Goal: Task Accomplishment & Management: Complete application form

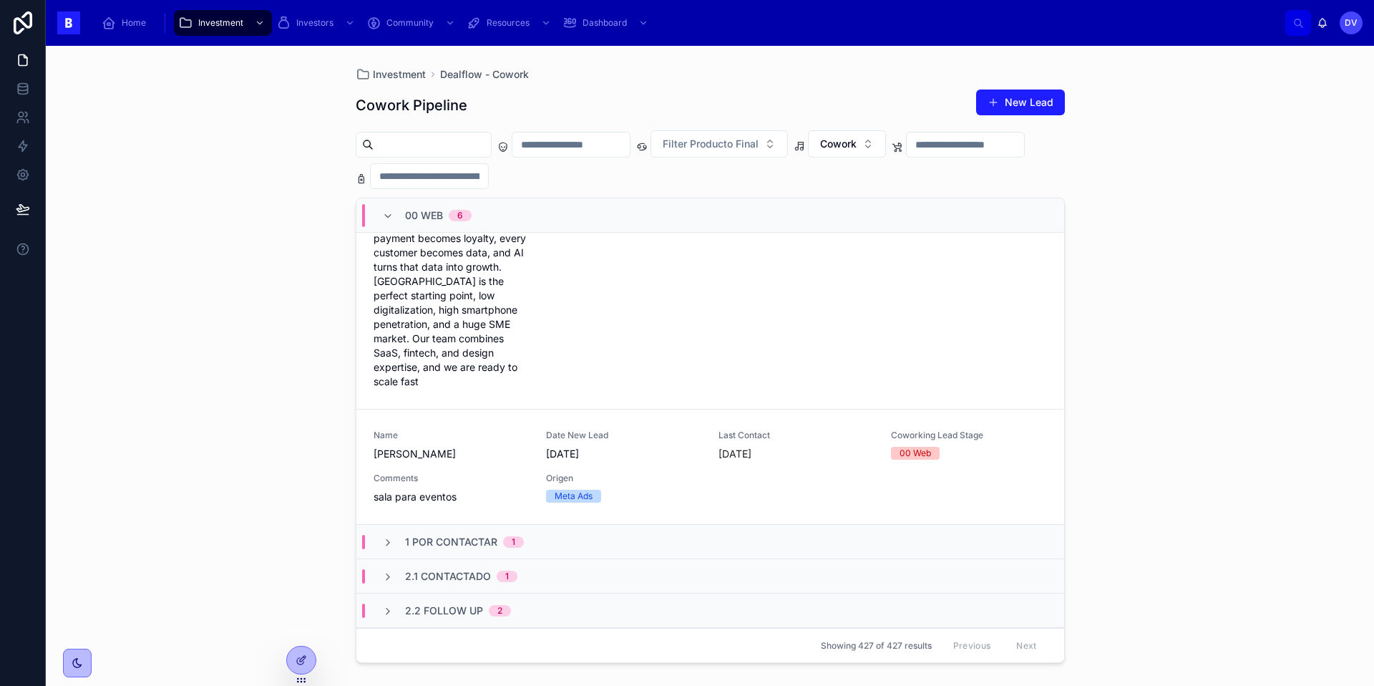
scroll to position [601, 0]
click at [474, 471] on span "Comments" at bounding box center [451, 476] width 155 height 11
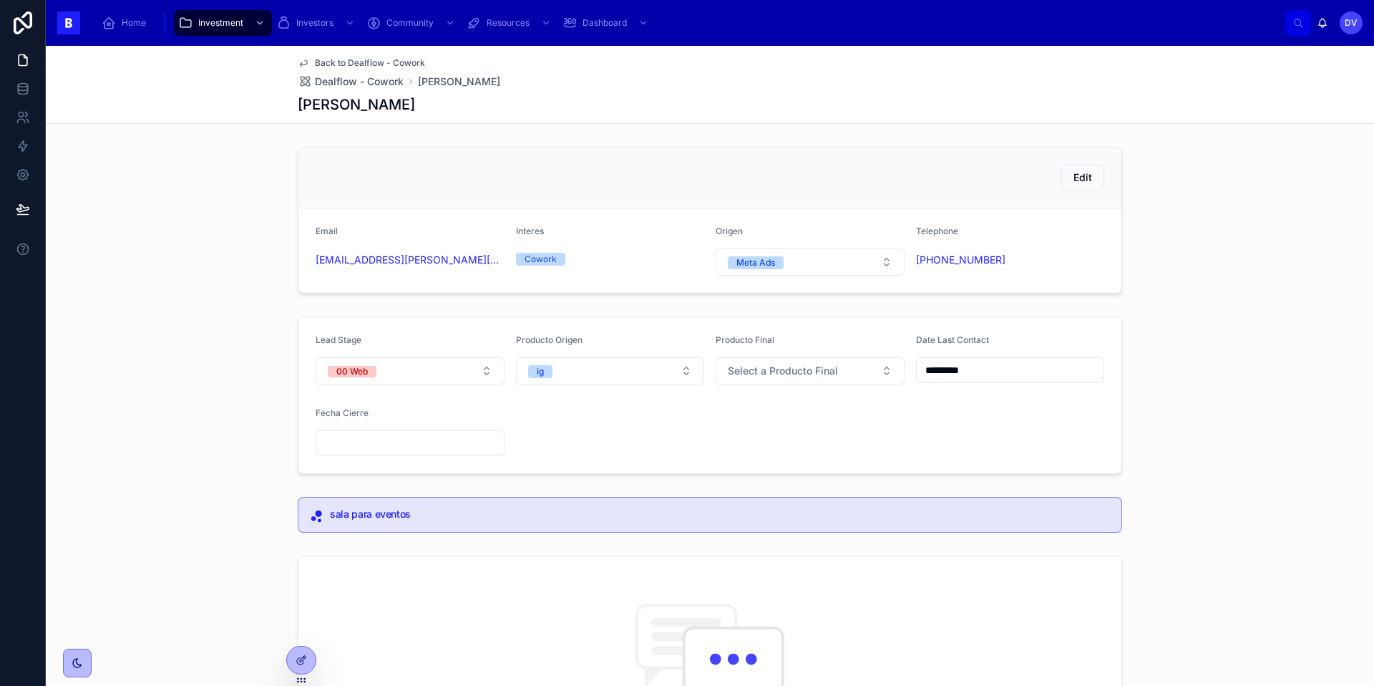
click at [486, 372] on button "00 Web" at bounding box center [410, 370] width 189 height 27
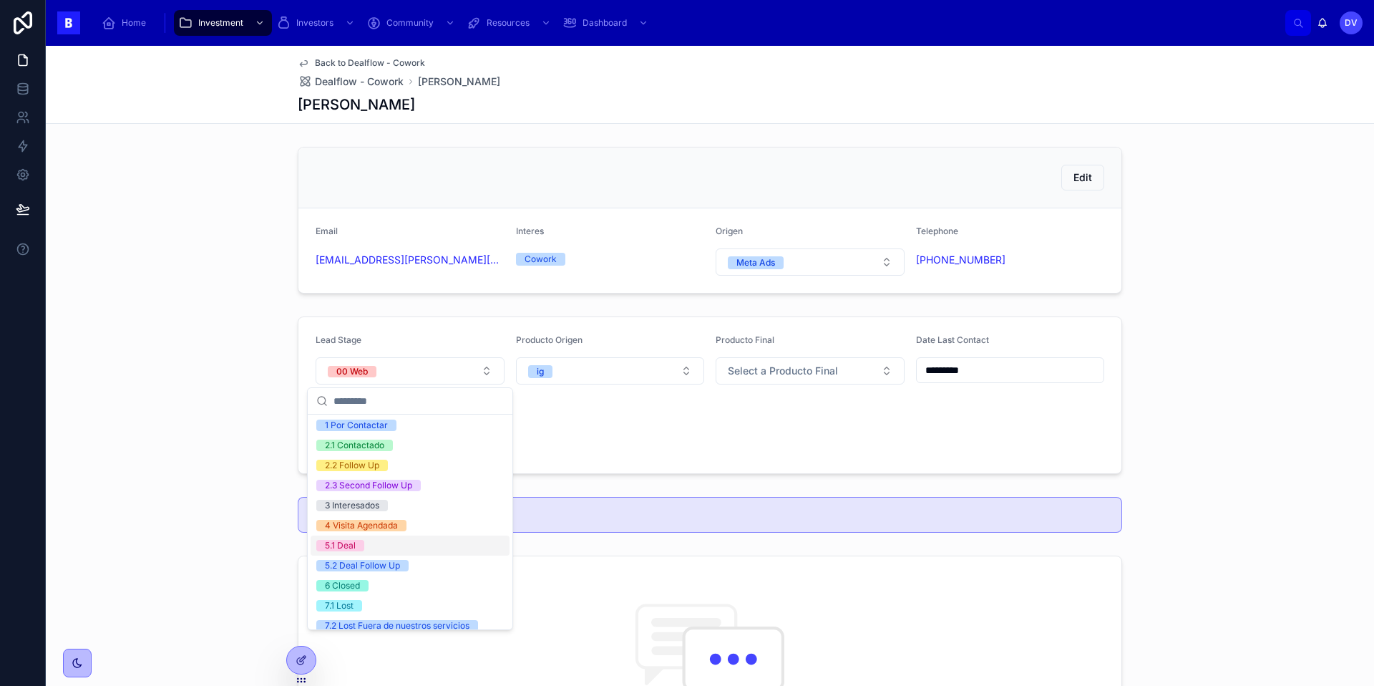
scroll to position [72, 0]
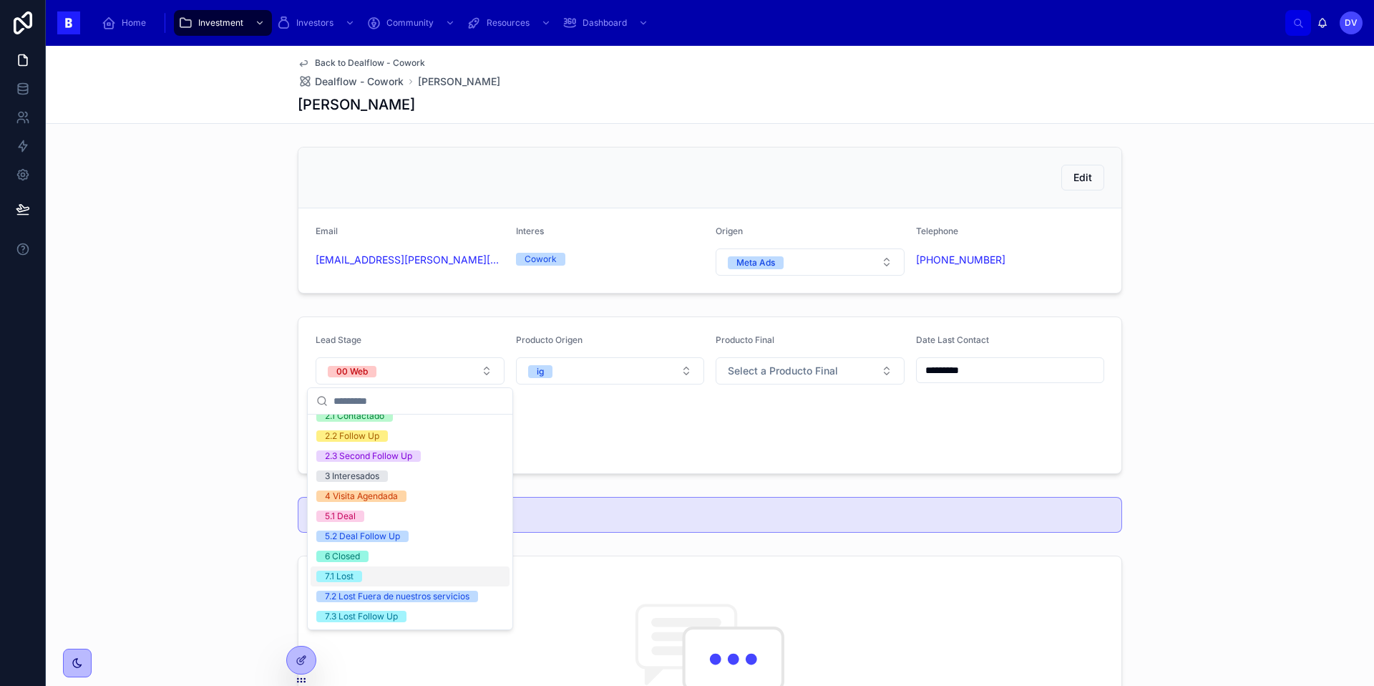
click at [371, 576] on div "7.1 Lost" at bounding box center [410, 576] width 199 height 20
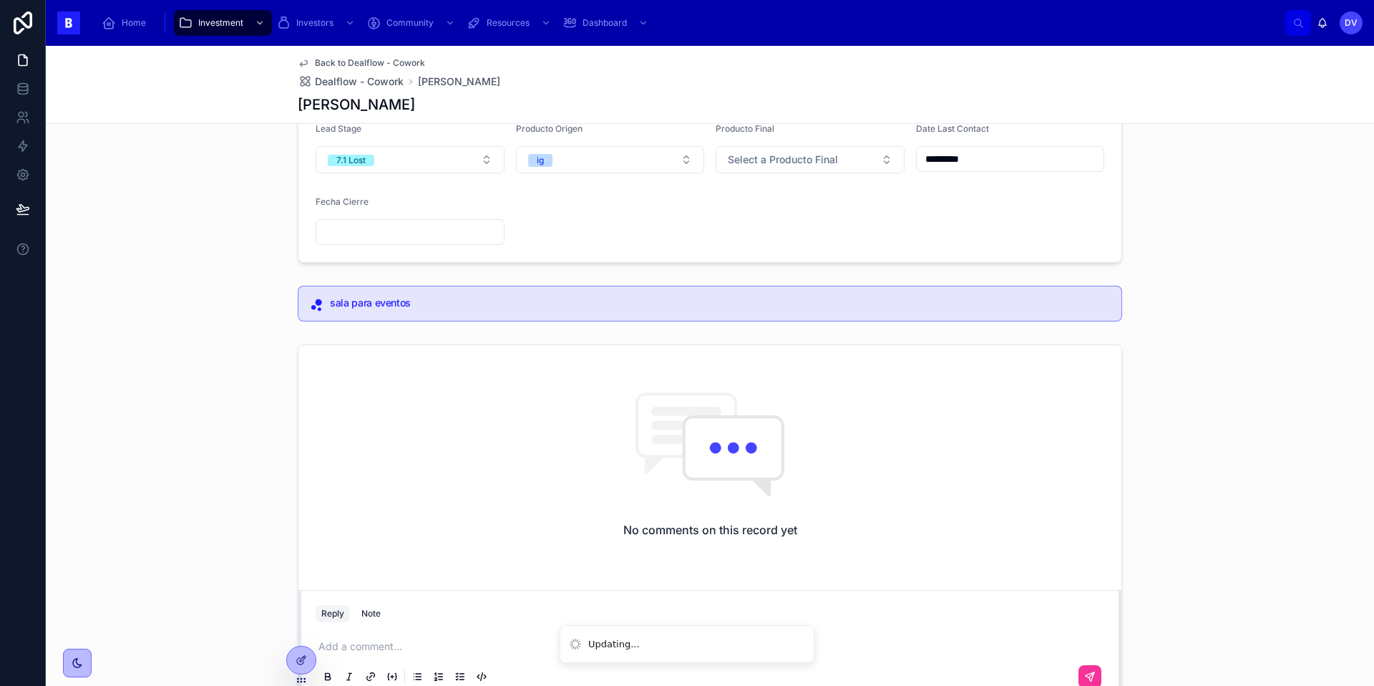
scroll to position [218, 0]
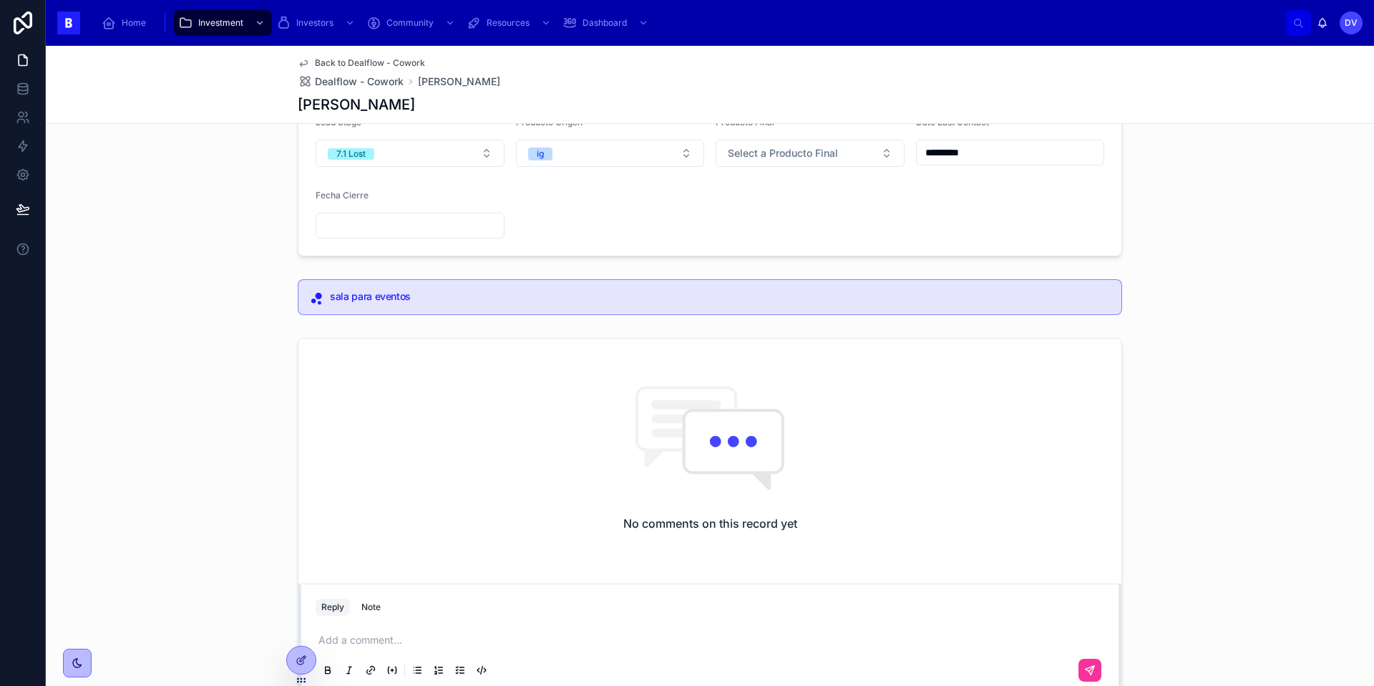
click at [997, 154] on input "*********" at bounding box center [1010, 152] width 187 height 20
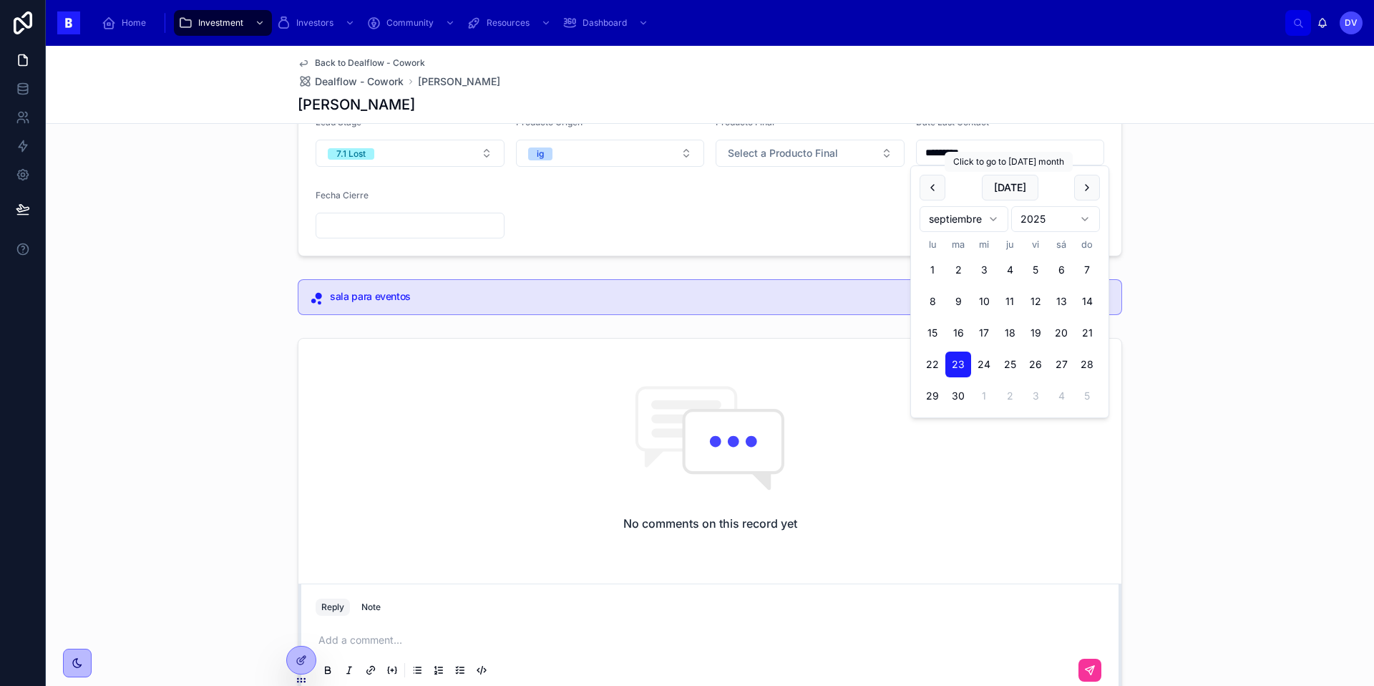
click at [1010, 192] on button "[DATE]" at bounding box center [1010, 188] width 57 height 26
click at [1024, 187] on button "[DATE]" at bounding box center [1010, 188] width 57 height 26
click at [1011, 186] on button "[DATE]" at bounding box center [1010, 188] width 57 height 26
type input "*********"
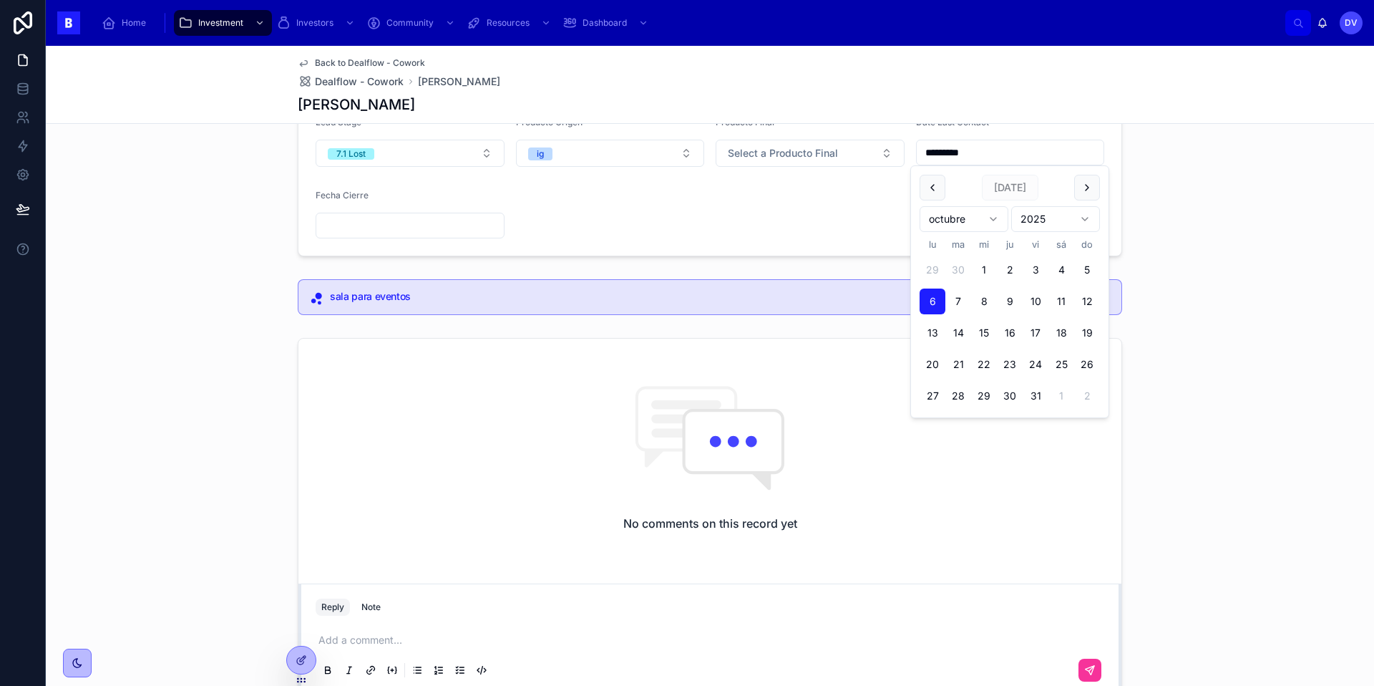
click at [1011, 186] on span "[DATE]" at bounding box center [1010, 188] width 57 height 26
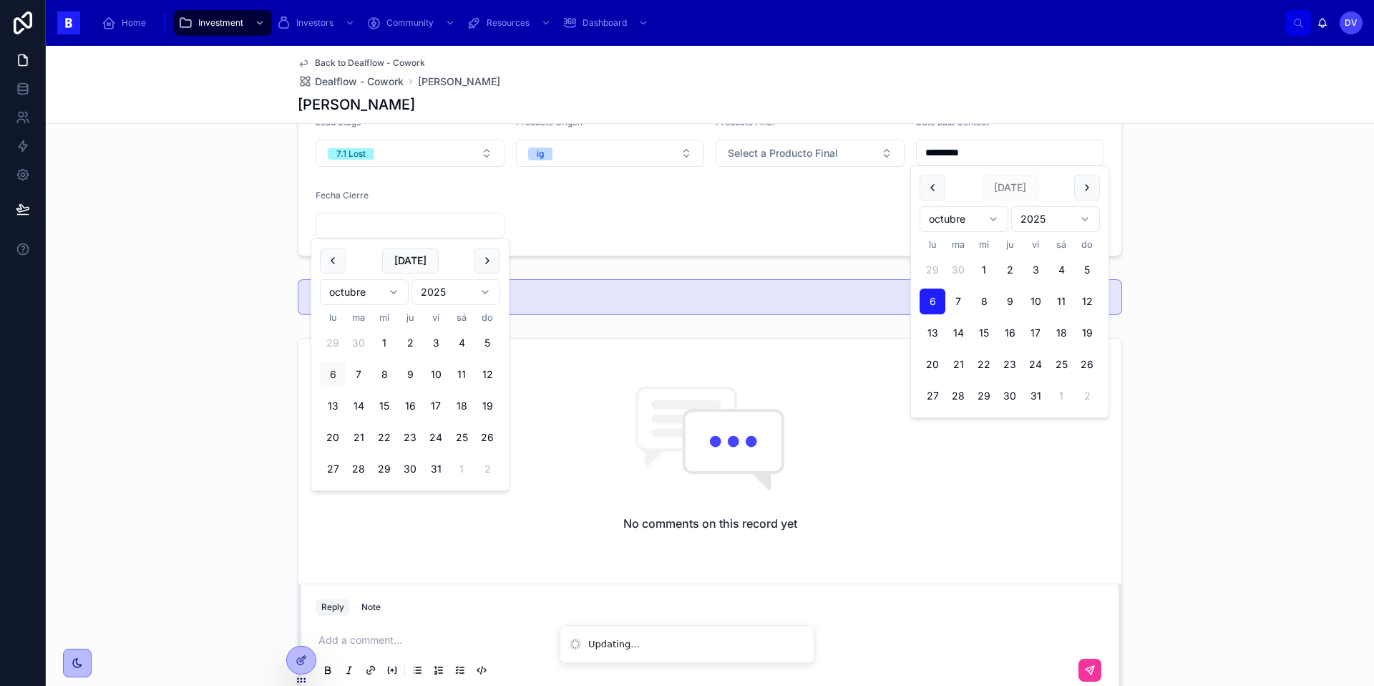
click at [372, 226] on input "text" at bounding box center [409, 225] width 187 height 20
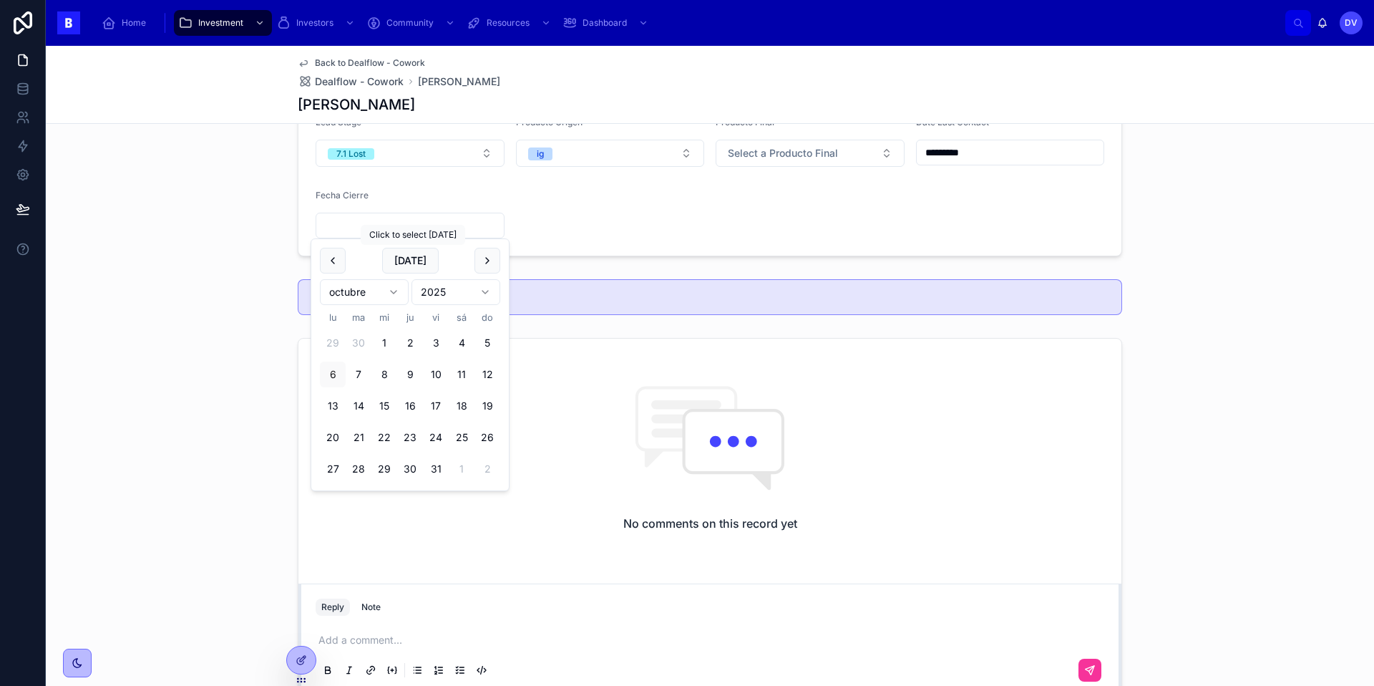
click at [404, 263] on button "[DATE]" at bounding box center [410, 261] width 57 height 26
type input "*********"
click at [404, 263] on span "[DATE]" at bounding box center [410, 261] width 57 height 26
click at [381, 631] on div "Add a comment..." at bounding box center [710, 654] width 789 height 60
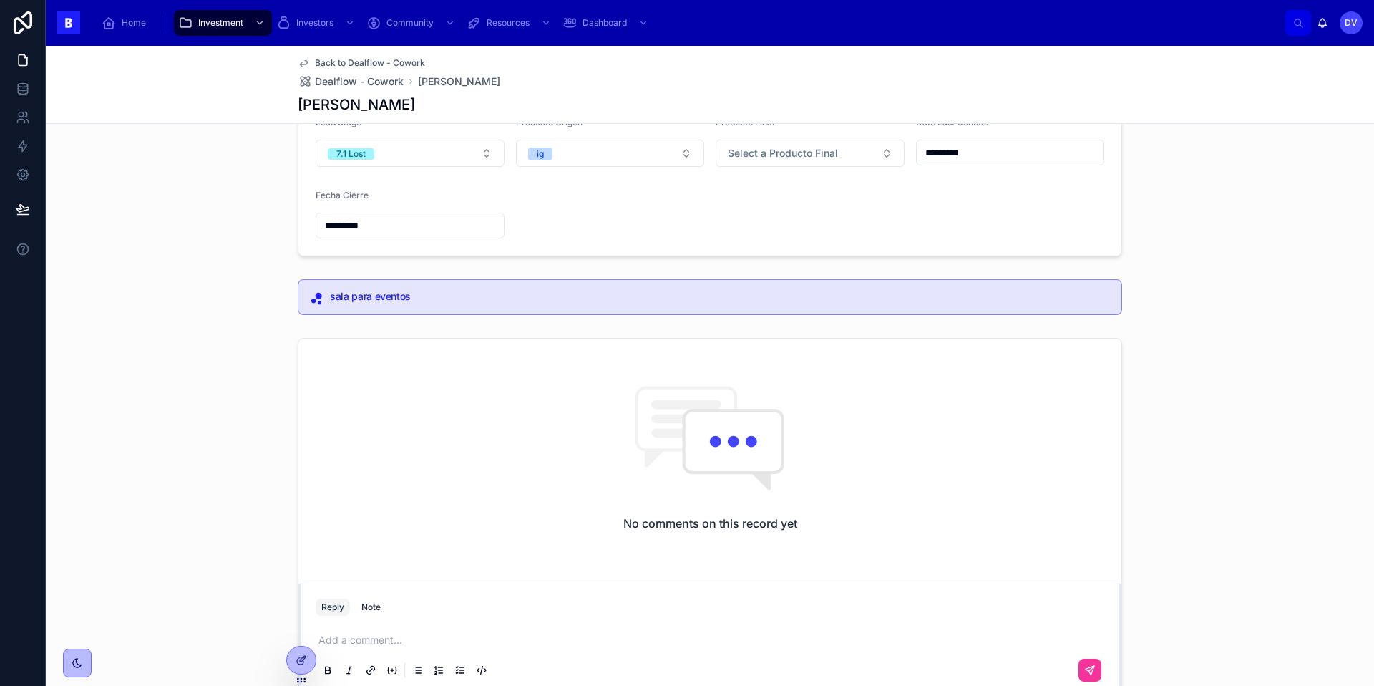
click at [364, 640] on p at bounding box center [712, 640] width 789 height 14
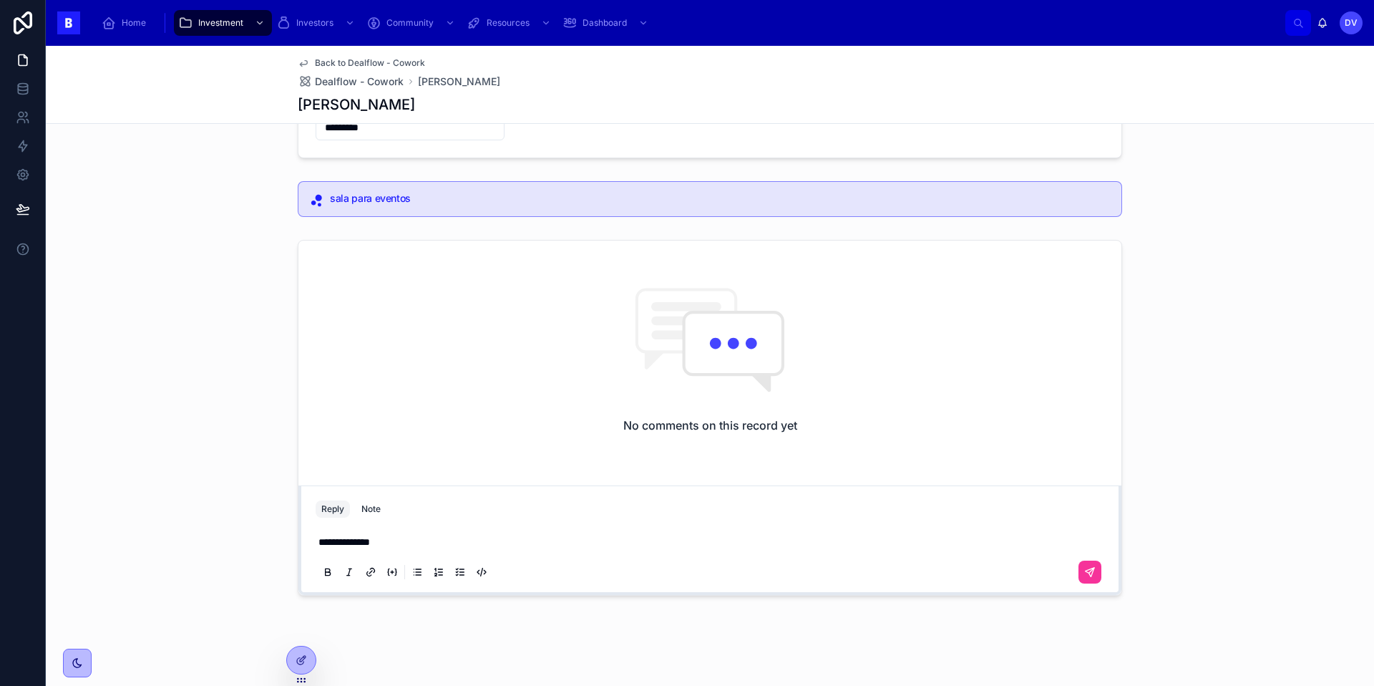
scroll to position [316, 0]
click at [1087, 572] on icon at bounding box center [1089, 570] width 11 height 11
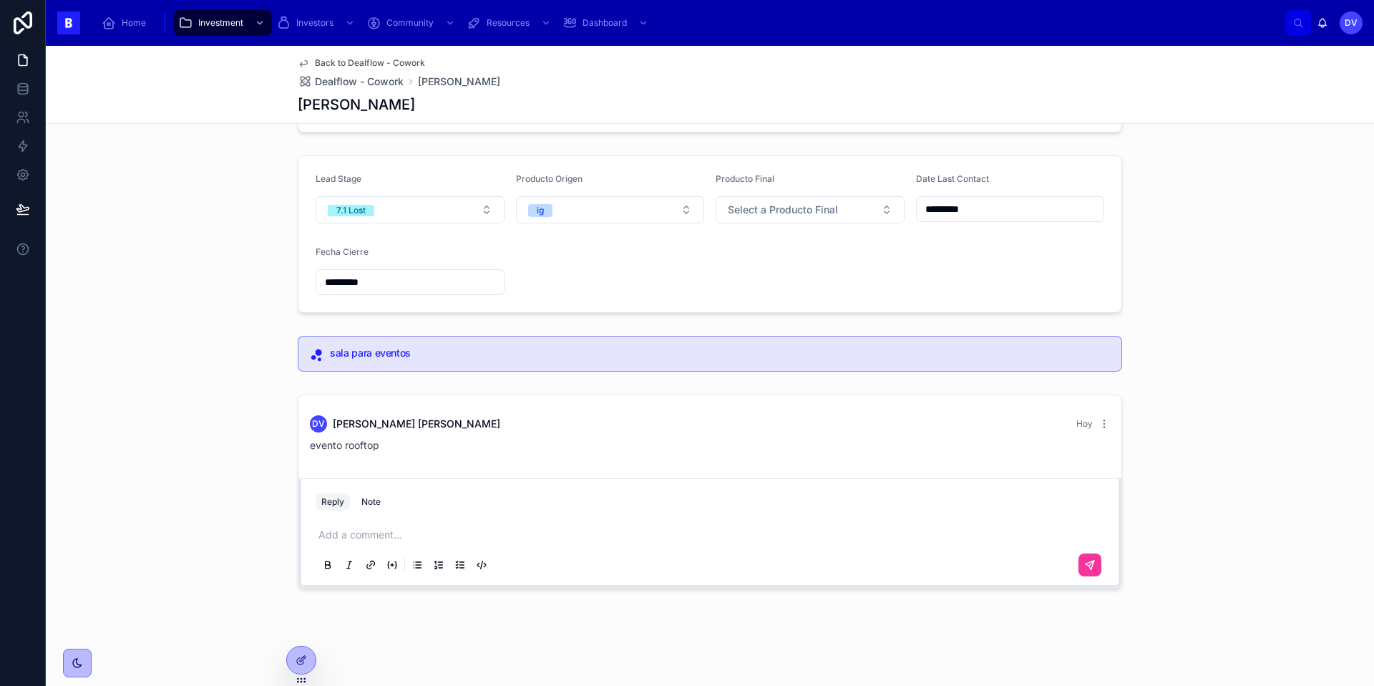
scroll to position [161, 0]
click at [389, 80] on span "Dealflow - Cowork" at bounding box center [359, 81] width 89 height 14
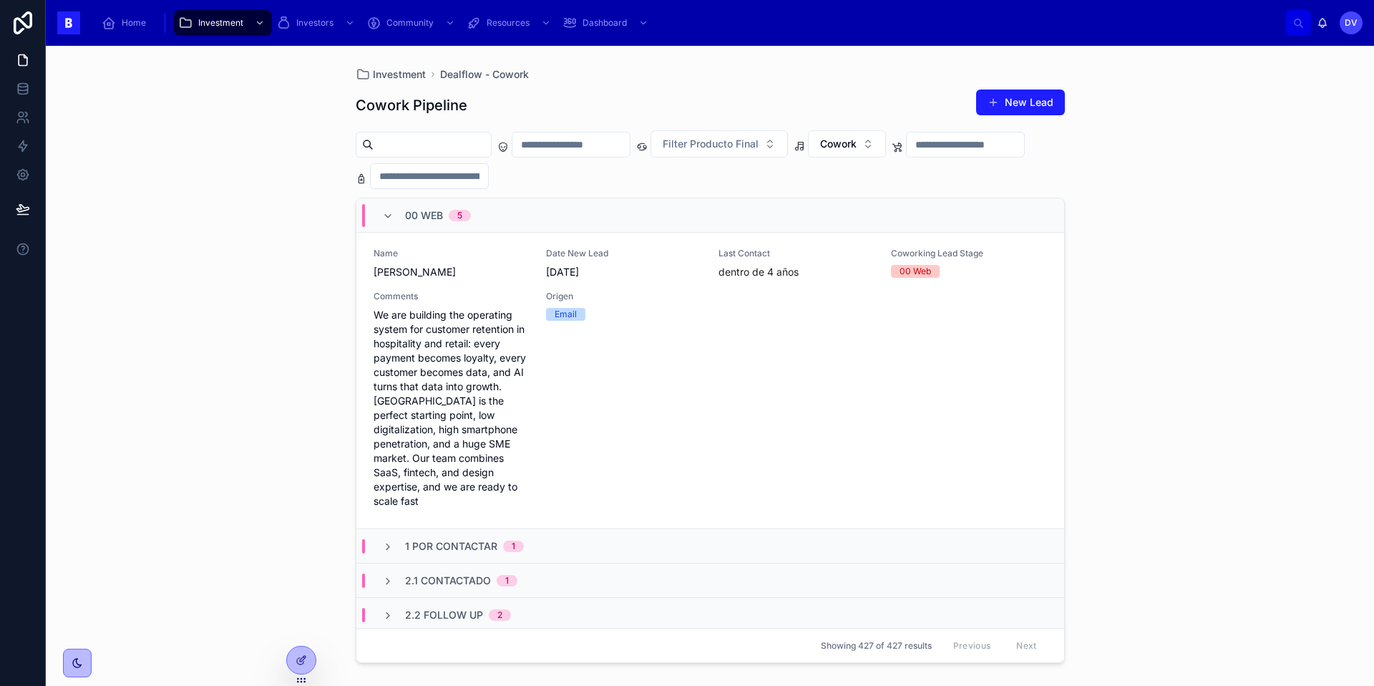
scroll to position [478, 0]
click at [525, 431] on span "We are building the operating system for customer retention in hospitality and …" at bounding box center [451, 410] width 155 height 200
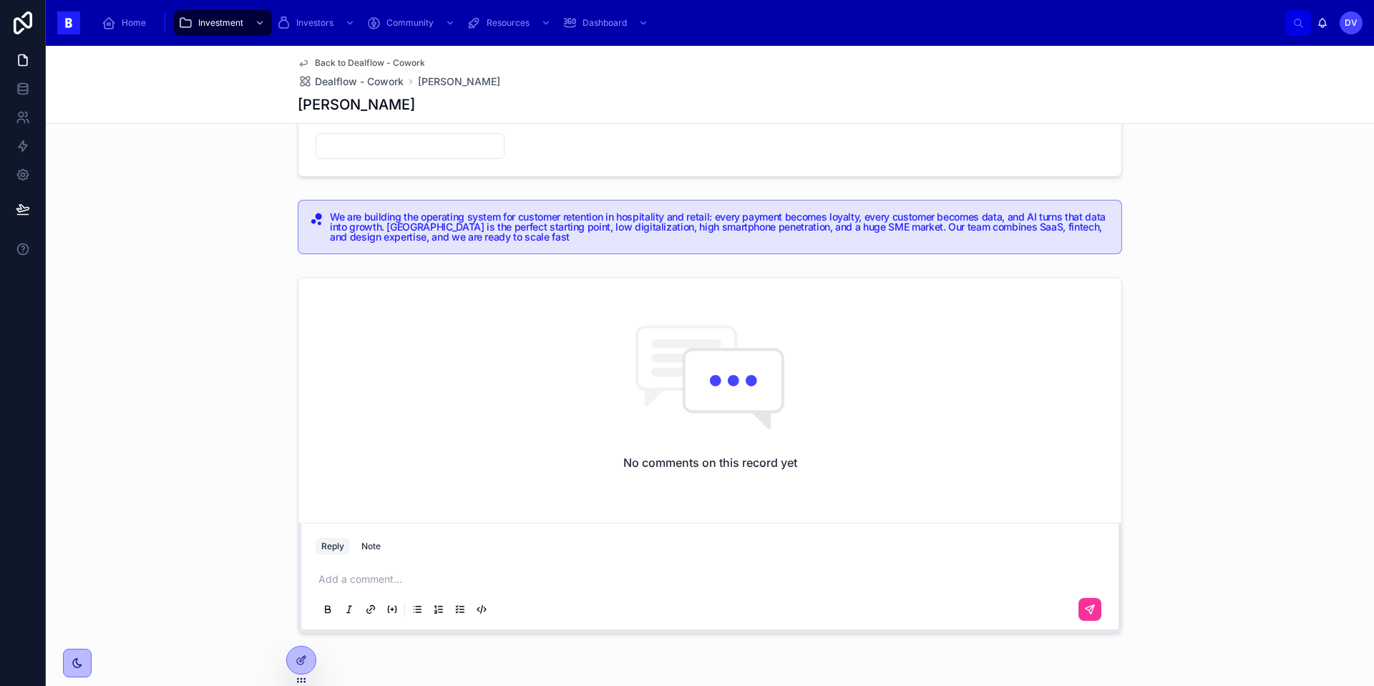
scroll to position [331, 0]
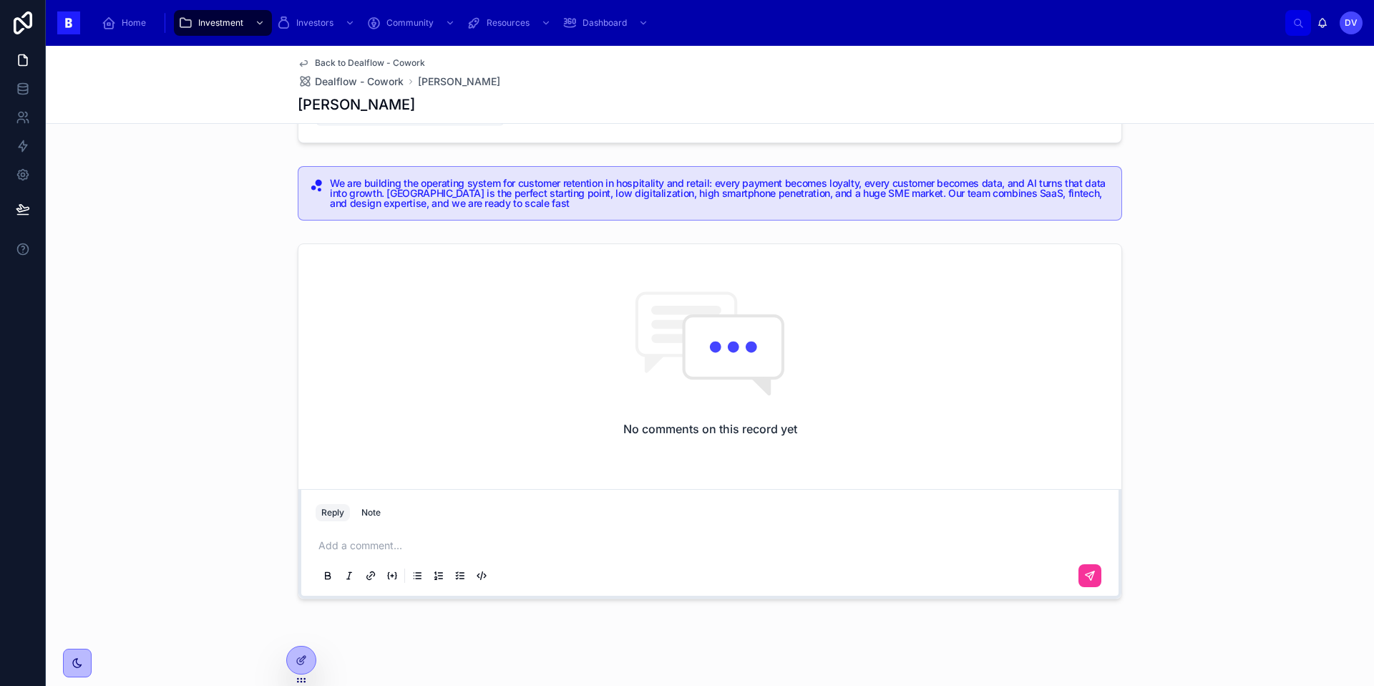
click at [339, 549] on p at bounding box center [712, 545] width 789 height 14
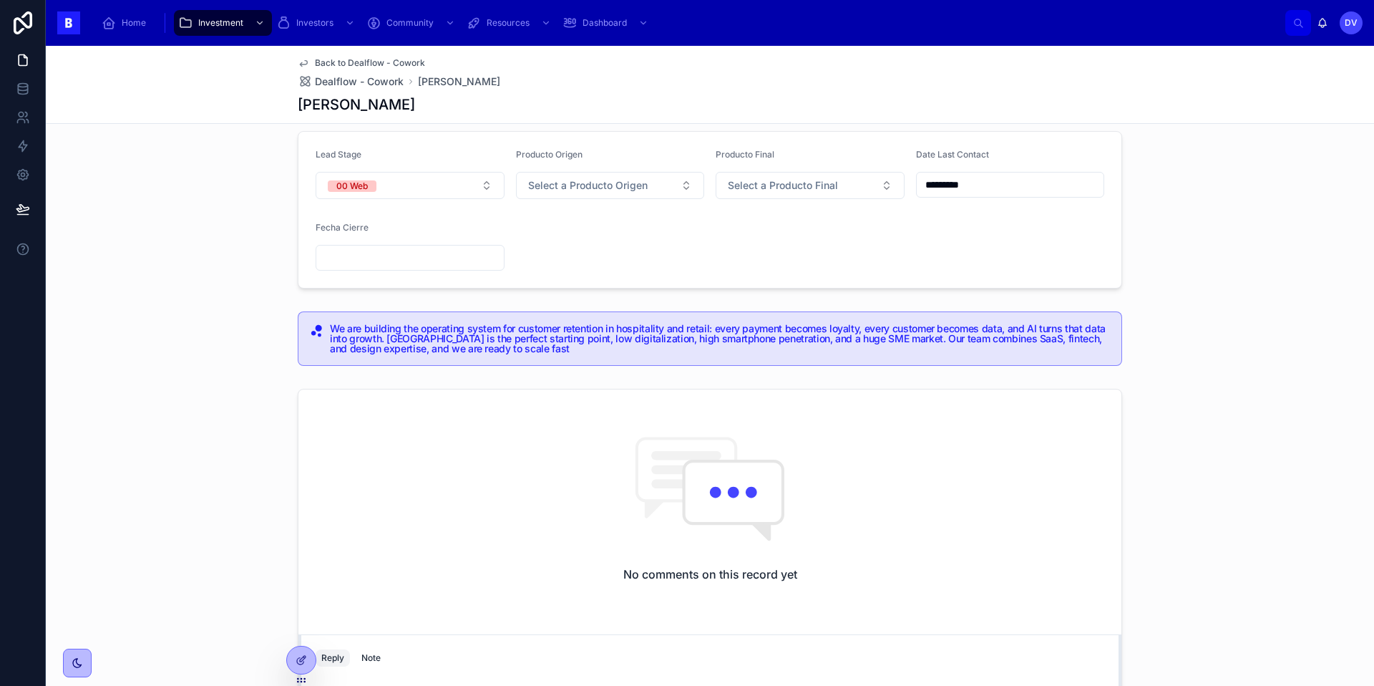
scroll to position [177, 0]
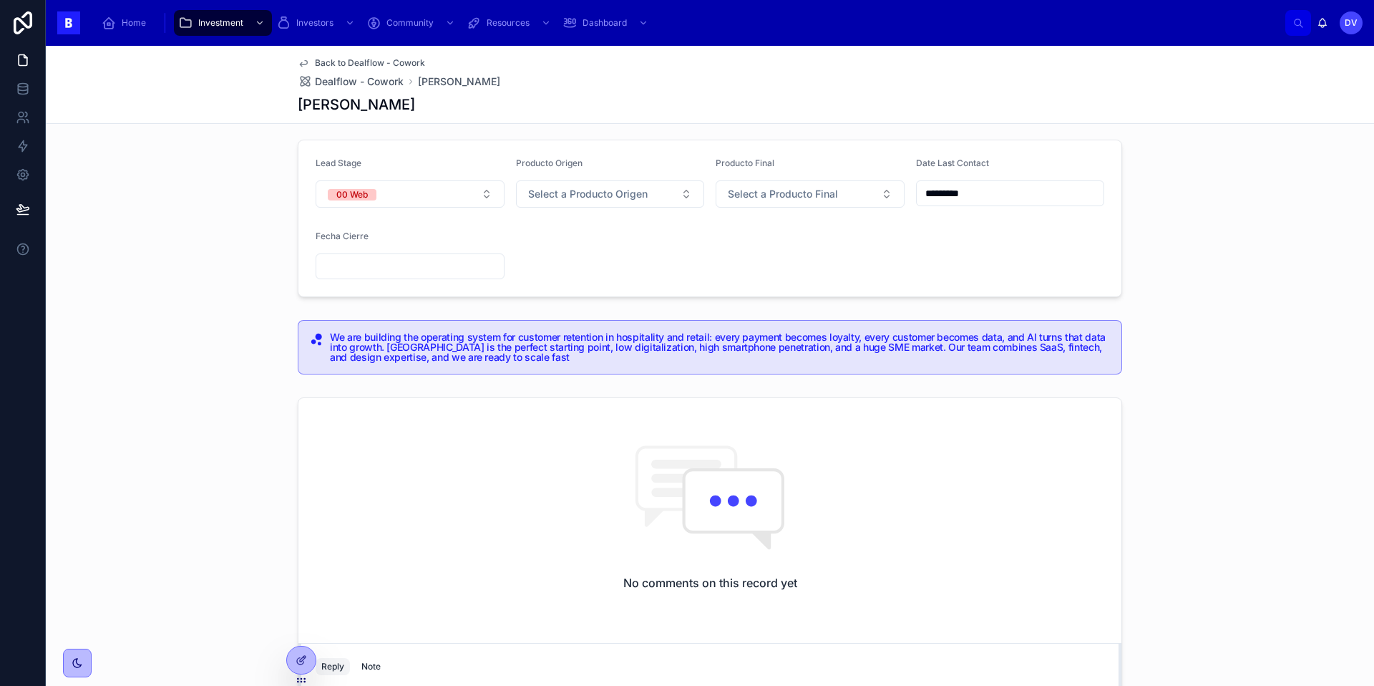
click at [990, 190] on input "*********" at bounding box center [1010, 193] width 187 height 20
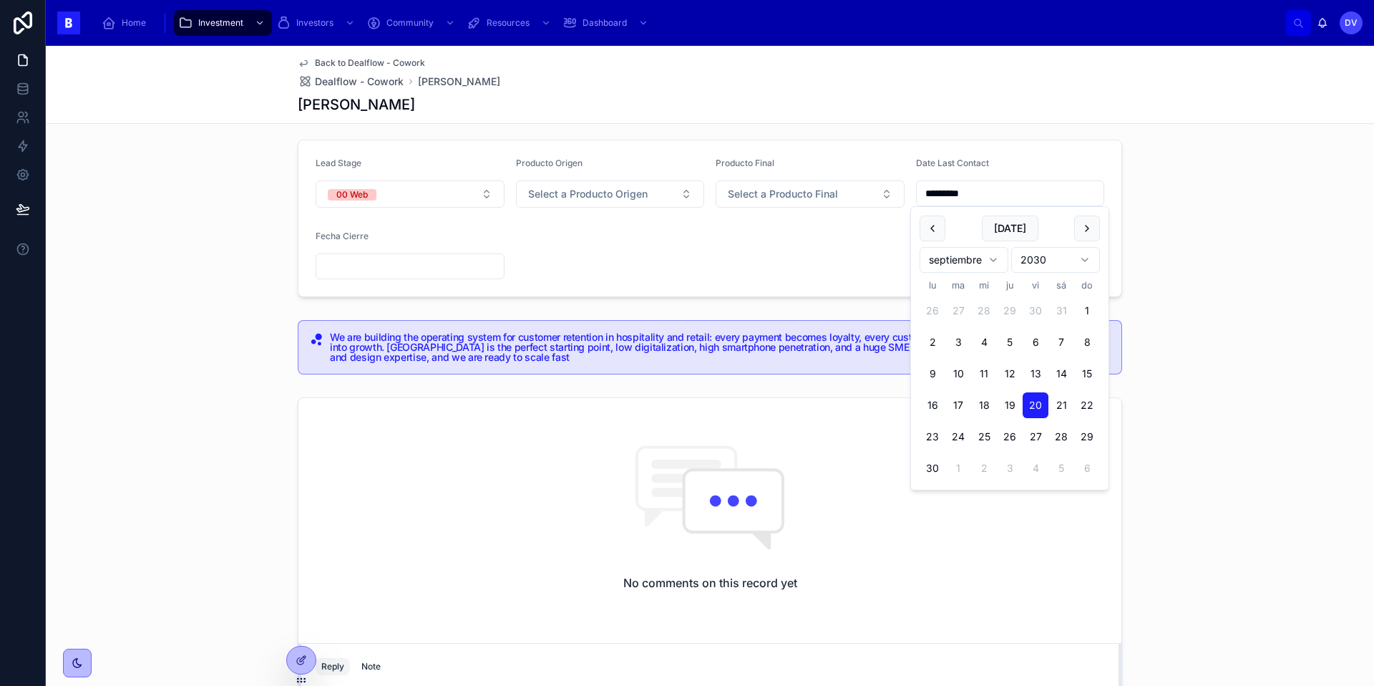
click at [1012, 229] on button "[DATE]" at bounding box center [1010, 228] width 57 height 26
click at [1010, 229] on button "[DATE]" at bounding box center [1010, 228] width 57 height 26
type input "*********"
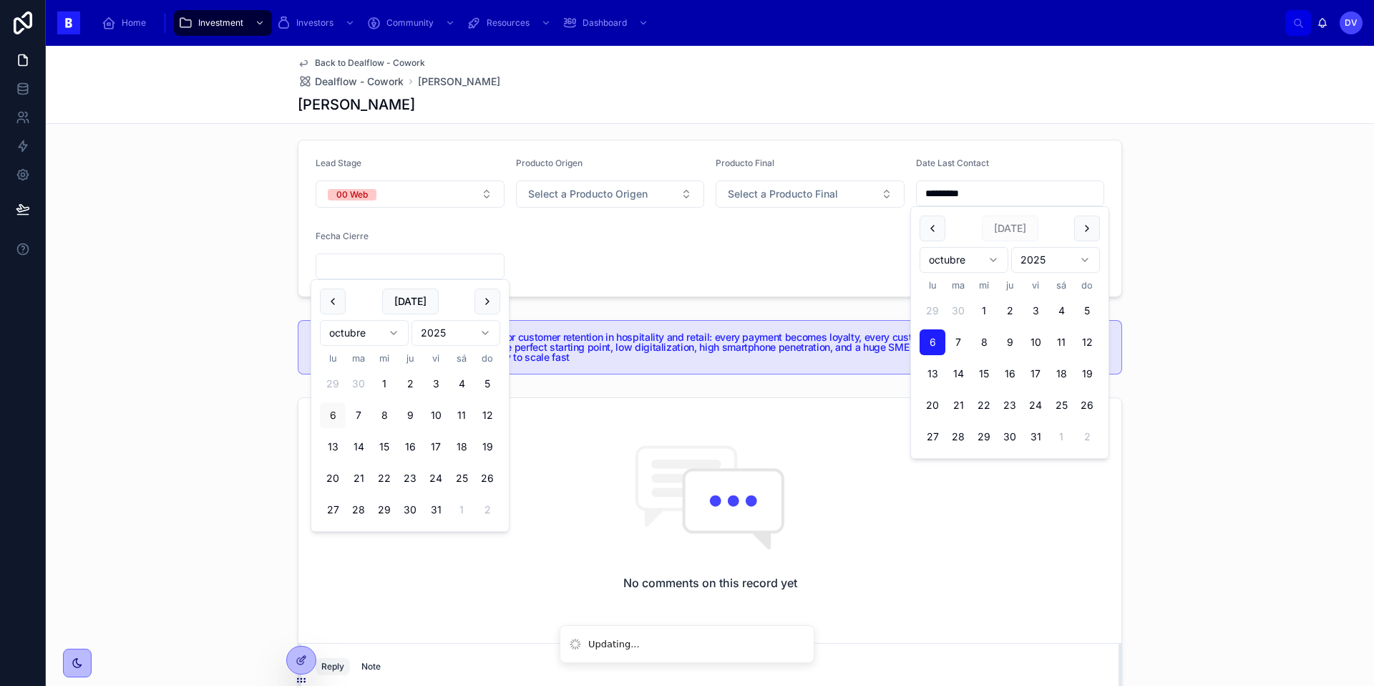
click at [420, 265] on input "text" at bounding box center [409, 266] width 187 height 20
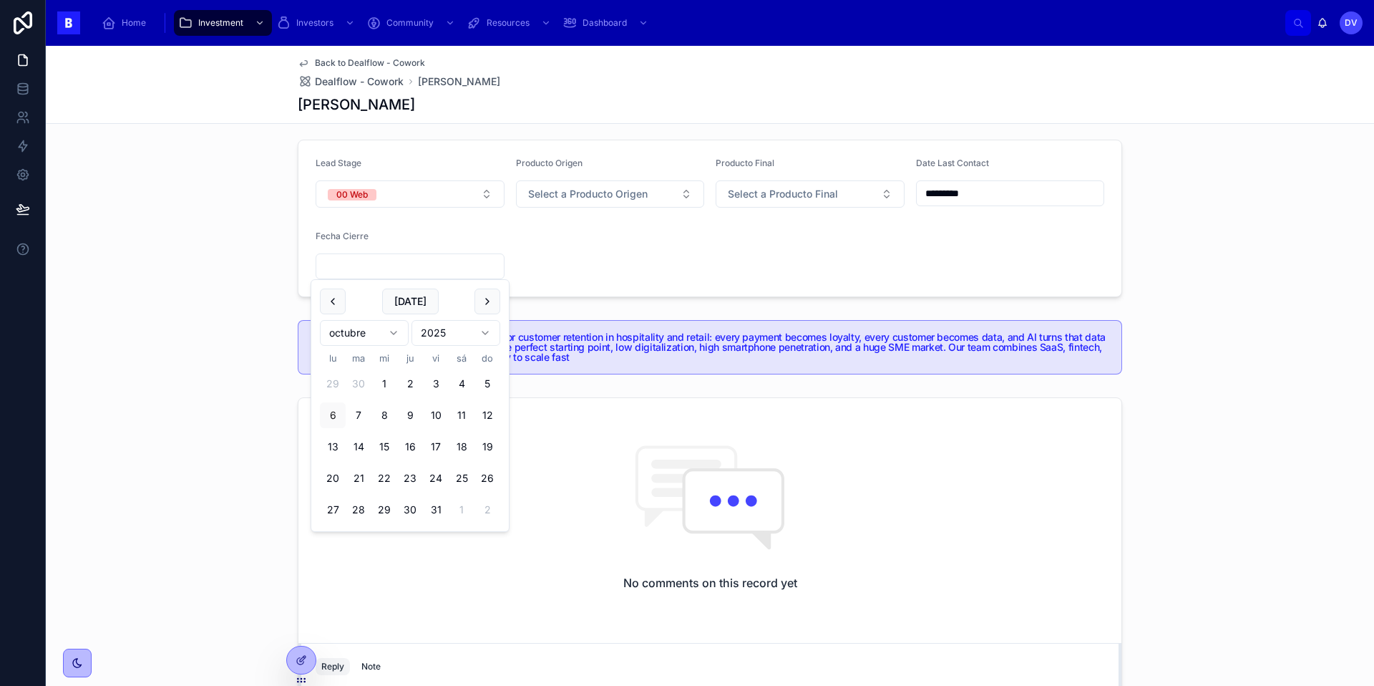
click at [408, 299] on button "[DATE]" at bounding box center [410, 301] width 57 height 26
type input "*********"
click at [399, 193] on button "00 Web" at bounding box center [410, 193] width 189 height 27
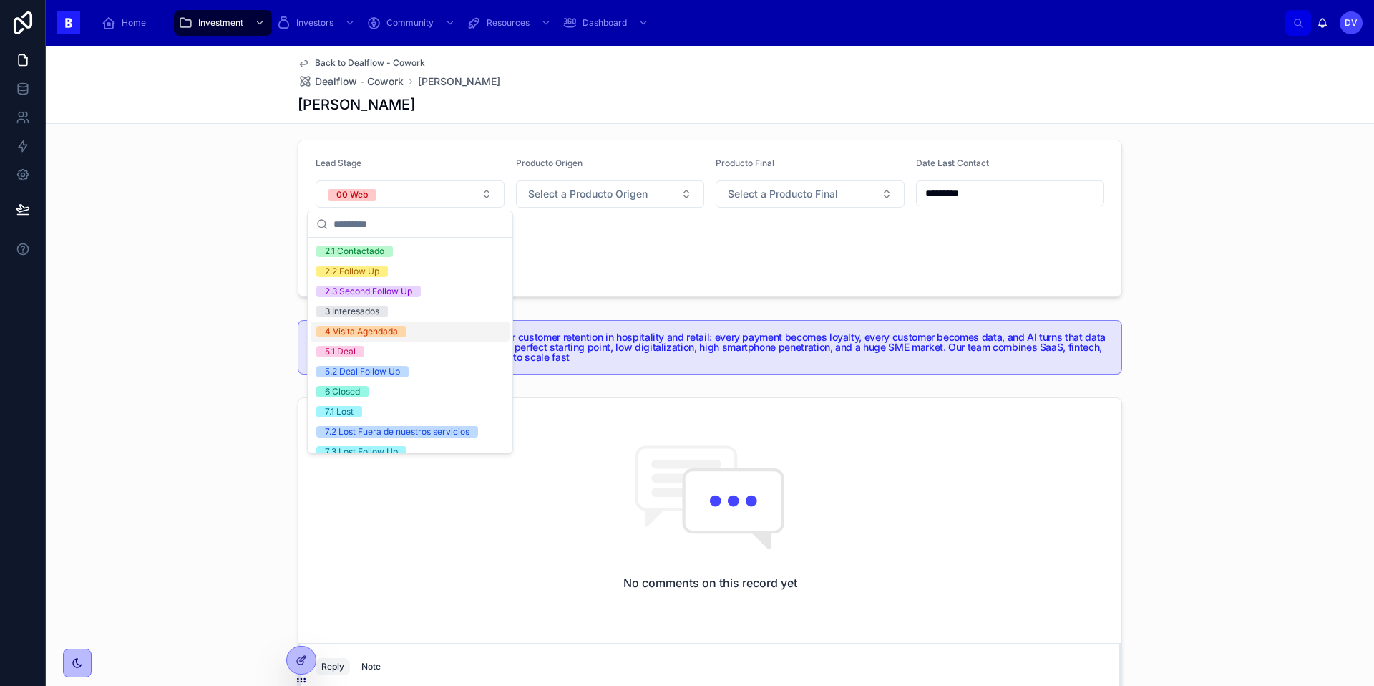
scroll to position [67, 0]
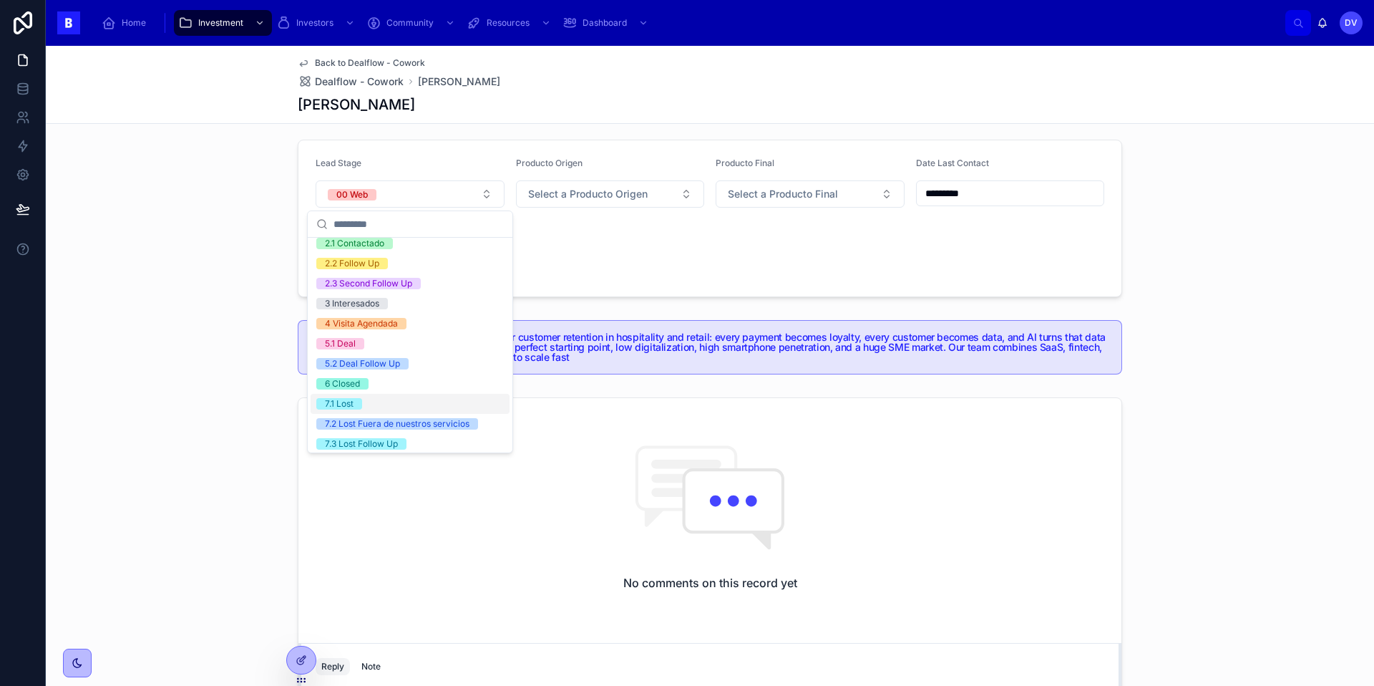
click at [421, 406] on div "7.1 Lost" at bounding box center [410, 404] width 199 height 20
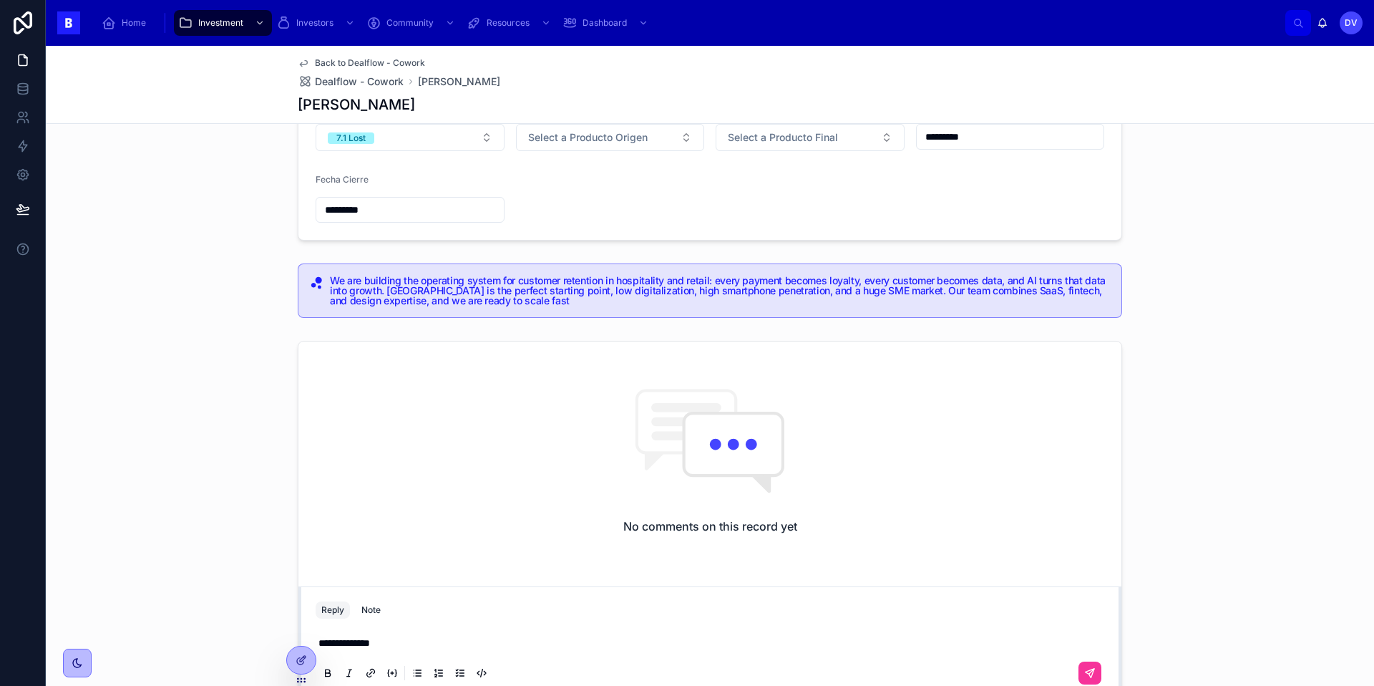
scroll to position [219, 0]
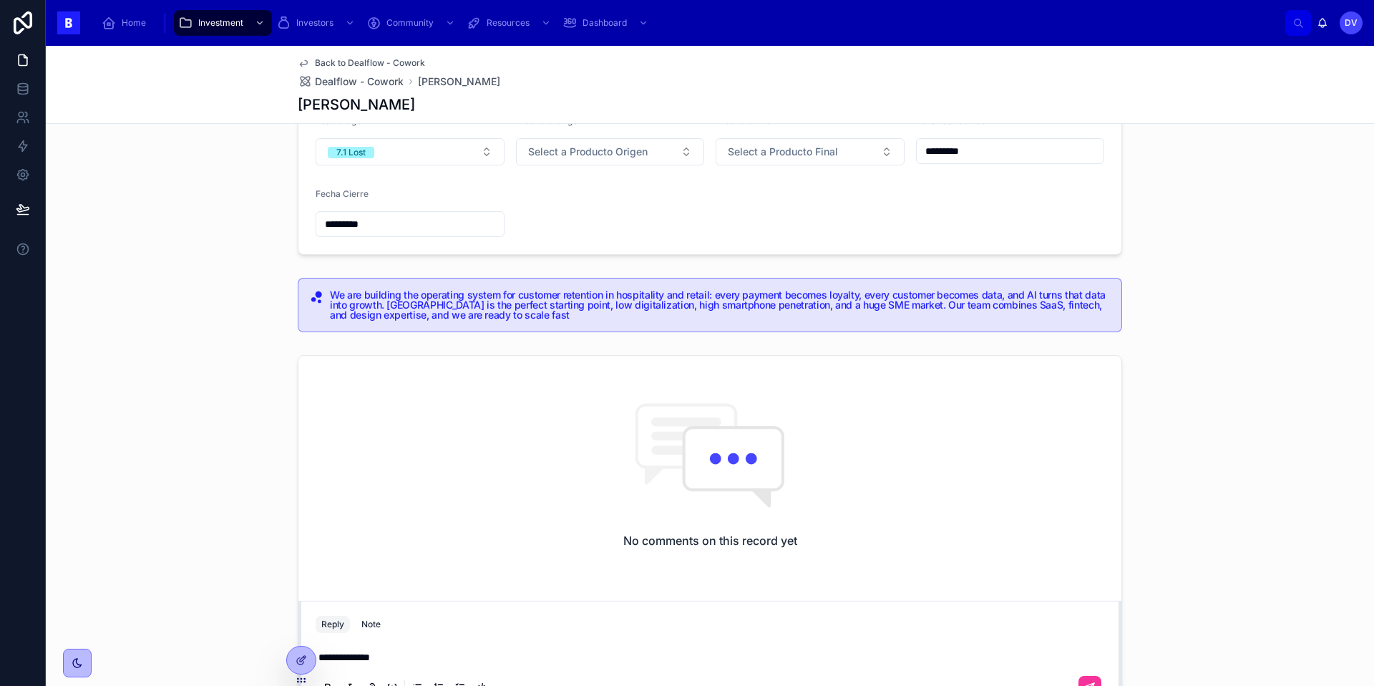
click at [390, 85] on span "Dealflow - Cowork" at bounding box center [359, 81] width 89 height 14
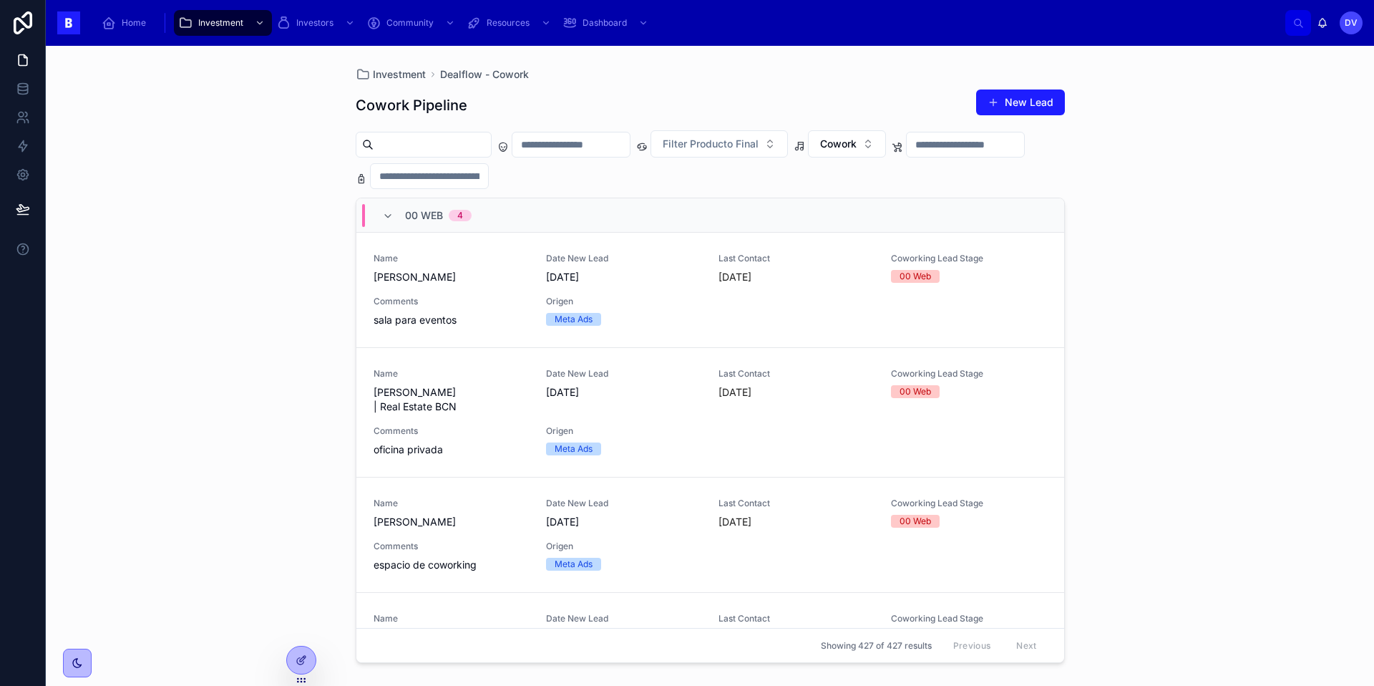
click at [401, 211] on div "00 Web 4" at bounding box center [426, 215] width 89 height 23
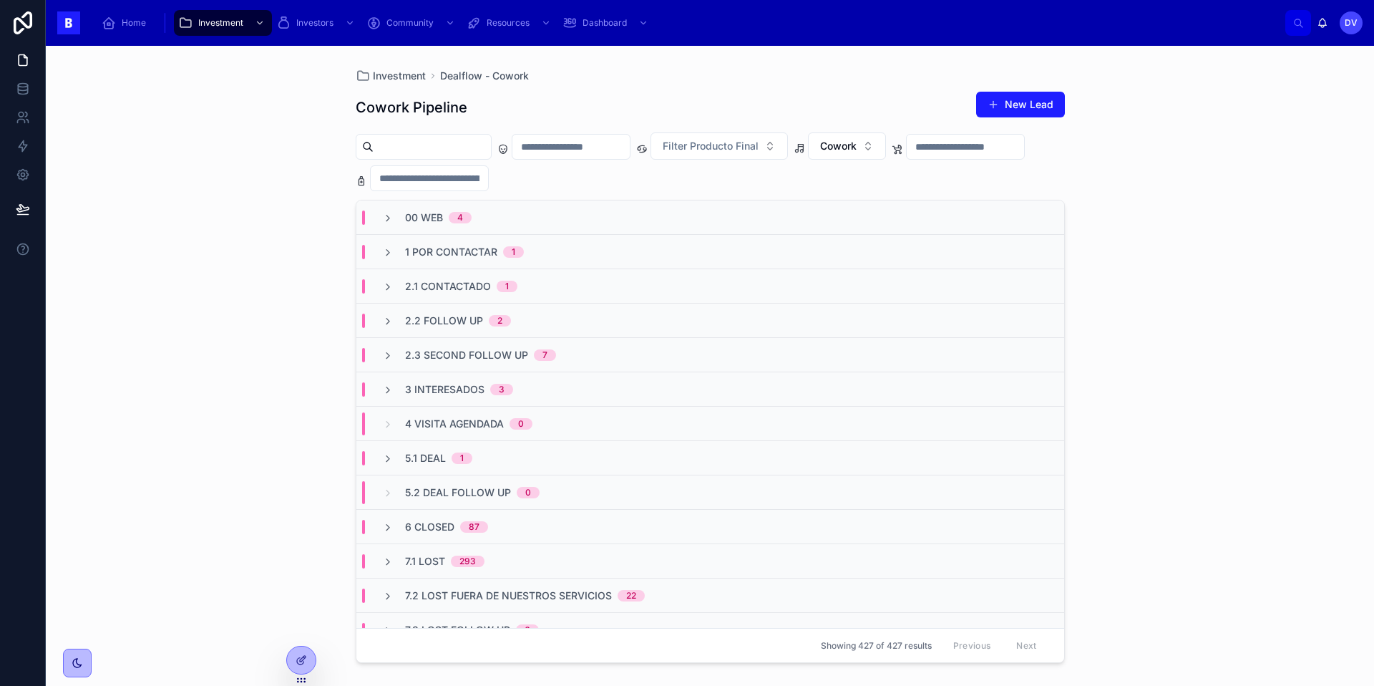
click at [617, 147] on input "text" at bounding box center [570, 147] width 117 height 20
click at [607, 184] on button "[DATE]" at bounding box center [599, 182] width 57 height 26
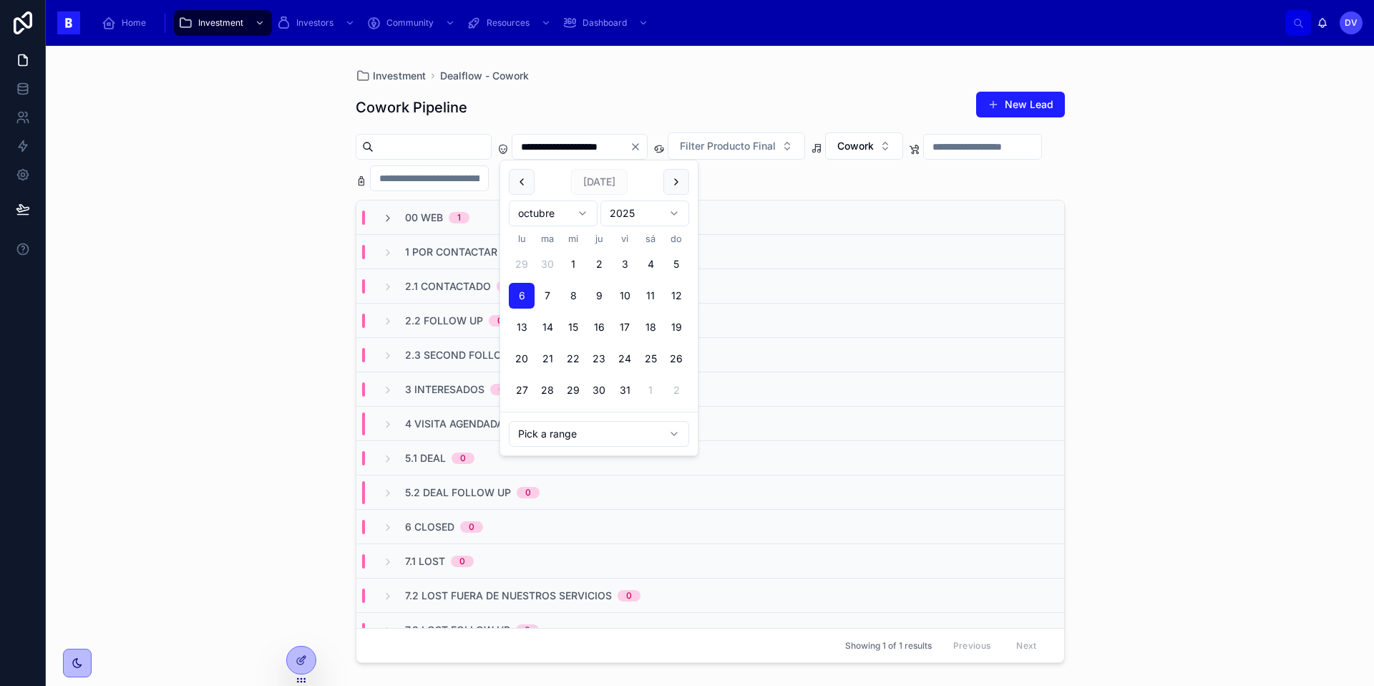
click at [628, 260] on button "3" at bounding box center [625, 264] width 26 height 26
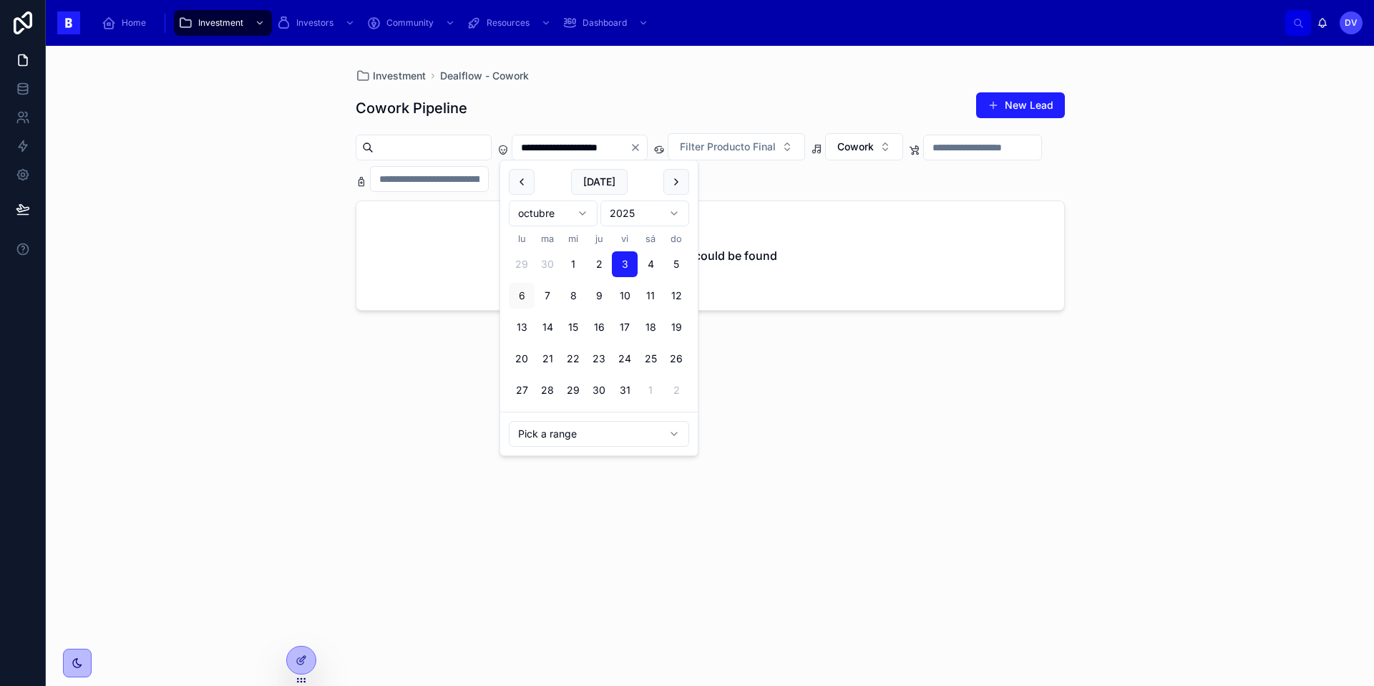
click at [675, 262] on button "5" at bounding box center [676, 264] width 26 height 26
type input "**********"
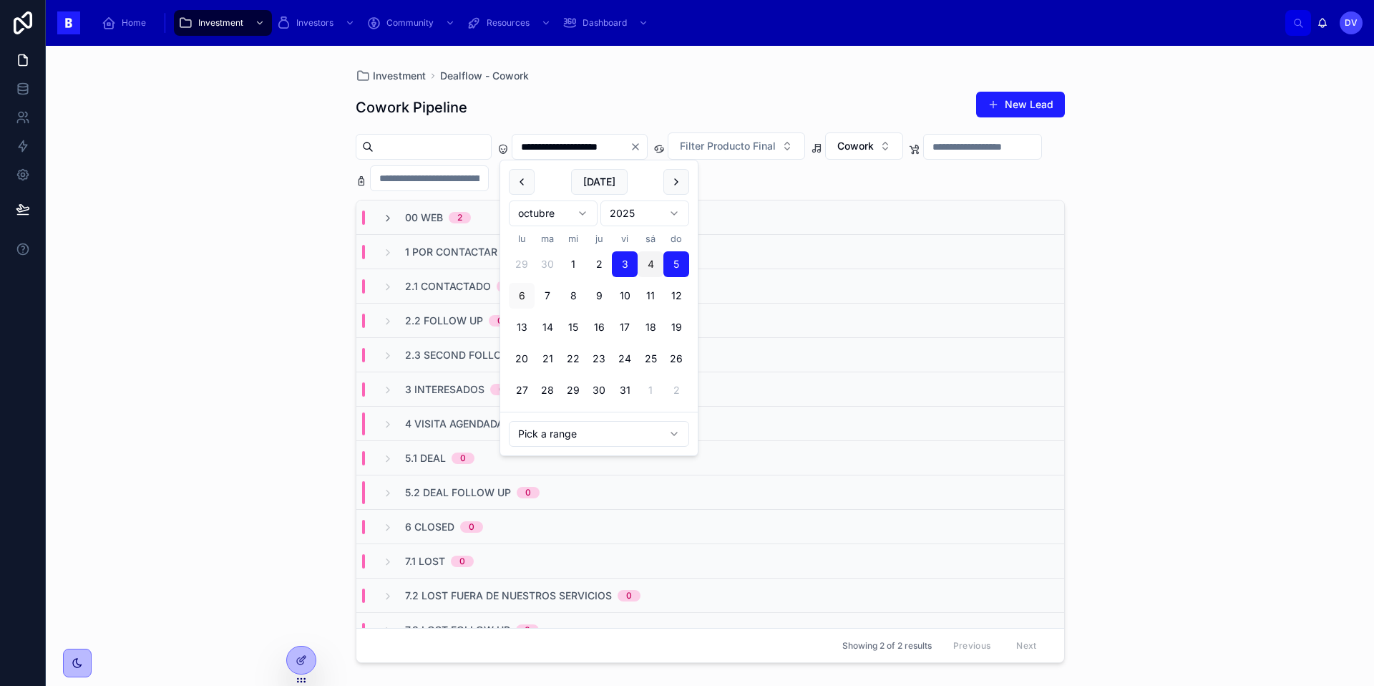
click at [590, 97] on div "Cowork Pipeline New Lead" at bounding box center [710, 107] width 709 height 33
click at [641, 150] on icon "Clear" at bounding box center [635, 146] width 11 height 11
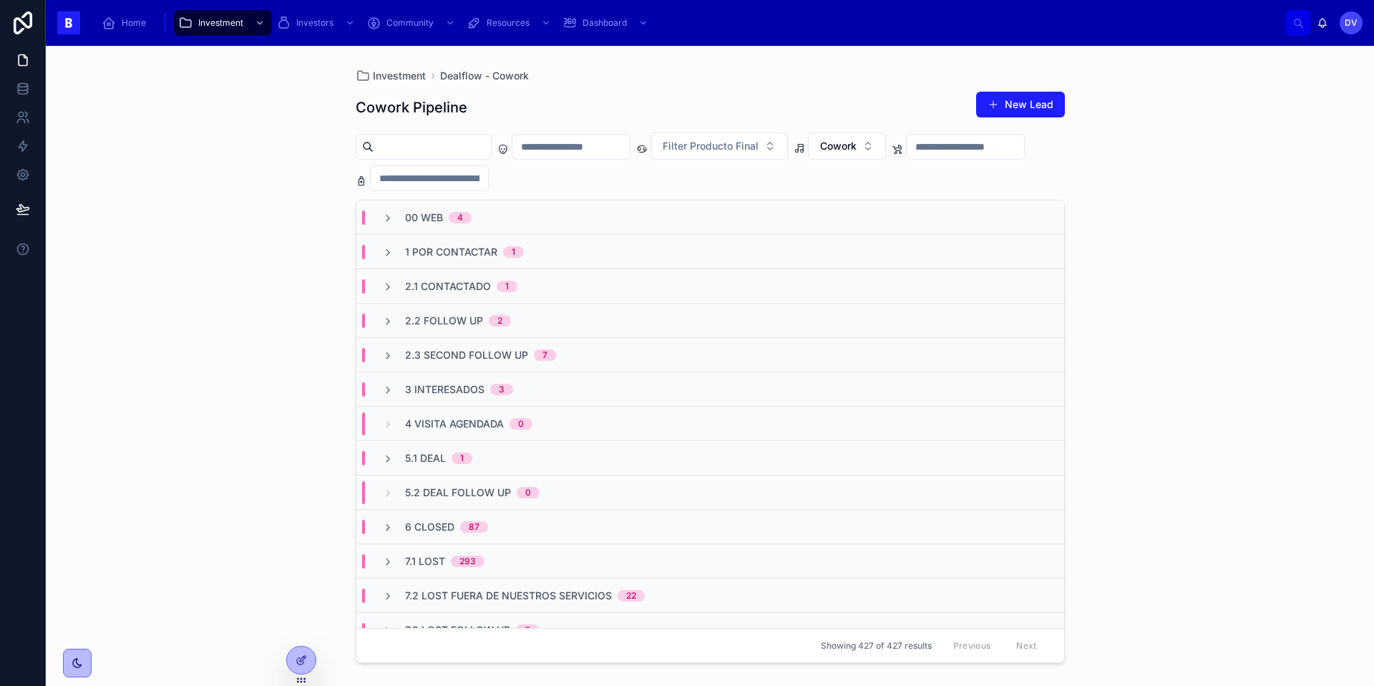
click at [439, 218] on span "00 Web" at bounding box center [424, 217] width 38 height 14
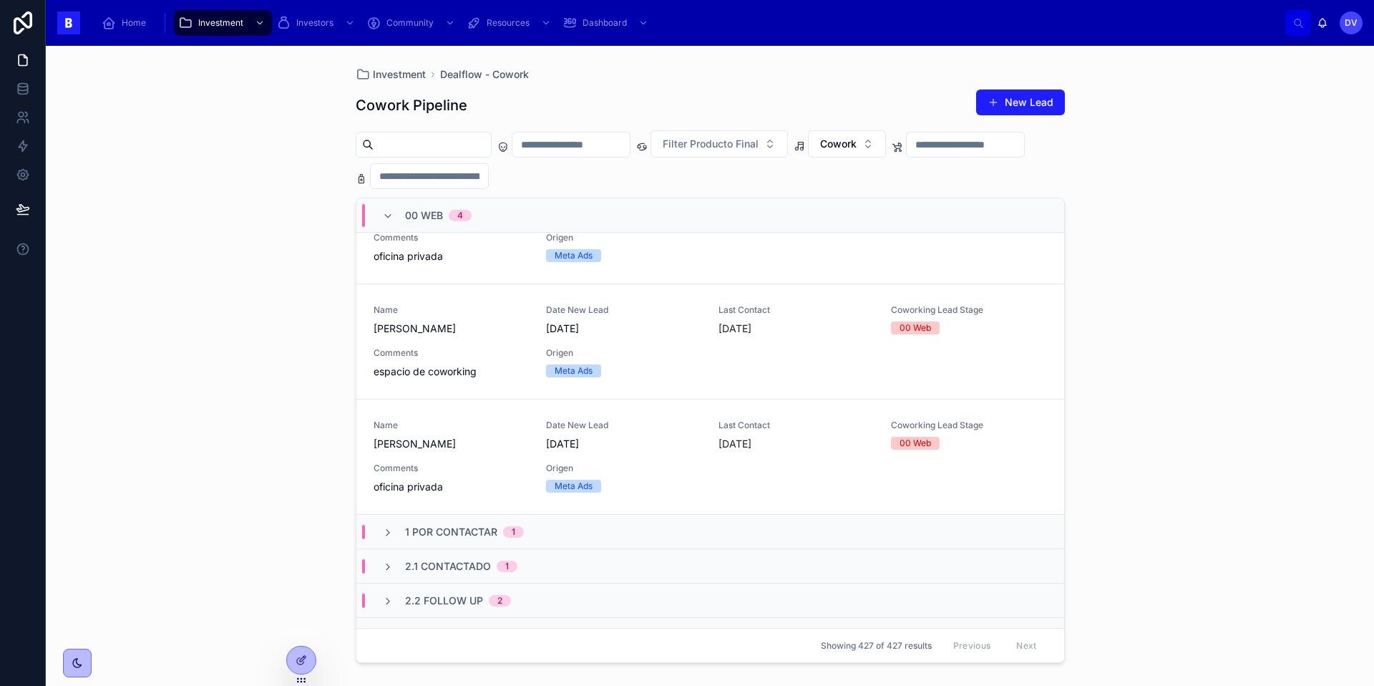
scroll to position [192, 0]
click at [510, 464] on div "Comments oficina privada" at bounding box center [451, 479] width 155 height 31
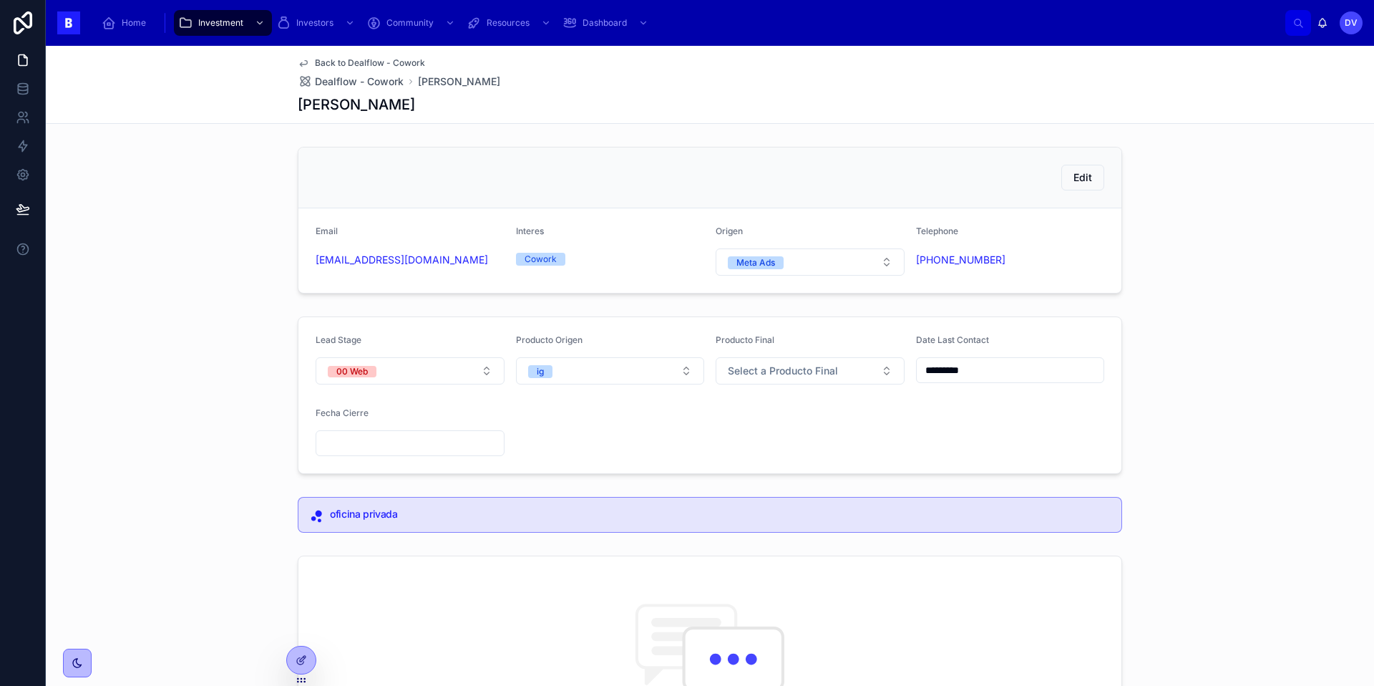
click at [979, 369] on input "*********" at bounding box center [1010, 370] width 187 height 20
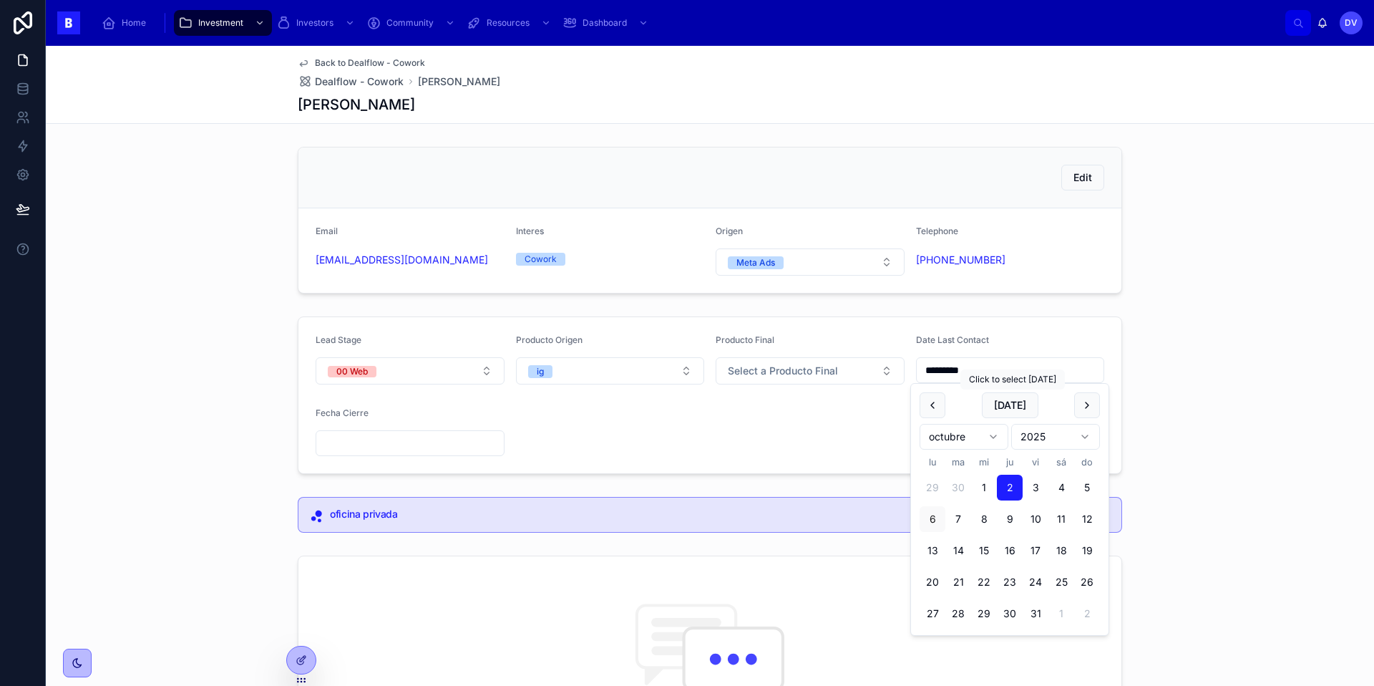
click at [1018, 406] on button "[DATE]" at bounding box center [1010, 405] width 57 height 26
type input "*********"
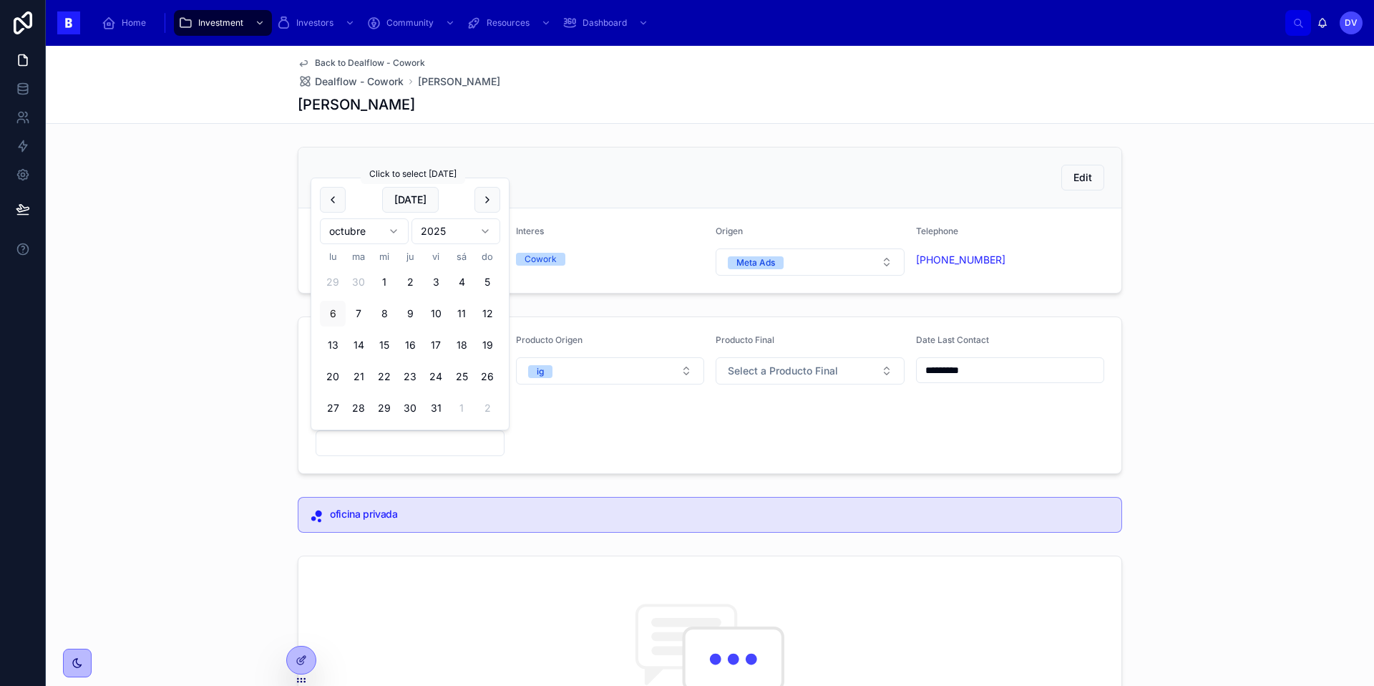
click at [416, 200] on button "[DATE]" at bounding box center [410, 200] width 57 height 26
type input "*********"
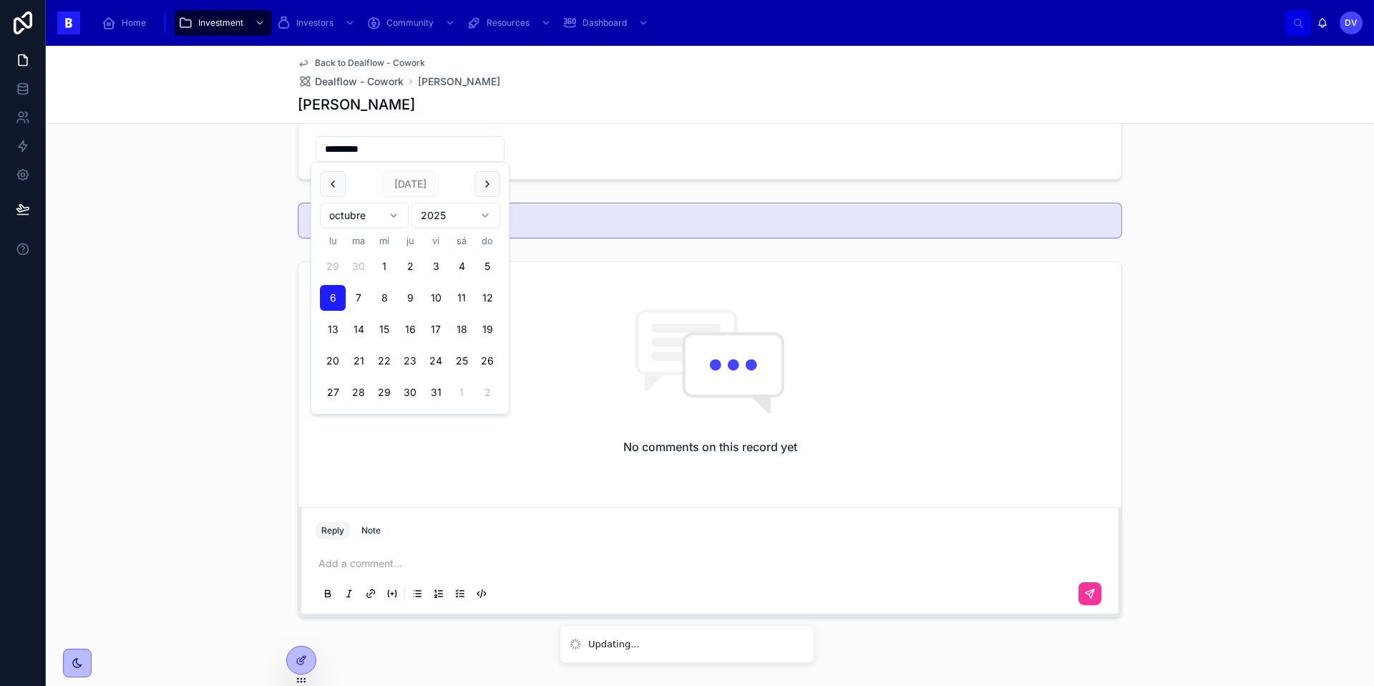
scroll to position [299, 0]
click at [334, 562] on p at bounding box center [712, 558] width 789 height 14
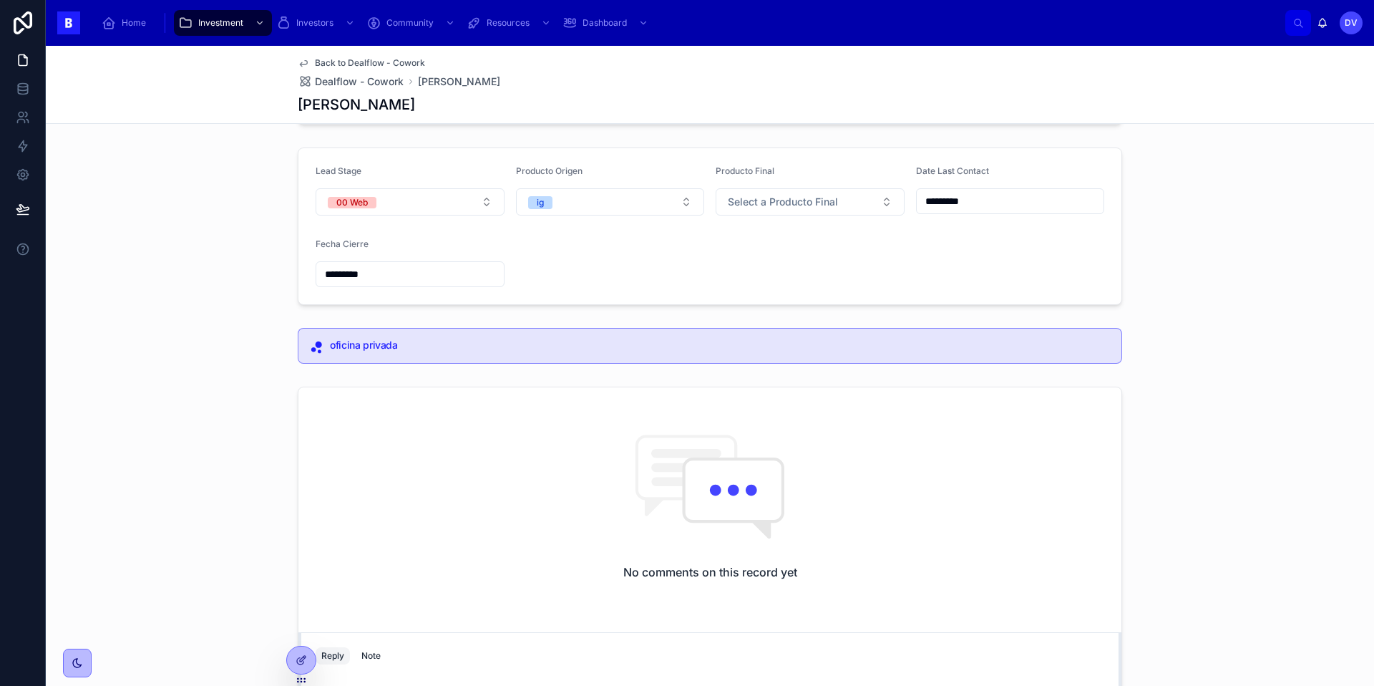
scroll to position [171, 0]
click at [491, 203] on button "00 Web" at bounding box center [410, 199] width 189 height 27
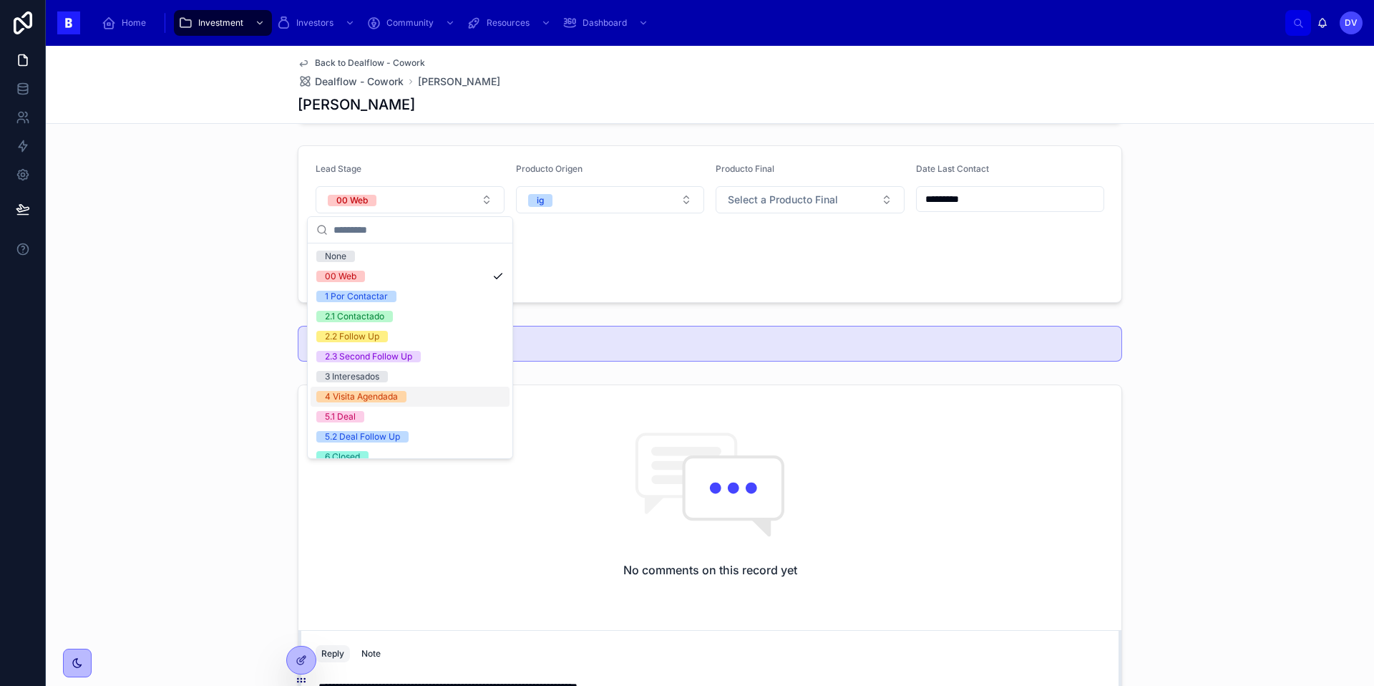
scroll to position [72, 0]
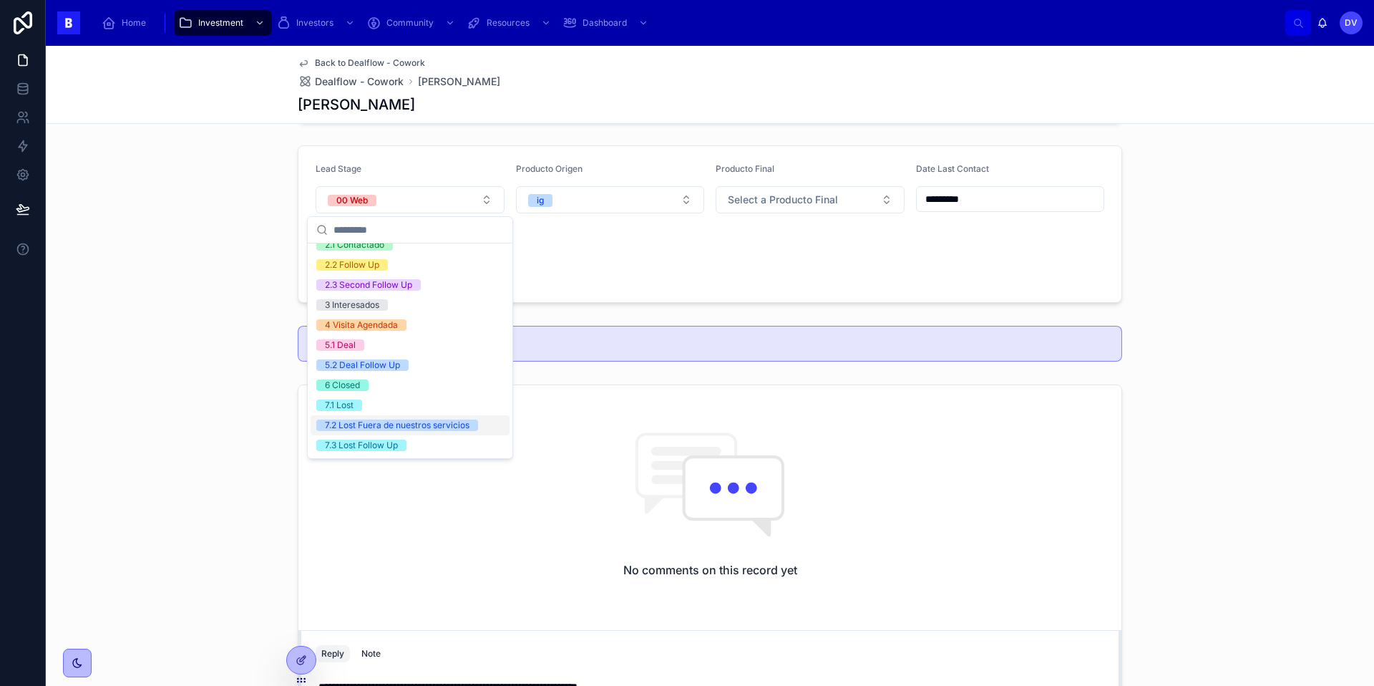
click at [448, 425] on div "7.2 Lost Fuera de nuestros servicios" at bounding box center [397, 424] width 145 height 11
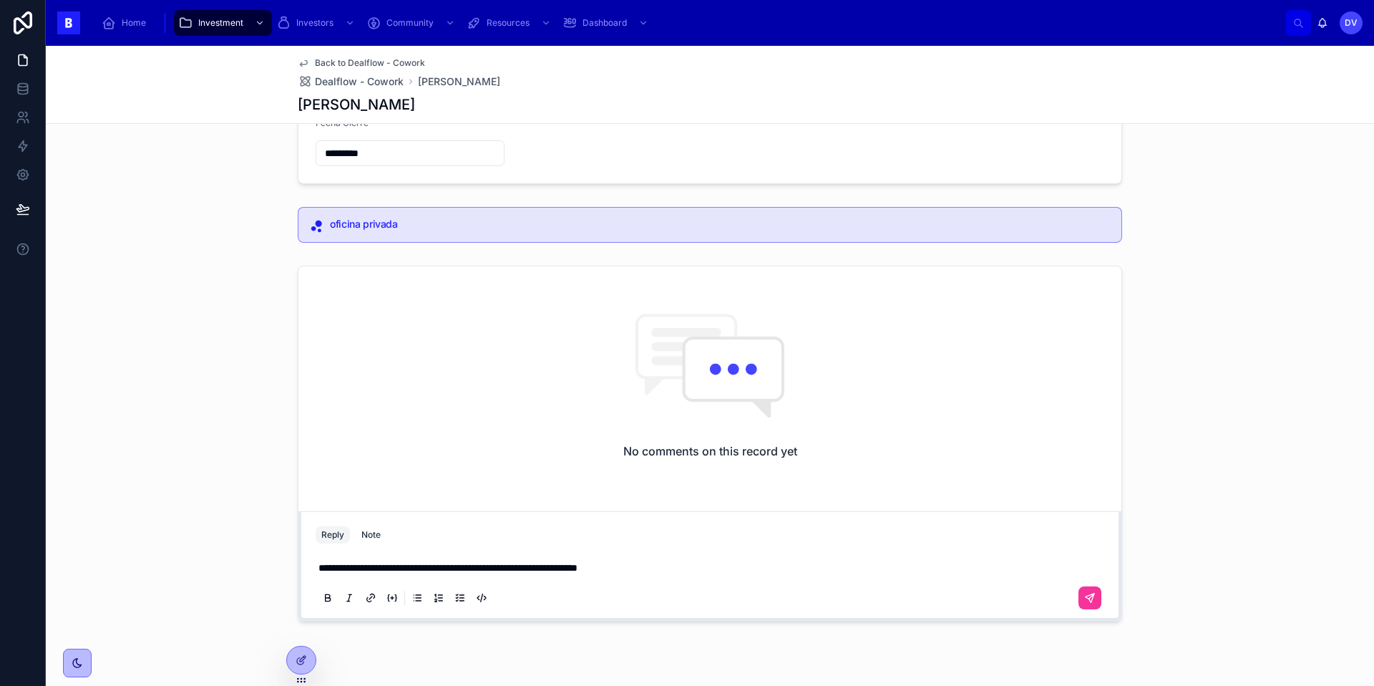
scroll to position [333, 0]
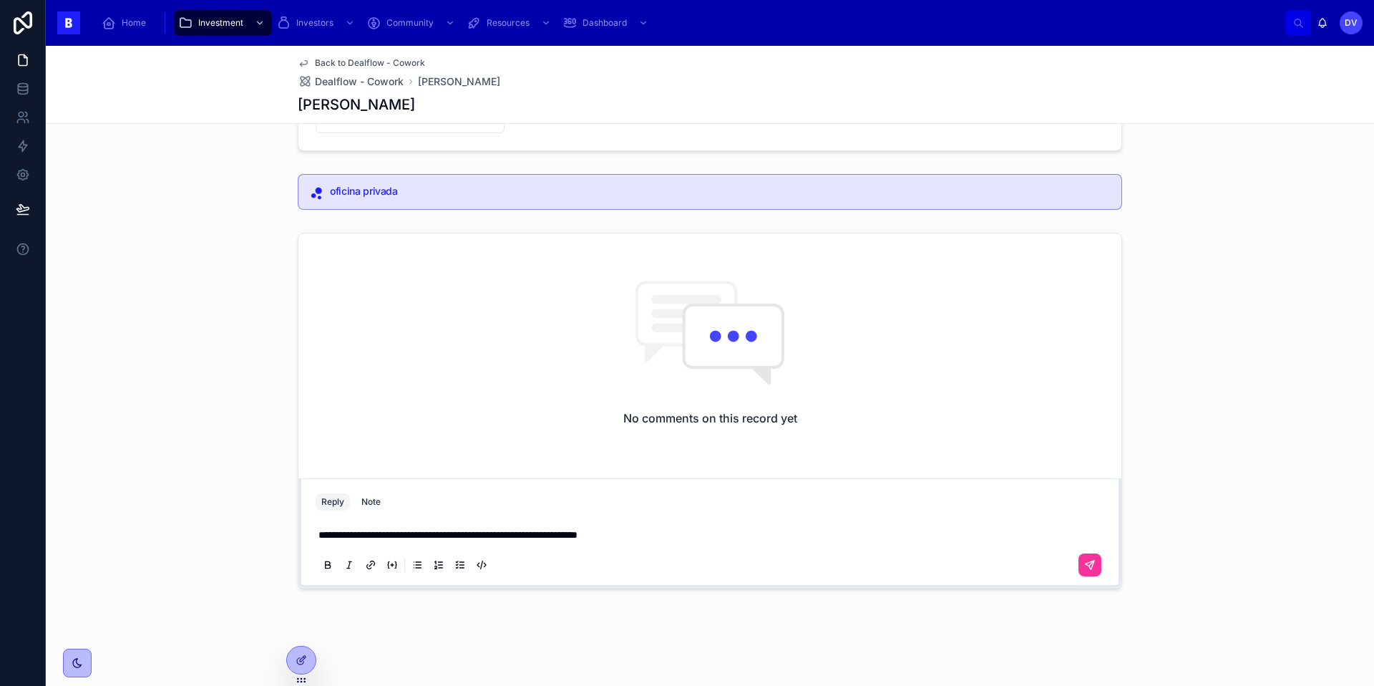
click at [1091, 567] on icon at bounding box center [1089, 564] width 11 height 11
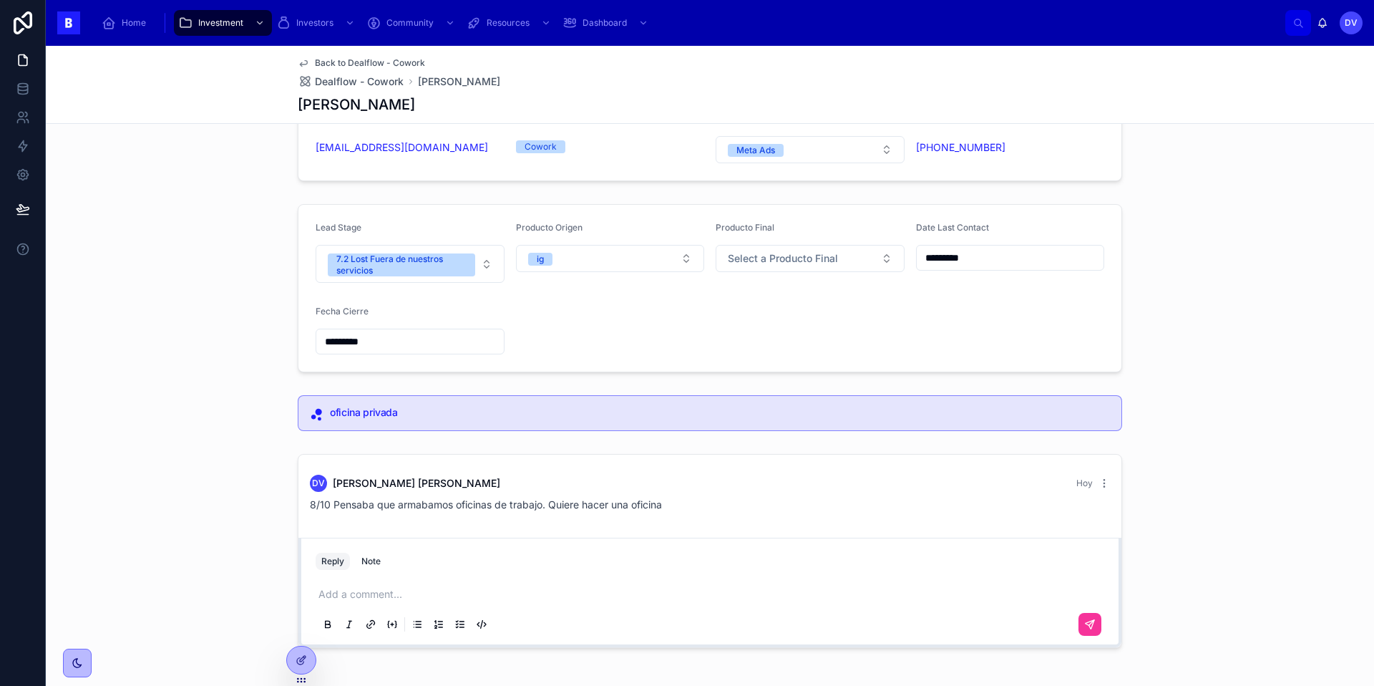
scroll to position [114, 0]
click at [386, 85] on span "Dealflow - Cowork" at bounding box center [359, 81] width 89 height 14
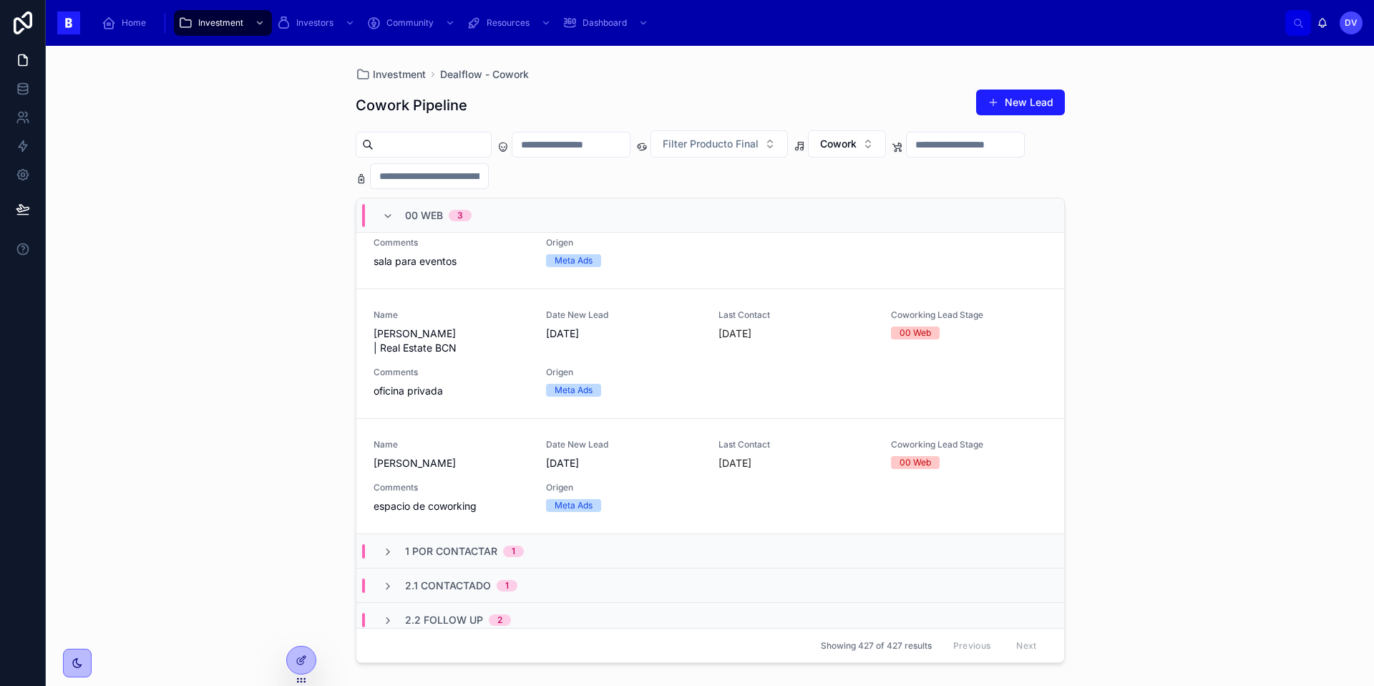
scroll to position [67, 0]
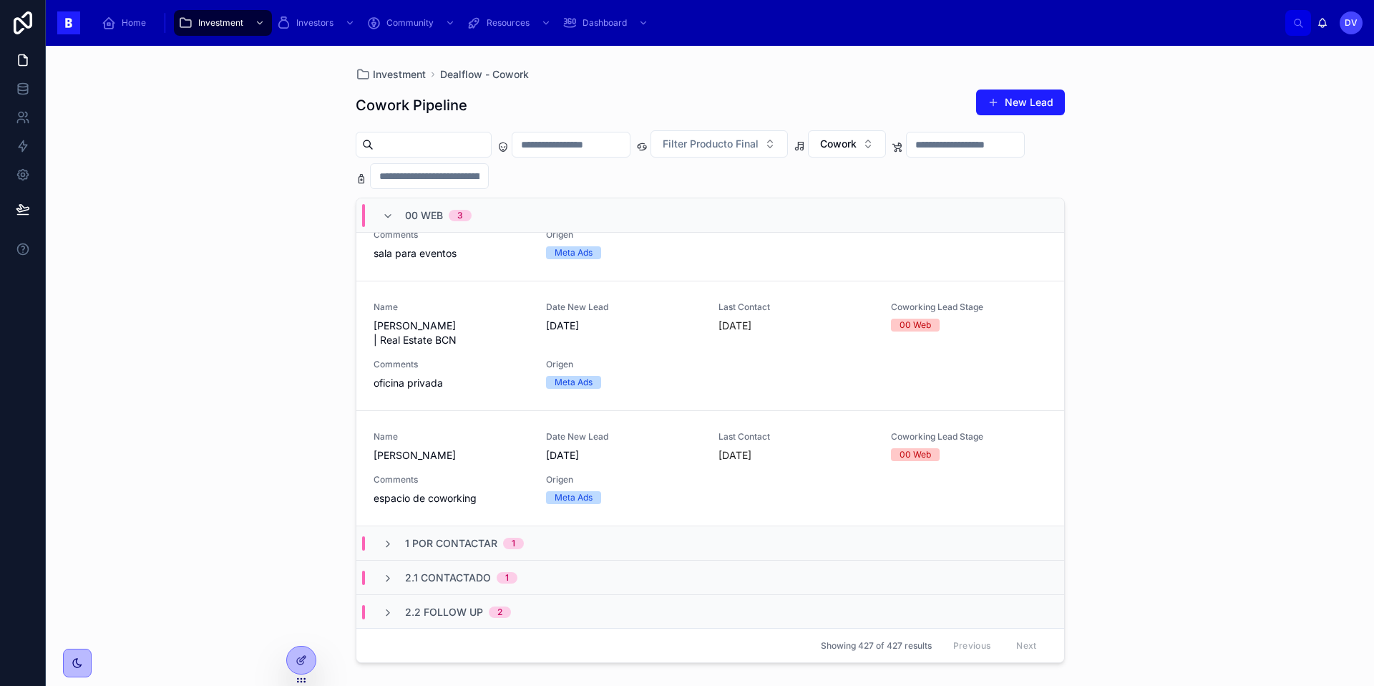
click at [489, 474] on span "Comments" at bounding box center [451, 479] width 155 height 11
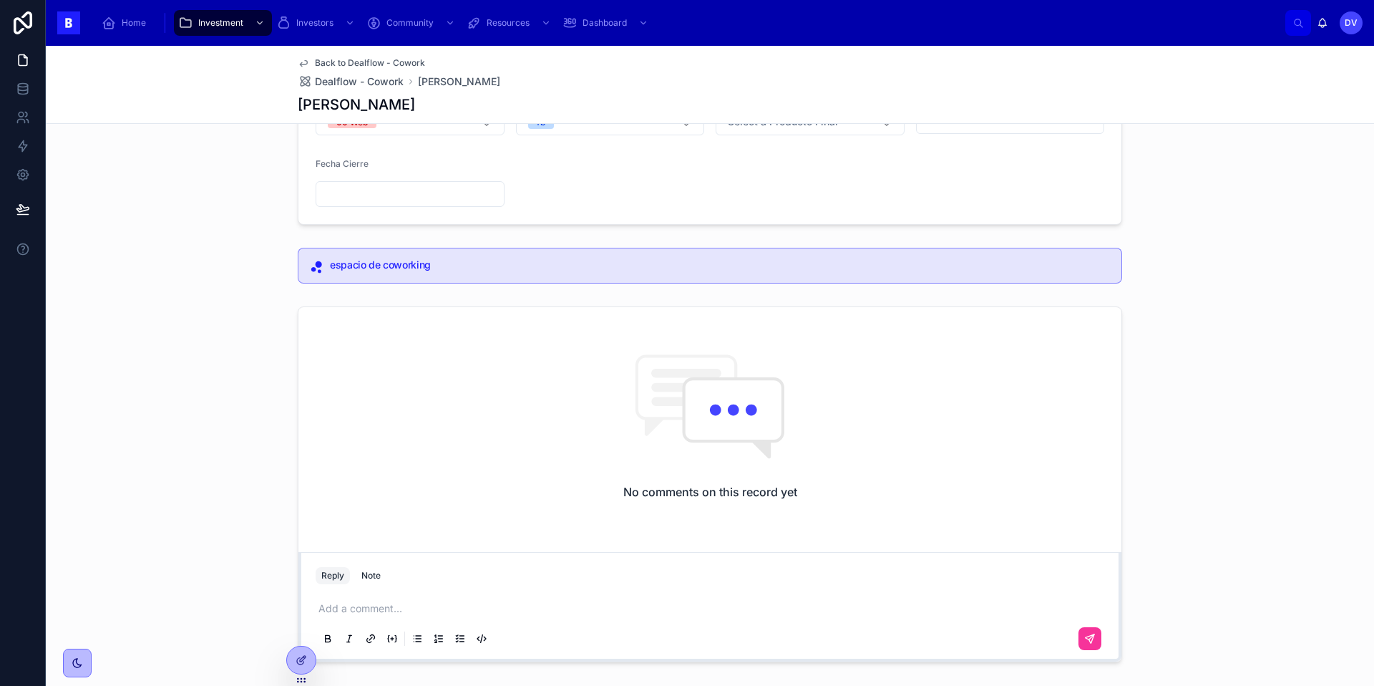
scroll to position [319, 0]
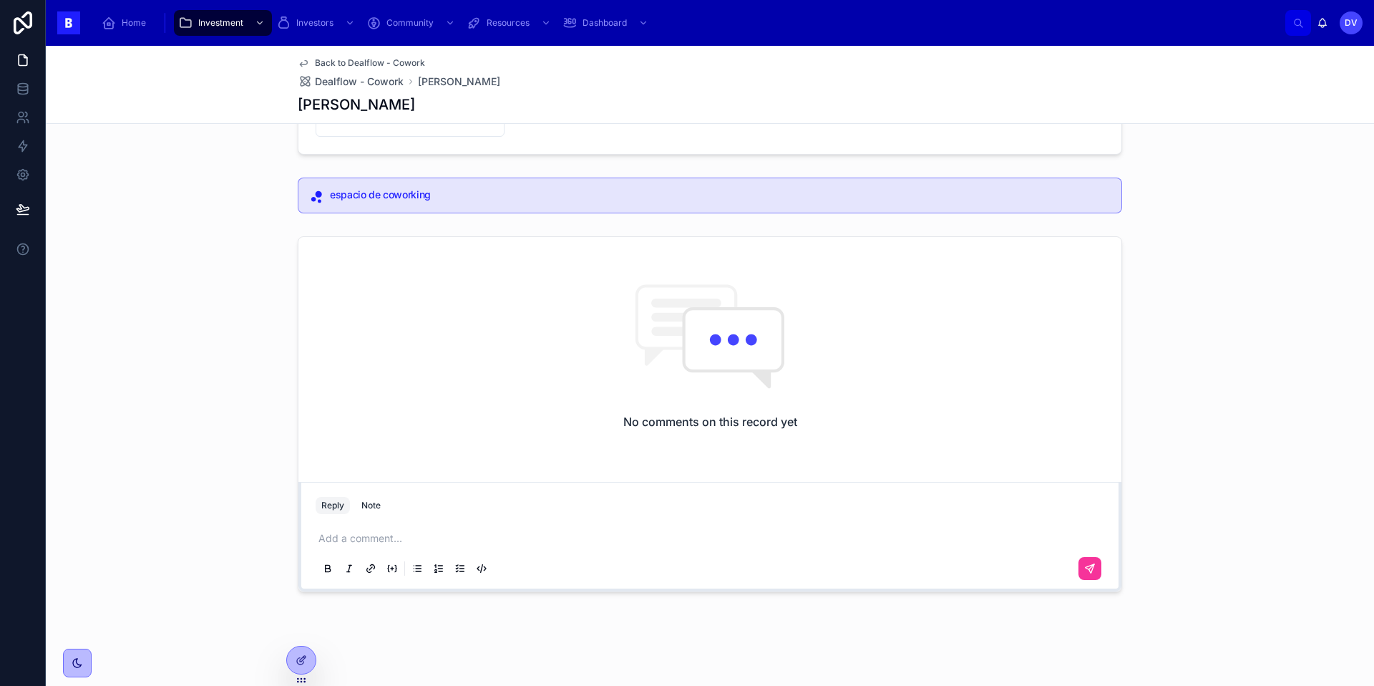
click at [333, 537] on p at bounding box center [712, 538] width 789 height 14
click at [1085, 572] on icon at bounding box center [1089, 567] width 11 height 11
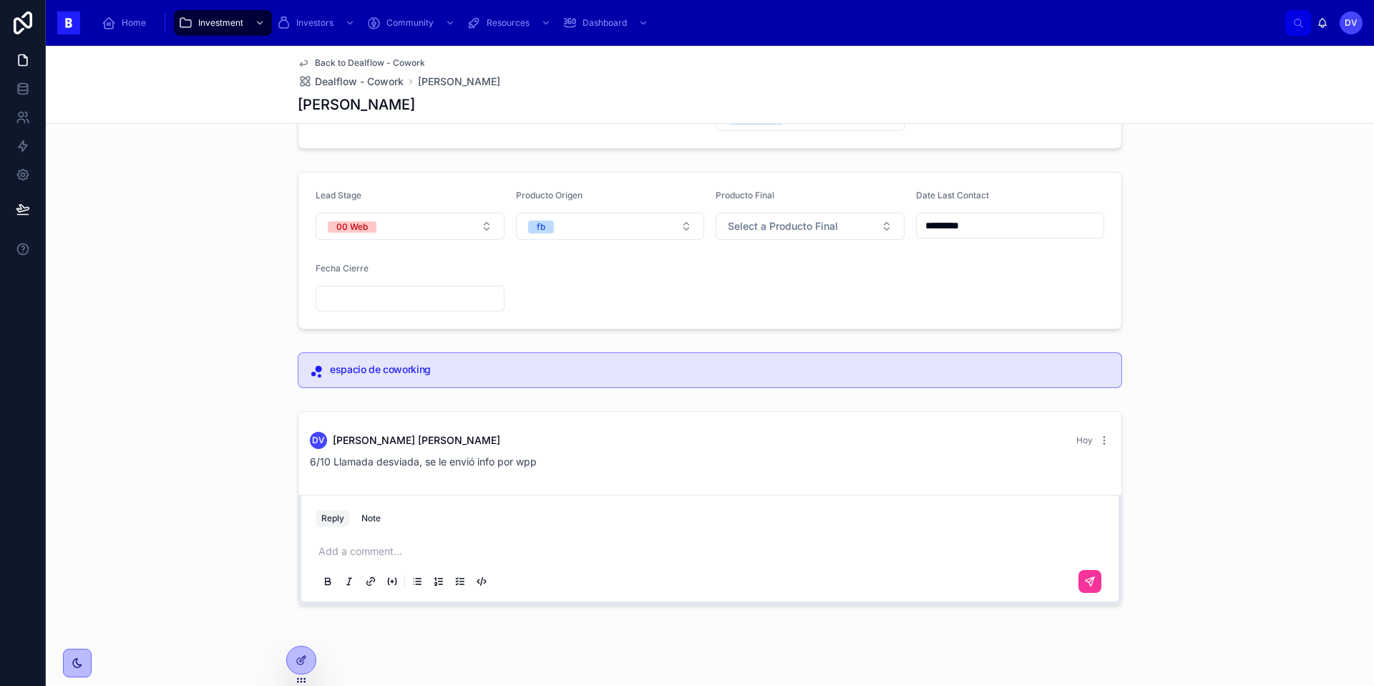
scroll to position [146, 0]
click at [467, 220] on button "00 Web" at bounding box center [410, 224] width 189 height 27
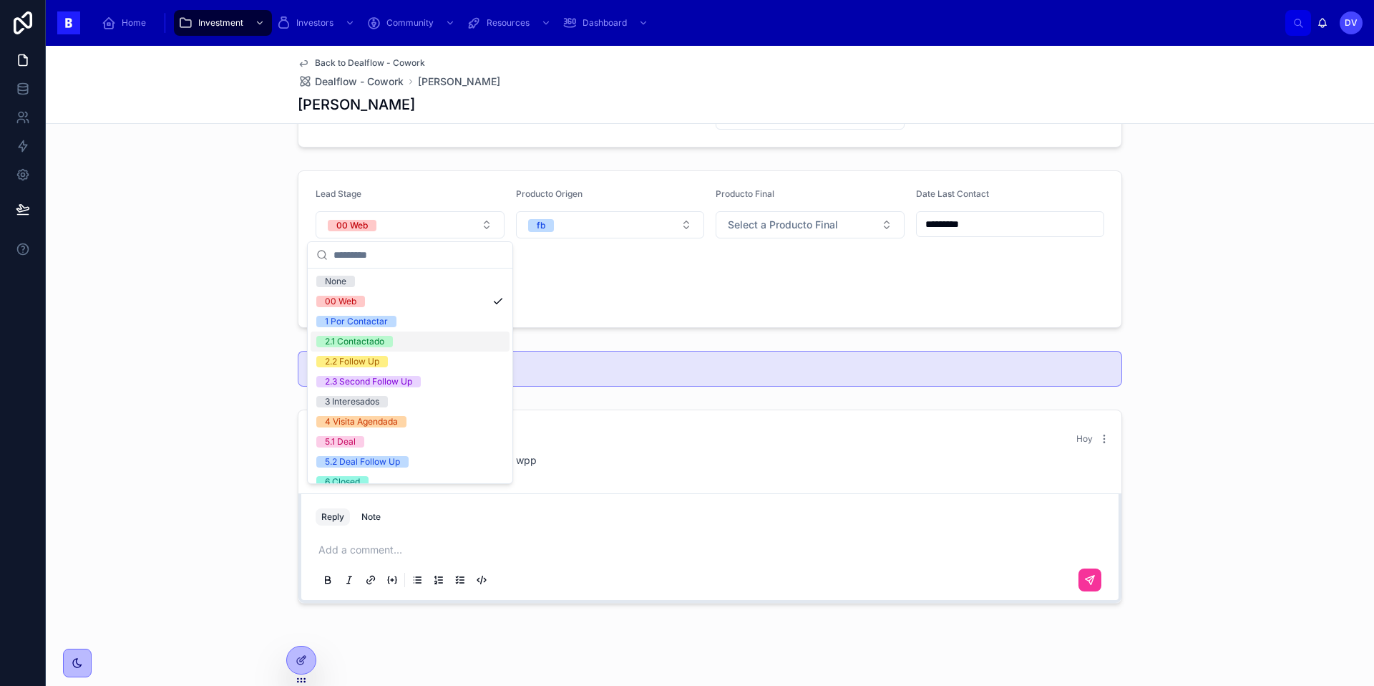
click at [430, 341] on div "2.1 Contactado" at bounding box center [410, 341] width 199 height 20
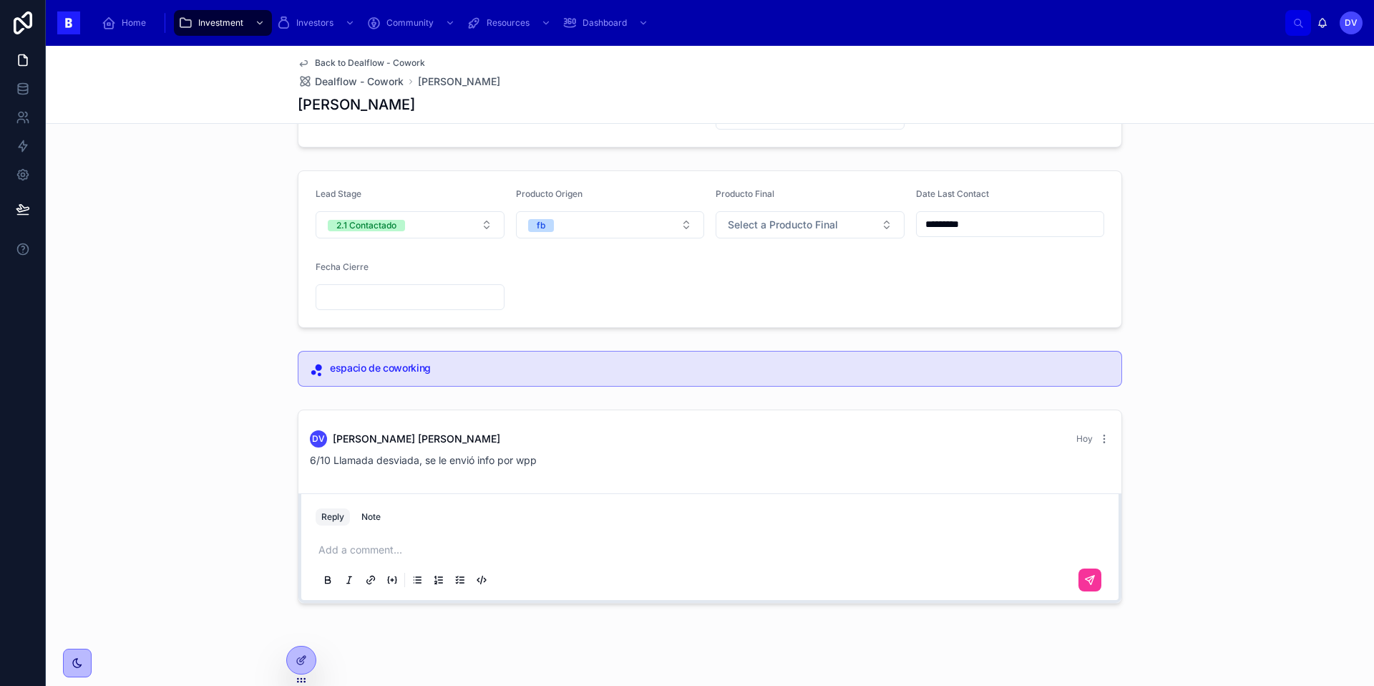
click at [369, 86] on span "Dealflow - Cowork" at bounding box center [359, 81] width 89 height 14
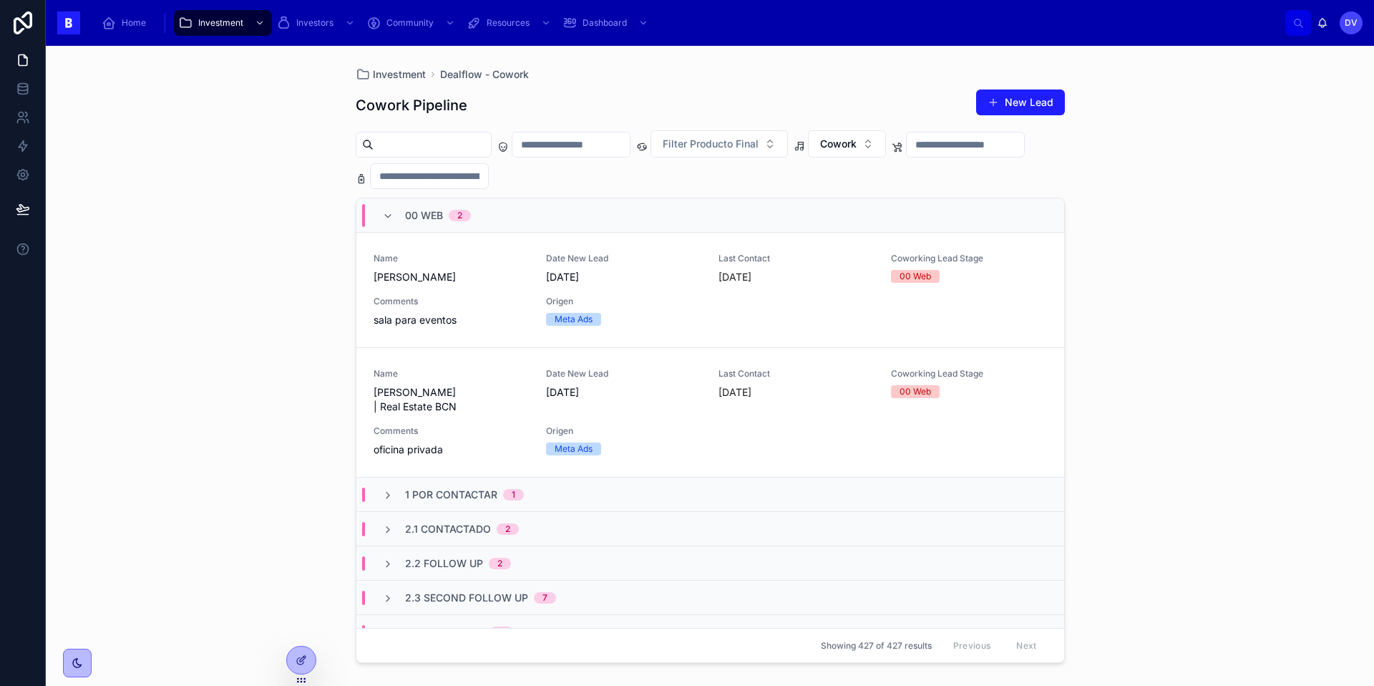
click at [412, 425] on span "Comments" at bounding box center [451, 430] width 155 height 11
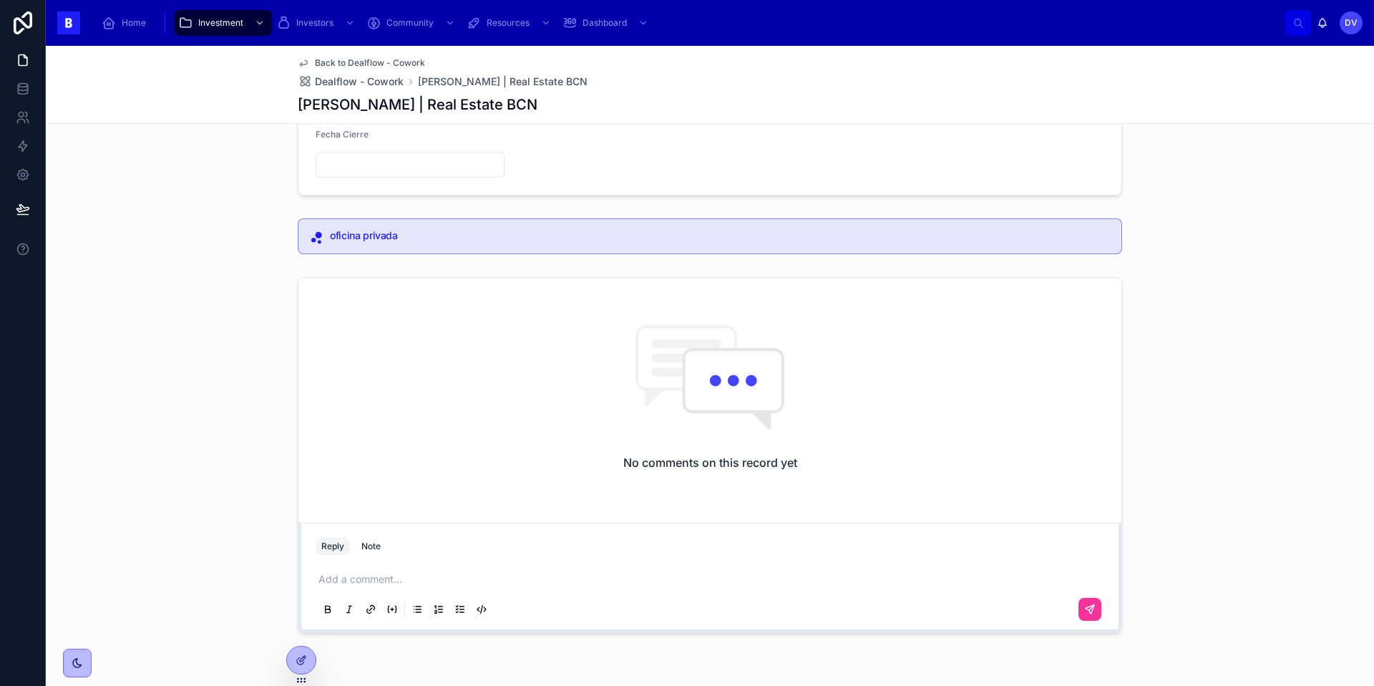
scroll to position [323, 0]
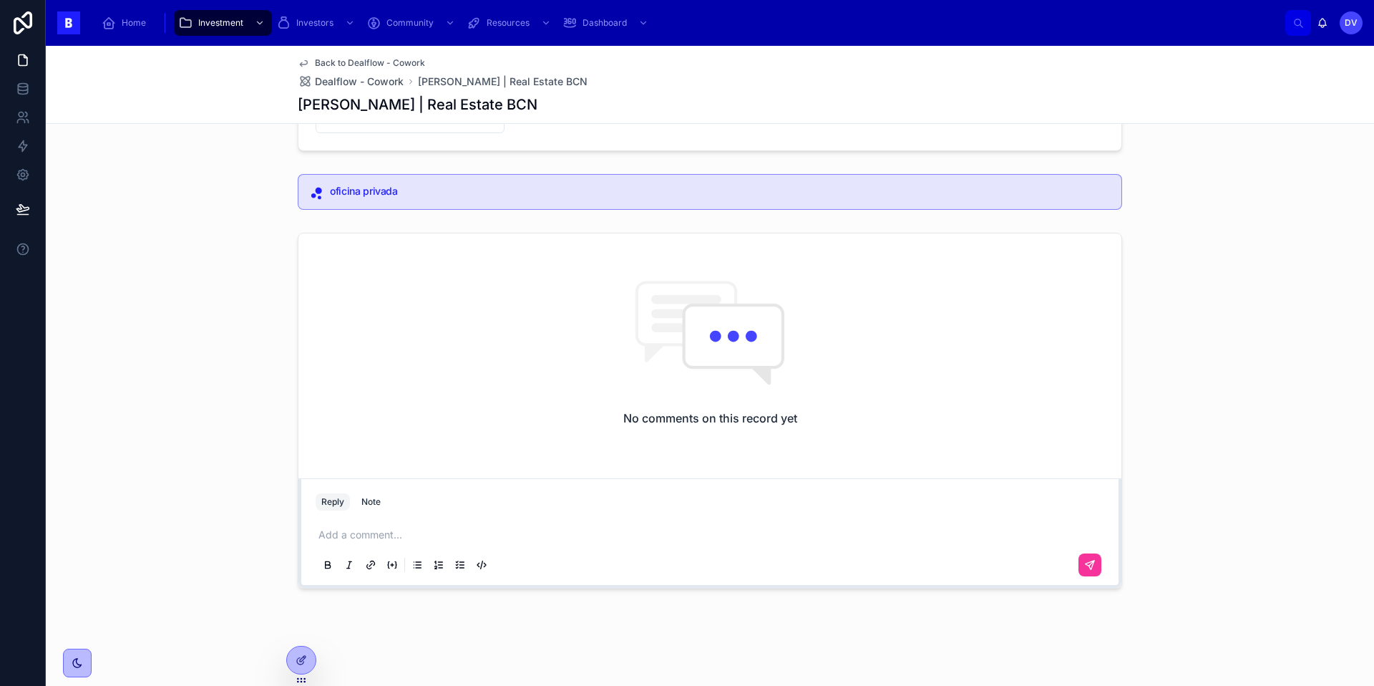
drag, startPoint x: 352, startPoint y: 534, endPoint x: 341, endPoint y: 533, distance: 10.8
click at [341, 533] on p at bounding box center [712, 534] width 789 height 14
click at [1096, 582] on button at bounding box center [1089, 578] width 23 height 23
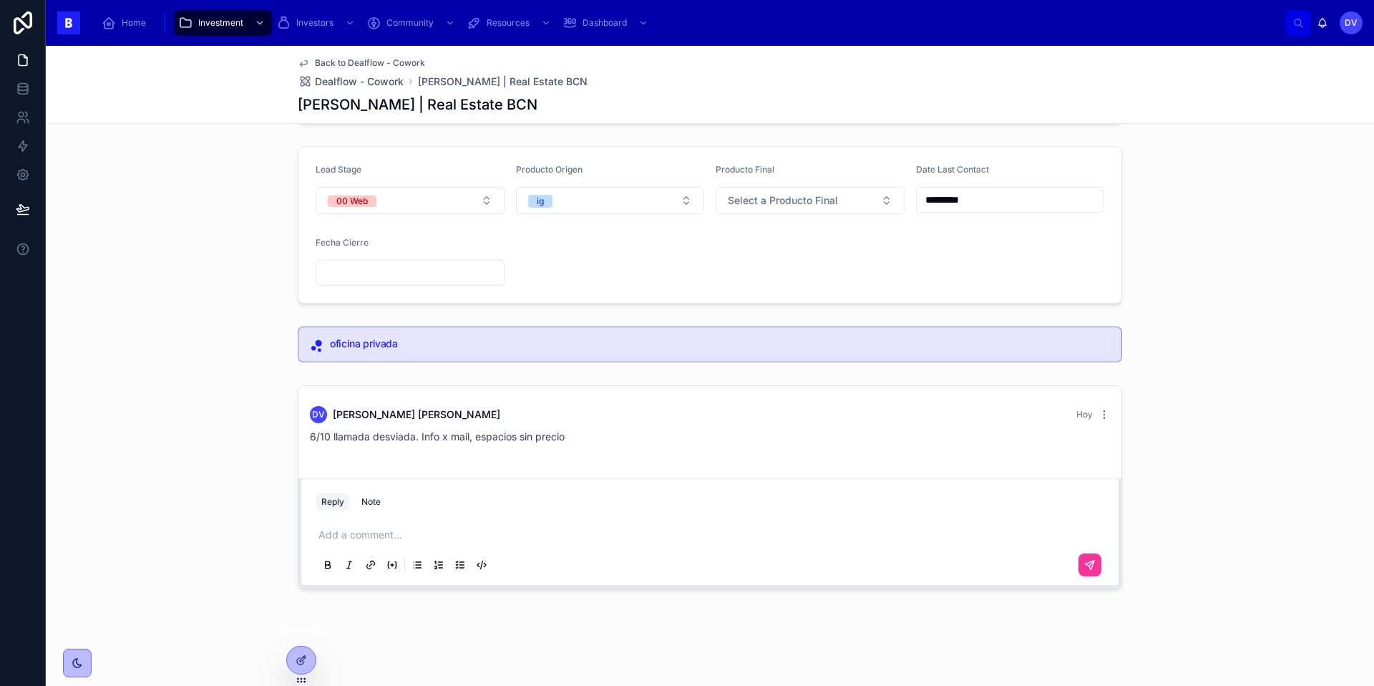
click at [983, 207] on input "*********" at bounding box center [1010, 200] width 187 height 20
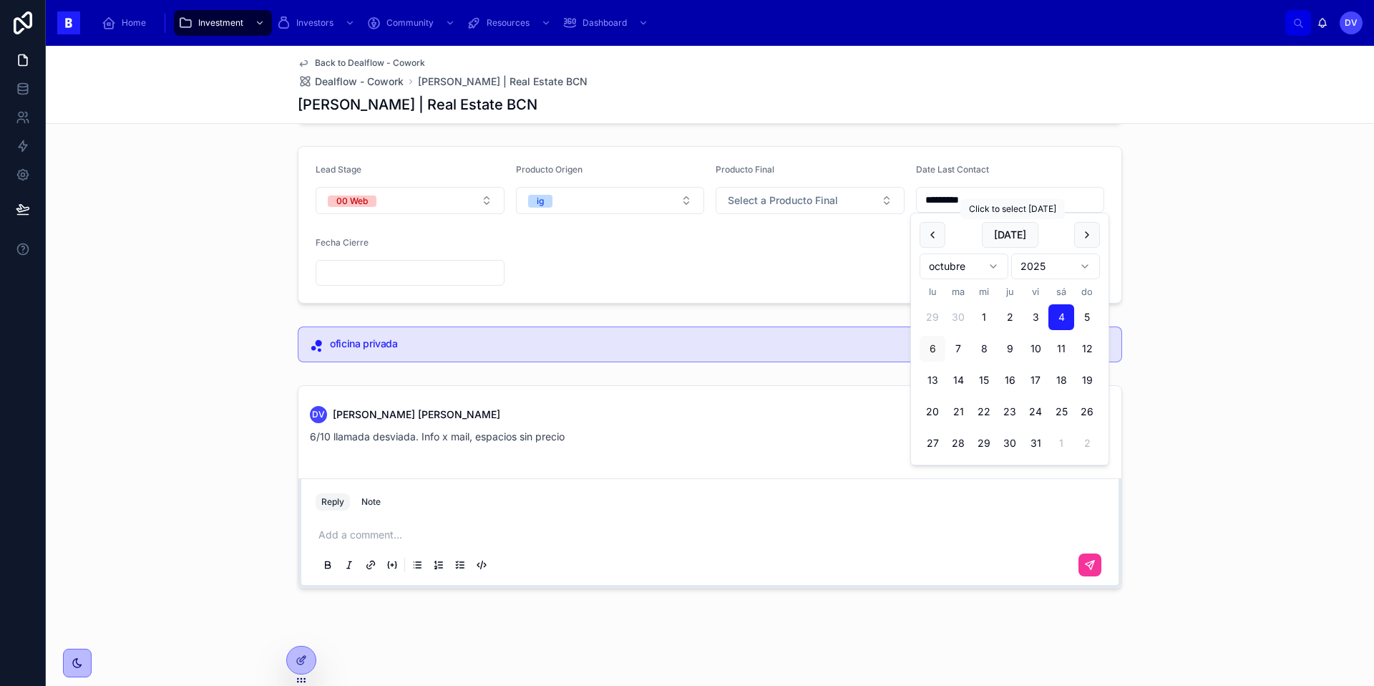
click at [1015, 240] on button "[DATE]" at bounding box center [1010, 235] width 57 height 26
type input "*********"
click at [658, 264] on form "Lead Stage 00 Web Producto Origen ig Producto Final Select a Producto Final Dat…" at bounding box center [709, 225] width 823 height 156
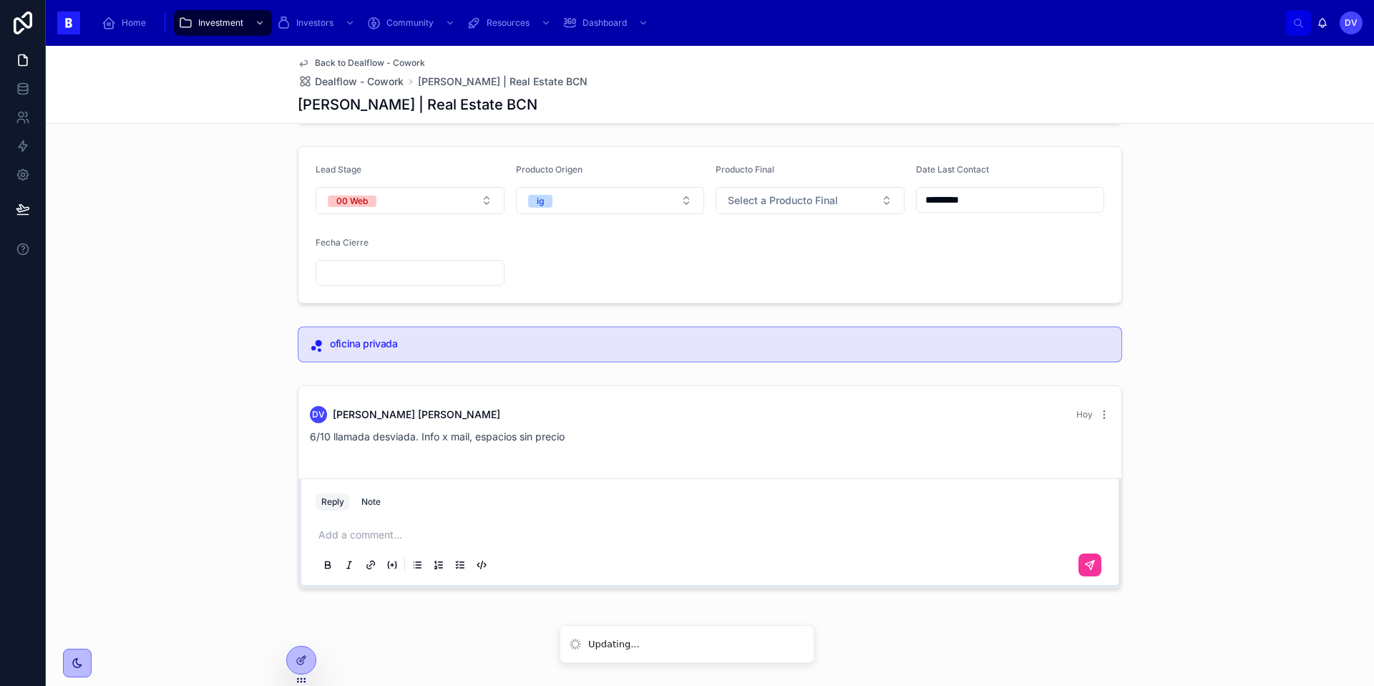
click at [452, 203] on button "00 Web" at bounding box center [410, 200] width 189 height 27
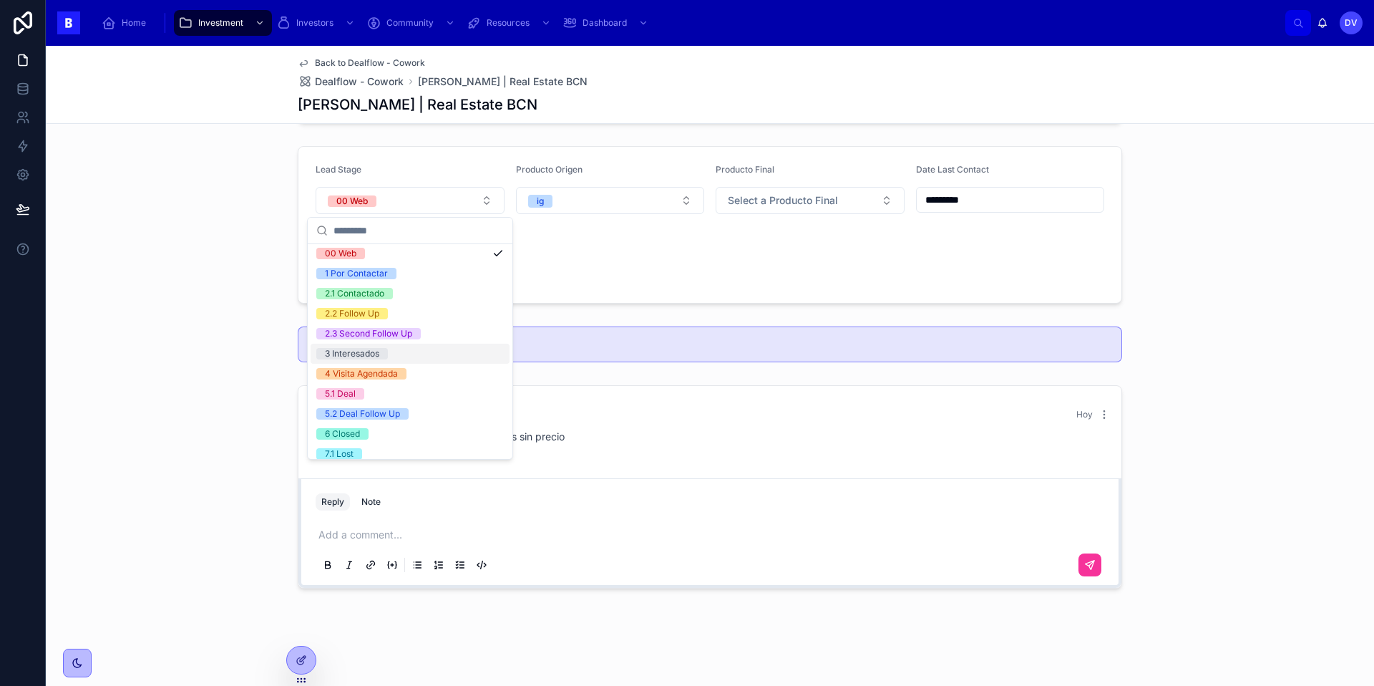
scroll to position [24, 0]
click at [416, 286] on div "2.1 Contactado" at bounding box center [410, 293] width 199 height 20
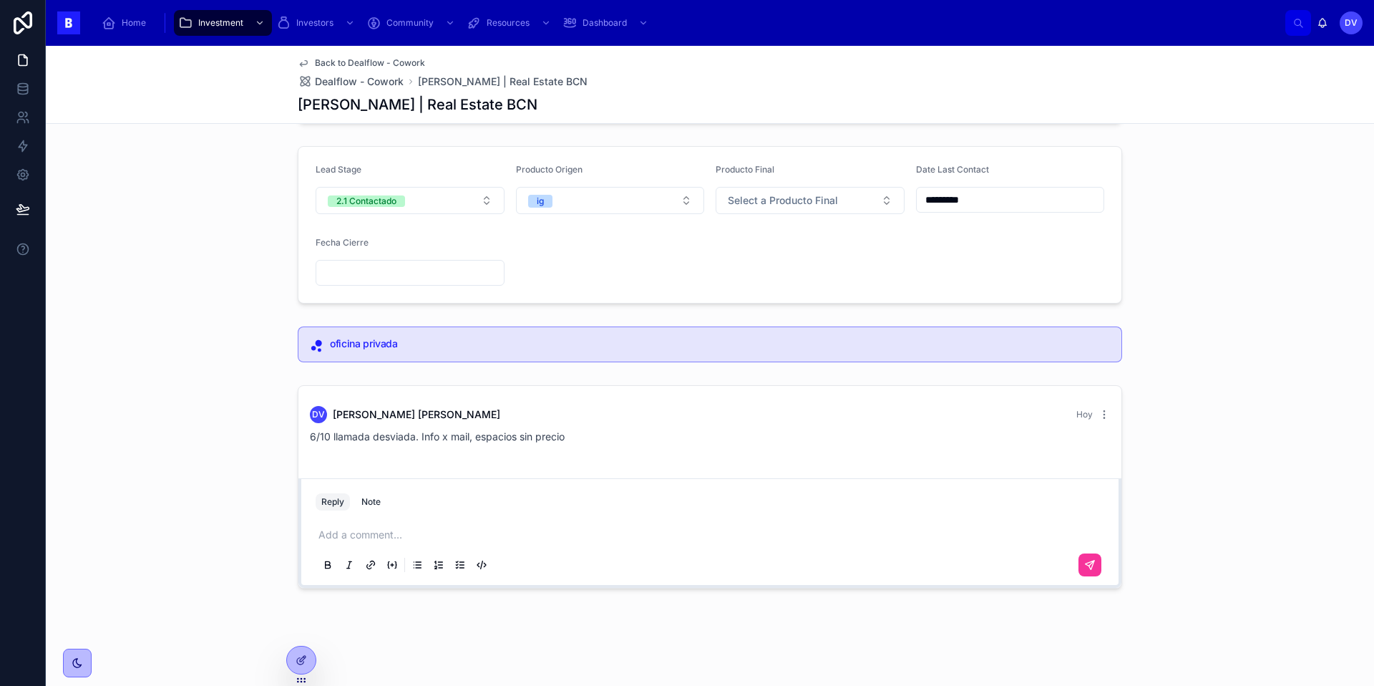
click at [1090, 566] on icon at bounding box center [1090, 564] width 9 height 9
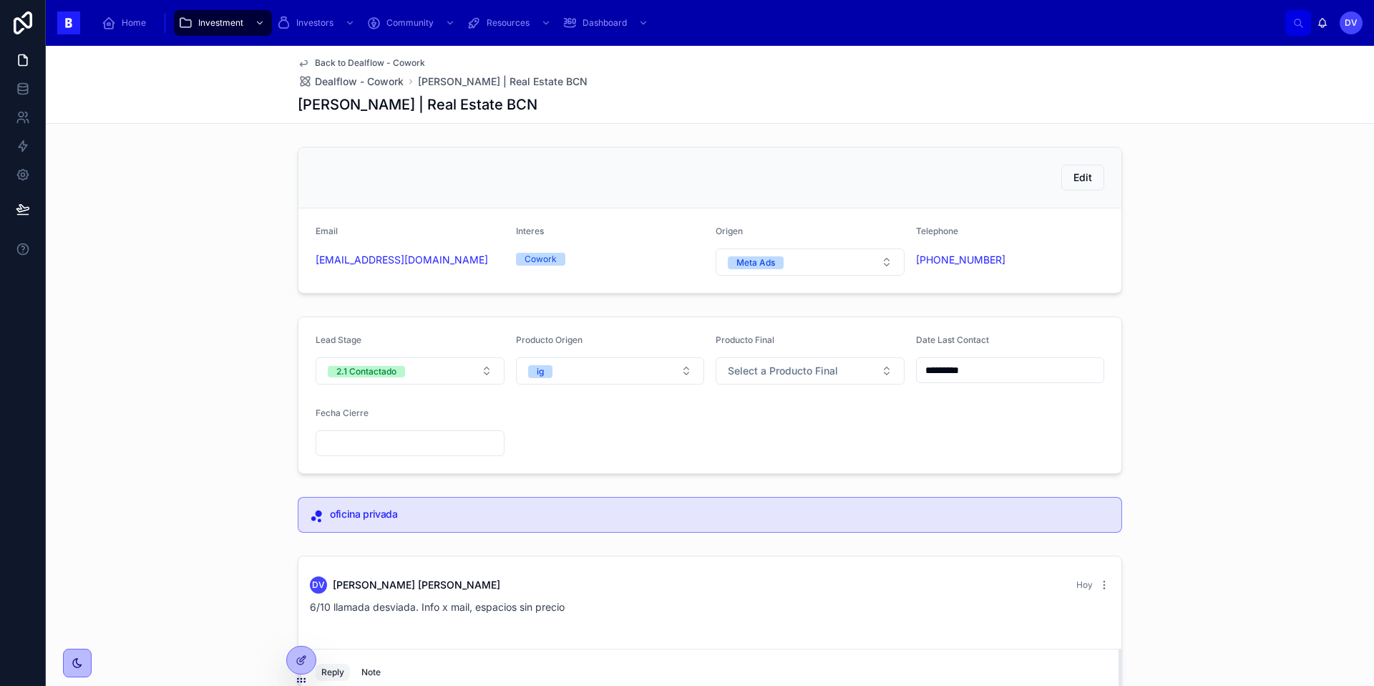
scroll to position [1, 0]
click at [364, 82] on span "Dealflow - Cowork" at bounding box center [359, 81] width 89 height 14
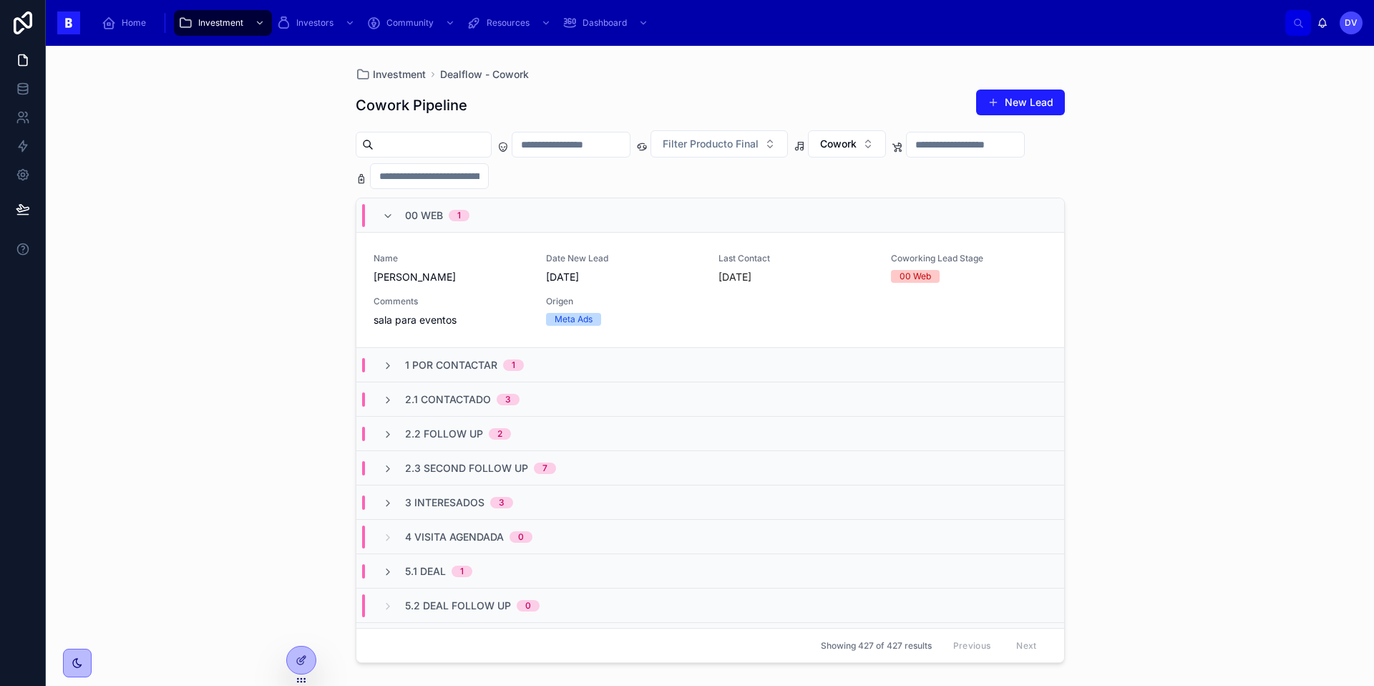
click at [462, 310] on div "Comments sala para eventos" at bounding box center [451, 311] width 155 height 31
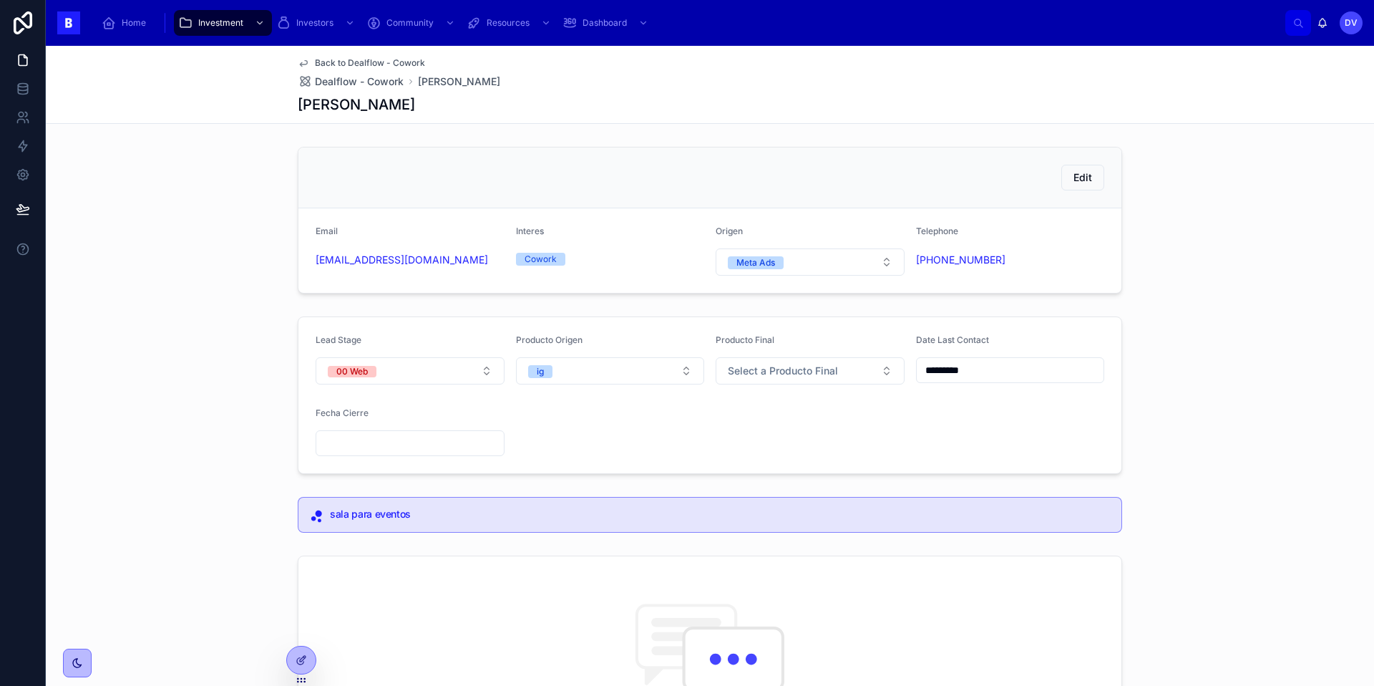
drag, startPoint x: 520, startPoint y: 373, endPoint x: 219, endPoint y: 441, distance: 308.1
click at [484, 373] on form "Lead Stage 00 Web Producto Origen ig Producto Final Select a Producto Final Dat…" at bounding box center [709, 395] width 823 height 156
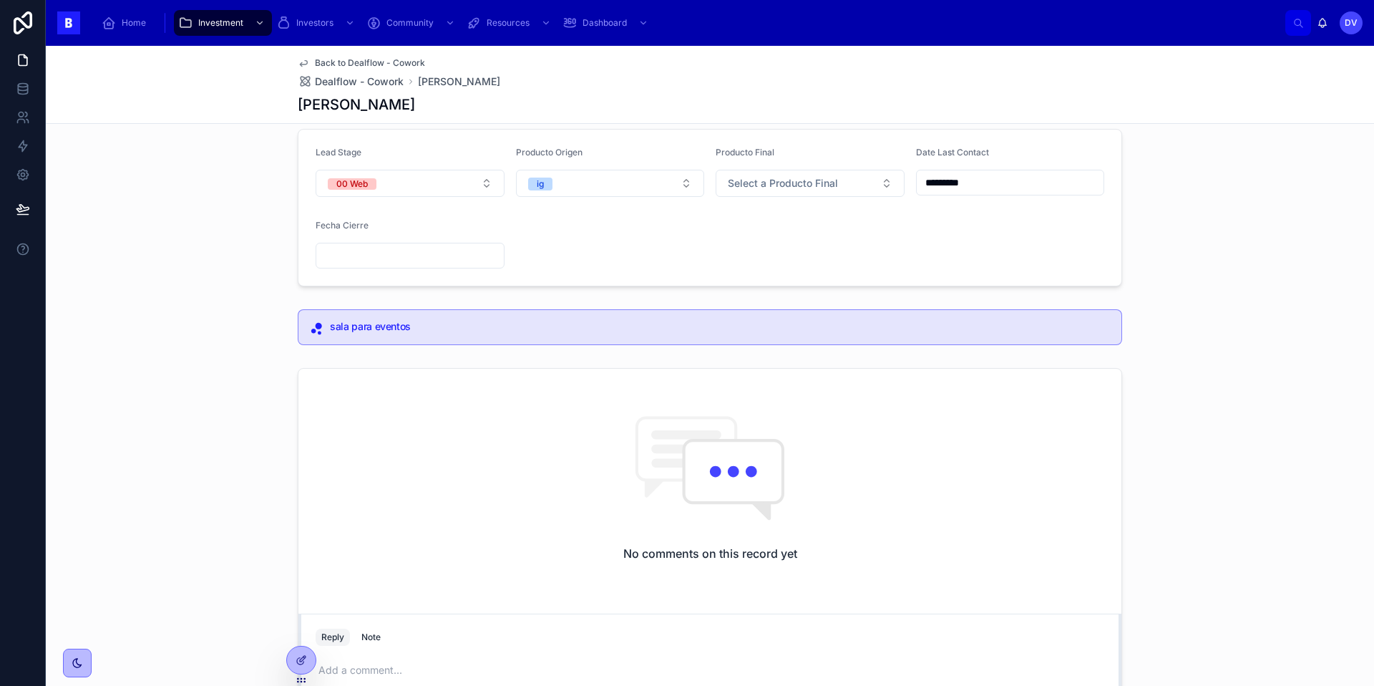
scroll to position [296, 0]
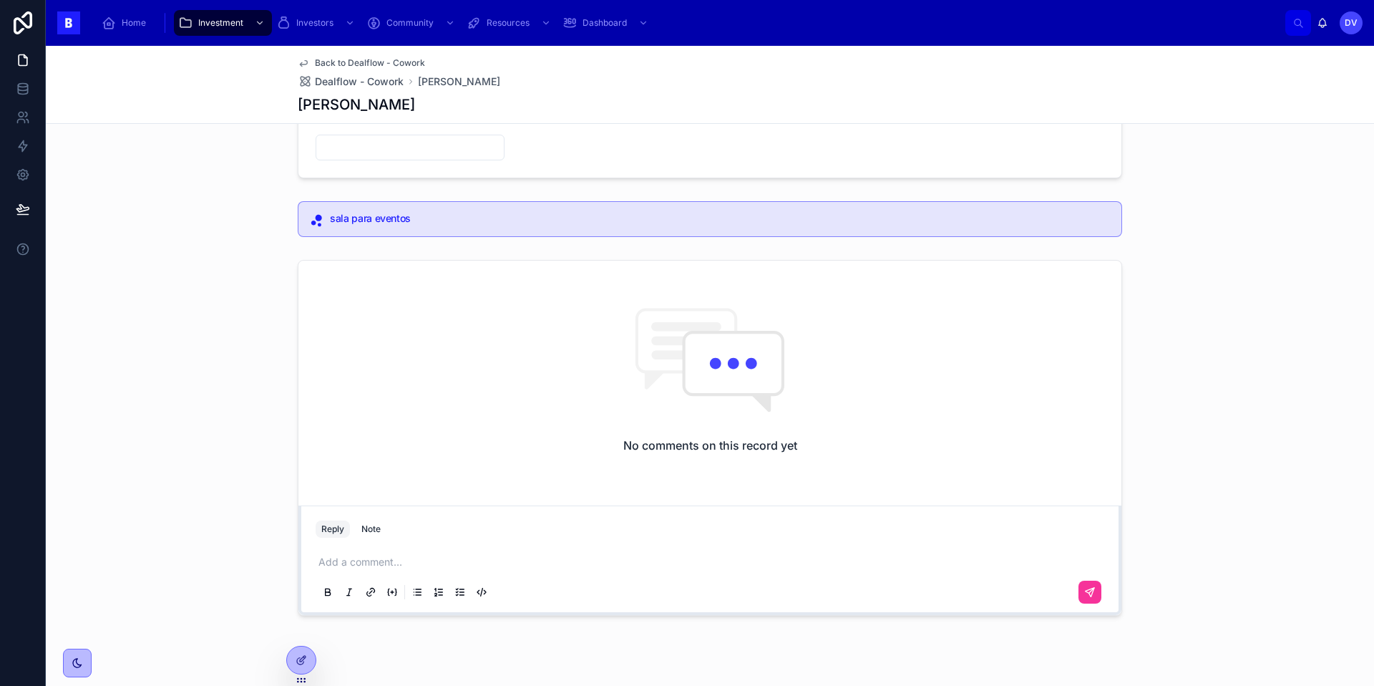
drag, startPoint x: 347, startPoint y: 562, endPoint x: 333, endPoint y: 565, distance: 13.9
click at [333, 565] on p at bounding box center [712, 562] width 789 height 14
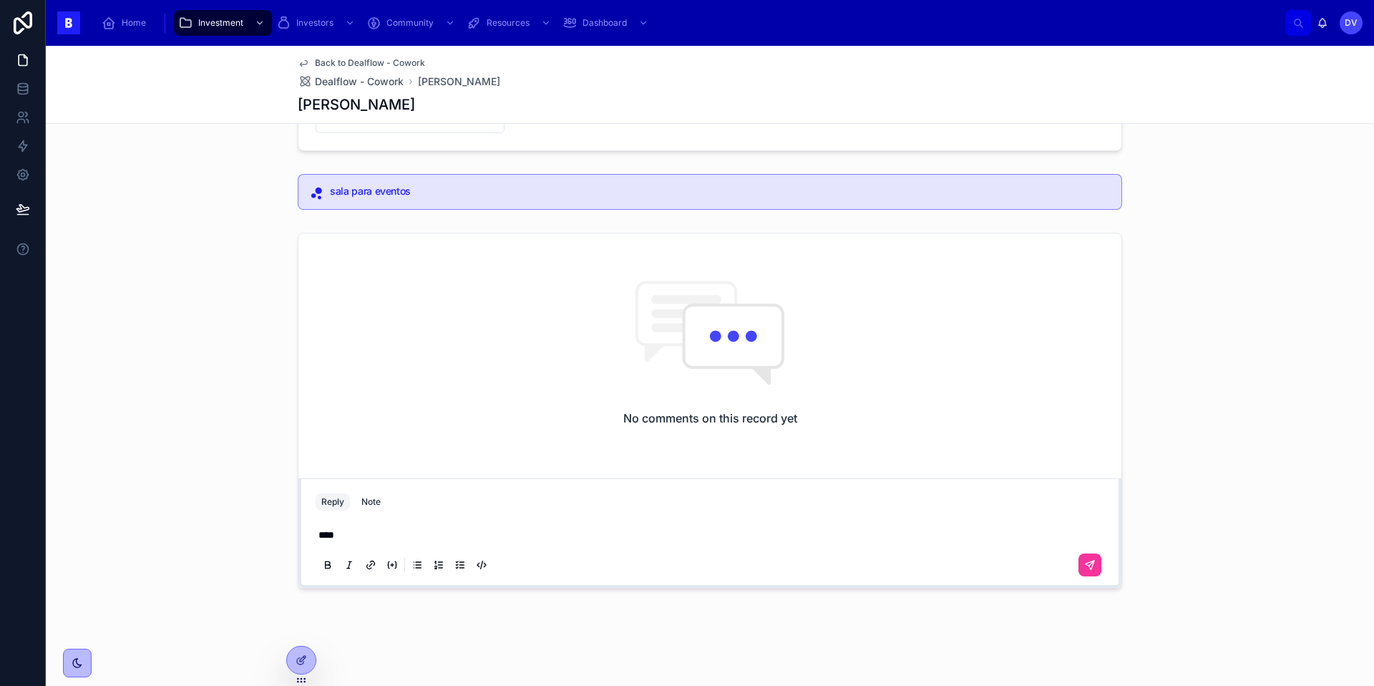
scroll to position [321, 0]
click at [1087, 573] on button at bounding box center [1089, 566] width 23 height 23
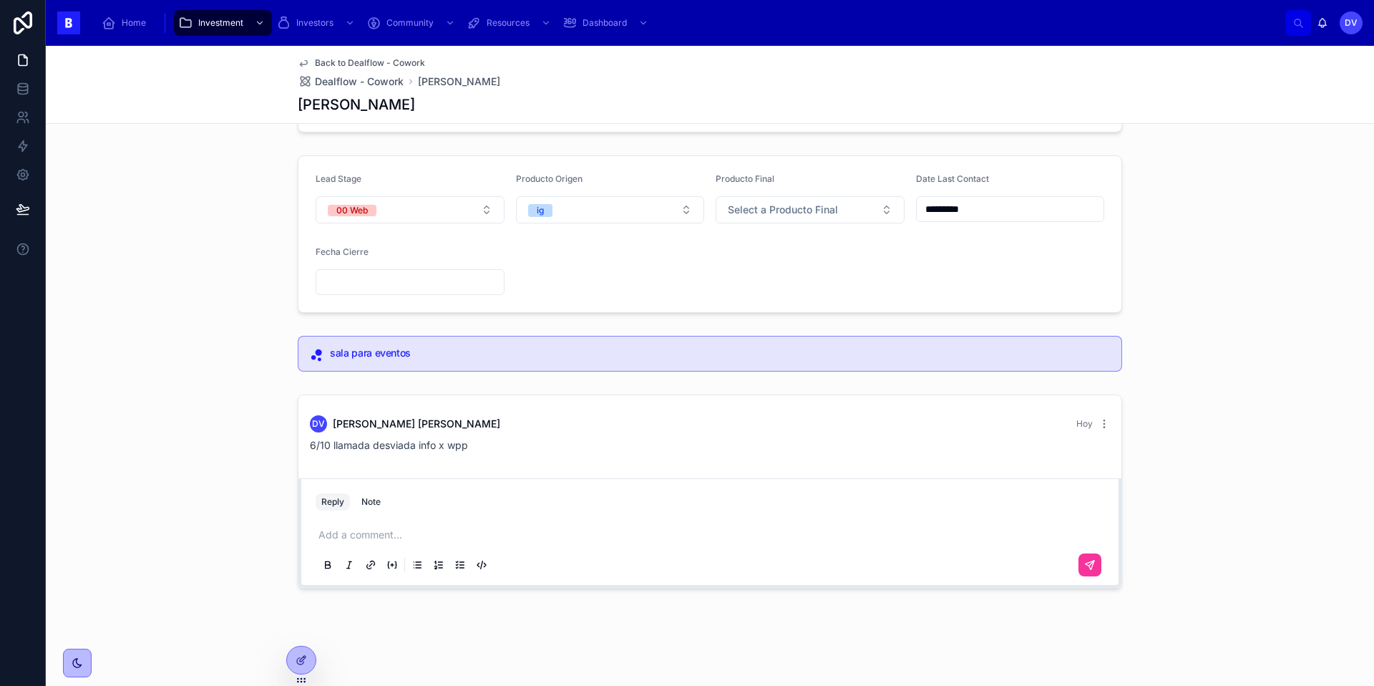
scroll to position [0, 0]
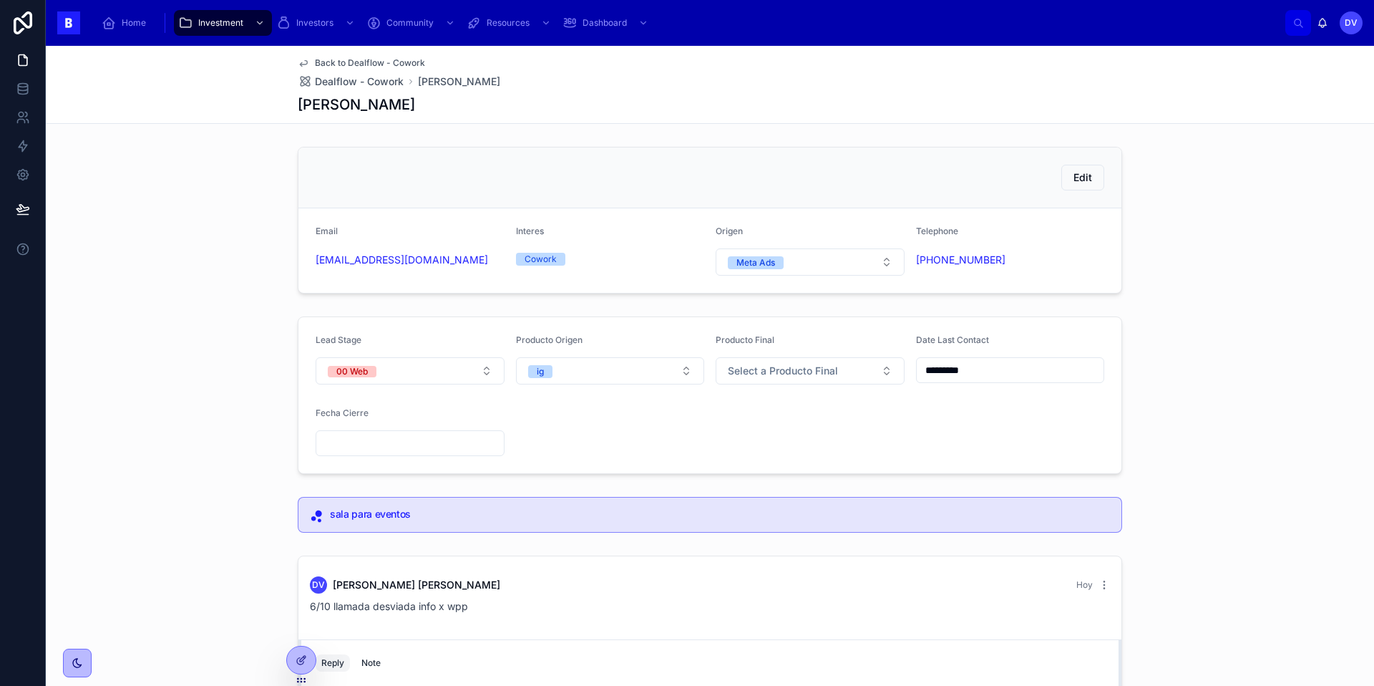
click at [980, 369] on input "*********" at bounding box center [1010, 370] width 187 height 20
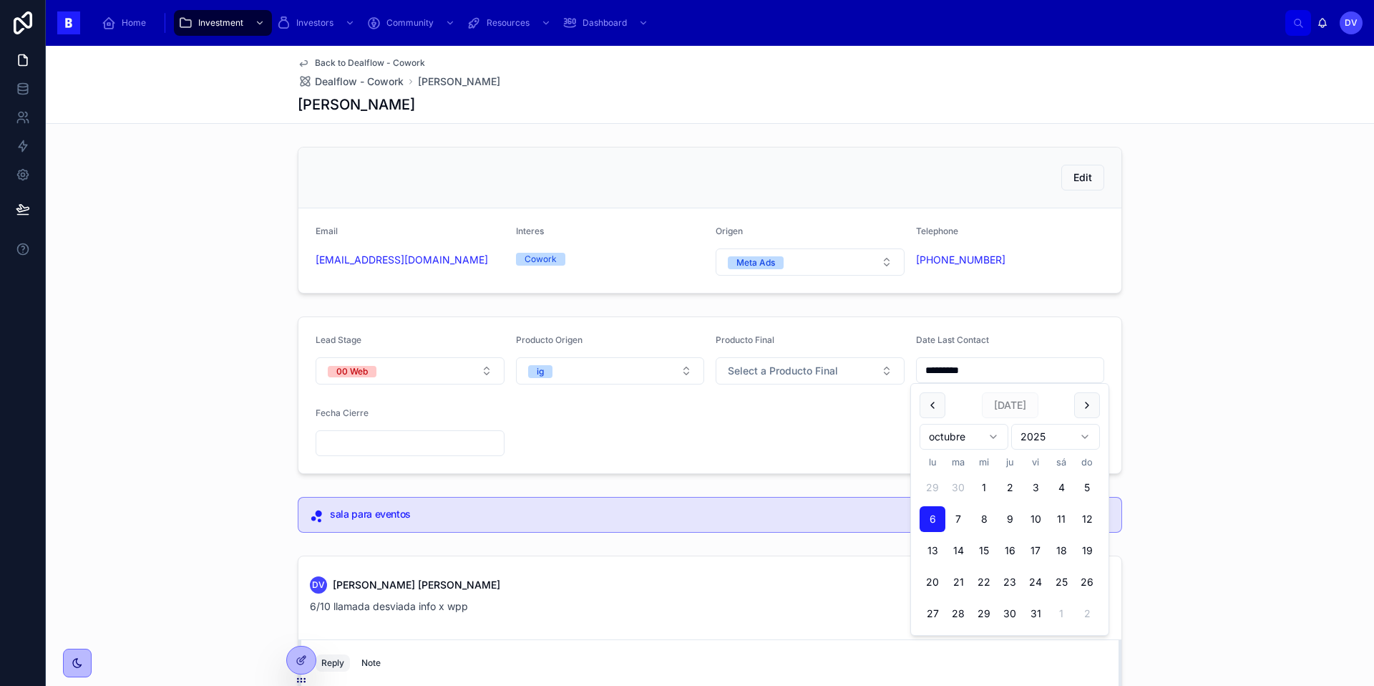
click at [568, 424] on form "Lead Stage 00 Web Producto Origen ig Producto Final Select a Producto Final Dat…" at bounding box center [709, 395] width 823 height 156
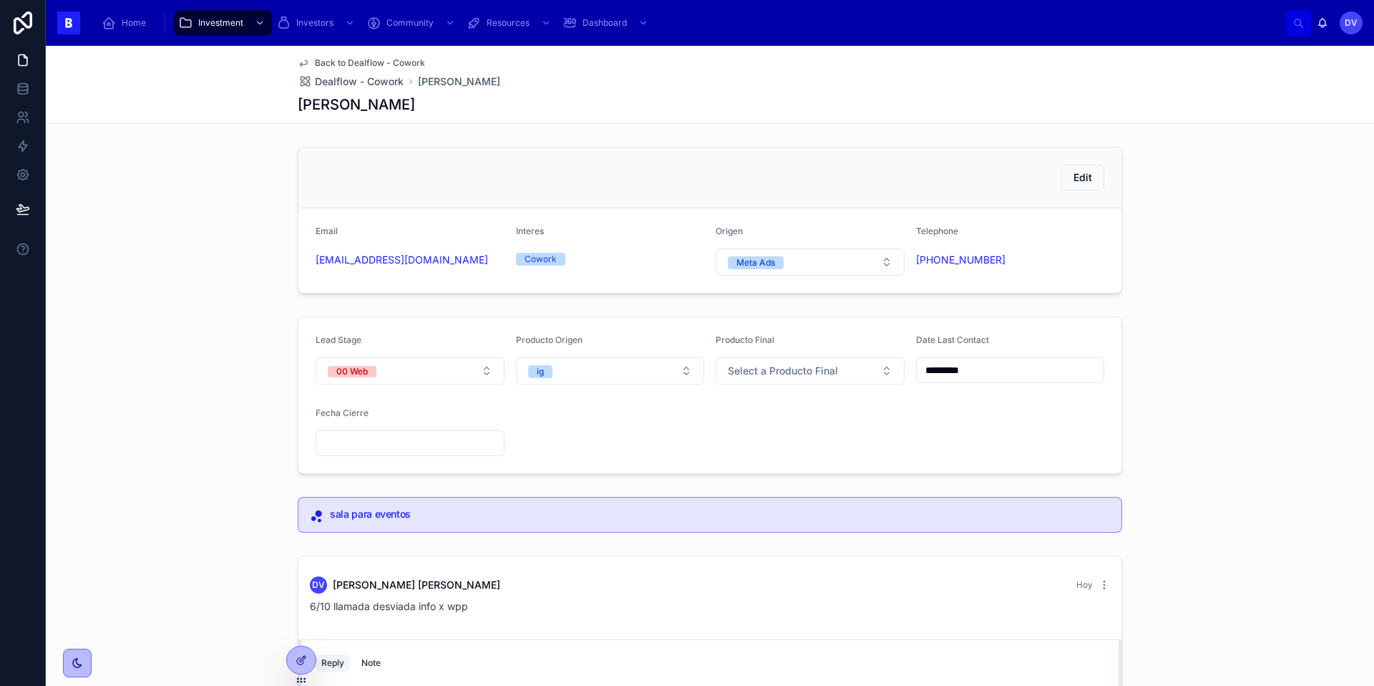
click at [478, 370] on button "00 Web" at bounding box center [410, 370] width 189 height 27
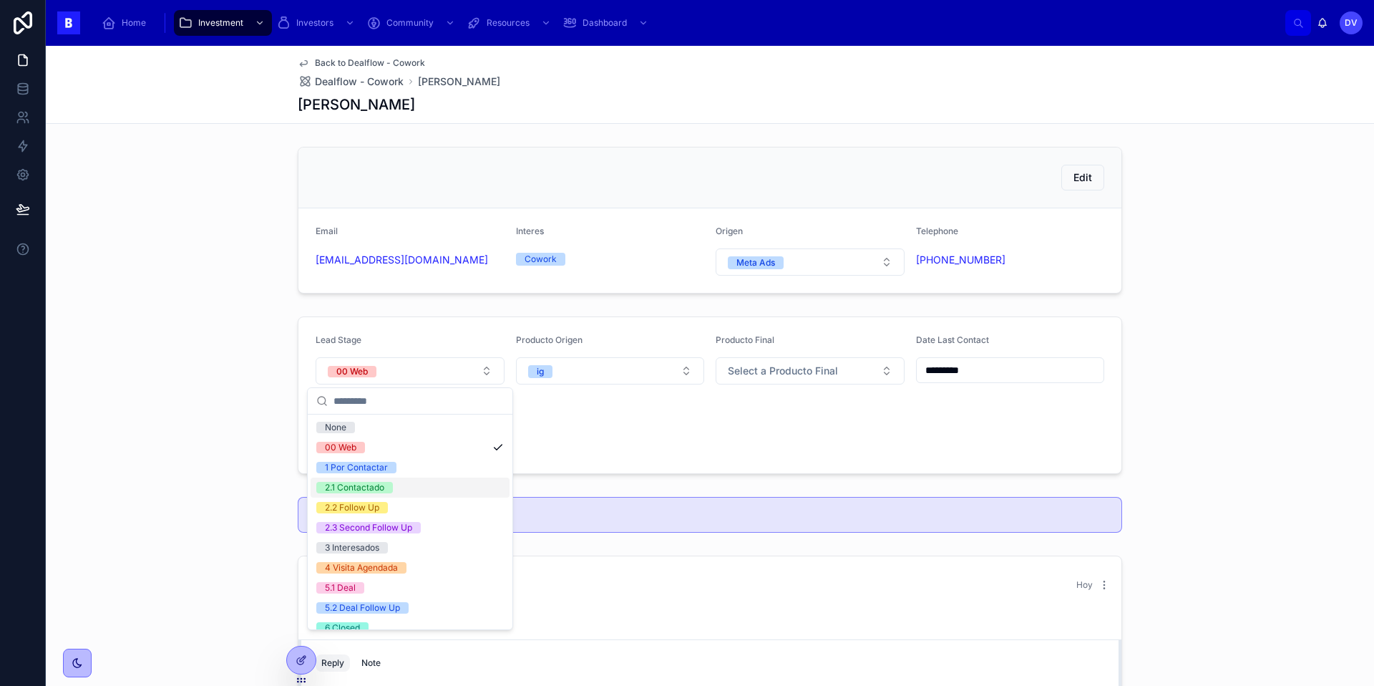
click at [458, 485] on div "2.1 Contactado" at bounding box center [410, 487] width 199 height 20
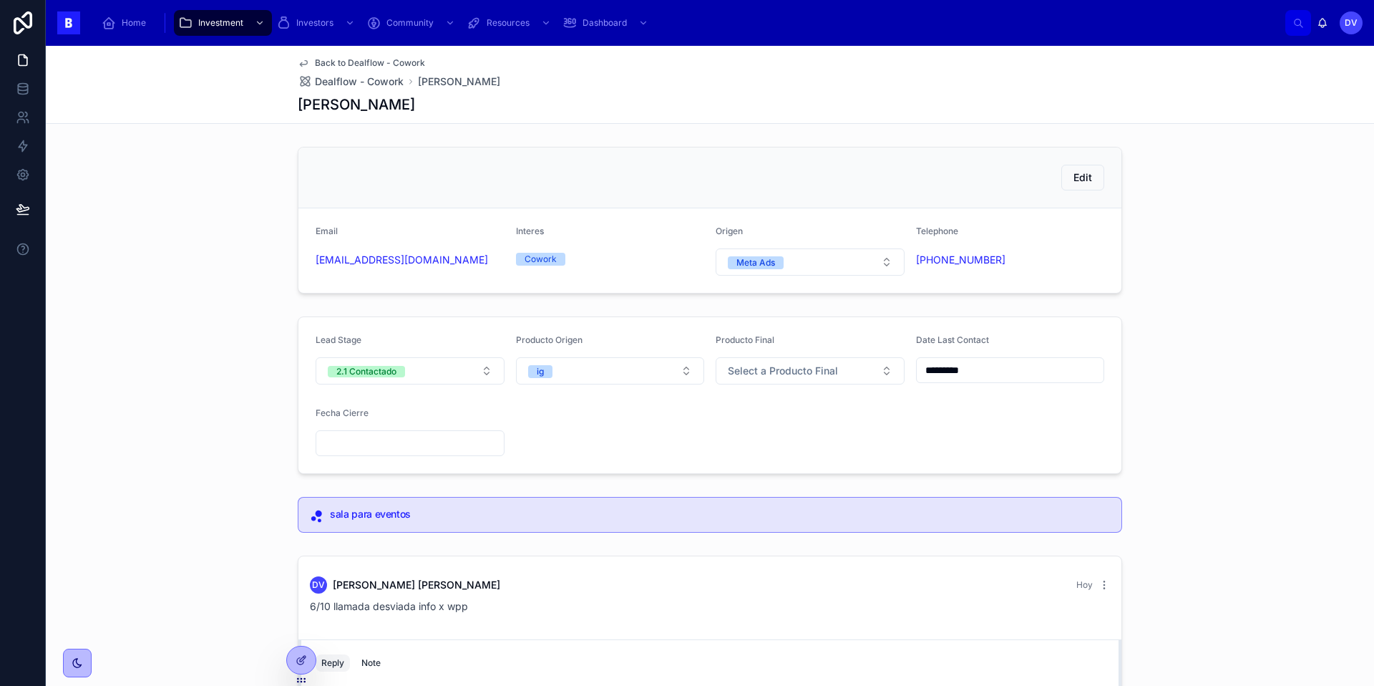
click at [364, 82] on span "Dealflow - Cowork" at bounding box center [359, 81] width 89 height 14
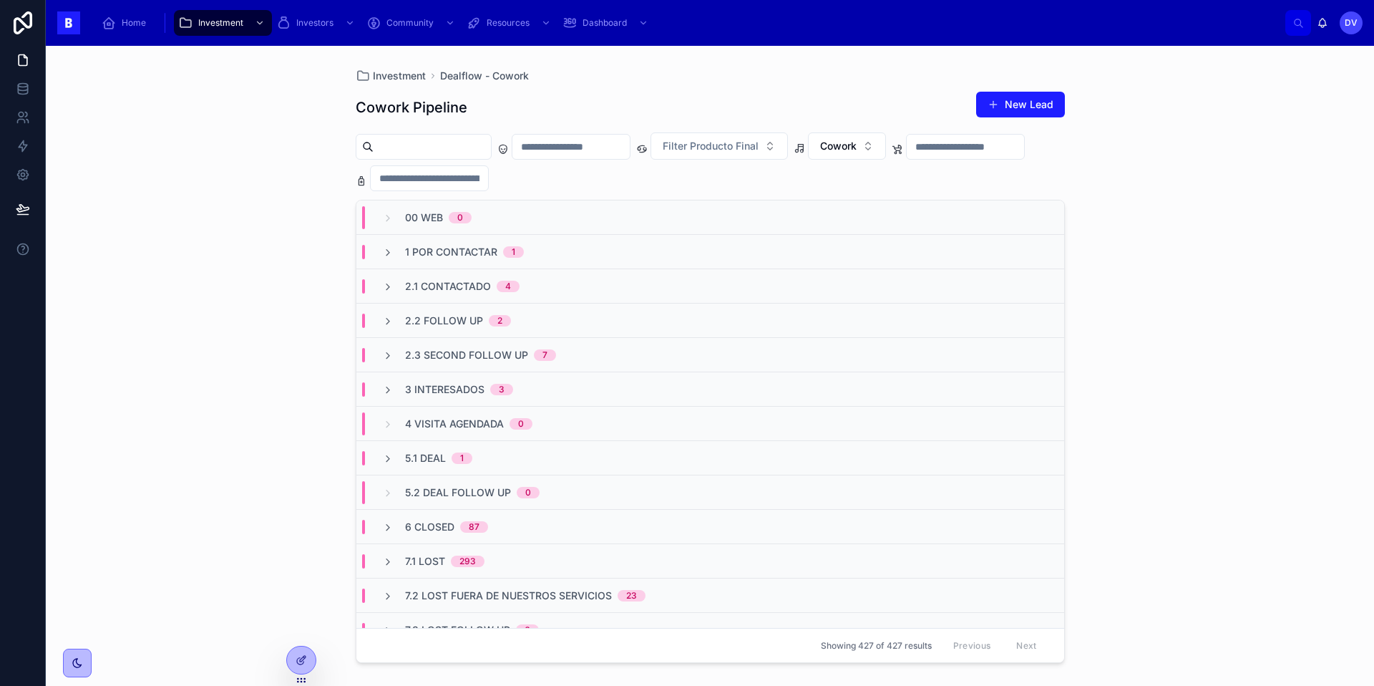
click at [487, 251] on span "1 Por Contactar" at bounding box center [451, 252] width 92 height 14
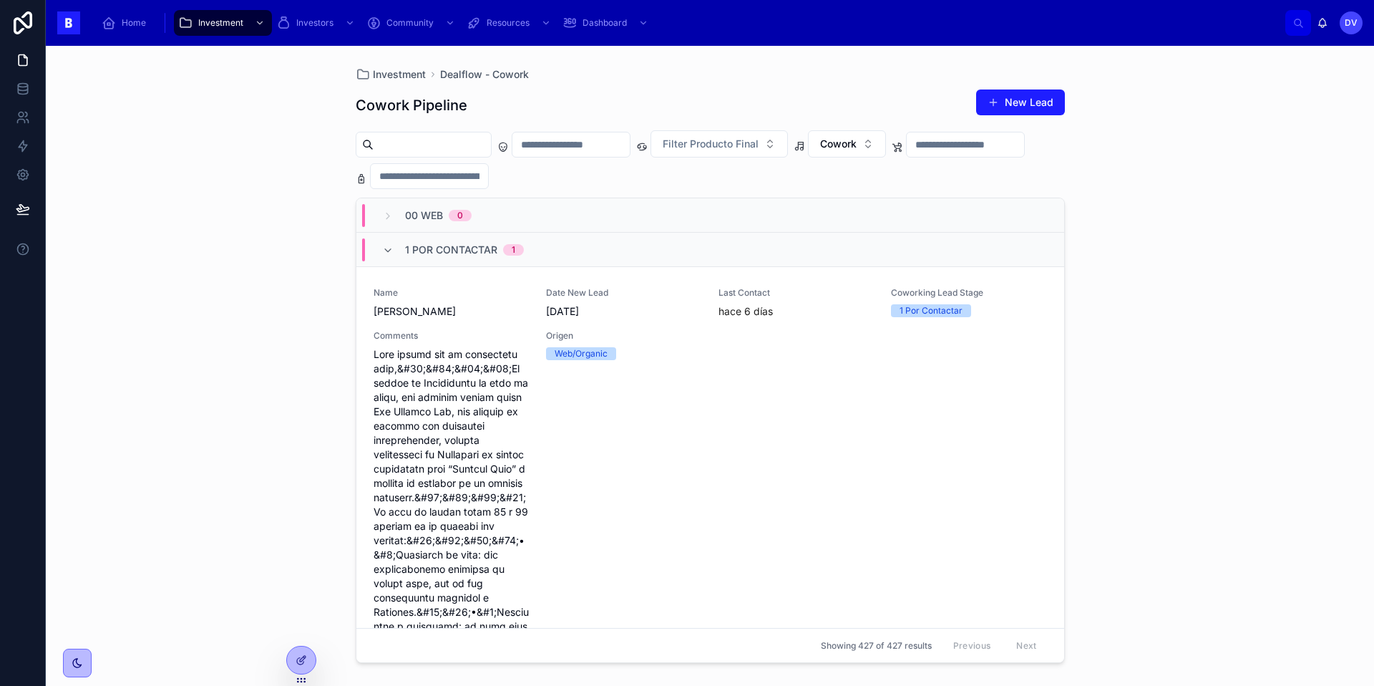
click at [414, 248] on span "1 Por Contactar" at bounding box center [451, 250] width 92 height 14
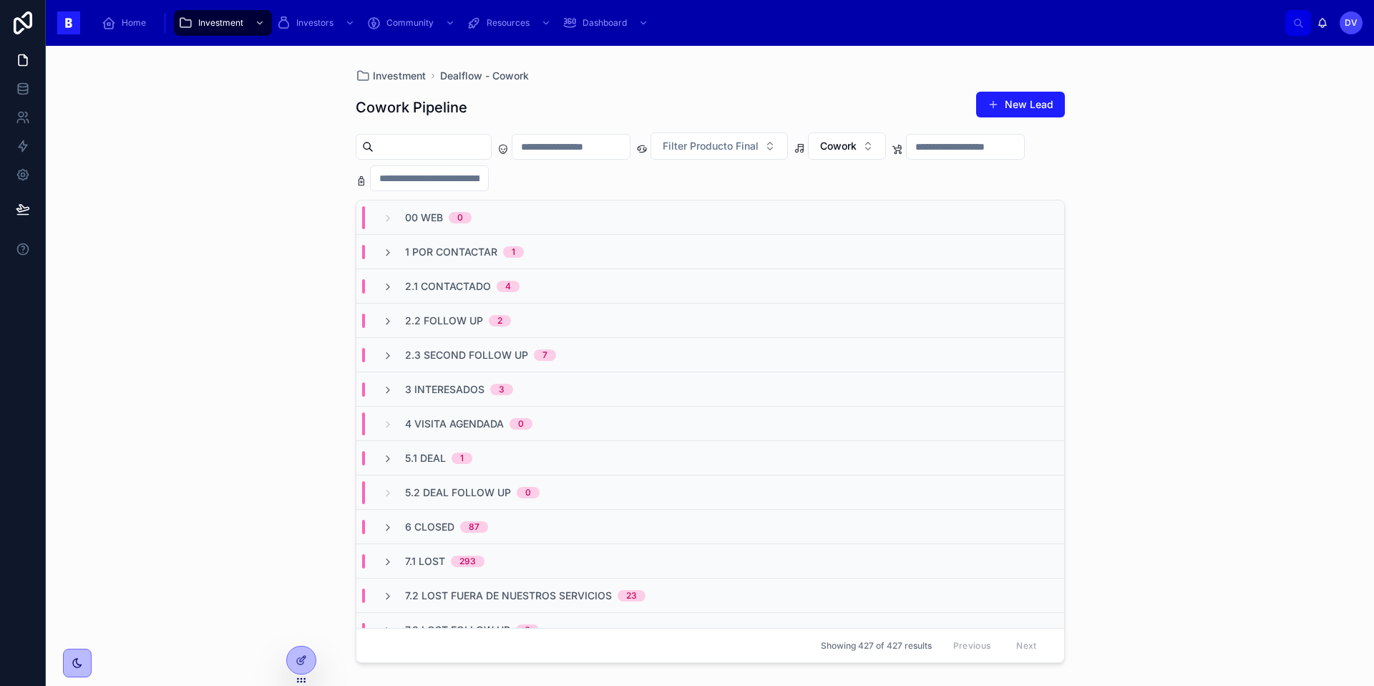
click at [389, 152] on input "text" at bounding box center [432, 147] width 117 height 20
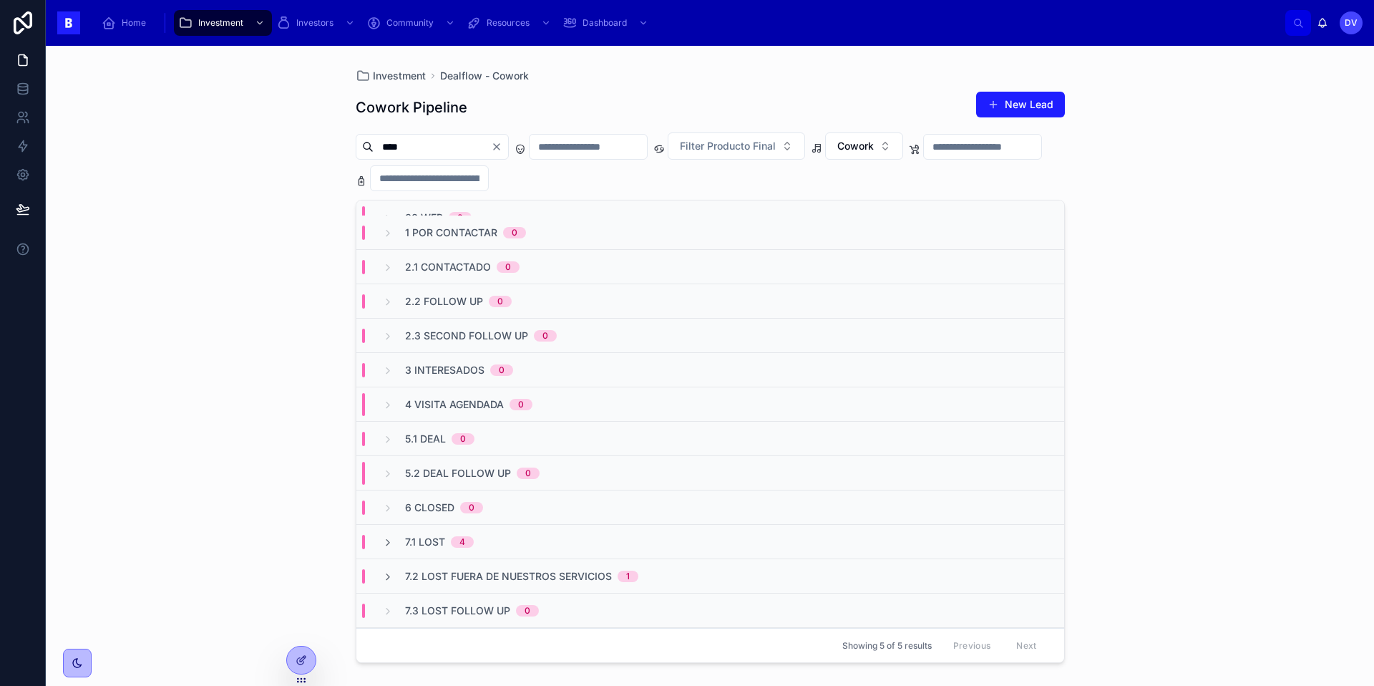
type input "****"
click at [489, 542] on div "7.1 Lost 4" at bounding box center [428, 542] width 126 height 14
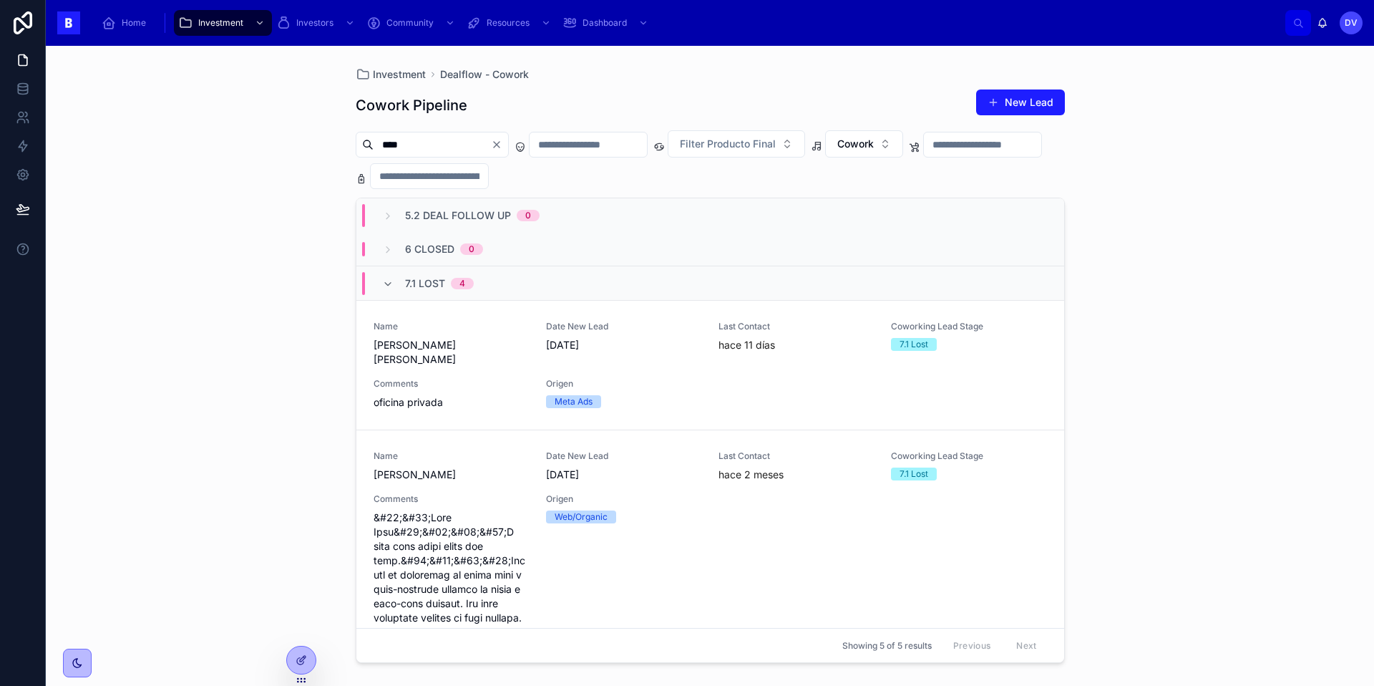
scroll to position [0, 0]
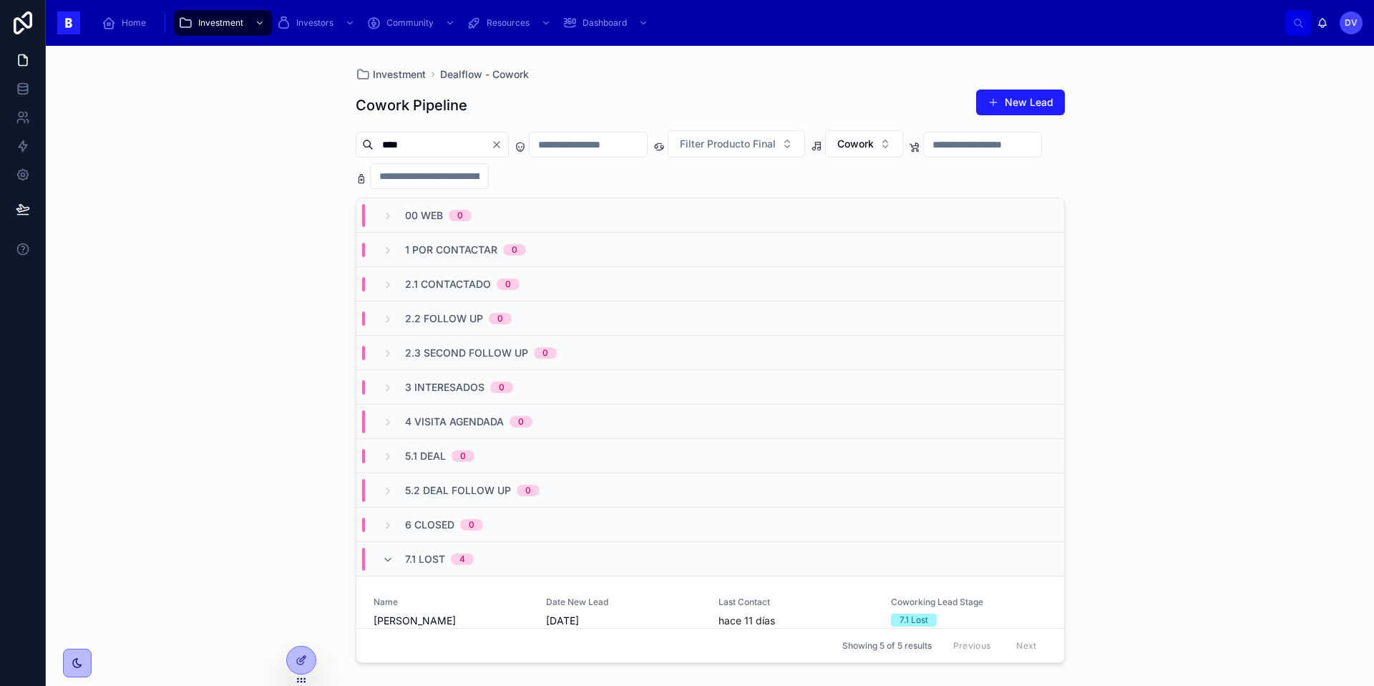
click at [462, 560] on div "4" at bounding box center [462, 558] width 6 height 11
drag, startPoint x: 407, startPoint y: 145, endPoint x: 366, endPoint y: 152, distance: 41.4
click at [366, 152] on div "****" at bounding box center [432, 147] width 153 height 26
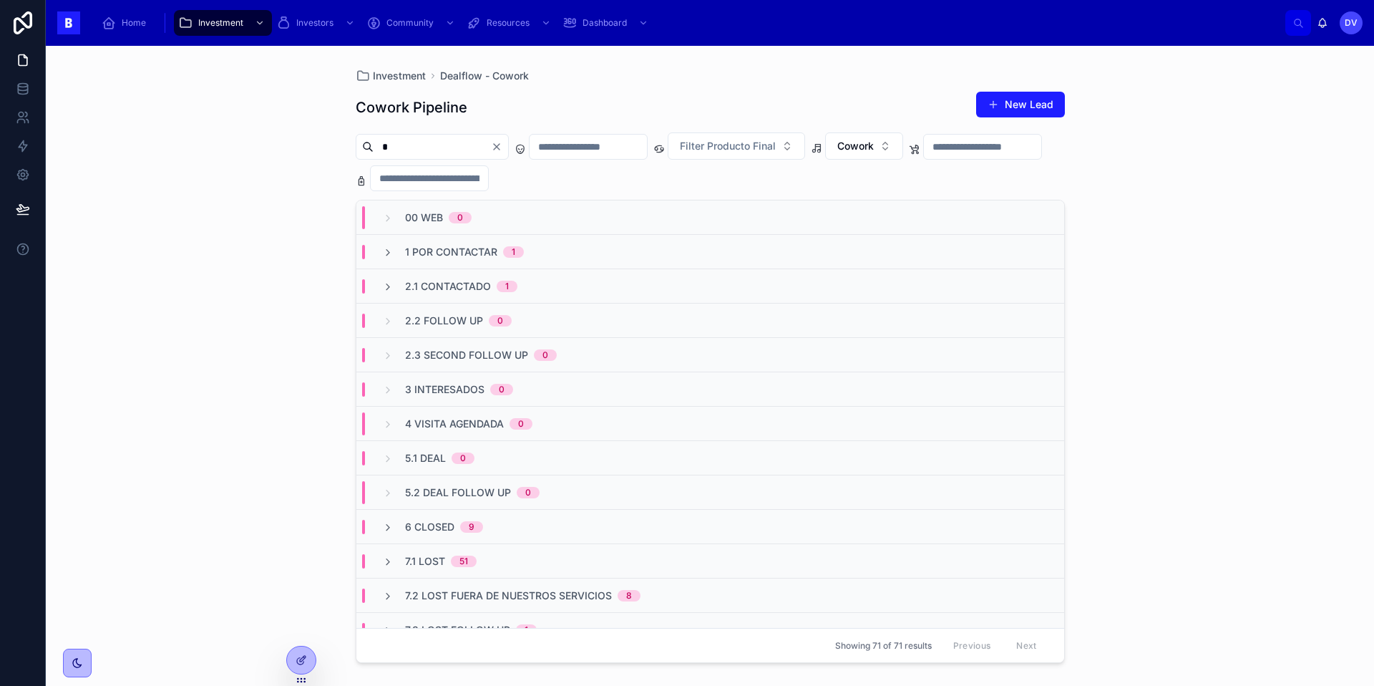
type input "*"
click at [435, 275] on div "2.1 Contactado 1" at bounding box center [710, 286] width 708 height 34
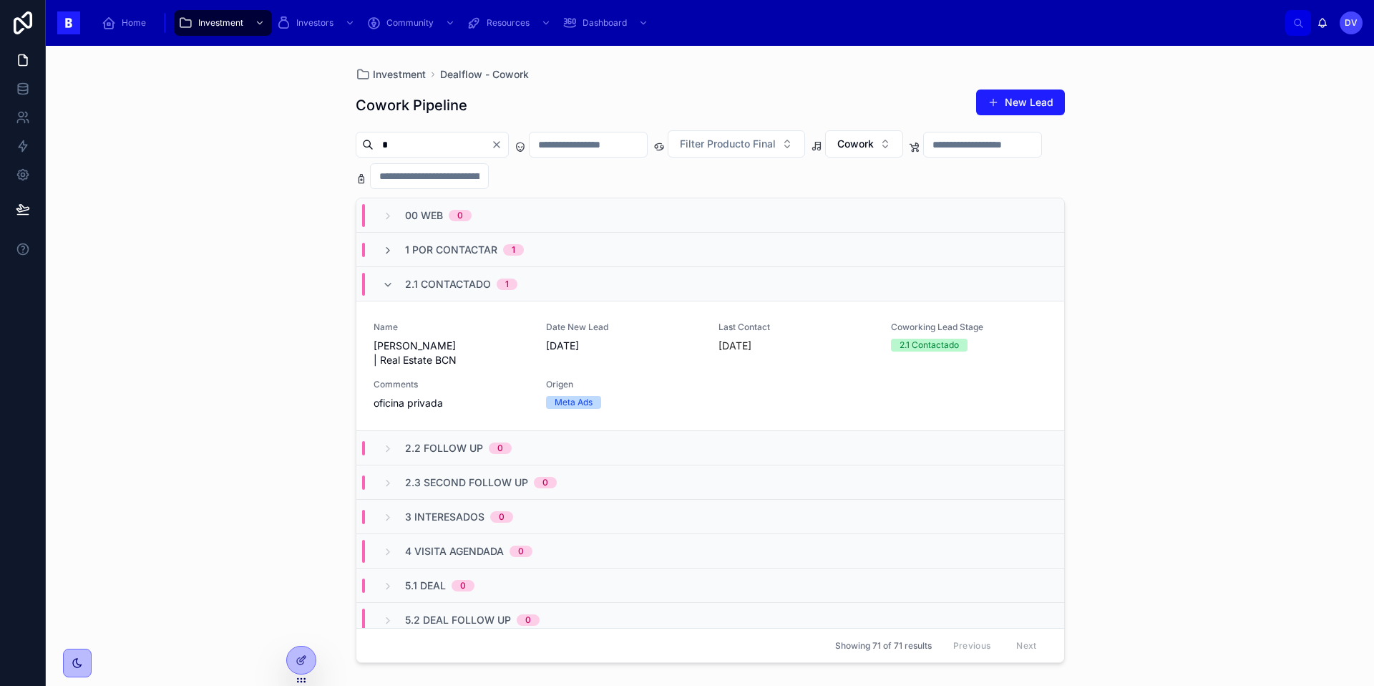
click at [467, 379] on span "Comments" at bounding box center [451, 384] width 155 height 11
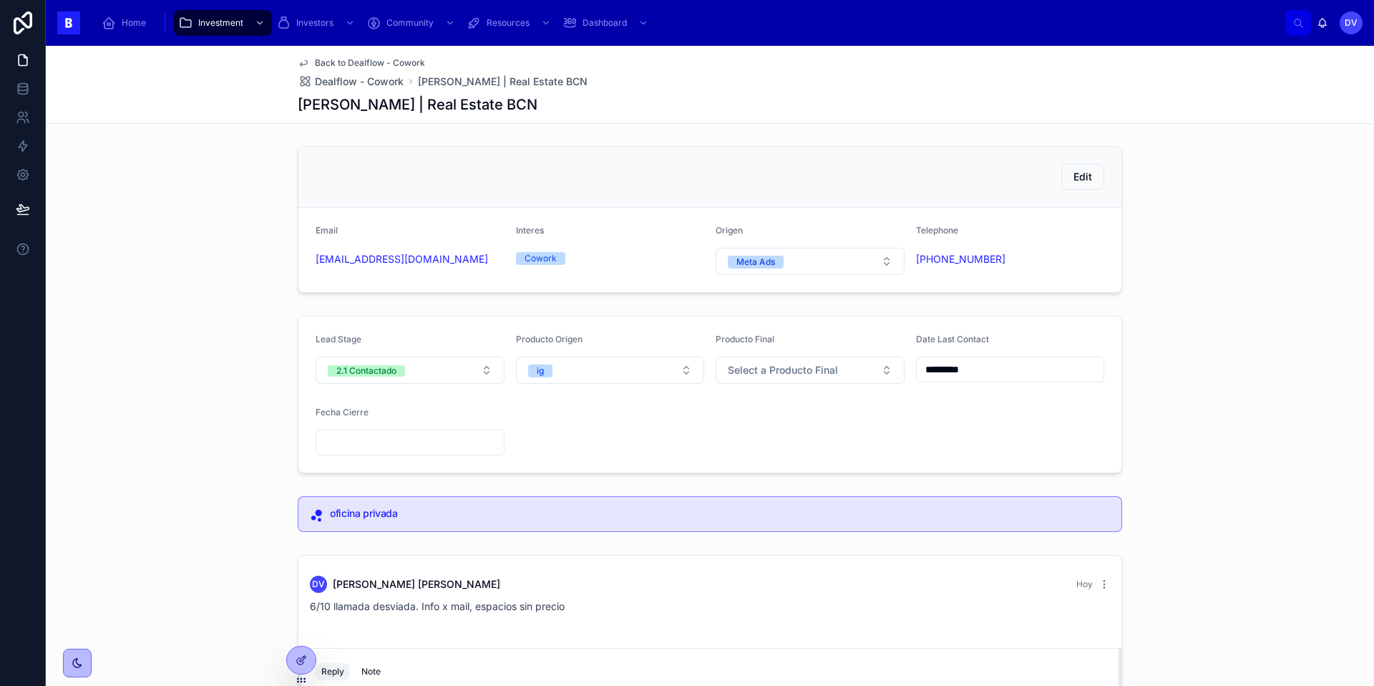
scroll to position [170, 0]
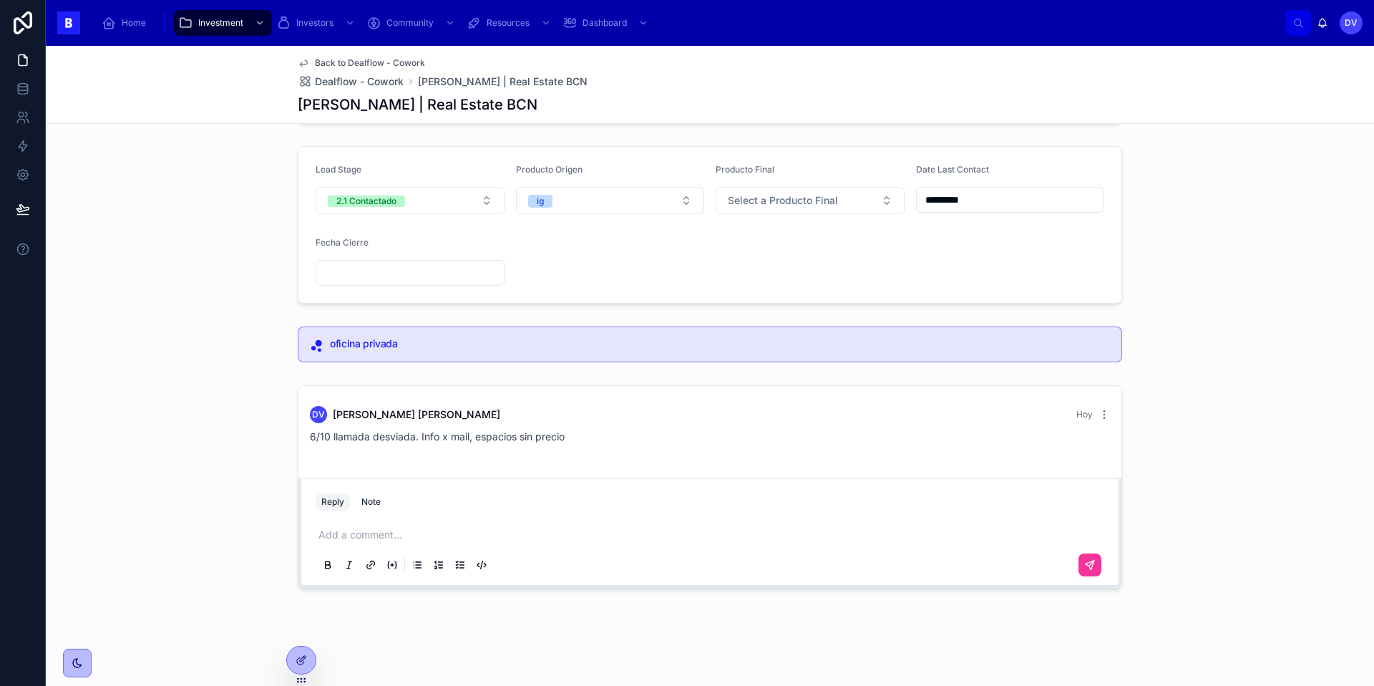
click at [333, 530] on p at bounding box center [712, 534] width 789 height 14
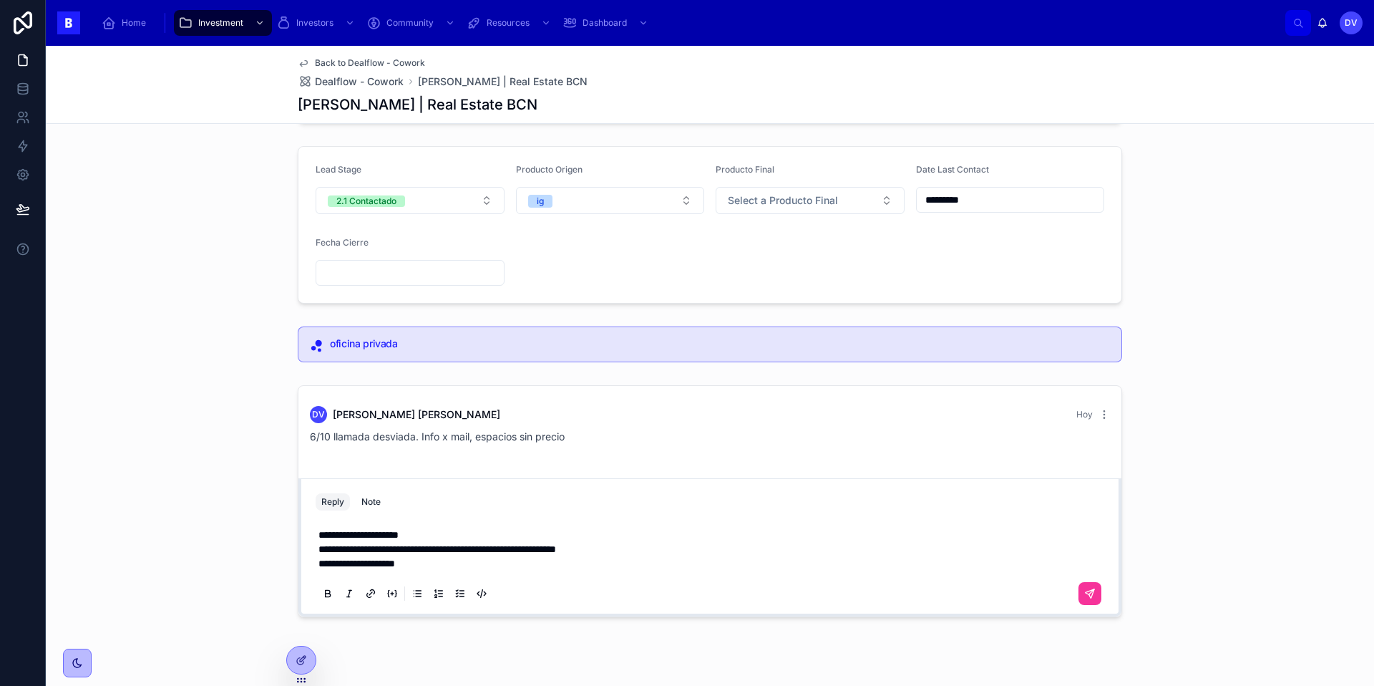
click at [1094, 594] on icon at bounding box center [1089, 593] width 11 height 11
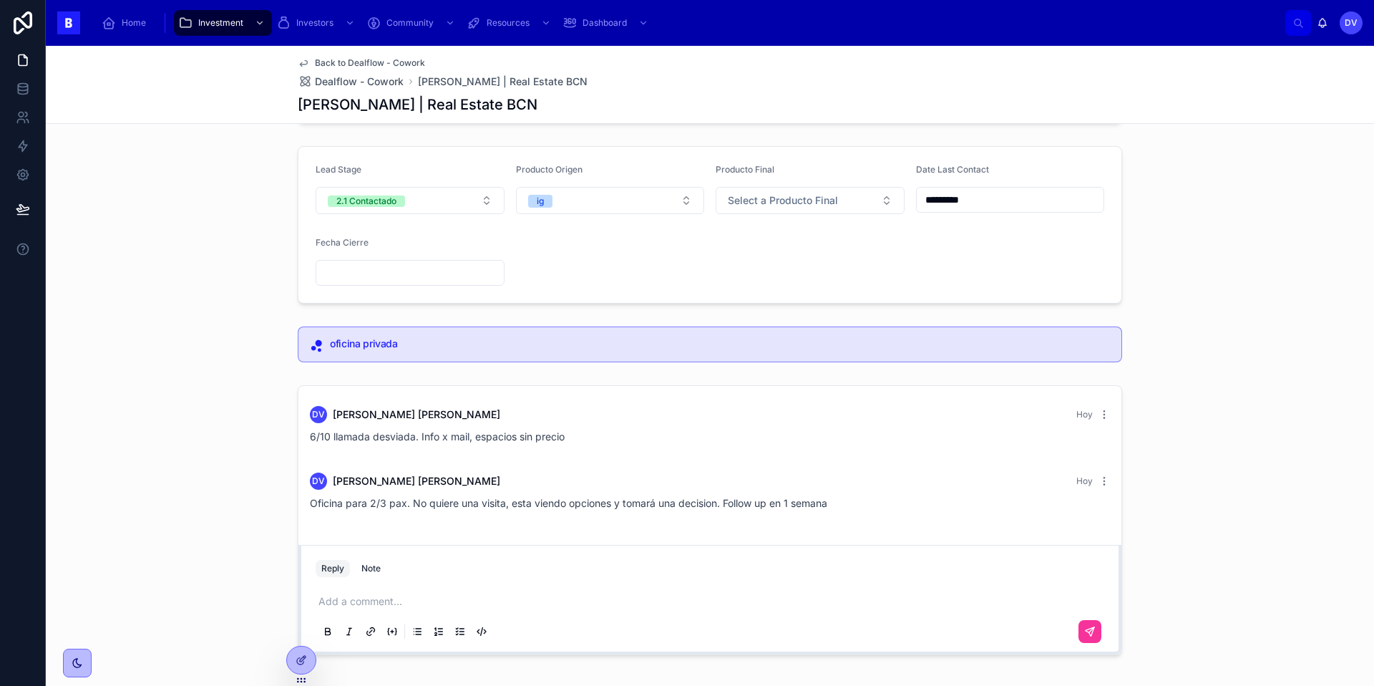
click at [455, 206] on button "2.1 Contactado" at bounding box center [410, 200] width 189 height 27
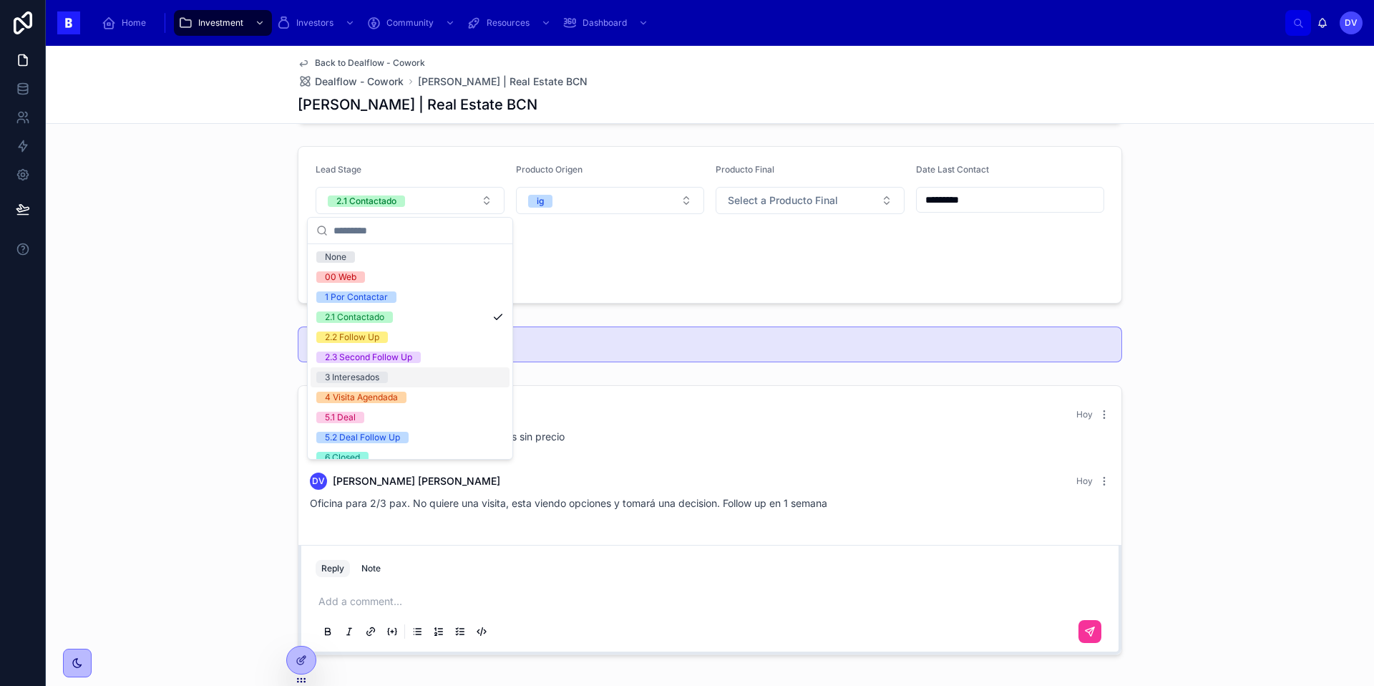
click at [410, 376] on div "3 Interesados" at bounding box center [410, 377] width 199 height 20
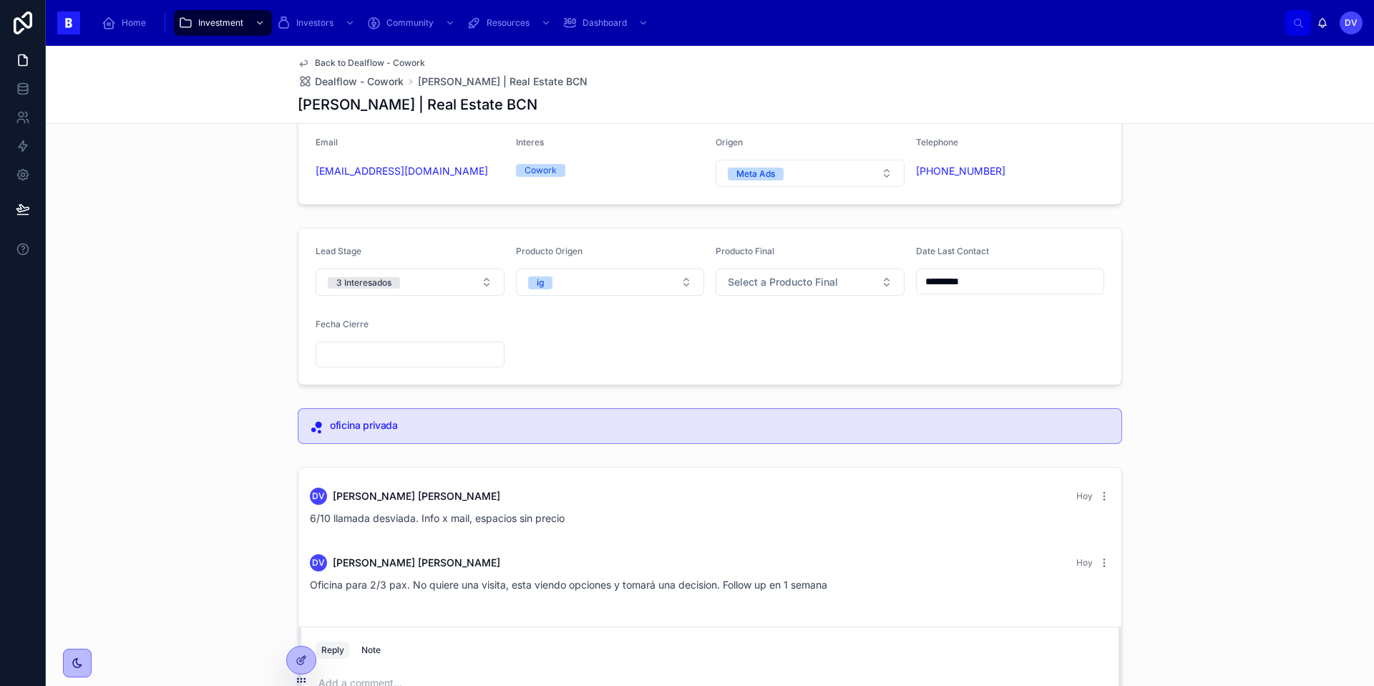
scroll to position [0, 0]
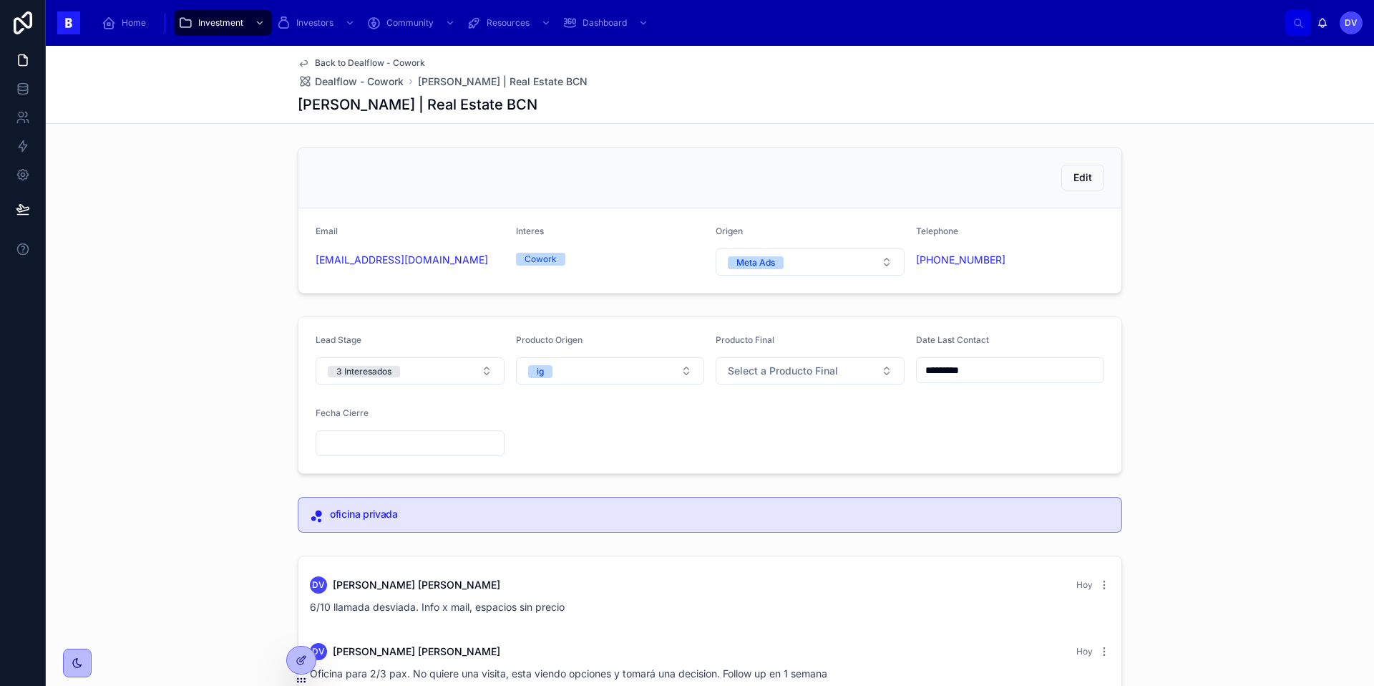
click at [333, 65] on span "Back to Dealflow - Cowork" at bounding box center [370, 62] width 110 height 11
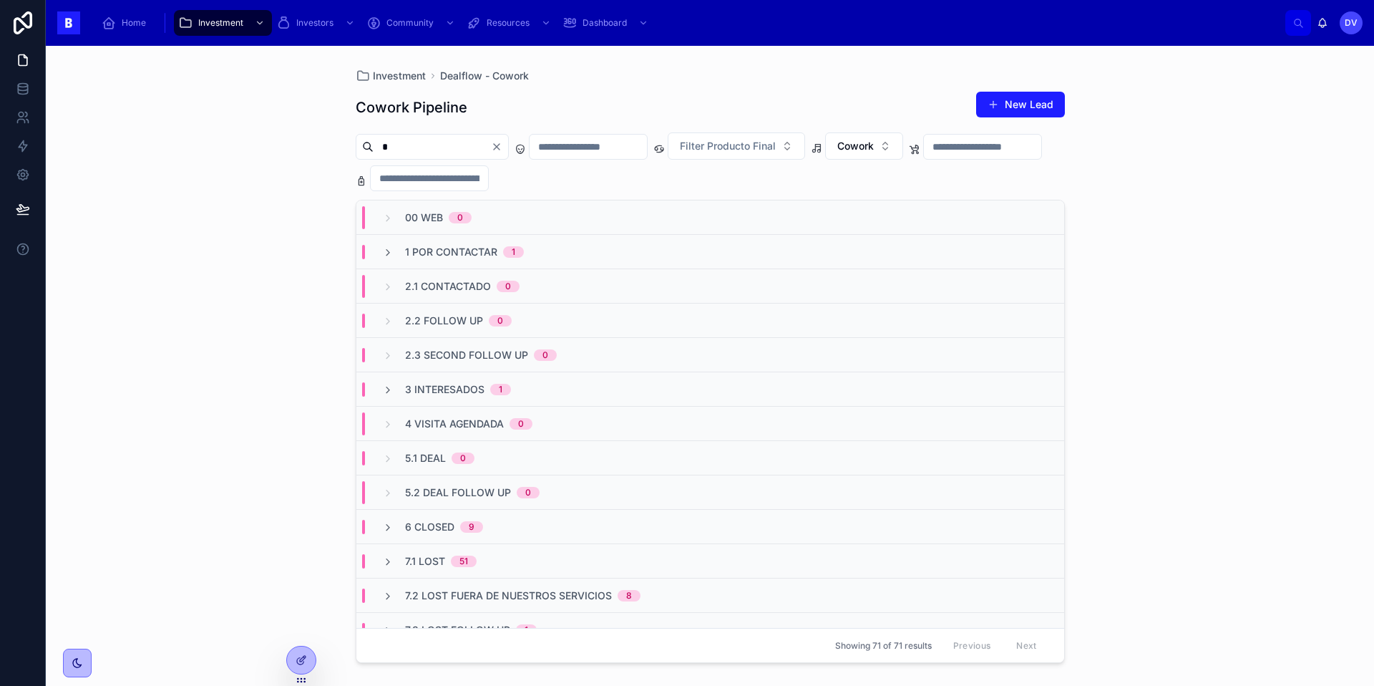
click at [508, 150] on button "Clear" at bounding box center [499, 146] width 17 height 11
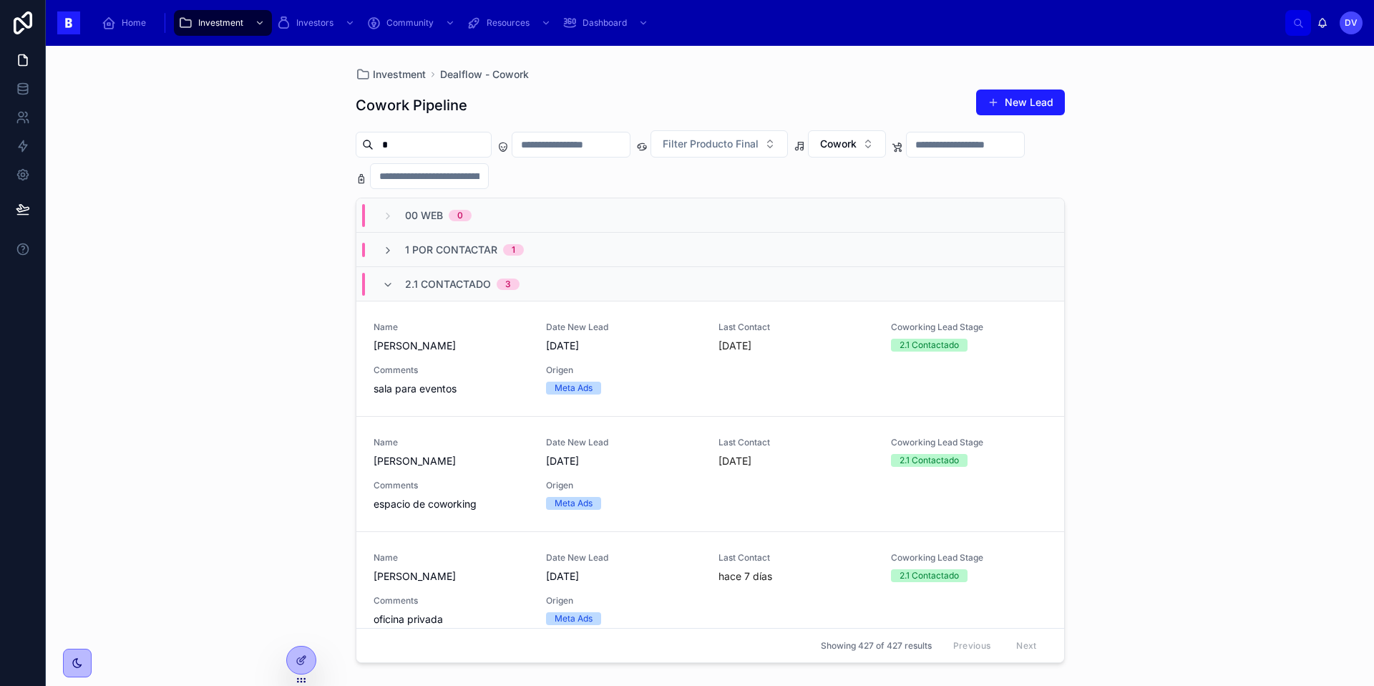
click at [467, 467] on span "[PERSON_NAME]" at bounding box center [451, 461] width 155 height 14
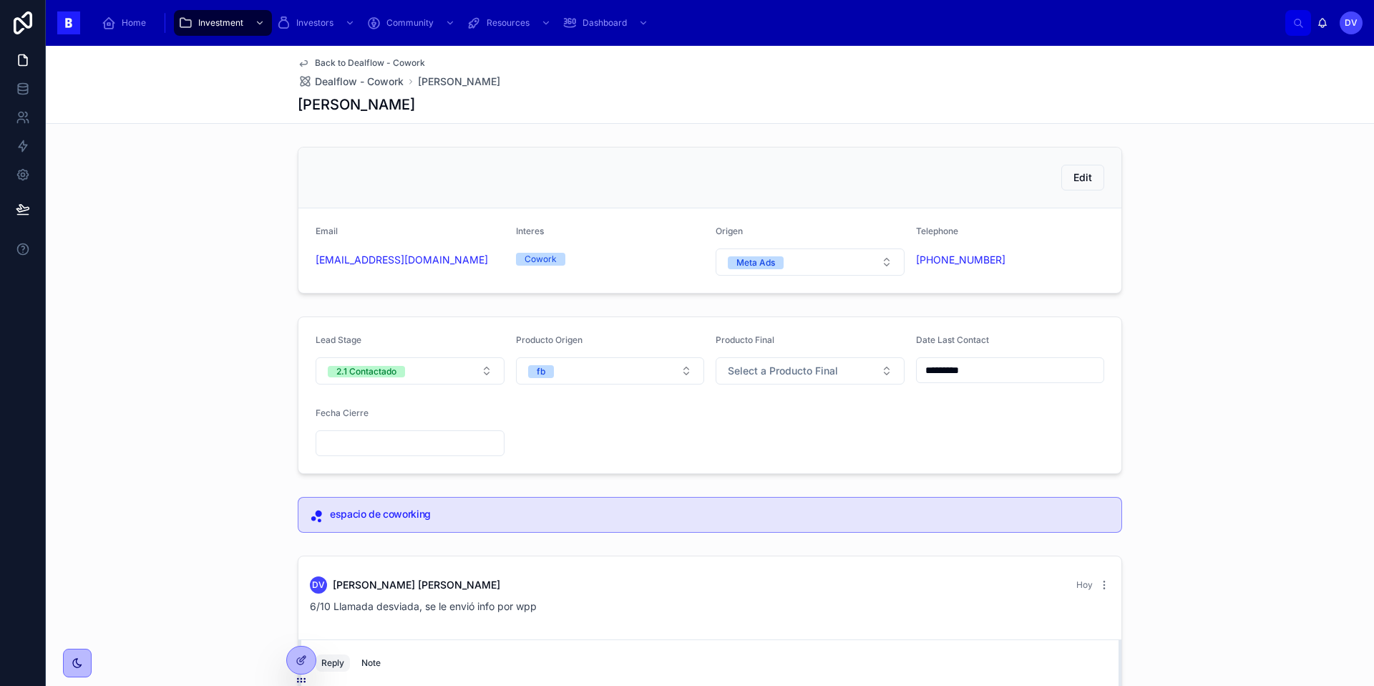
scroll to position [71, 0]
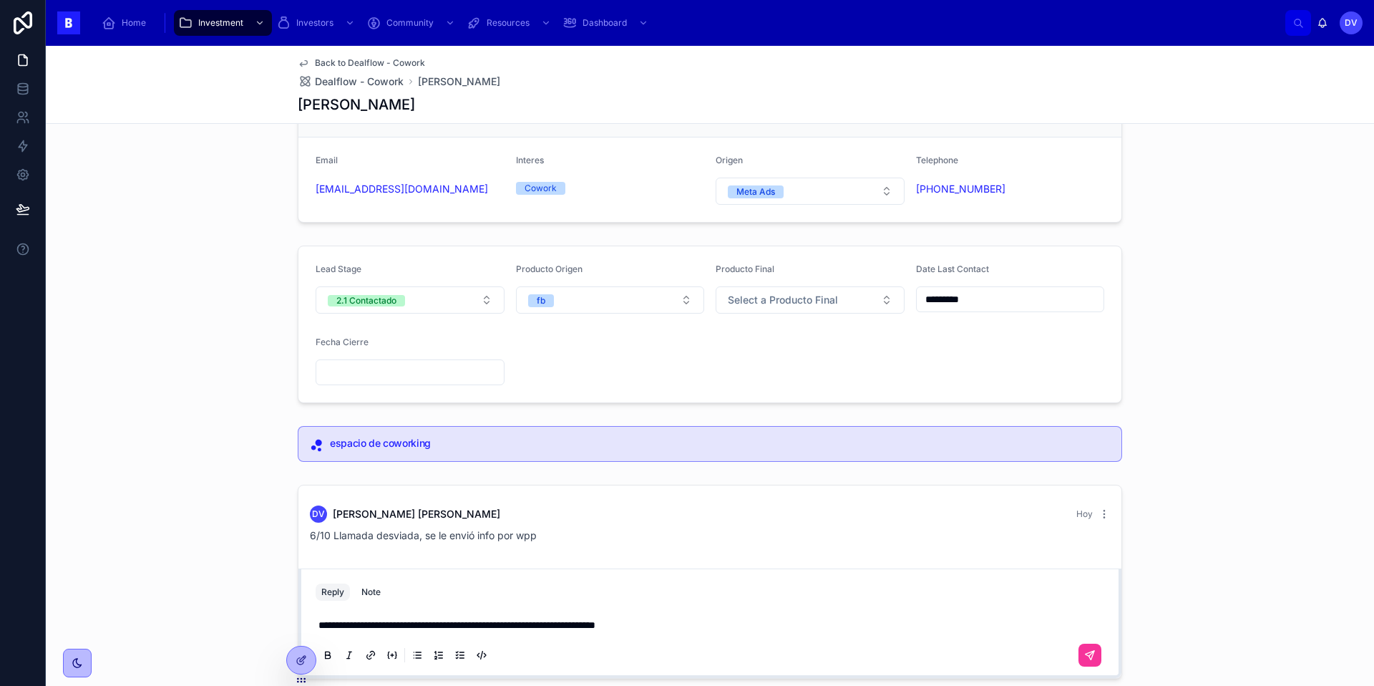
click at [1094, 655] on icon at bounding box center [1089, 654] width 11 height 11
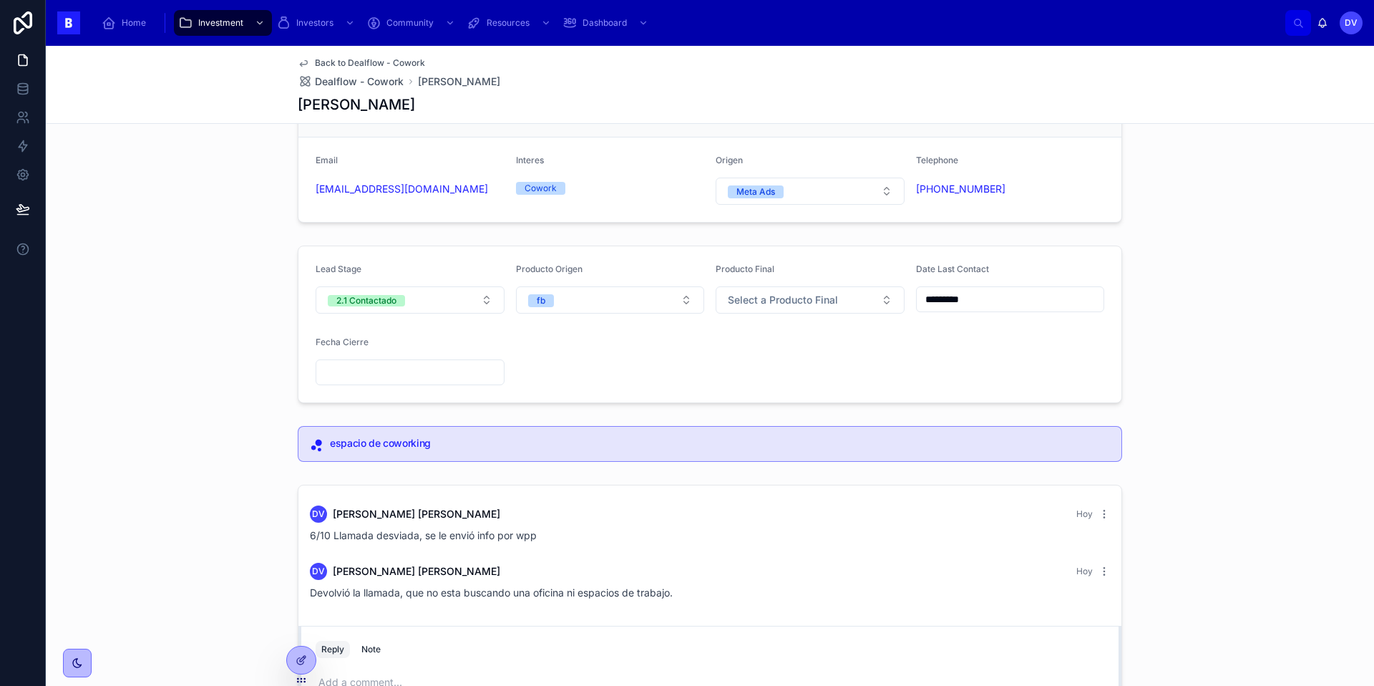
scroll to position [73, 0]
click at [997, 299] on input "*********" at bounding box center [1010, 297] width 187 height 20
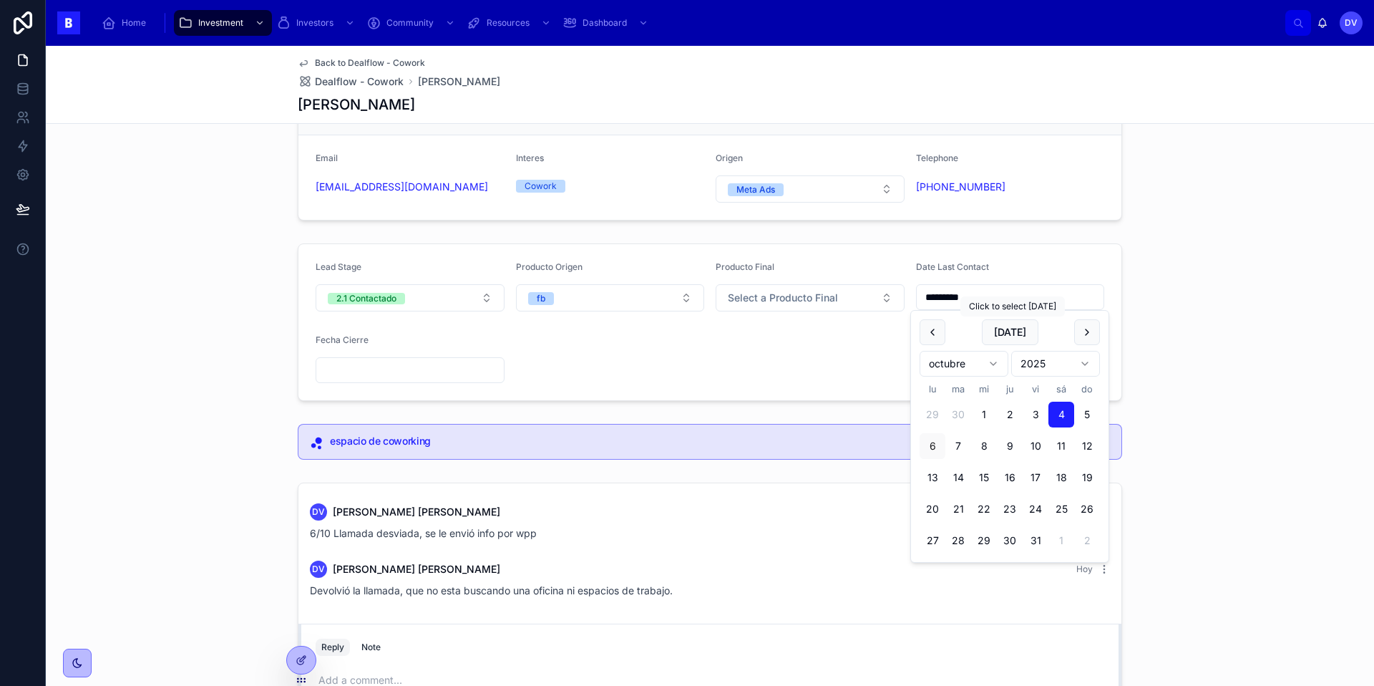
click at [1019, 339] on button "[DATE]" at bounding box center [1010, 332] width 57 height 26
type input "*********"
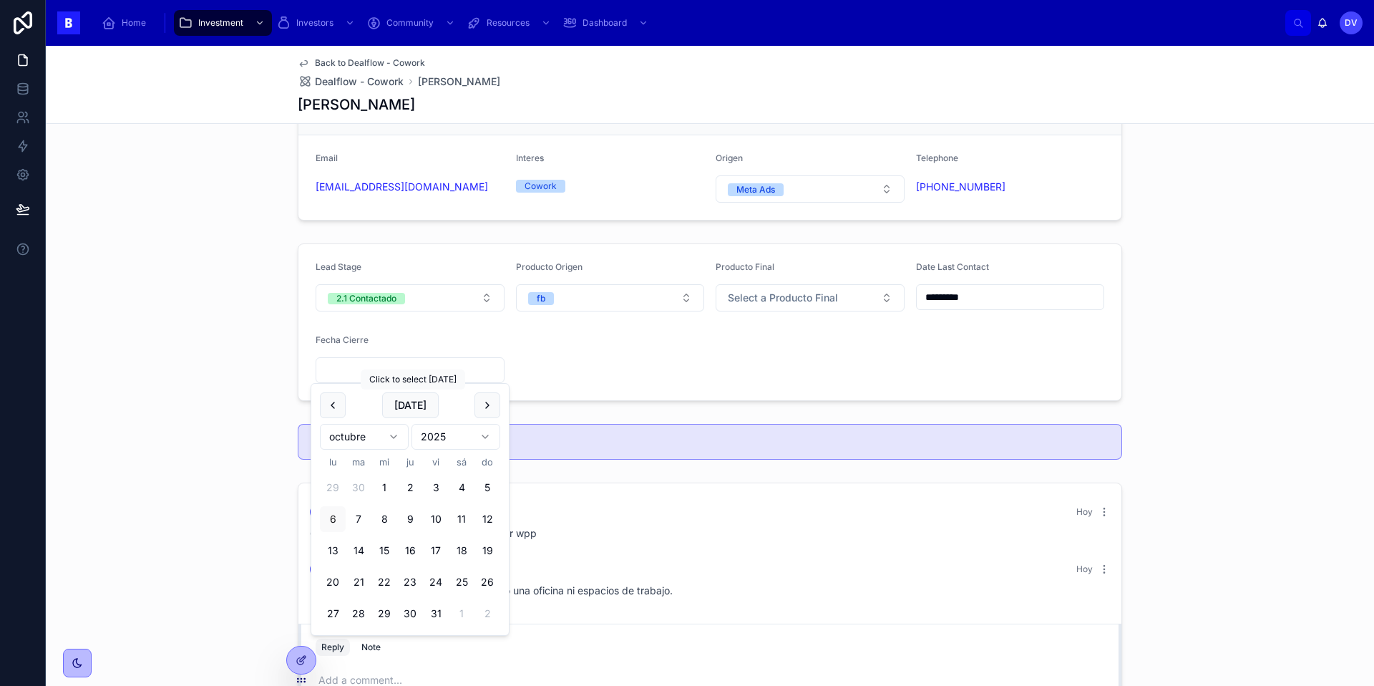
click at [422, 410] on button "[DATE]" at bounding box center [410, 405] width 57 height 26
type input "*********"
click at [422, 410] on span "[DATE]" at bounding box center [410, 405] width 57 height 26
click at [429, 295] on button "2.1 Contactado" at bounding box center [410, 297] width 189 height 27
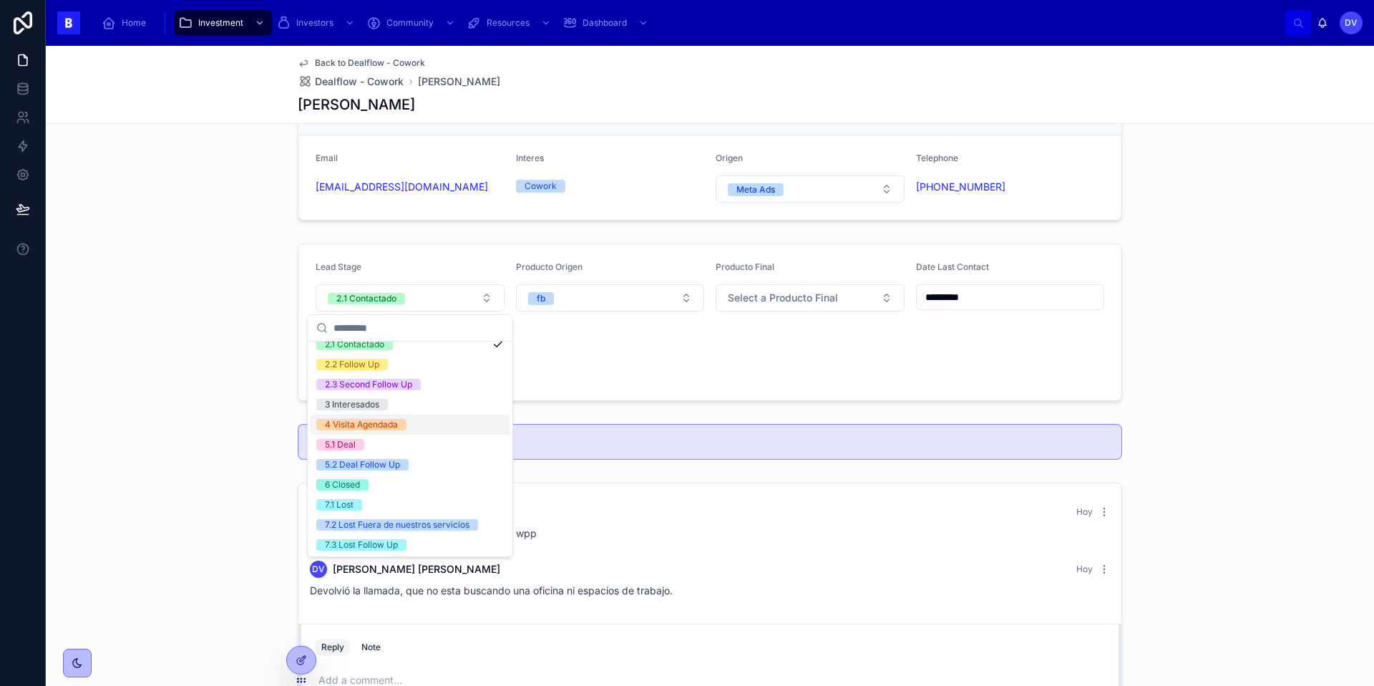
scroll to position [72, 0]
click at [371, 502] on div "7.1 Lost" at bounding box center [410, 503] width 199 height 20
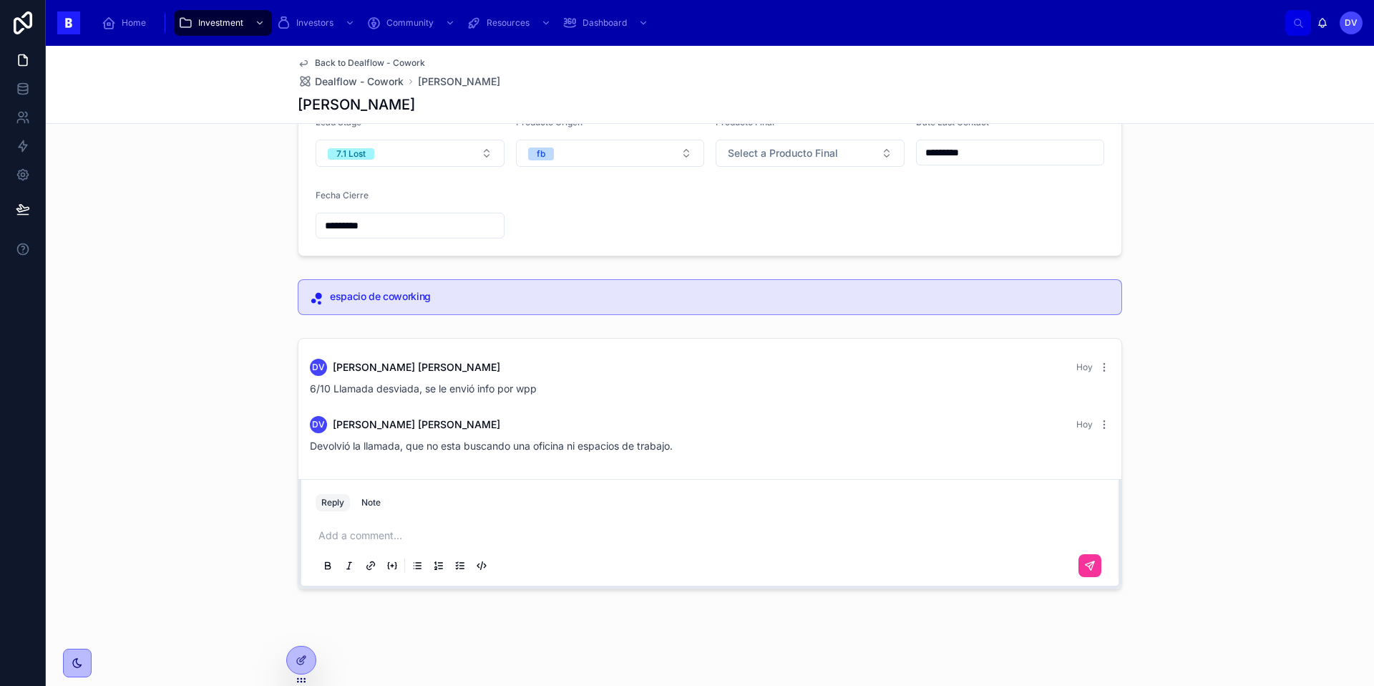
scroll to position [0, 0]
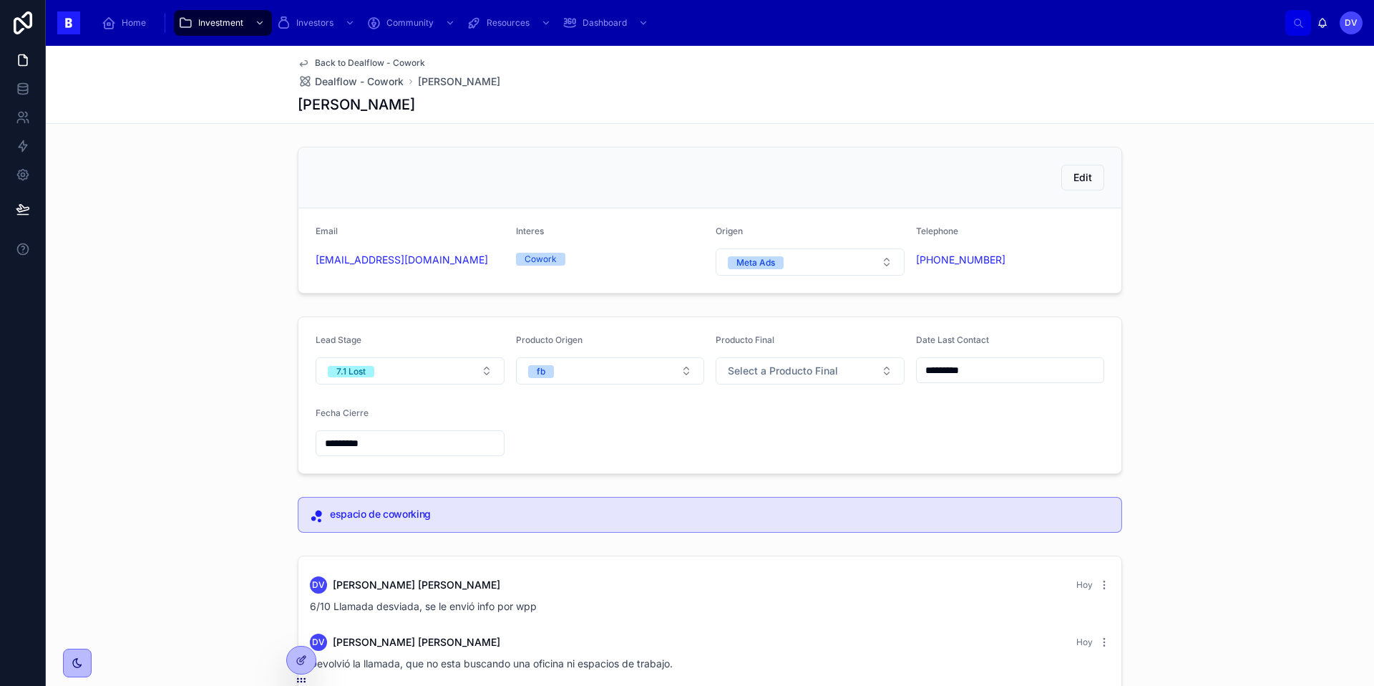
click at [394, 77] on span "Dealflow - Cowork" at bounding box center [359, 81] width 89 height 14
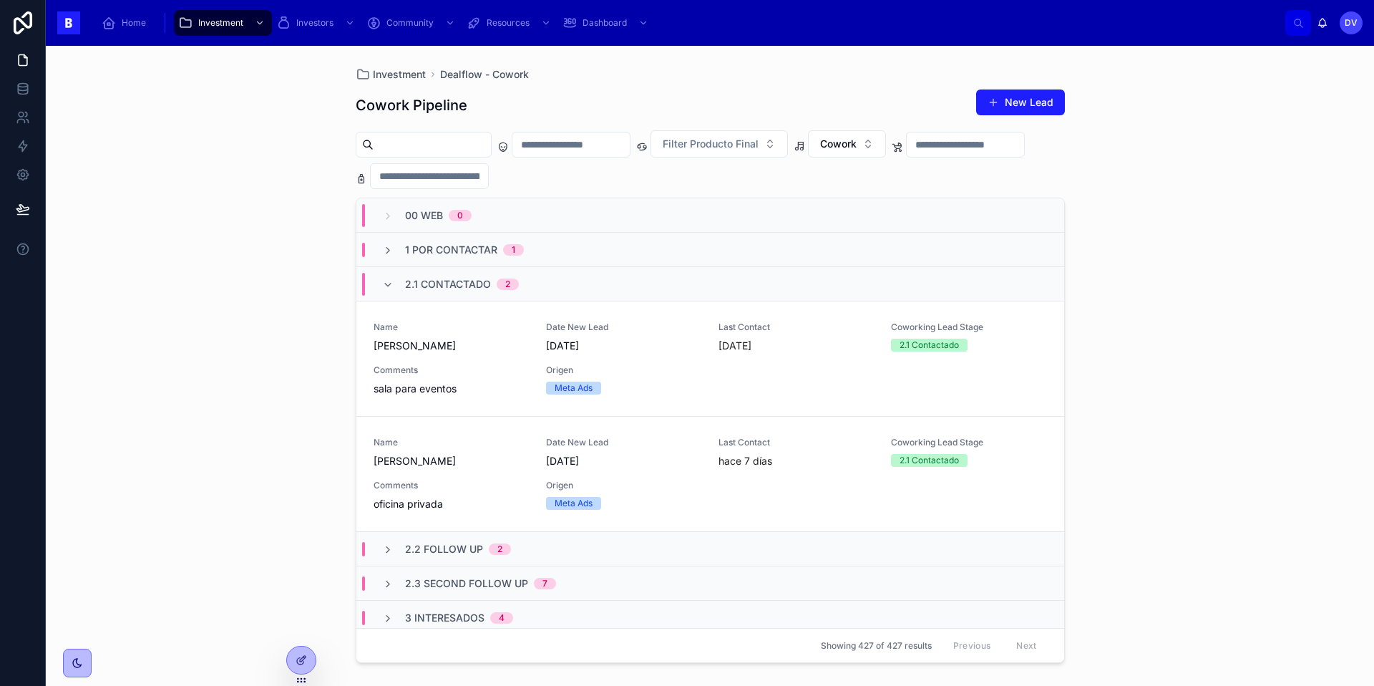
click at [477, 286] on span "2.1 Contactado" at bounding box center [448, 284] width 86 height 14
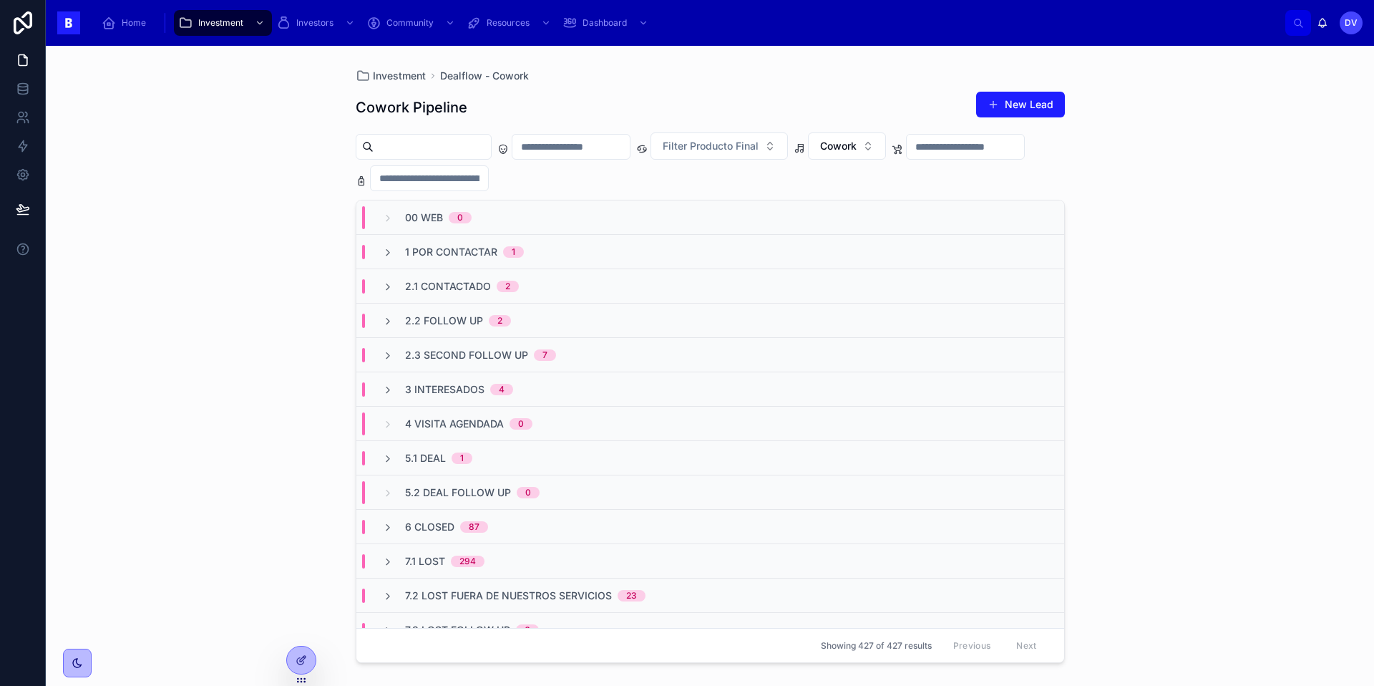
scroll to position [19, 0]
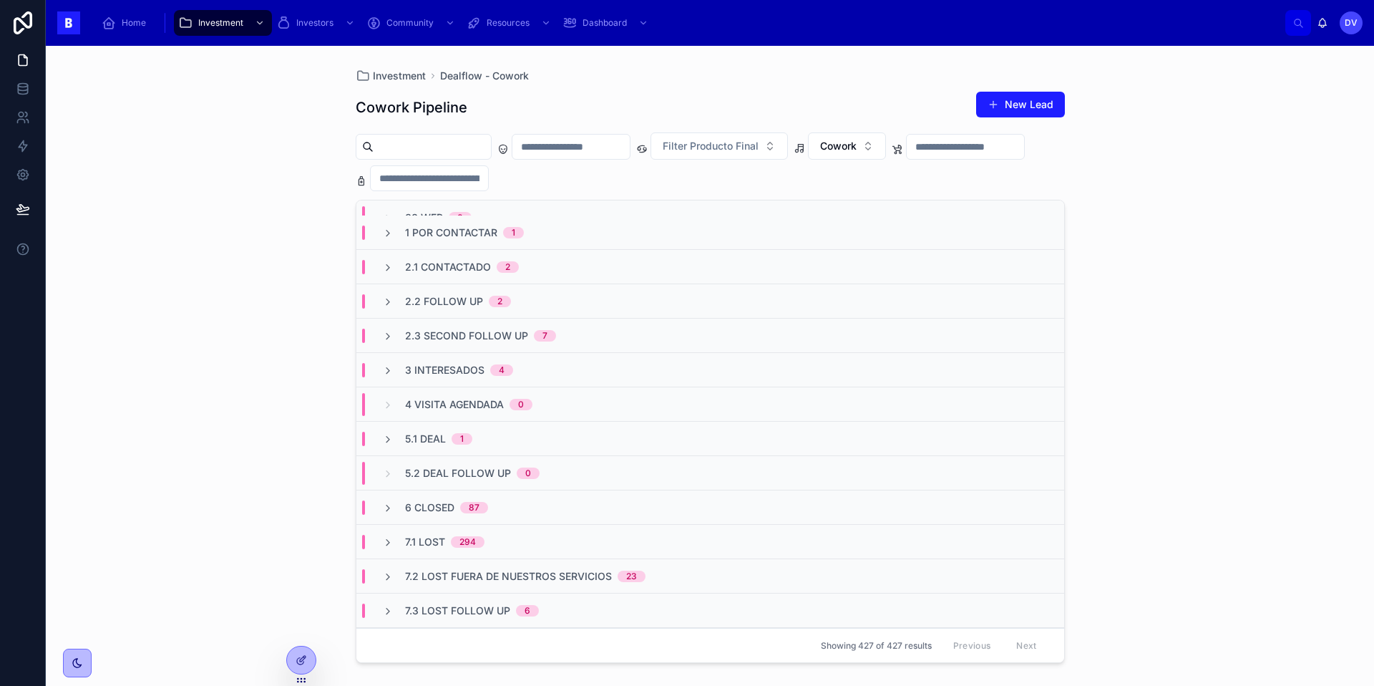
click at [482, 443] on div "5.1 Deal 1" at bounding box center [427, 439] width 125 height 14
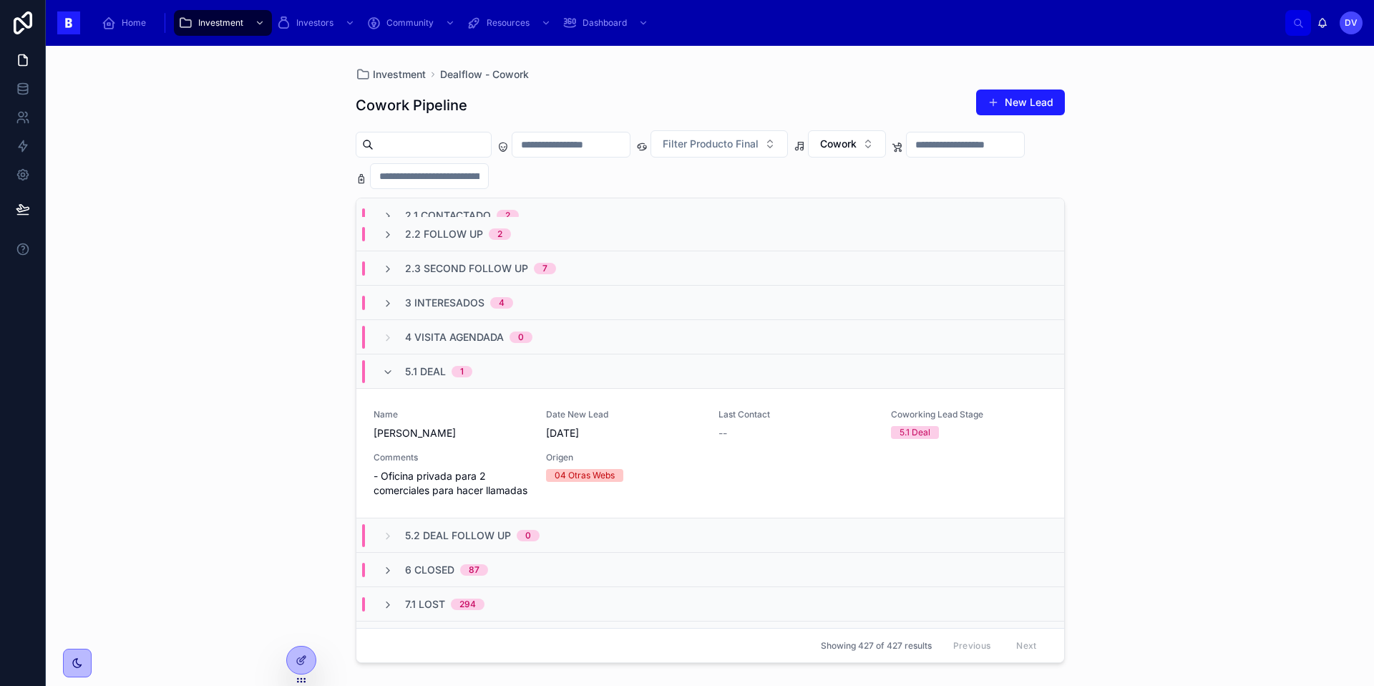
scroll to position [84, 0]
click at [503, 472] on span "- Oficina privada para 2 comerciales para hacer llamadas" at bounding box center [451, 483] width 155 height 29
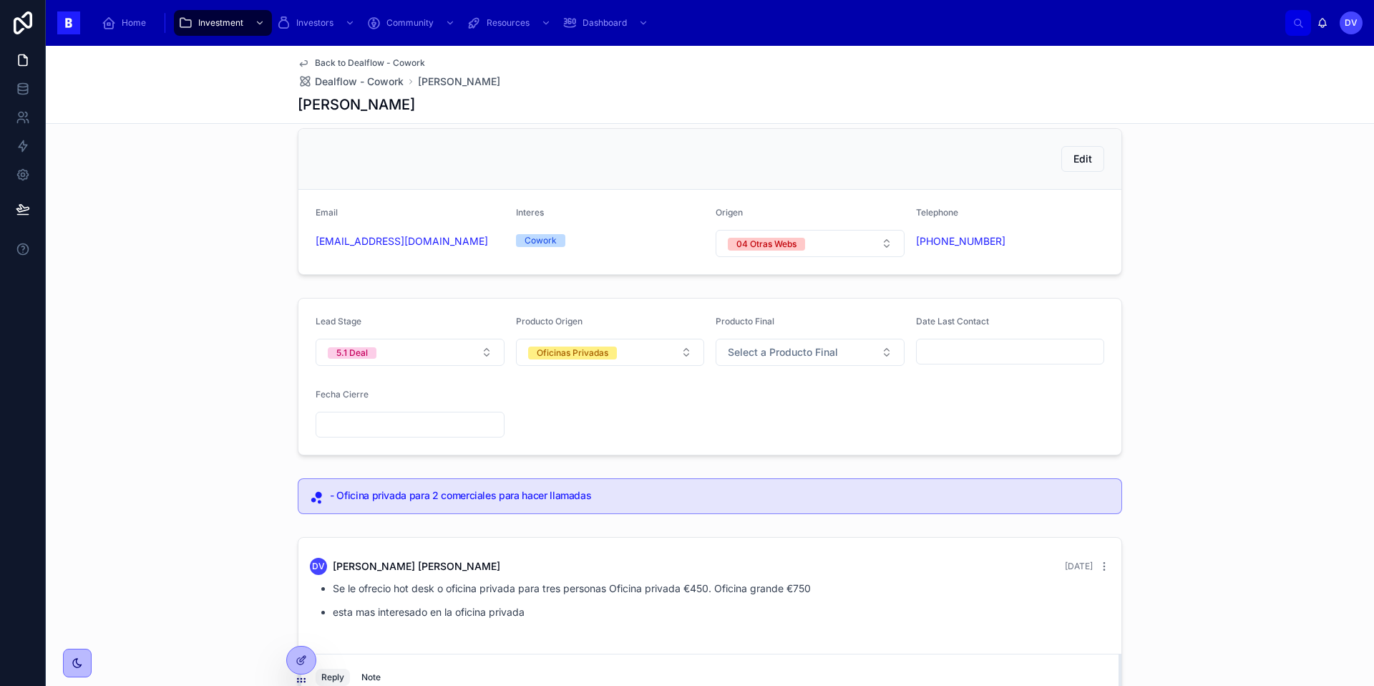
scroll to position [21, 0]
click at [386, 82] on span "Dealflow - Cowork" at bounding box center [359, 81] width 89 height 14
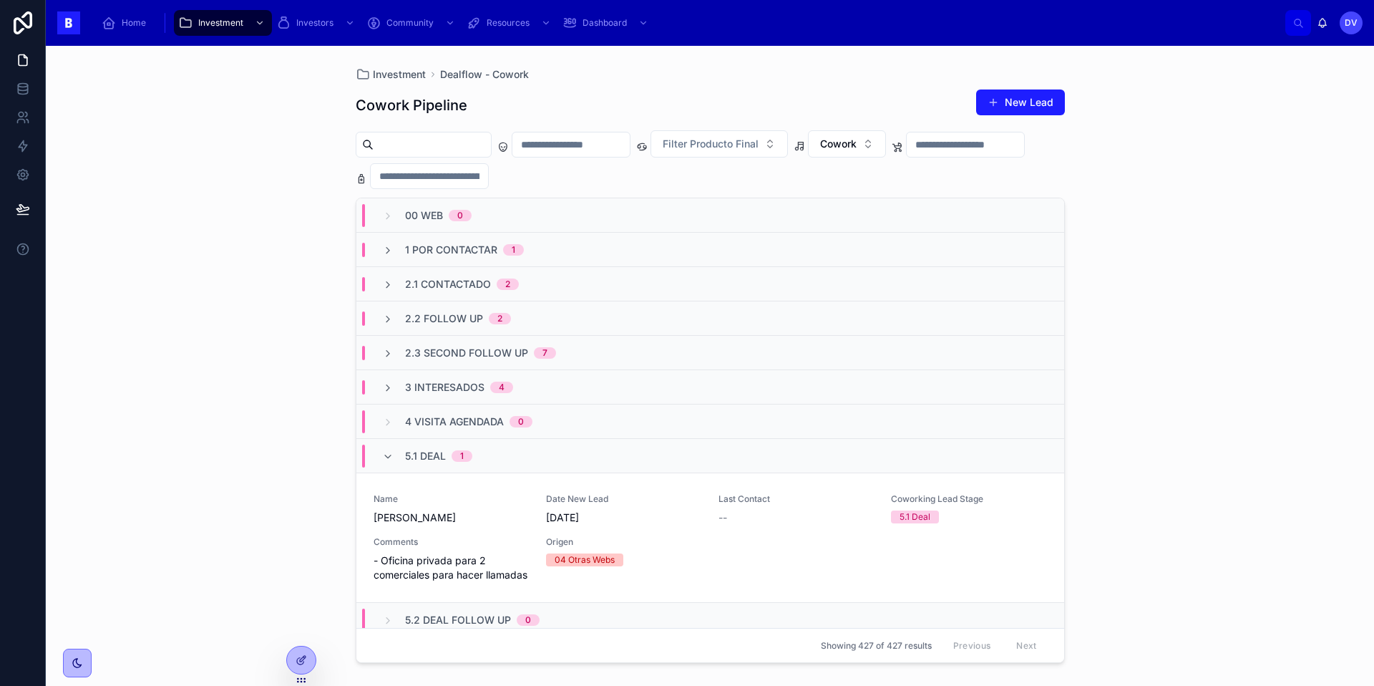
click at [429, 455] on span "5.1 Deal" at bounding box center [425, 456] width 41 height 14
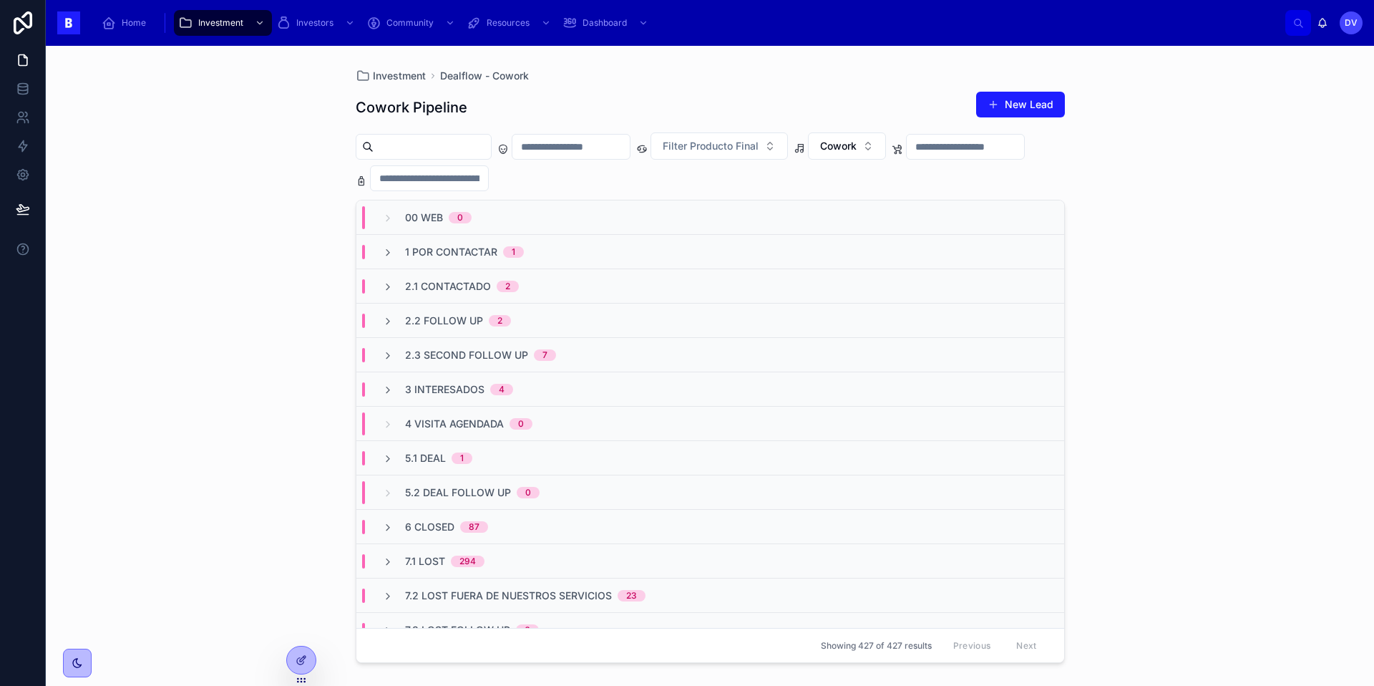
click at [485, 354] on span "2.3 Second Follow Up" at bounding box center [466, 355] width 123 height 14
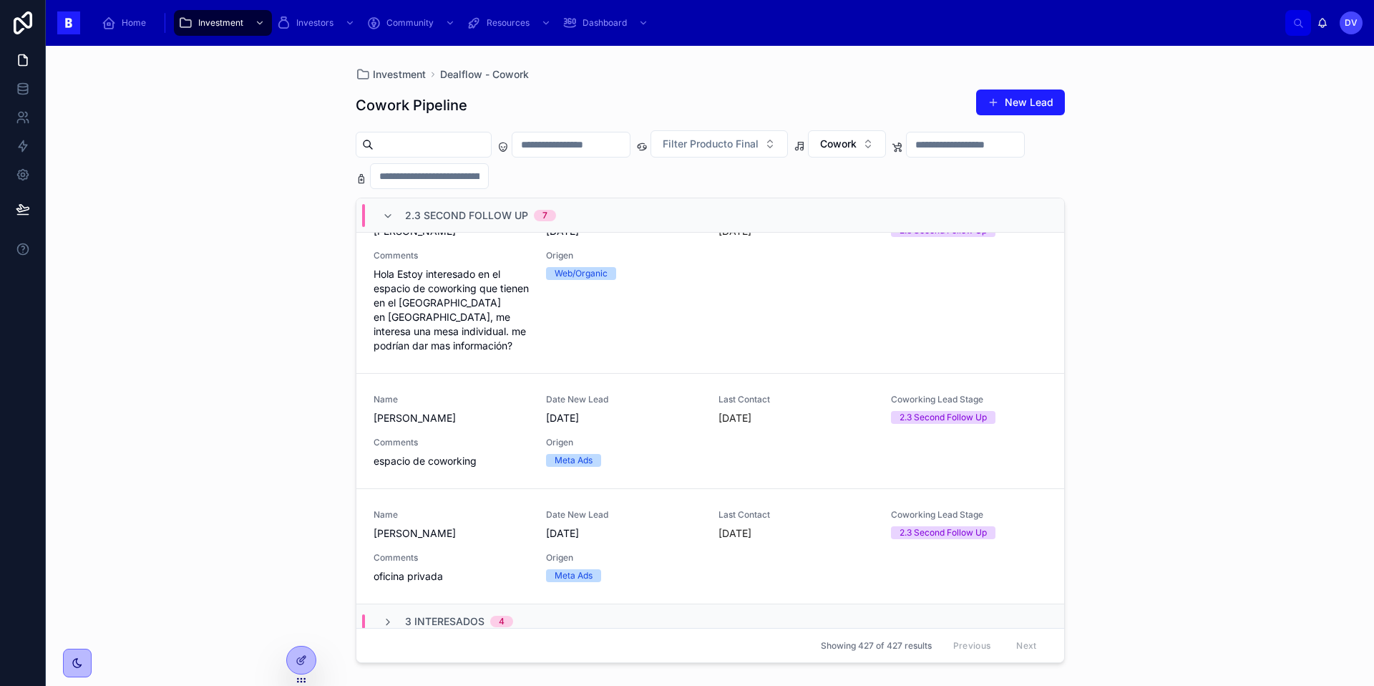
scroll to position [997, 0]
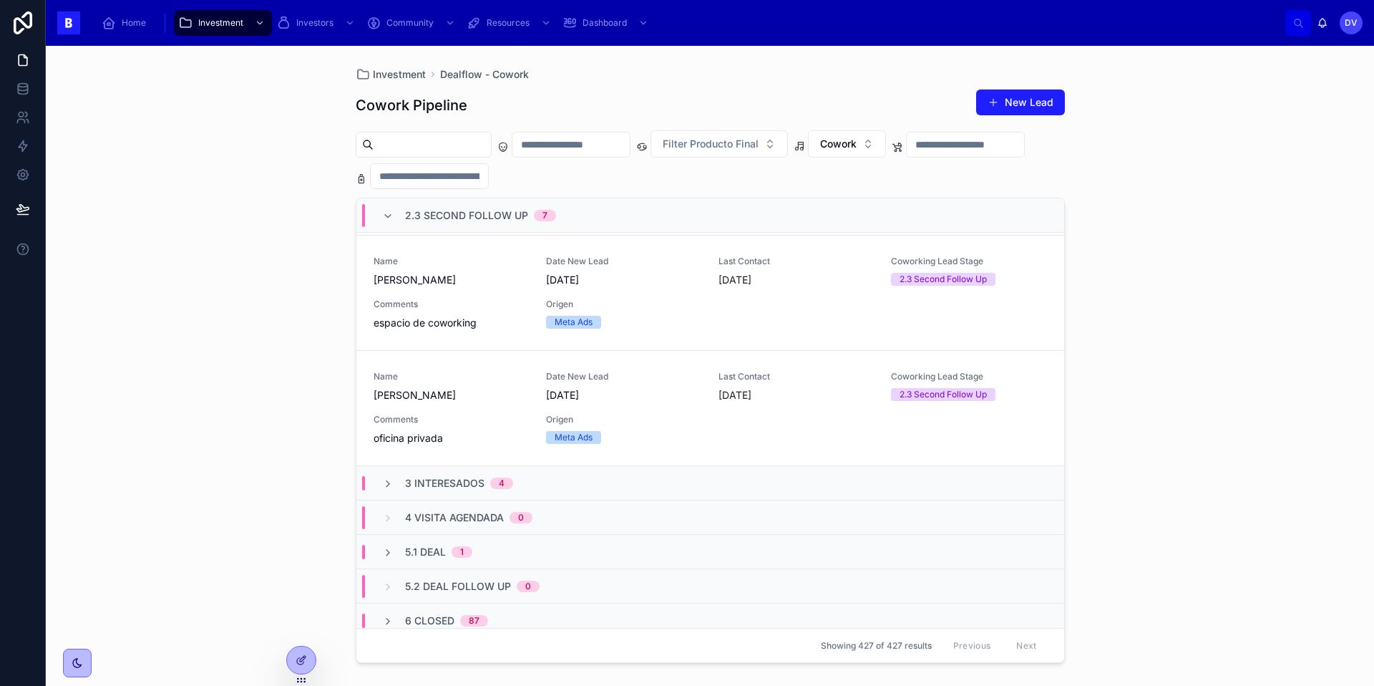
click at [526, 388] on span "[PERSON_NAME]" at bounding box center [451, 395] width 155 height 14
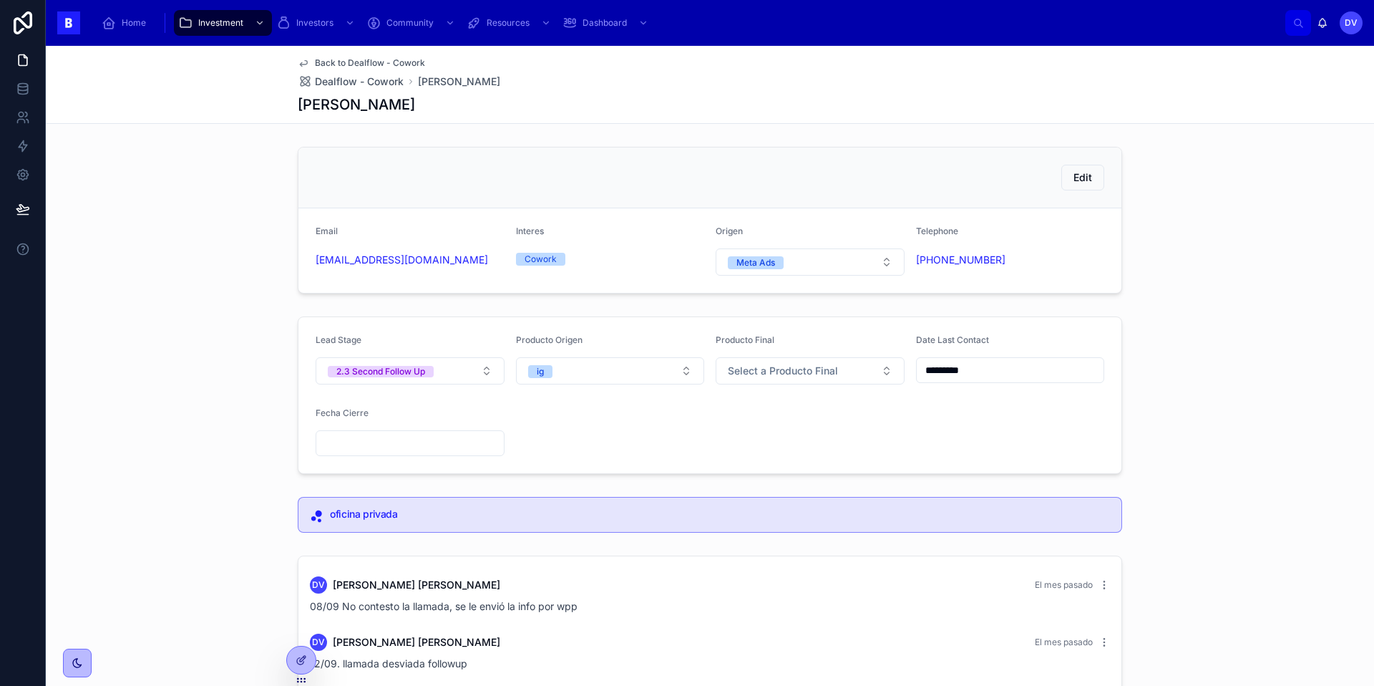
click at [1003, 371] on input "*********" at bounding box center [1010, 370] width 187 height 20
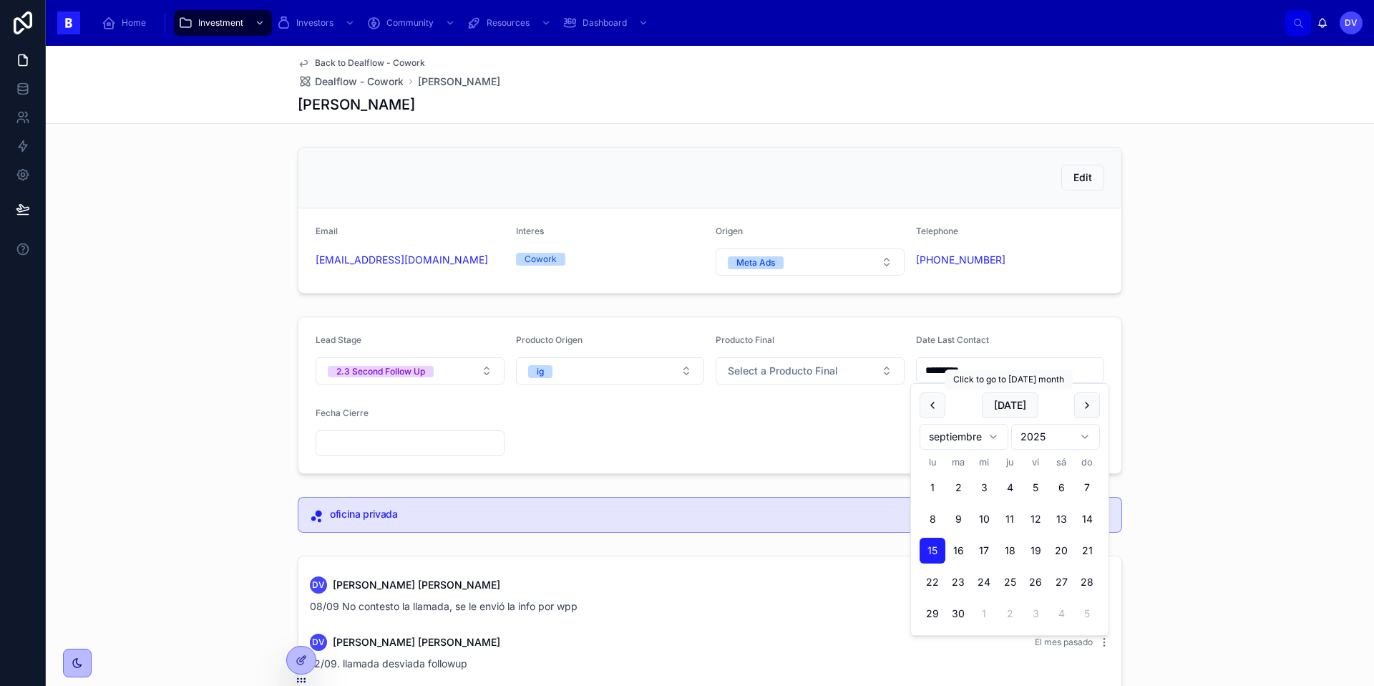
click at [1008, 405] on button "[DATE]" at bounding box center [1010, 405] width 57 height 26
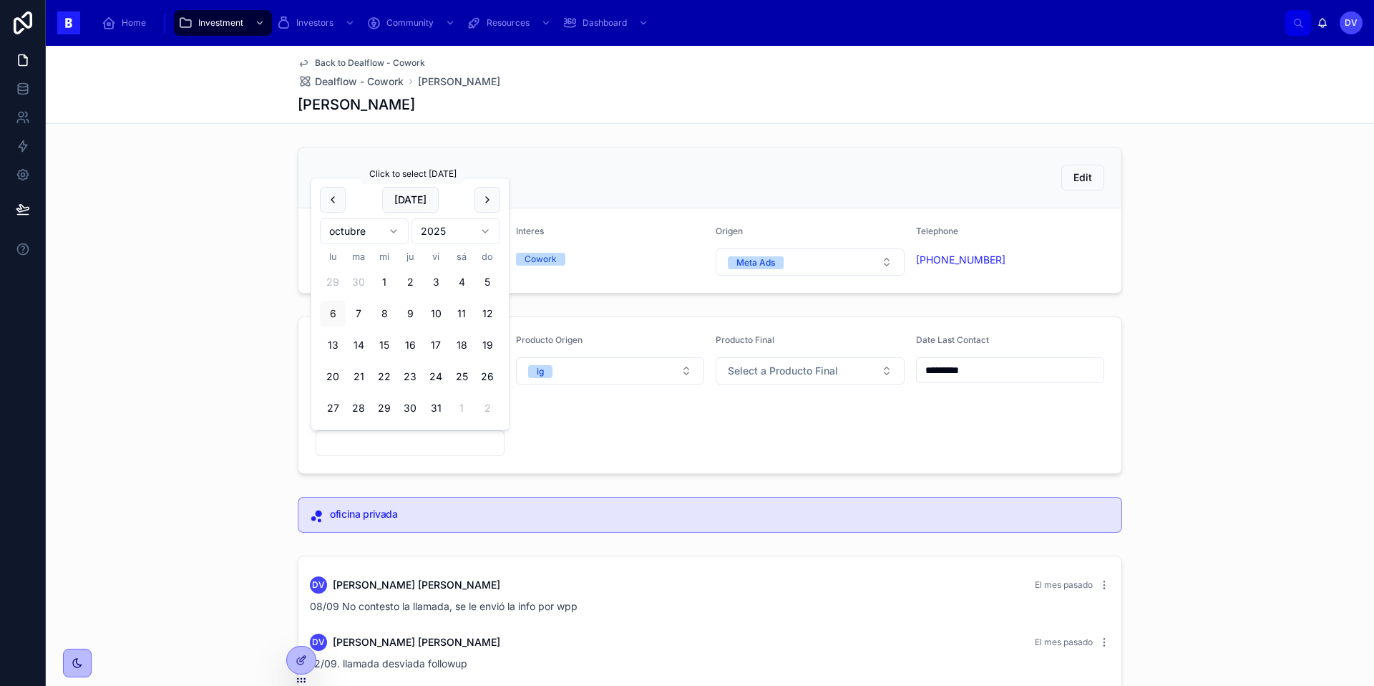
click at [421, 203] on button "[DATE]" at bounding box center [410, 200] width 57 height 26
type input "*********"
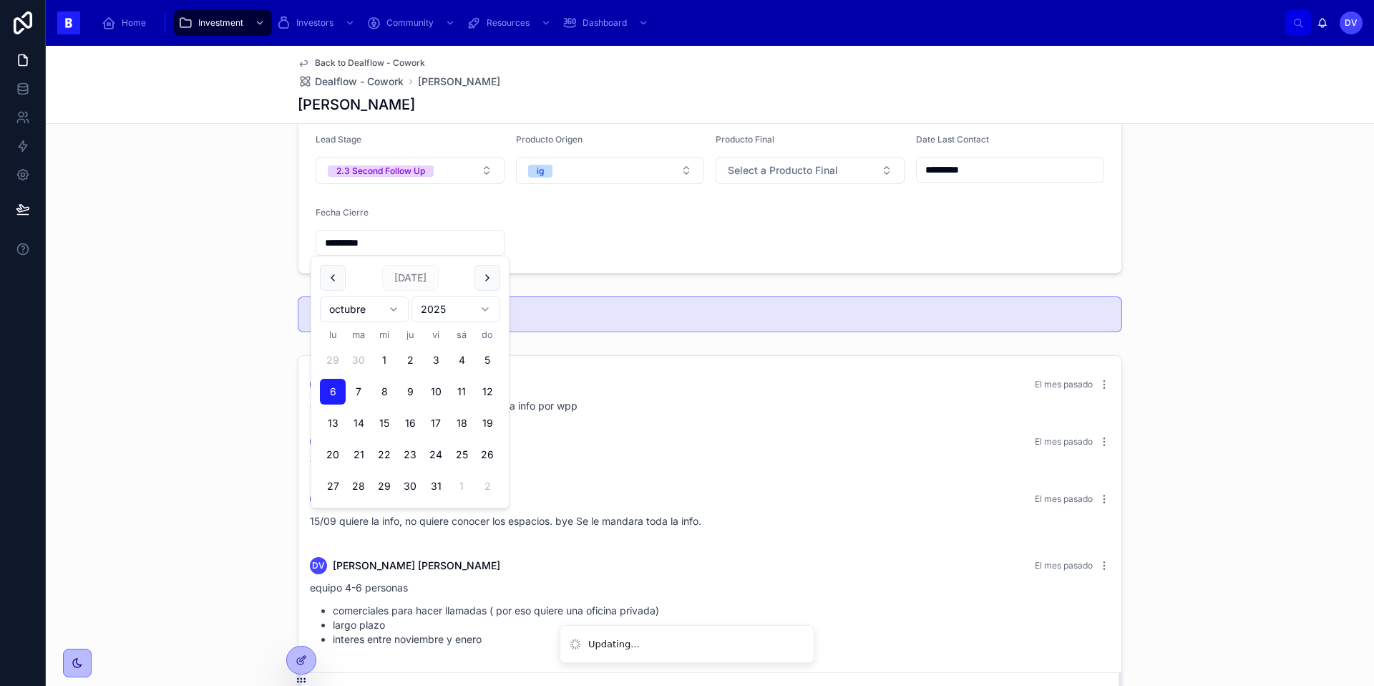
scroll to position [376, 0]
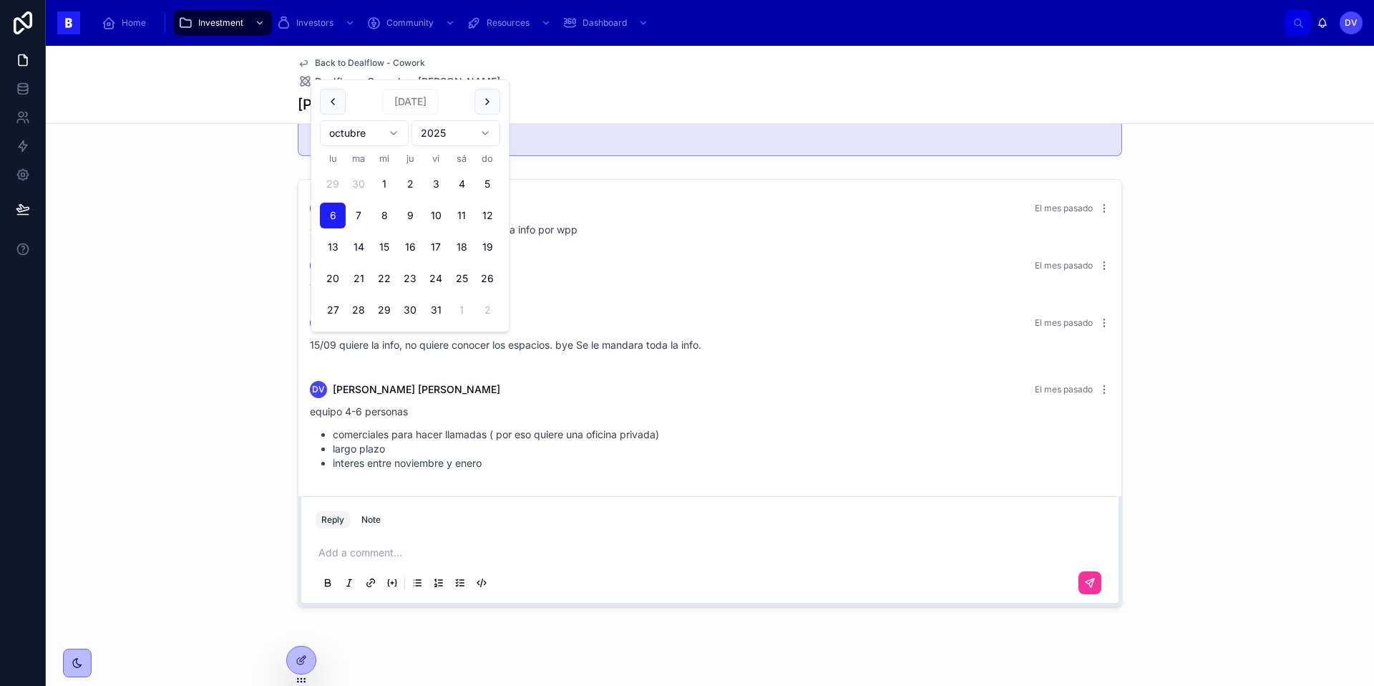
click at [461, 459] on li "interes entre noviembre y enero" at bounding box center [721, 463] width 777 height 14
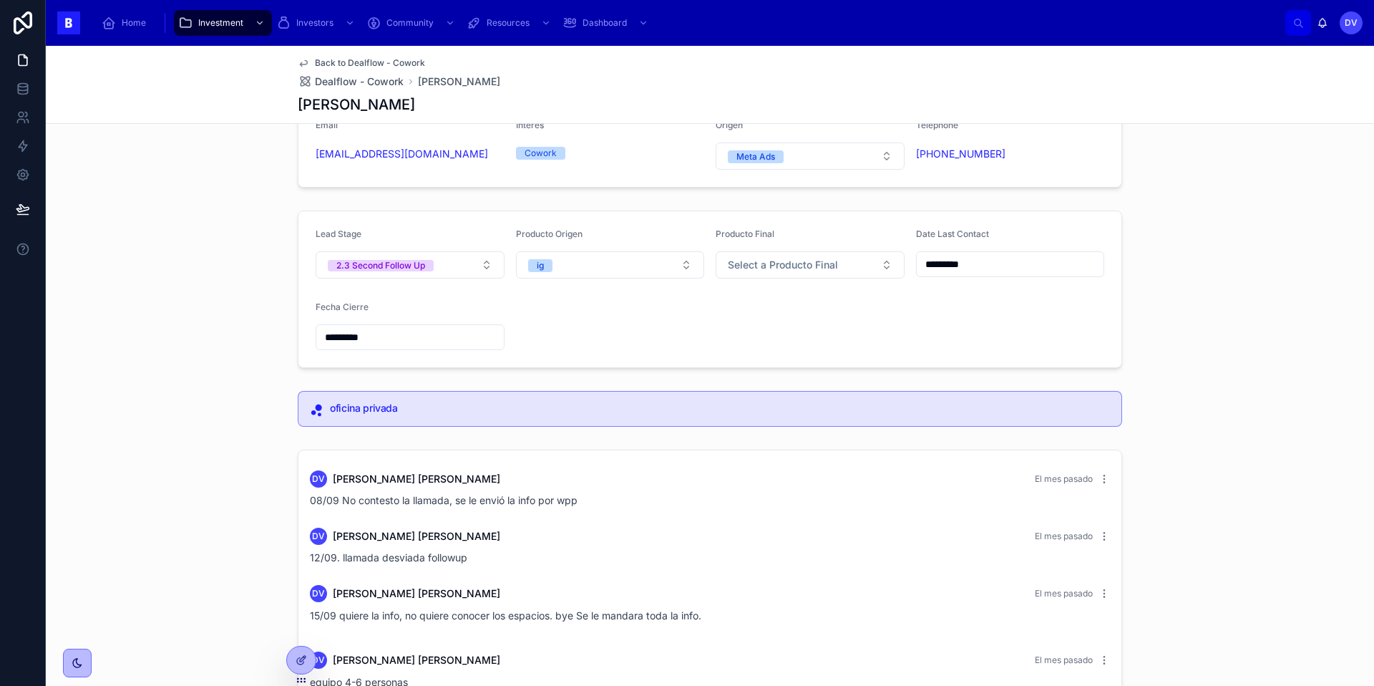
scroll to position [105, 0]
click at [479, 265] on button "2.3 Second Follow Up" at bounding box center [410, 265] width 189 height 27
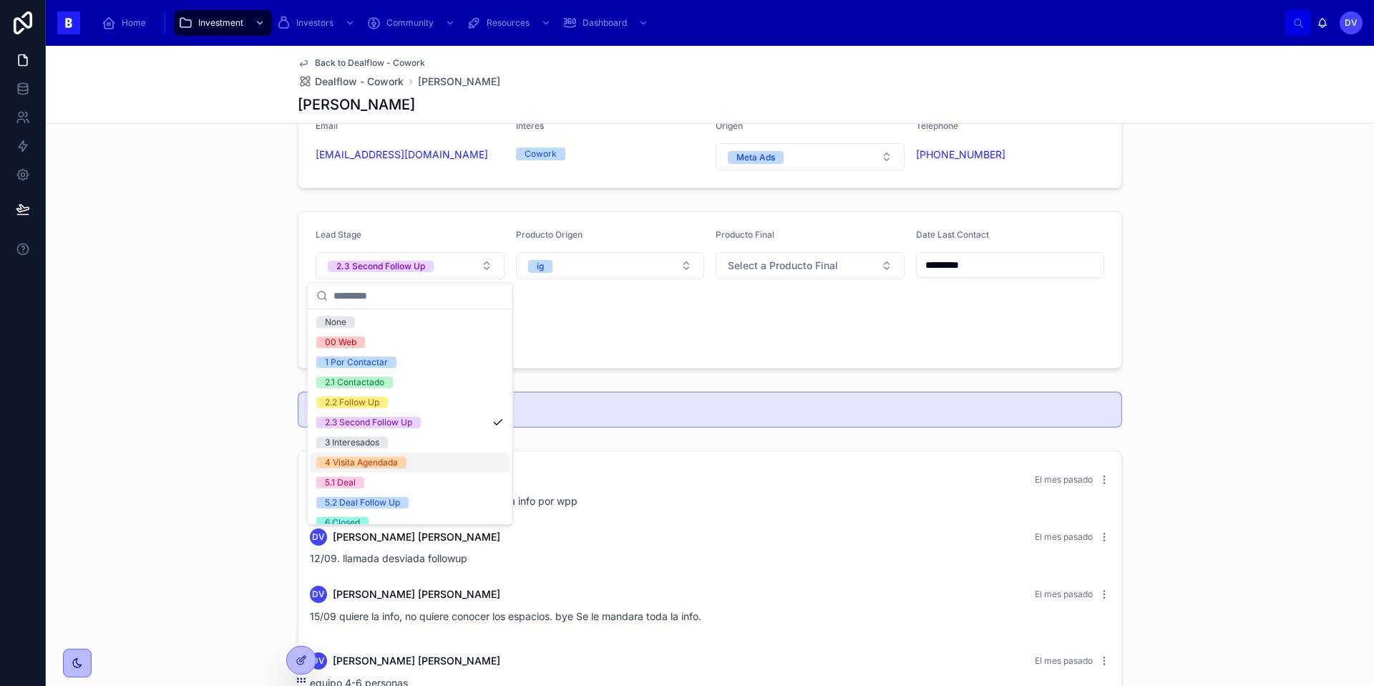
scroll to position [72, 0]
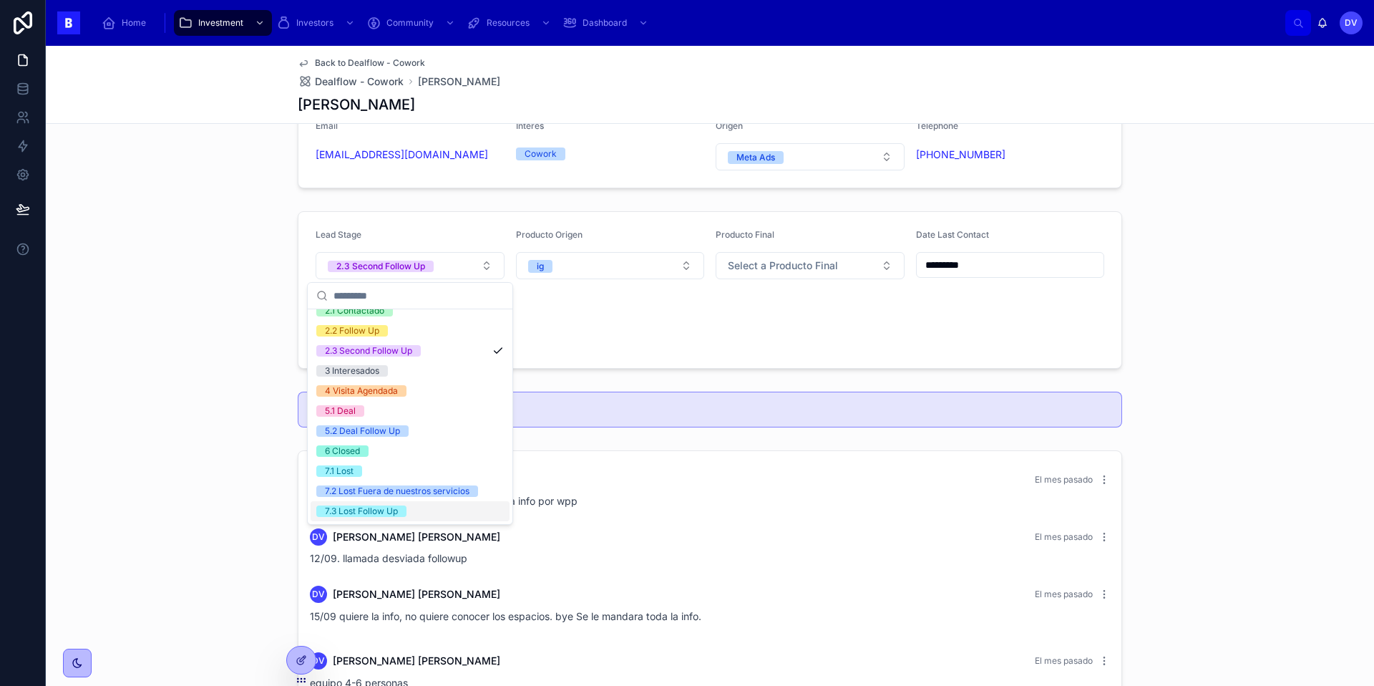
click at [404, 512] on span "7.3 Lost Follow Up" at bounding box center [361, 510] width 90 height 11
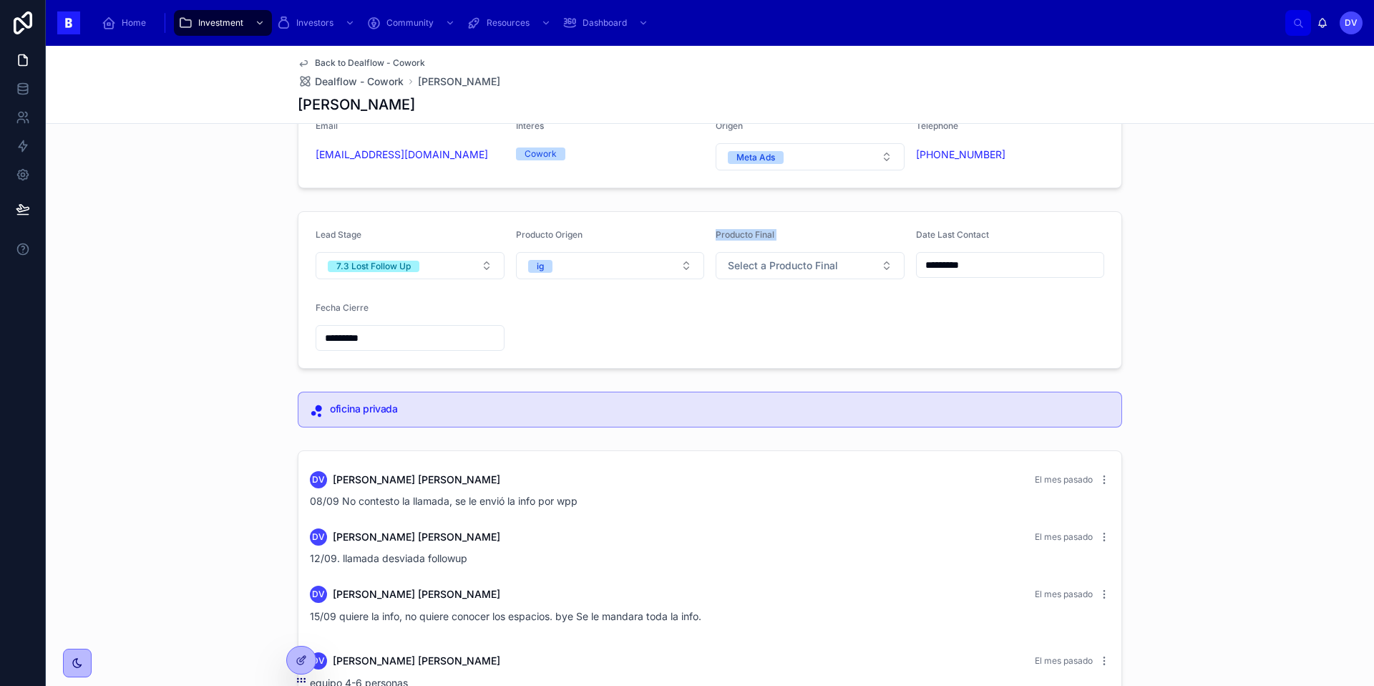
drag, startPoint x: 849, startPoint y: 250, endPoint x: 729, endPoint y: 205, distance: 127.7
click at [730, 205] on div "Lead Stage 7.3 Lost Follow Up Producto Origen ig Producto Final Select a Produc…" at bounding box center [710, 289] width 1328 height 169
click at [384, 79] on span "Dealflow - Cowork" at bounding box center [359, 81] width 89 height 14
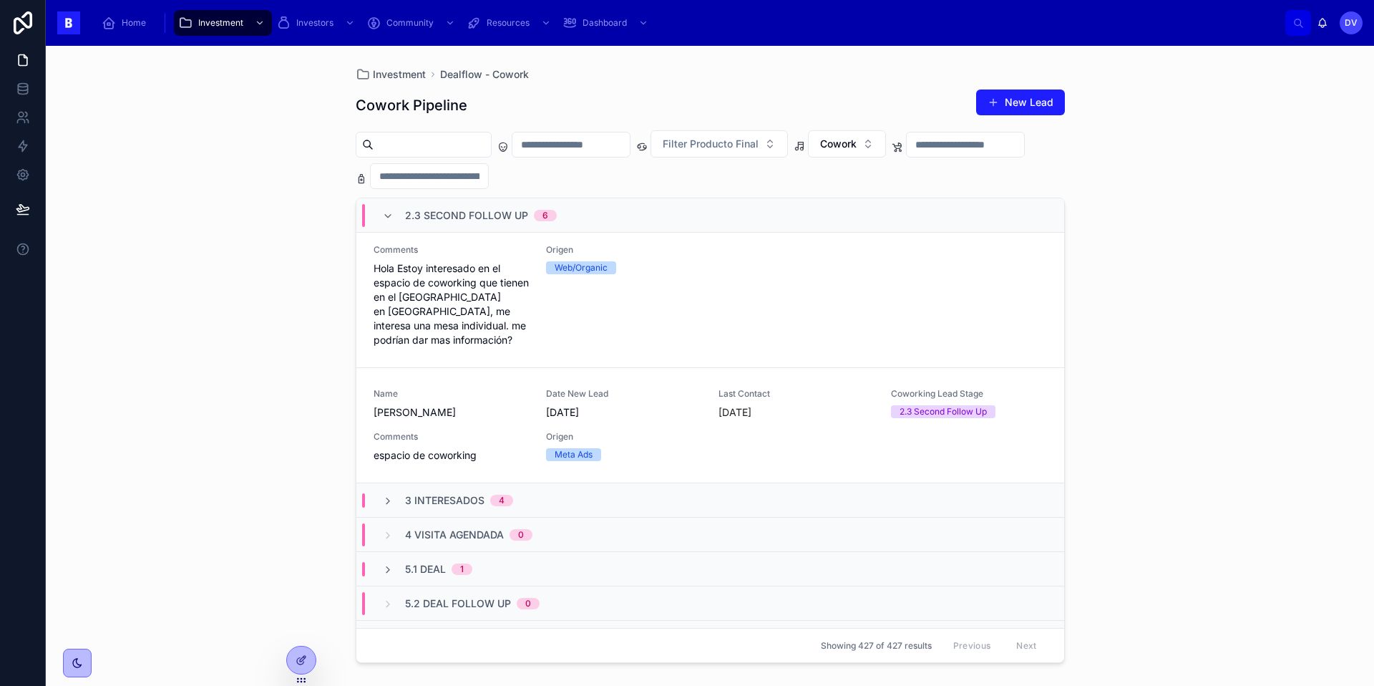
scroll to position [866, 0]
click at [495, 447] on span "espacio de coworking" at bounding box center [451, 454] width 155 height 14
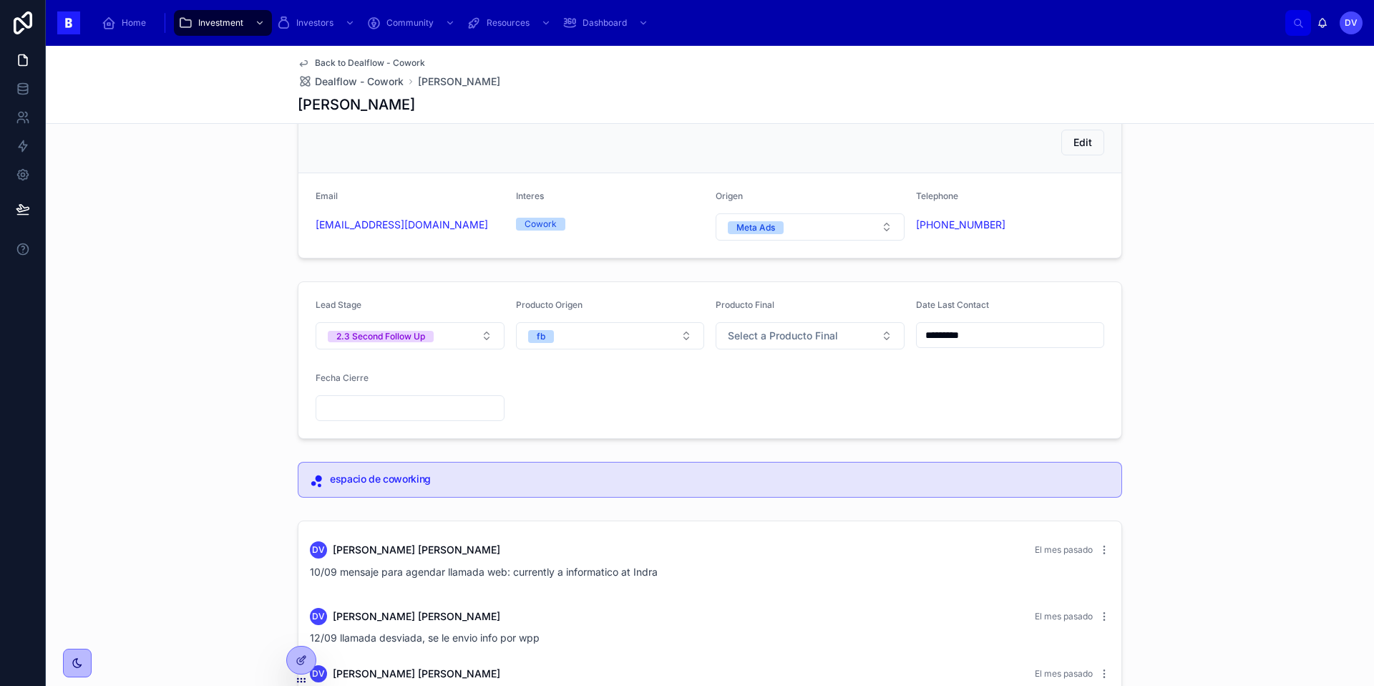
scroll to position [35, 0]
click at [996, 342] on input "*********" at bounding box center [1010, 335] width 187 height 20
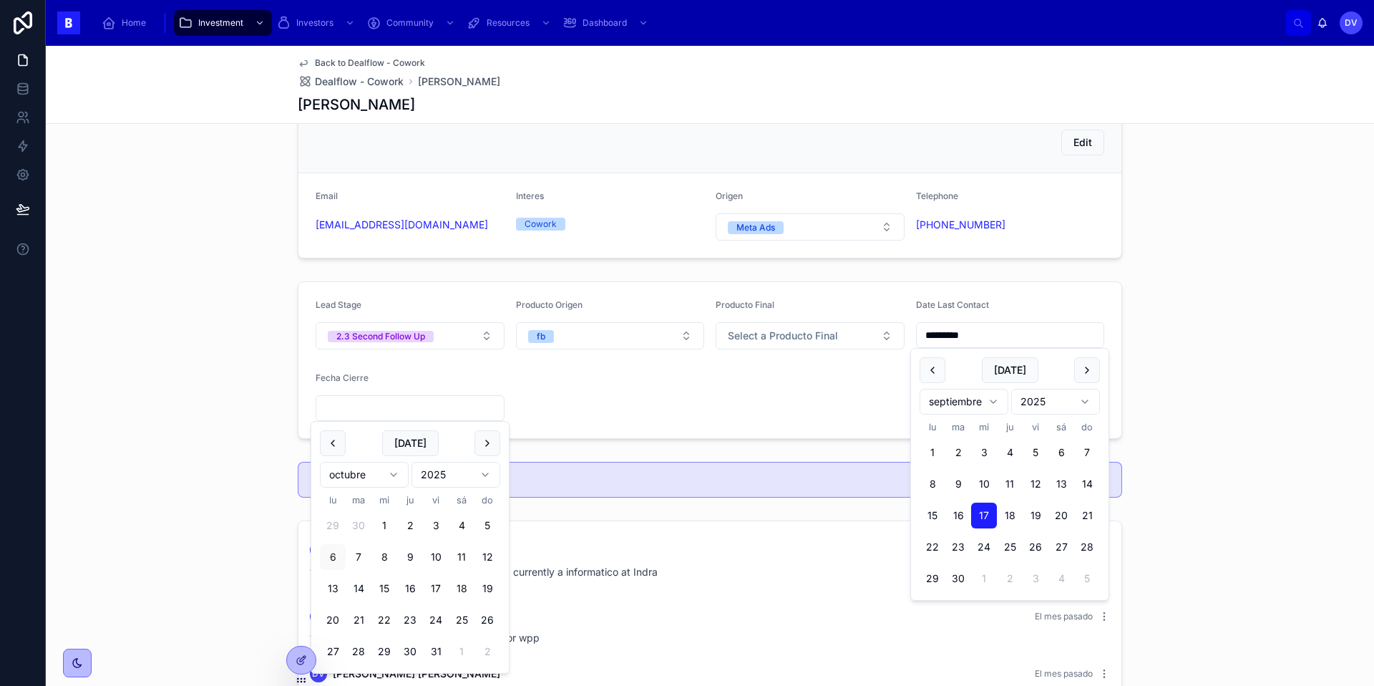
click at [447, 411] on input "text" at bounding box center [409, 408] width 187 height 20
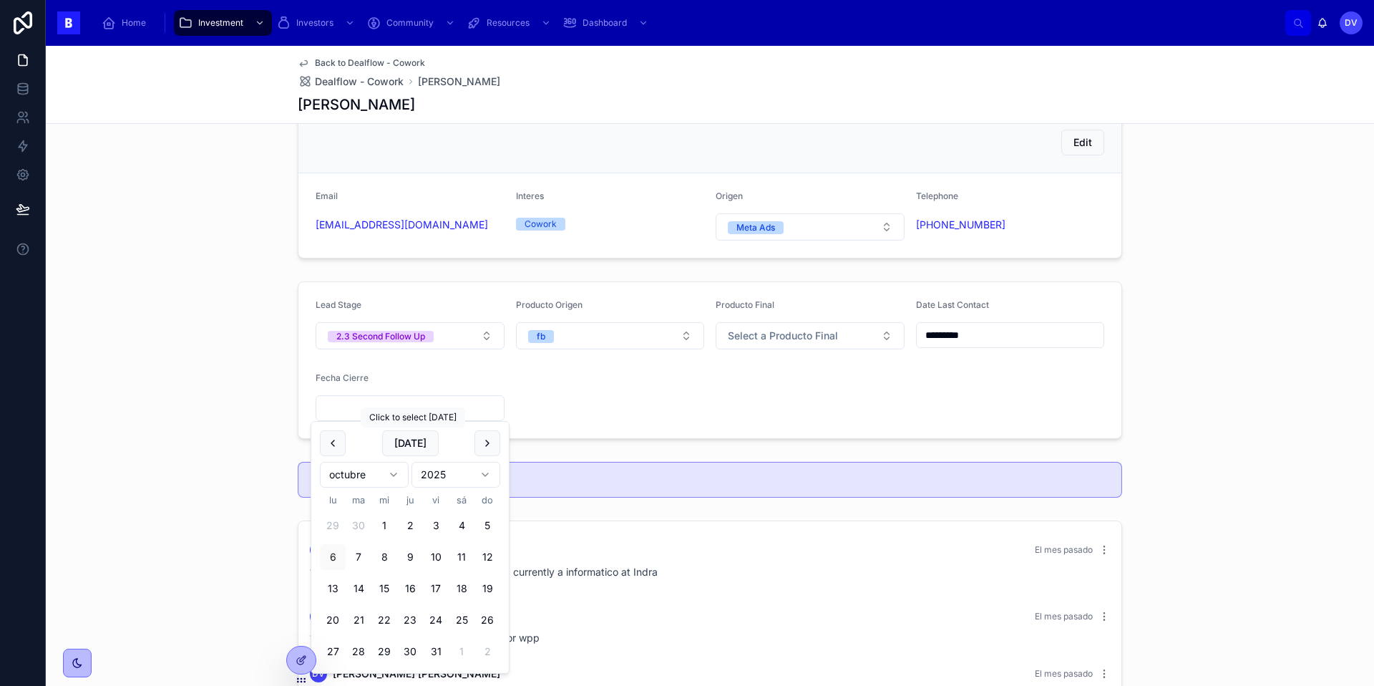
click at [416, 434] on button "[DATE]" at bounding box center [410, 443] width 57 height 26
type input "*********"
click at [547, 402] on form "Lead Stage 2.3 Second Follow Up Producto Origen fb Producto Final Select a Prod…" at bounding box center [709, 360] width 823 height 156
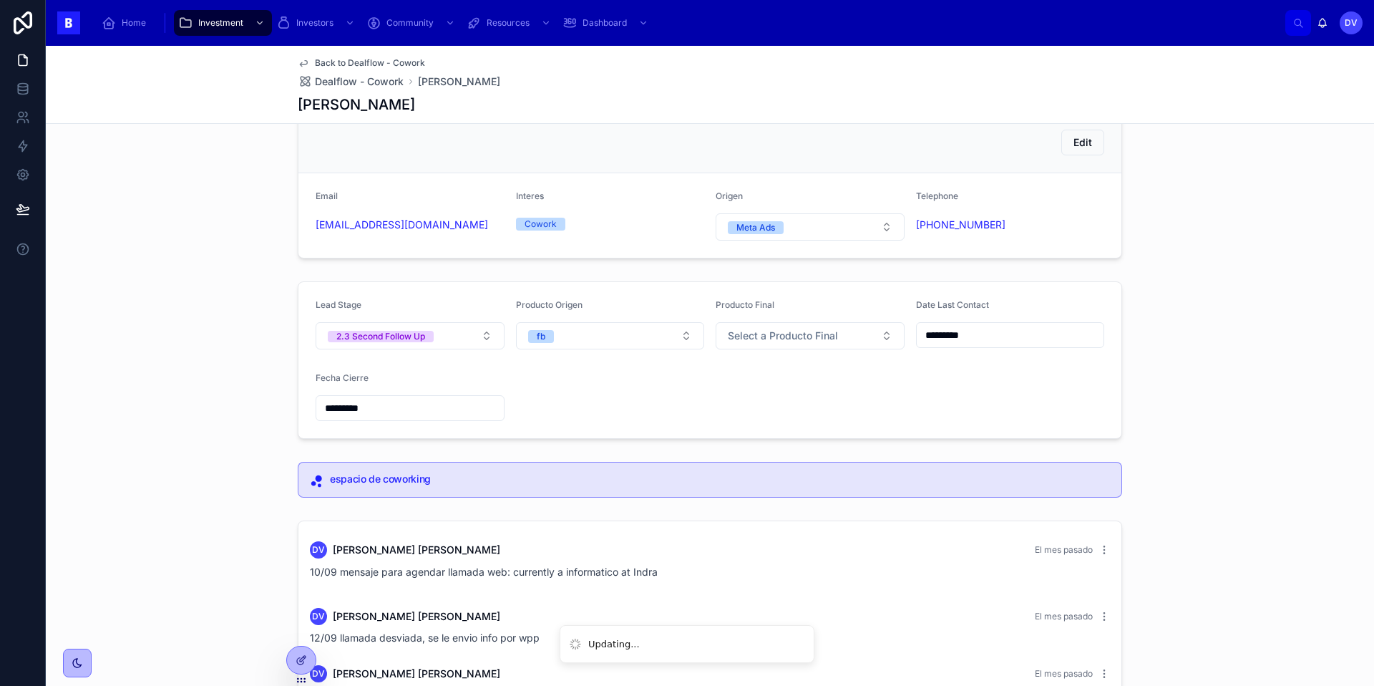
click at [483, 333] on button "2.3 Second Follow Up" at bounding box center [410, 335] width 189 height 27
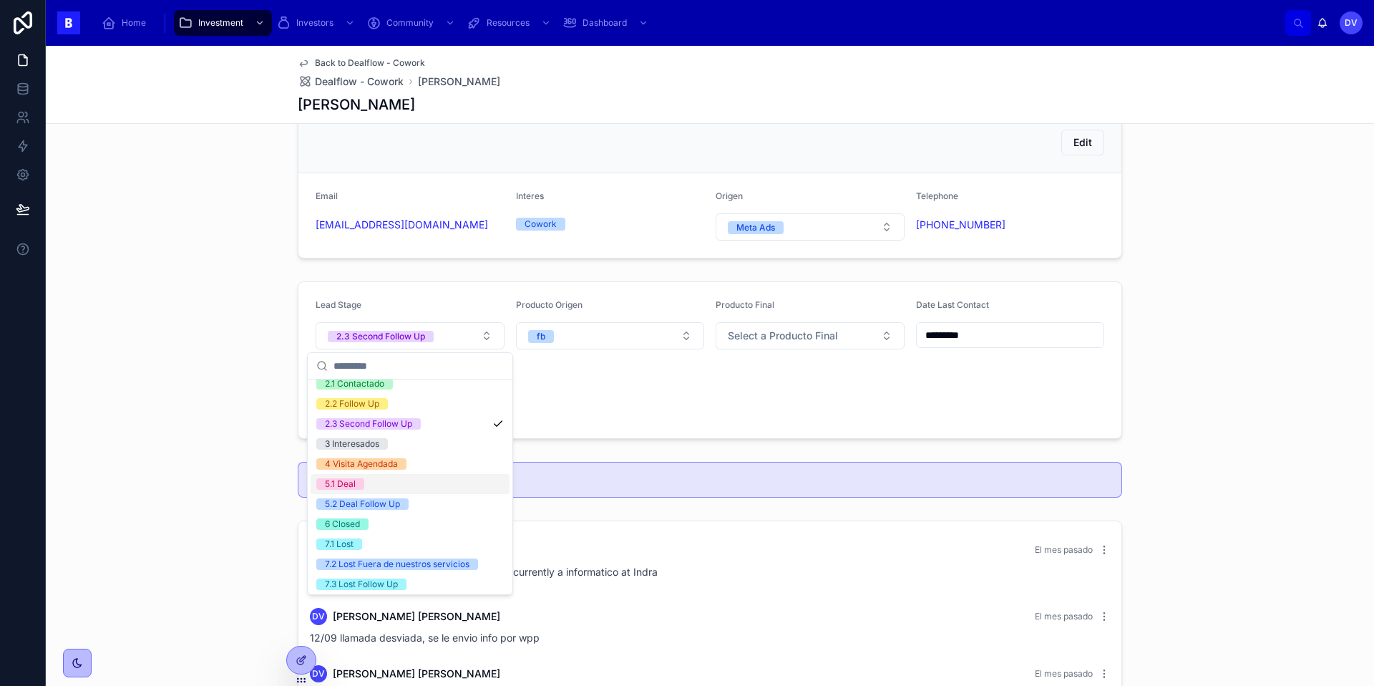
scroll to position [72, 0]
click at [354, 538] on span "7.1 Lost" at bounding box center [339, 540] width 46 height 11
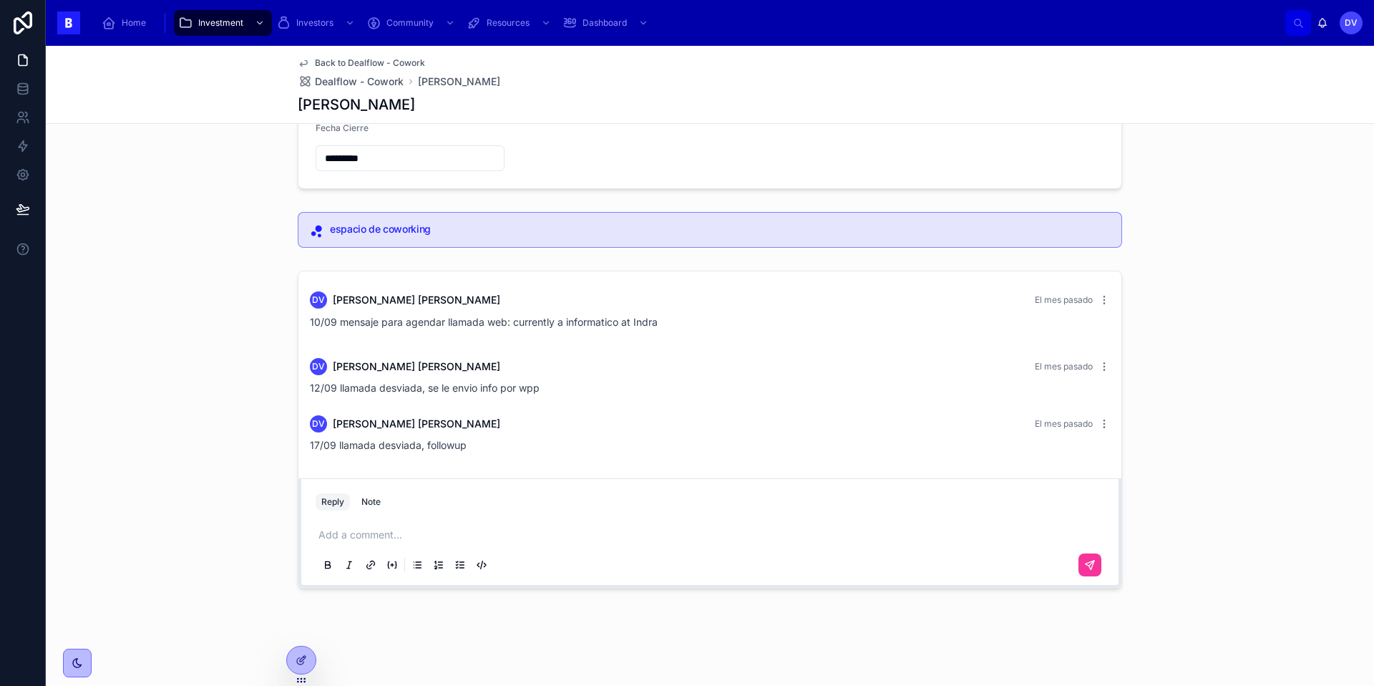
scroll to position [0, 0]
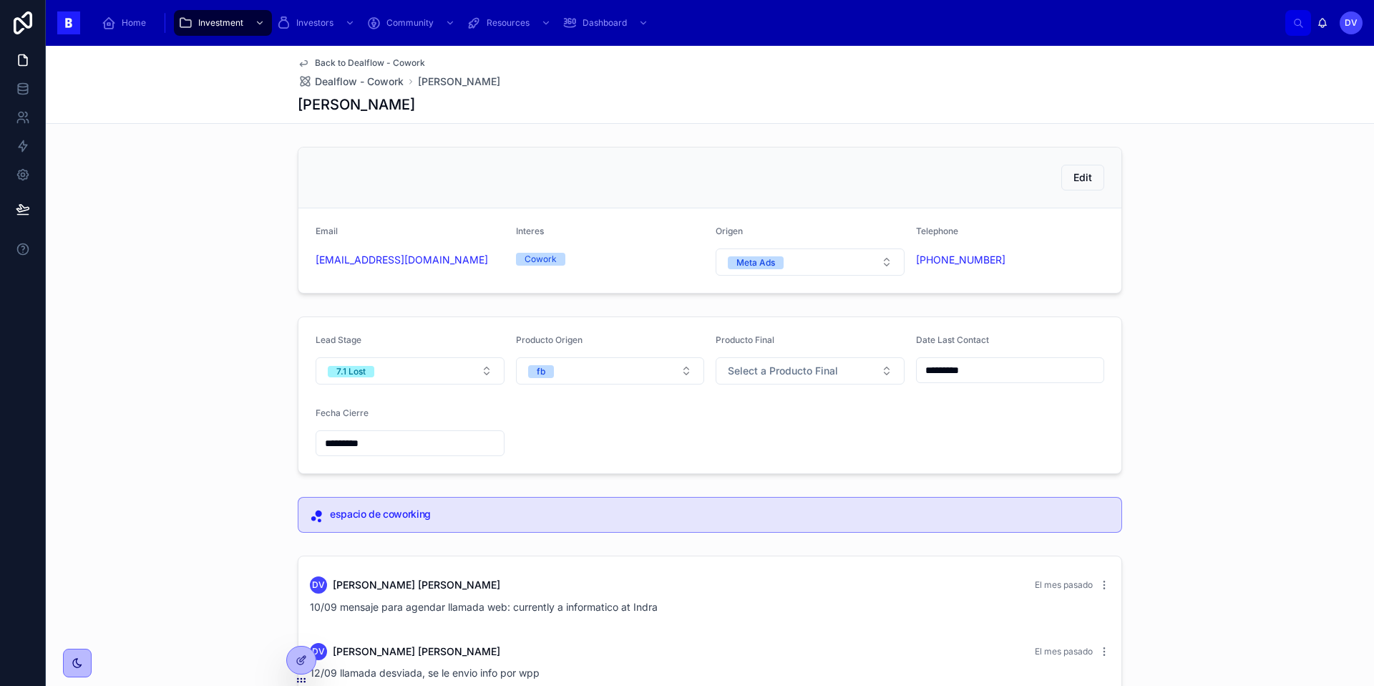
click at [396, 81] on span "Dealflow - Cowork" at bounding box center [359, 81] width 89 height 14
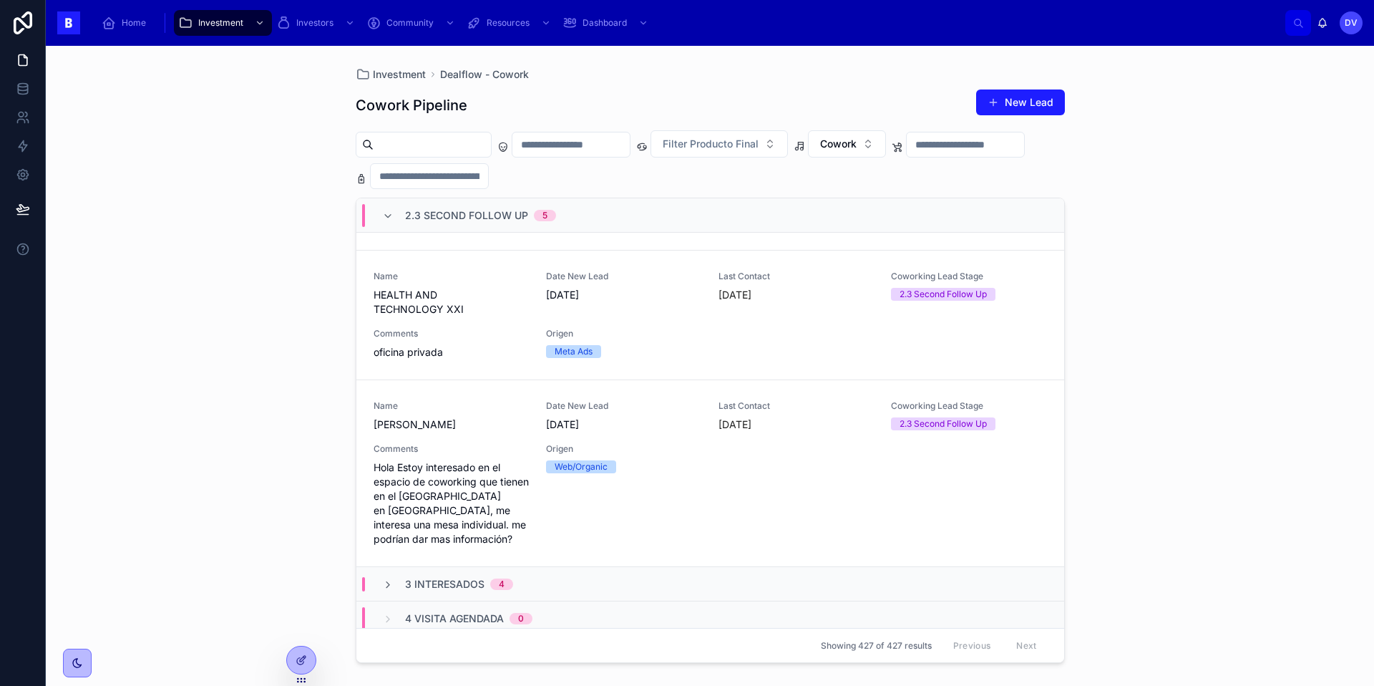
scroll to position [665, 0]
click at [515, 463] on span "Hola Estoy interesado en el espacio de coworking que tienen en el [GEOGRAPHIC_D…" at bounding box center [451, 504] width 155 height 86
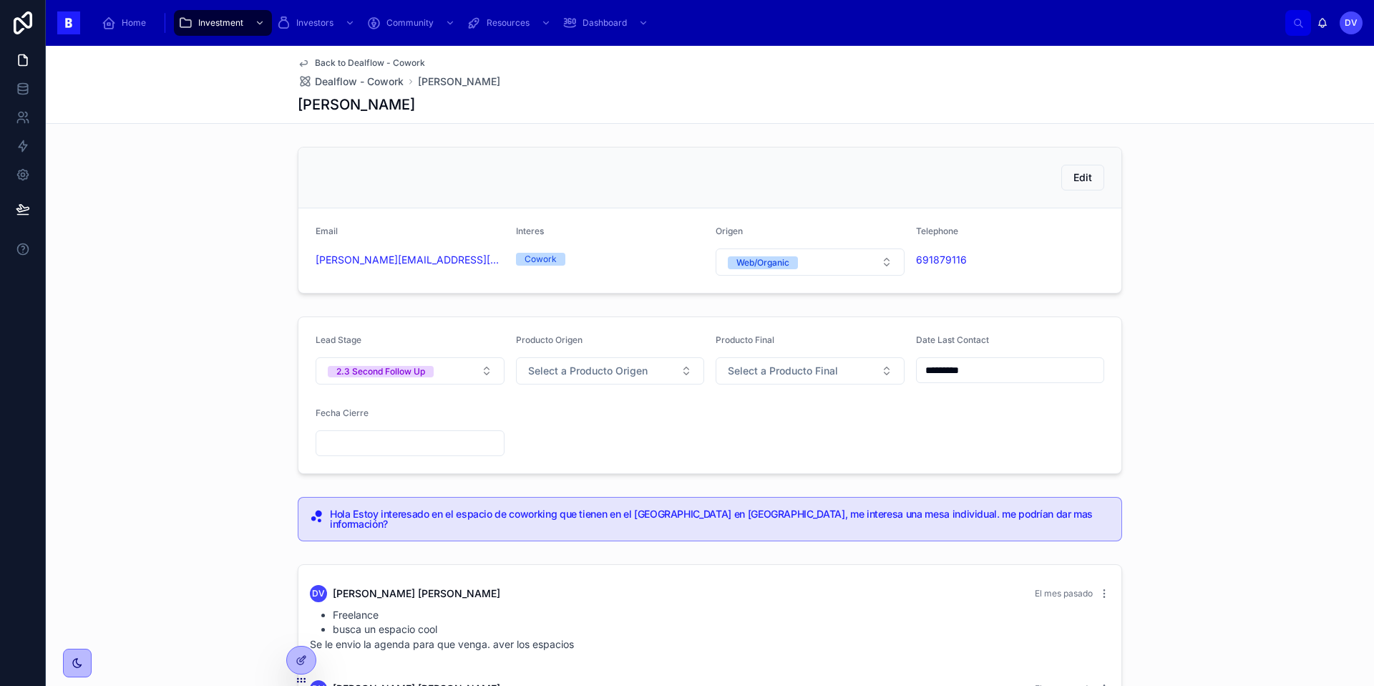
click at [484, 374] on button "2.3 Second Follow Up" at bounding box center [410, 370] width 189 height 27
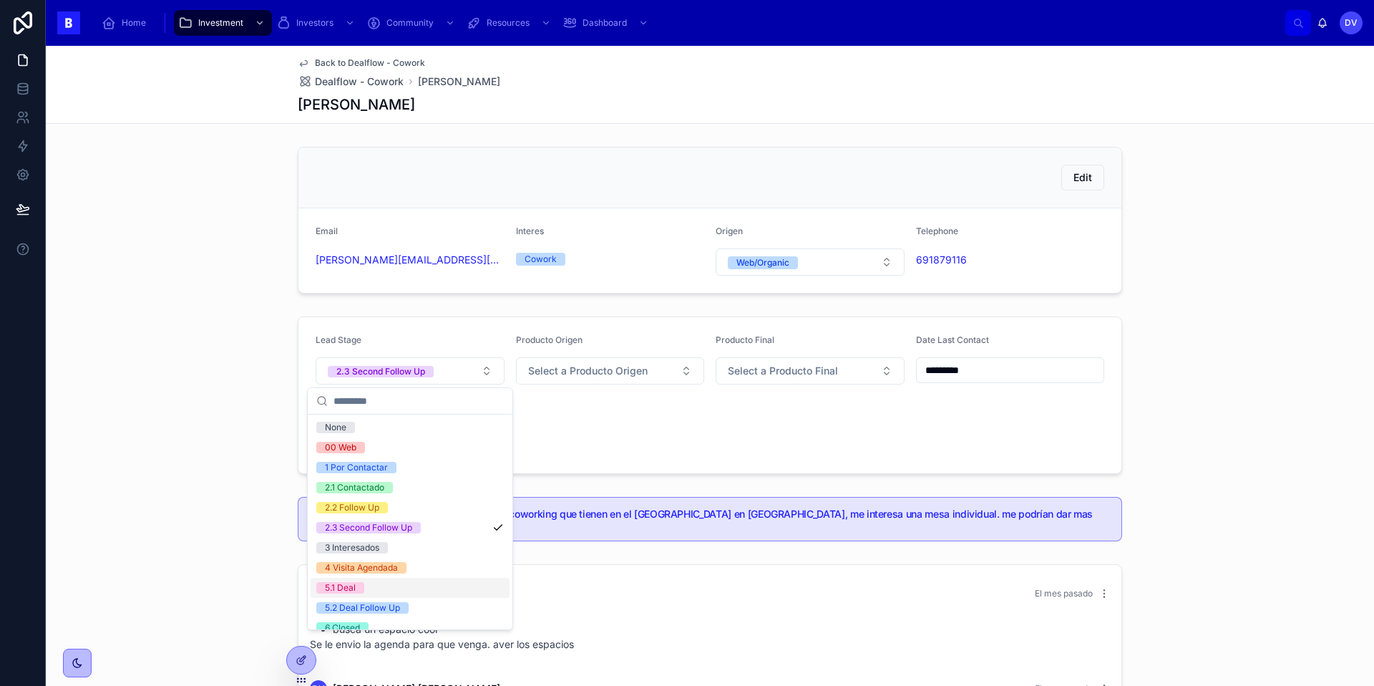
scroll to position [72, 0]
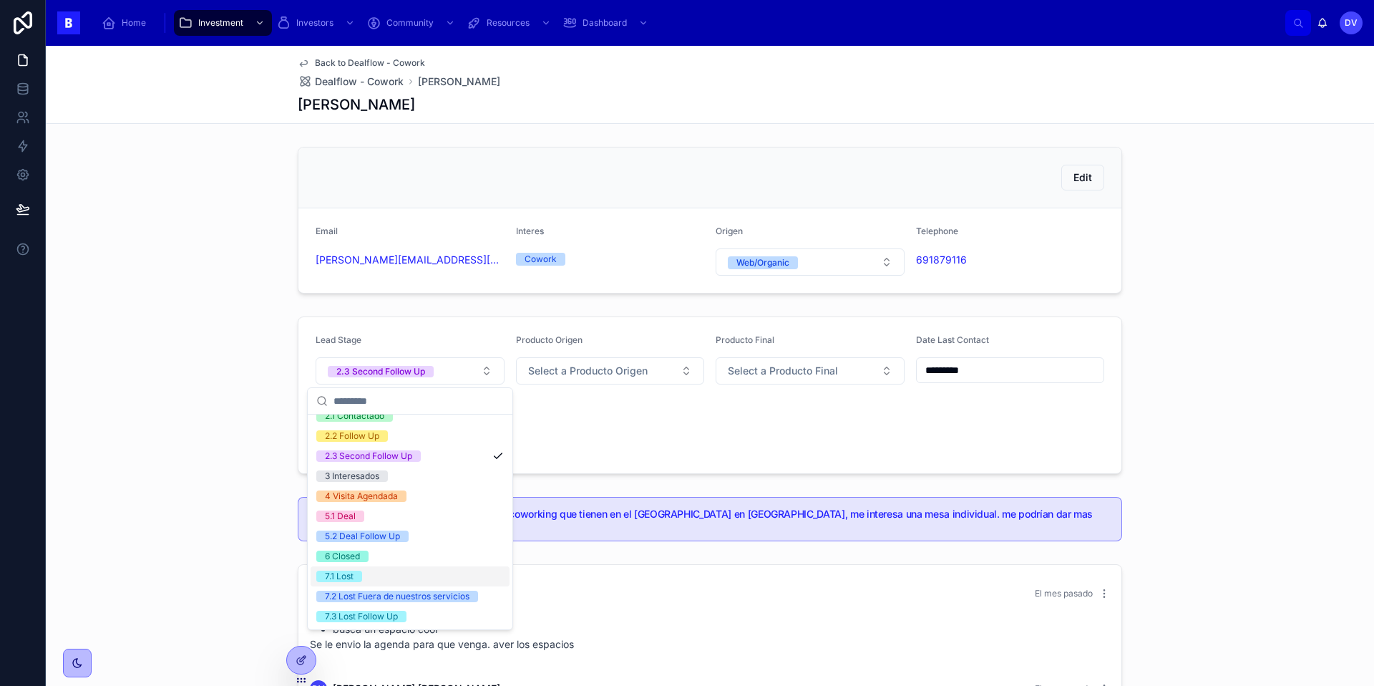
click at [363, 576] on div "7.1 Lost" at bounding box center [410, 576] width 199 height 20
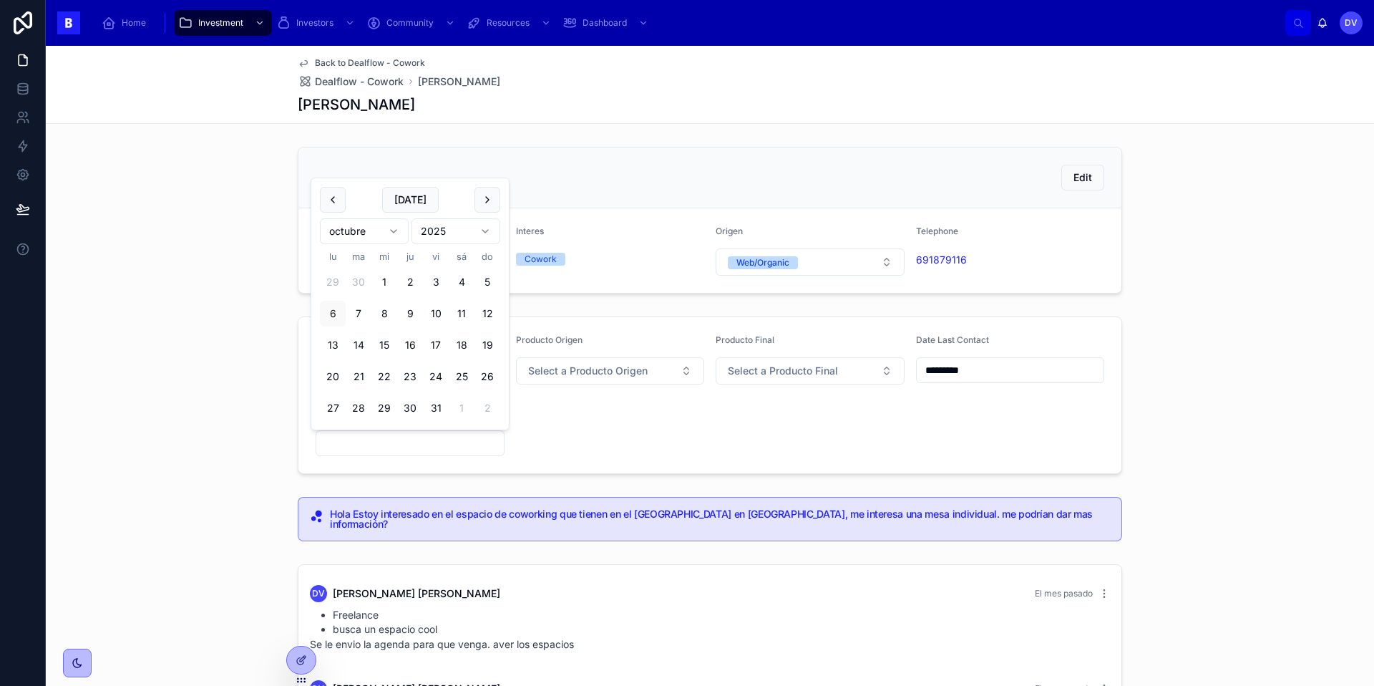
click at [369, 443] on input "text" at bounding box center [409, 443] width 187 height 20
click at [424, 200] on button "[DATE]" at bounding box center [410, 200] width 57 height 26
type input "*********"
click at [392, 162] on div "Edit" at bounding box center [709, 177] width 823 height 61
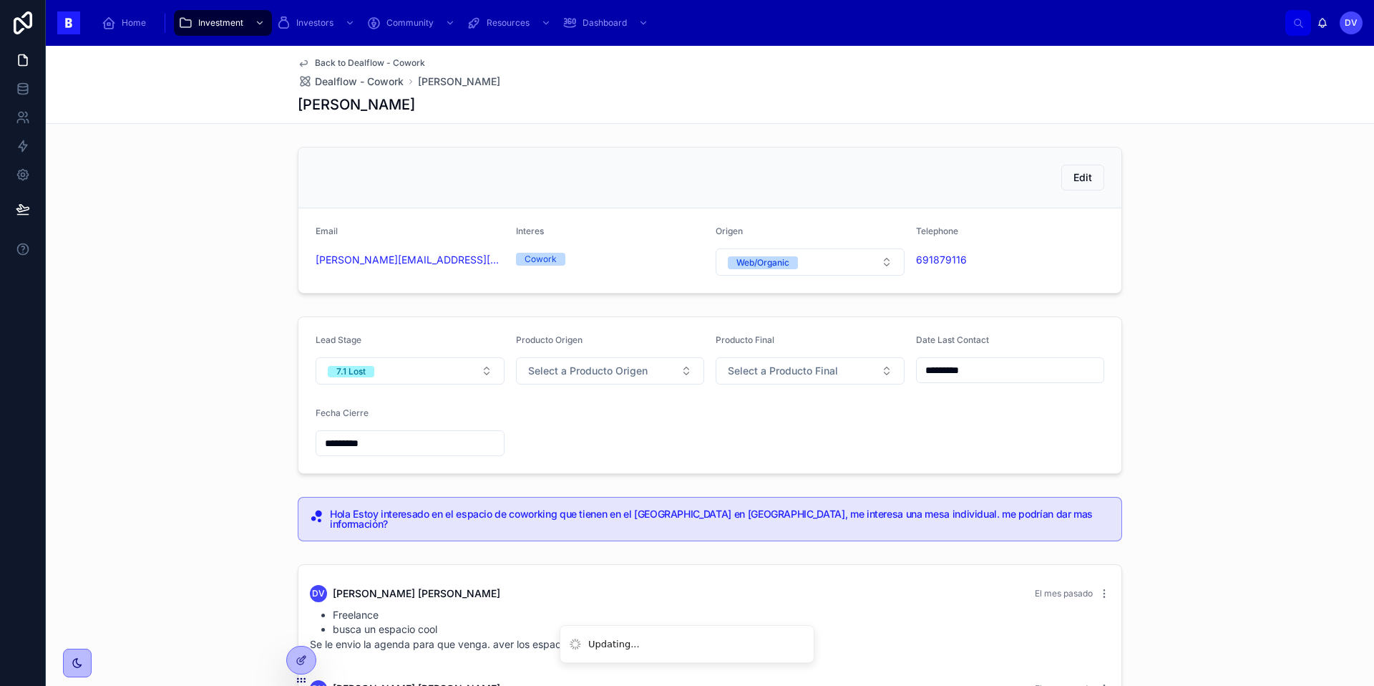
click at [370, 84] on span "Dealflow - Cowork" at bounding box center [359, 81] width 89 height 14
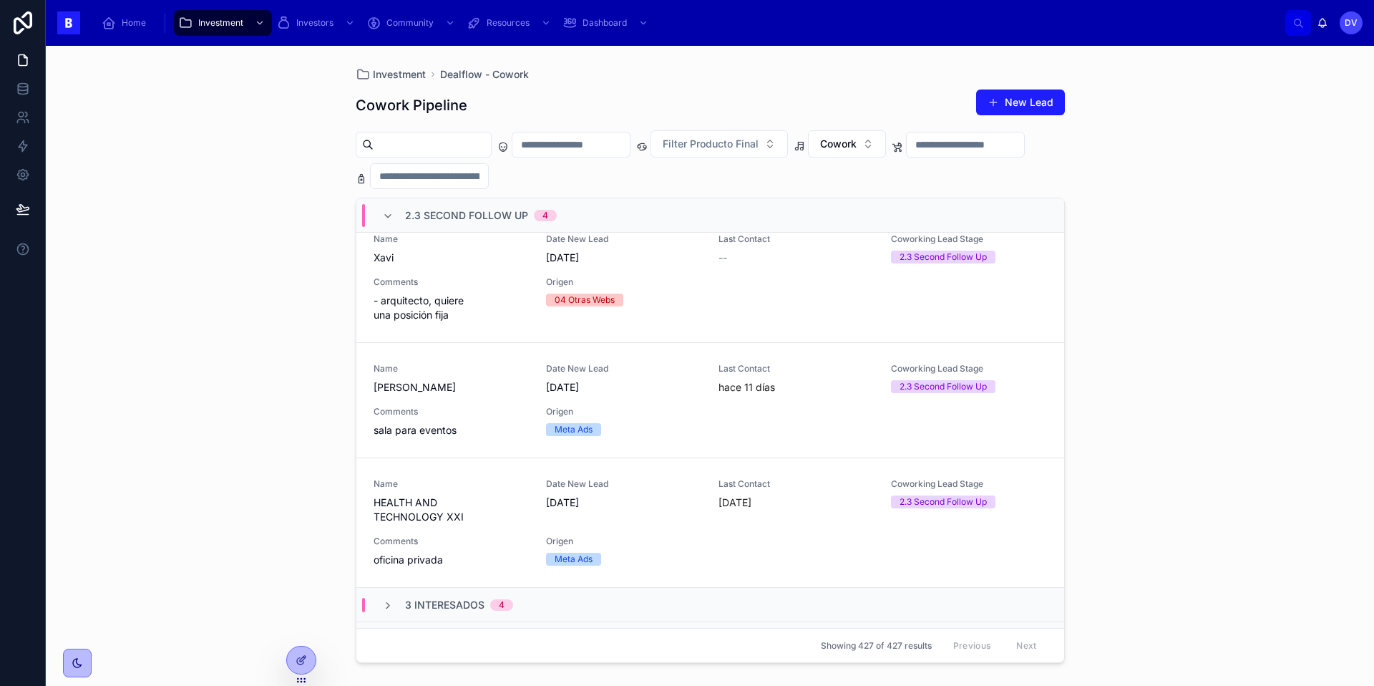
scroll to position [421, 0]
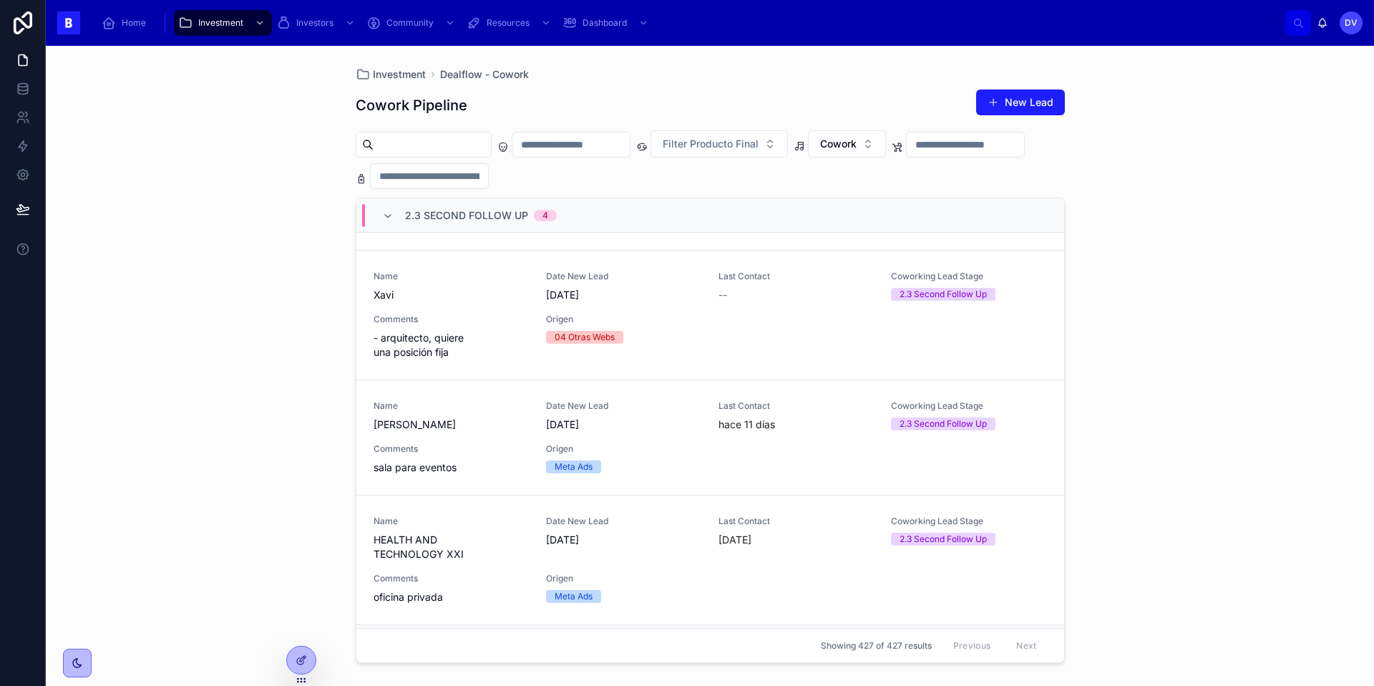
click at [487, 444] on div "Comments sala para eventos" at bounding box center [451, 458] width 155 height 31
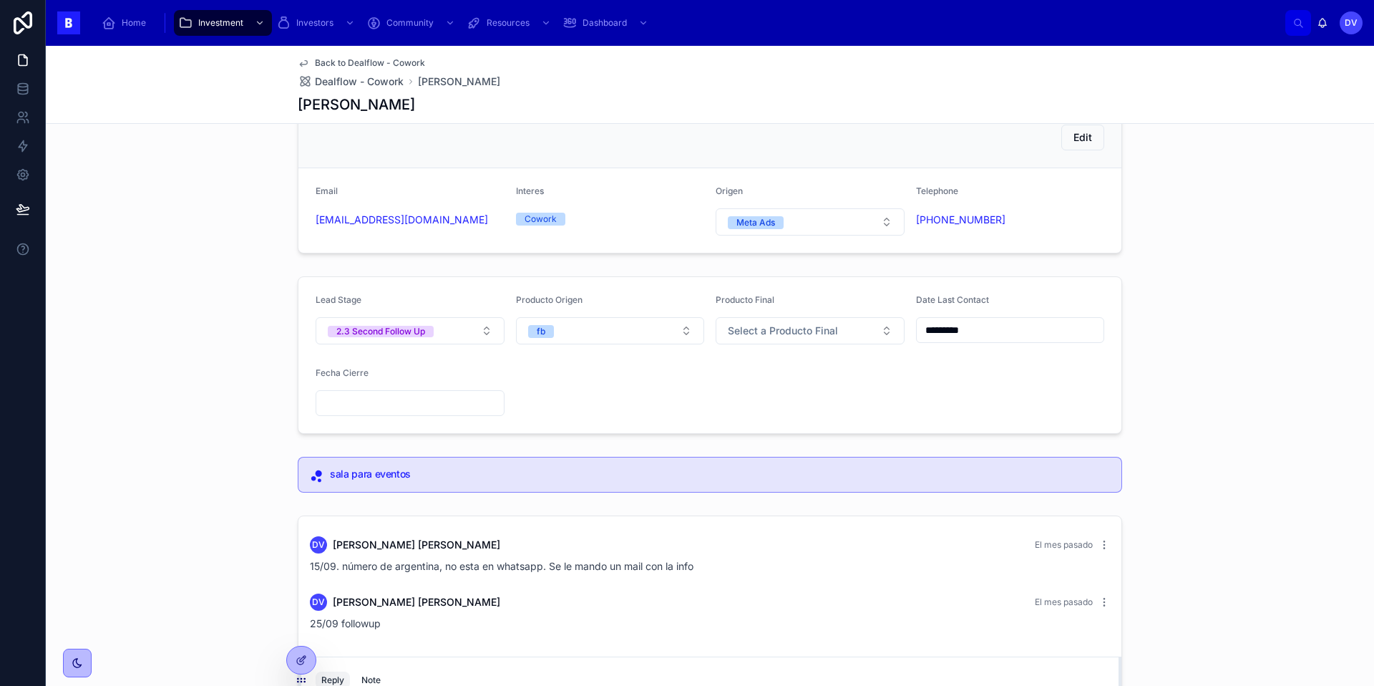
scroll to position [42, 0]
click at [469, 323] on button "2.3 Second Follow Up" at bounding box center [410, 329] width 189 height 27
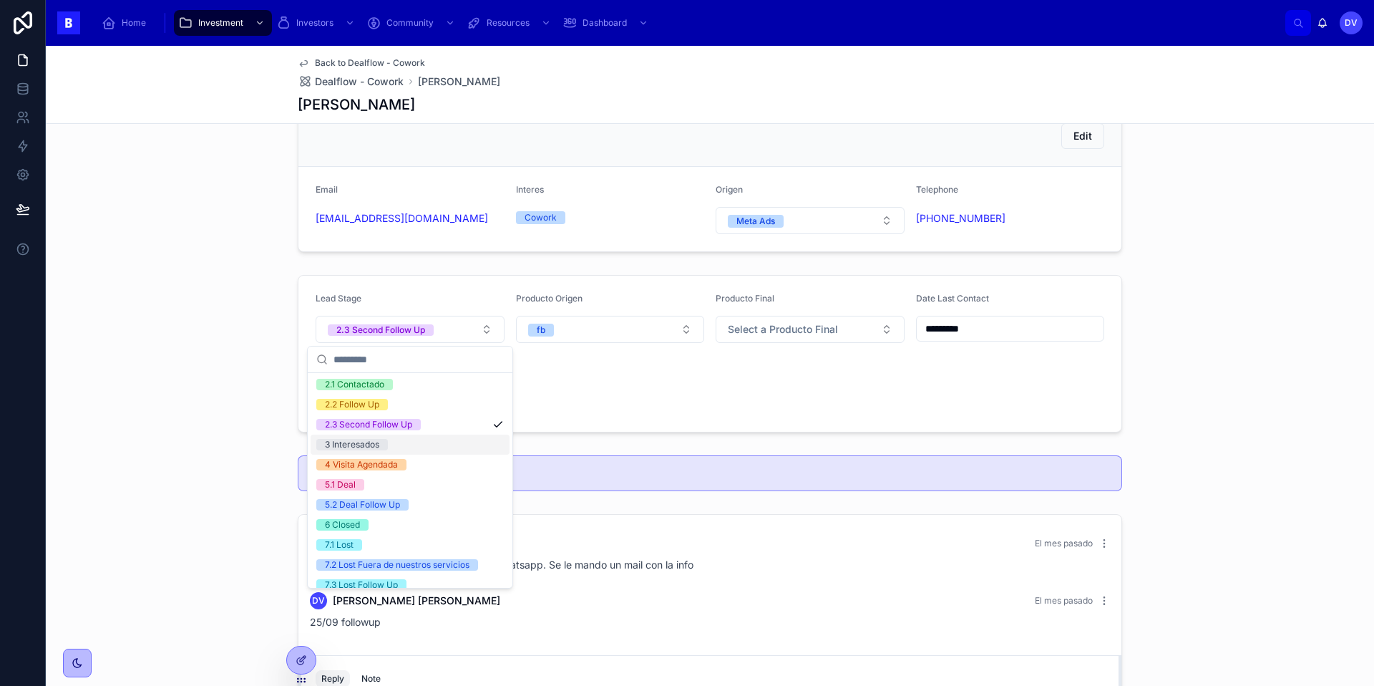
scroll to position [72, 0]
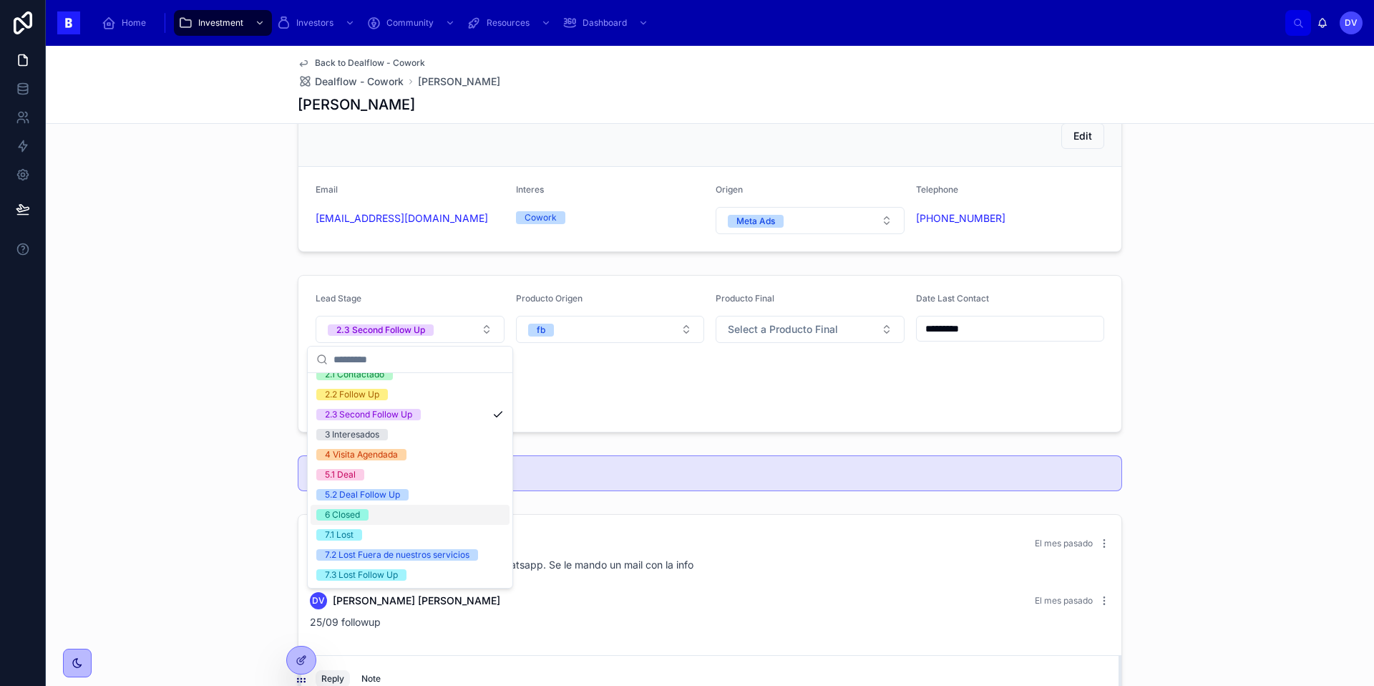
click at [559, 523] on div "DV [PERSON_NAME] El mes pasado 15/09. número de argentina, no esta en whatsapp.…" at bounding box center [709, 582] width 823 height 135
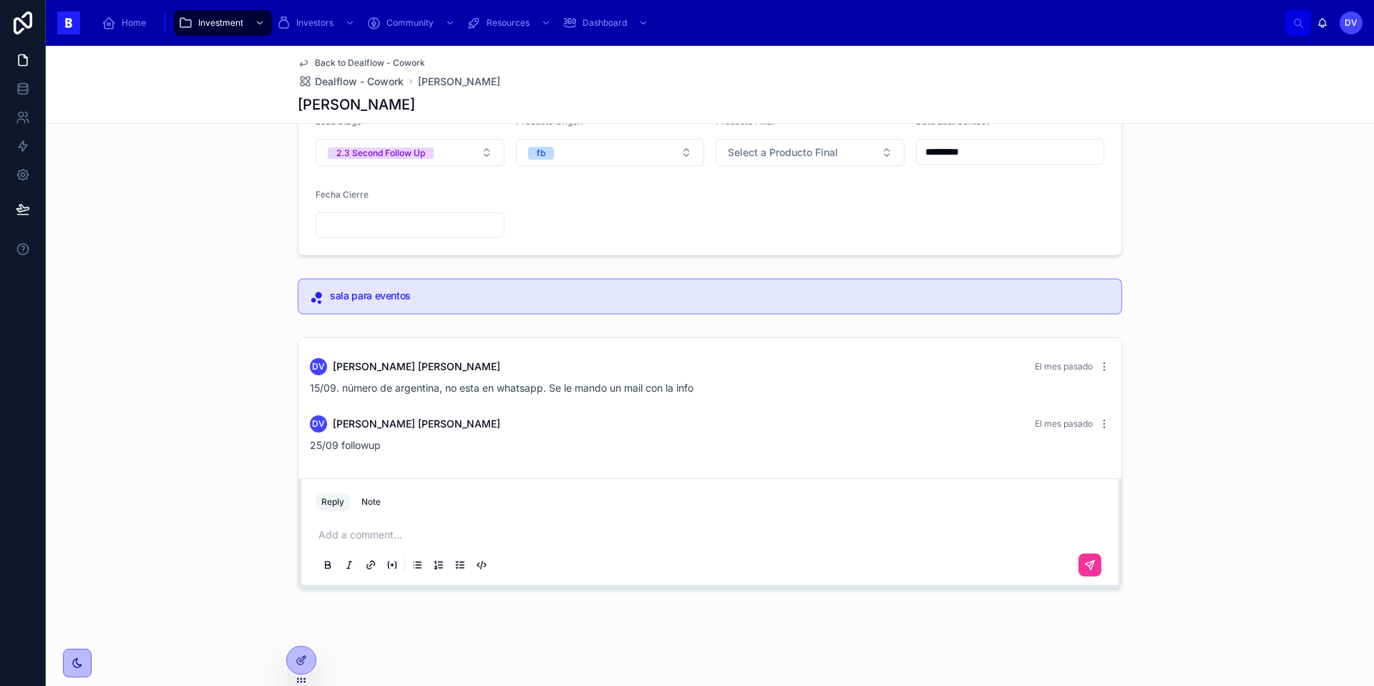
scroll to position [218, 0]
click at [342, 539] on p at bounding box center [712, 534] width 789 height 14
click at [1093, 563] on icon at bounding box center [1090, 564] width 9 height 9
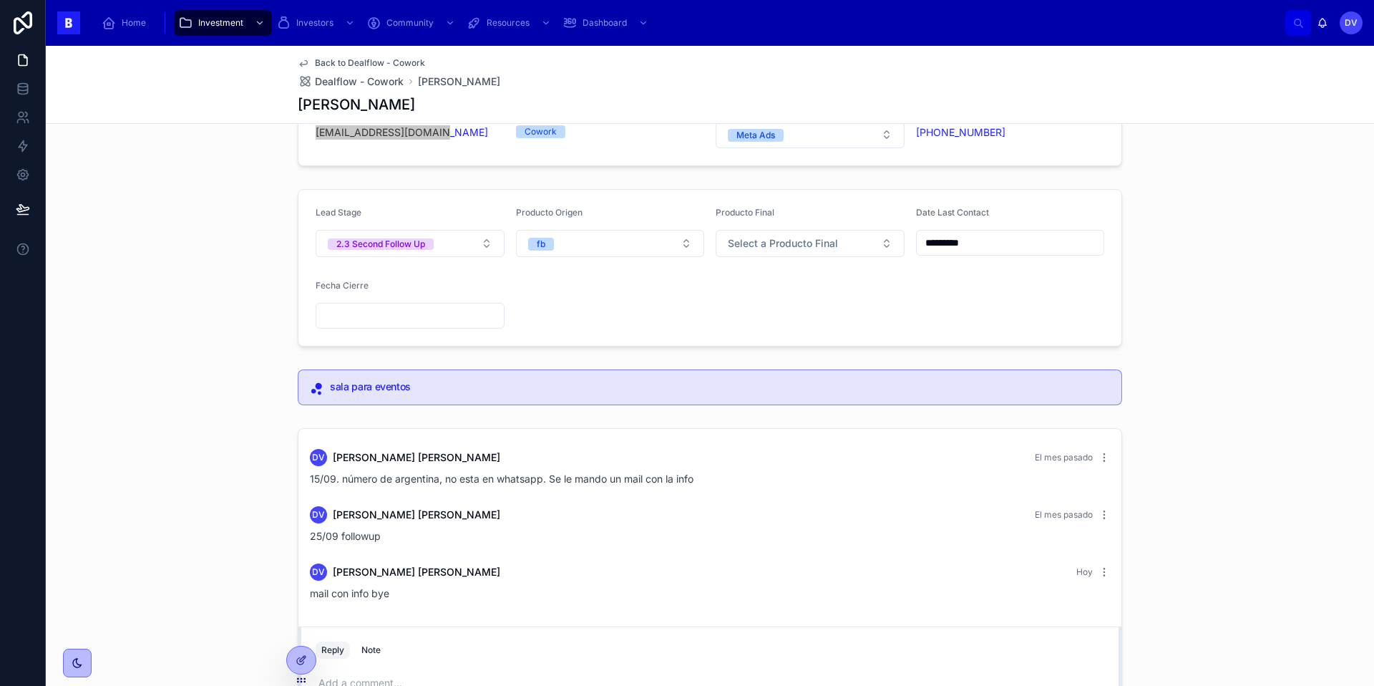
scroll to position [126, 0]
click at [488, 247] on button "2.3 Second Follow Up" at bounding box center [410, 244] width 189 height 27
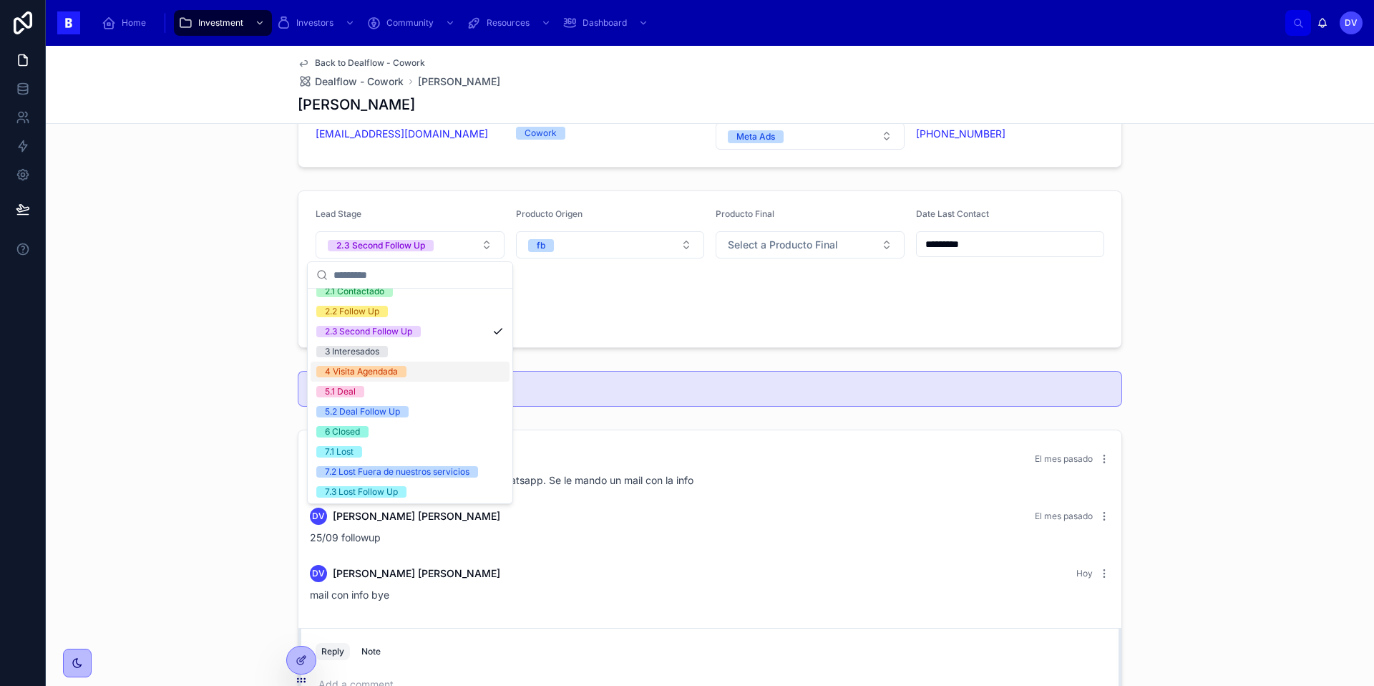
scroll to position [69, 0]
click at [424, 457] on div "7.1 Lost" at bounding box center [410, 453] width 199 height 20
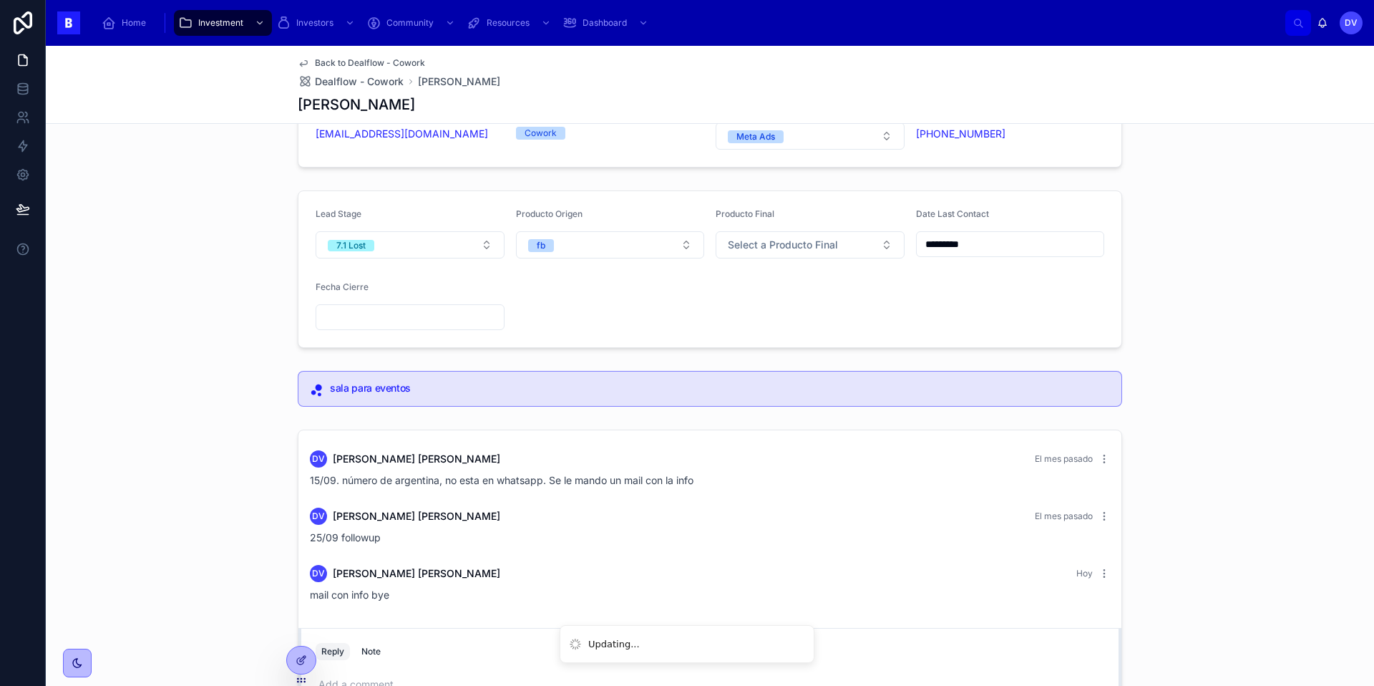
click at [457, 311] on input "text" at bounding box center [409, 317] width 187 height 20
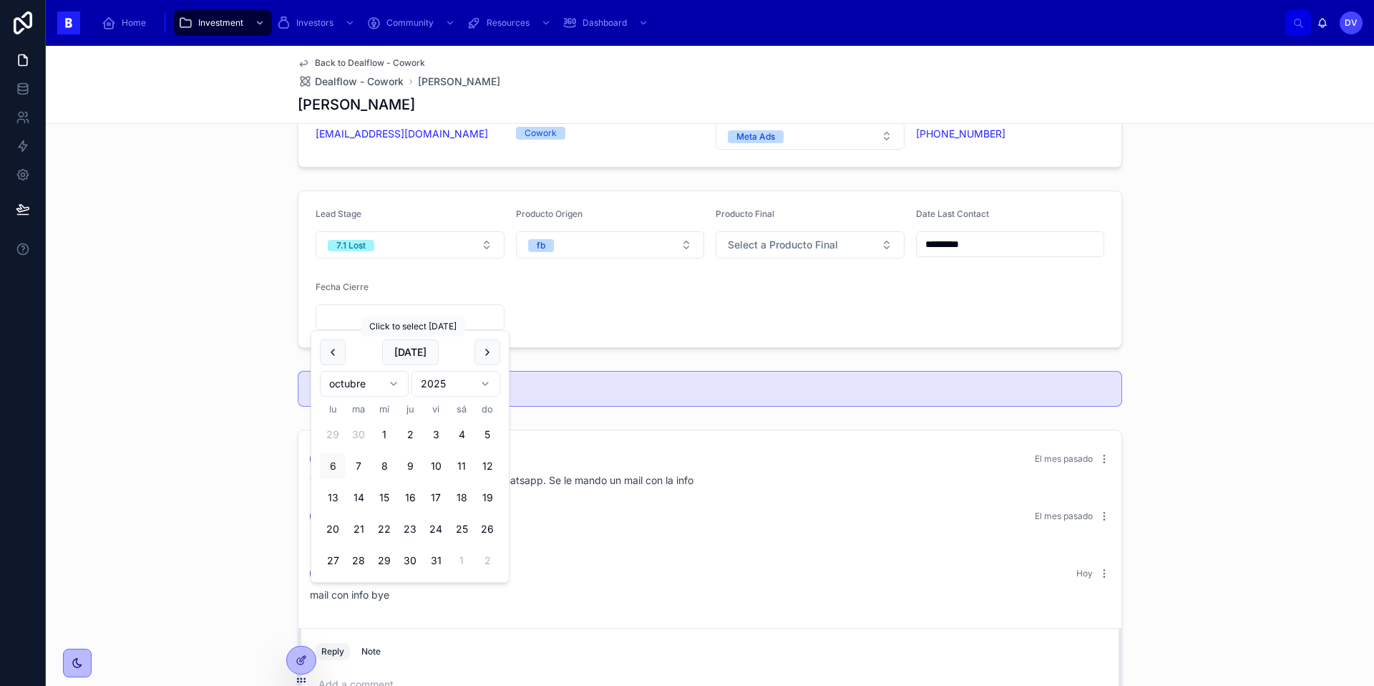
click at [415, 351] on button "[DATE]" at bounding box center [410, 352] width 57 height 26
type input "*********"
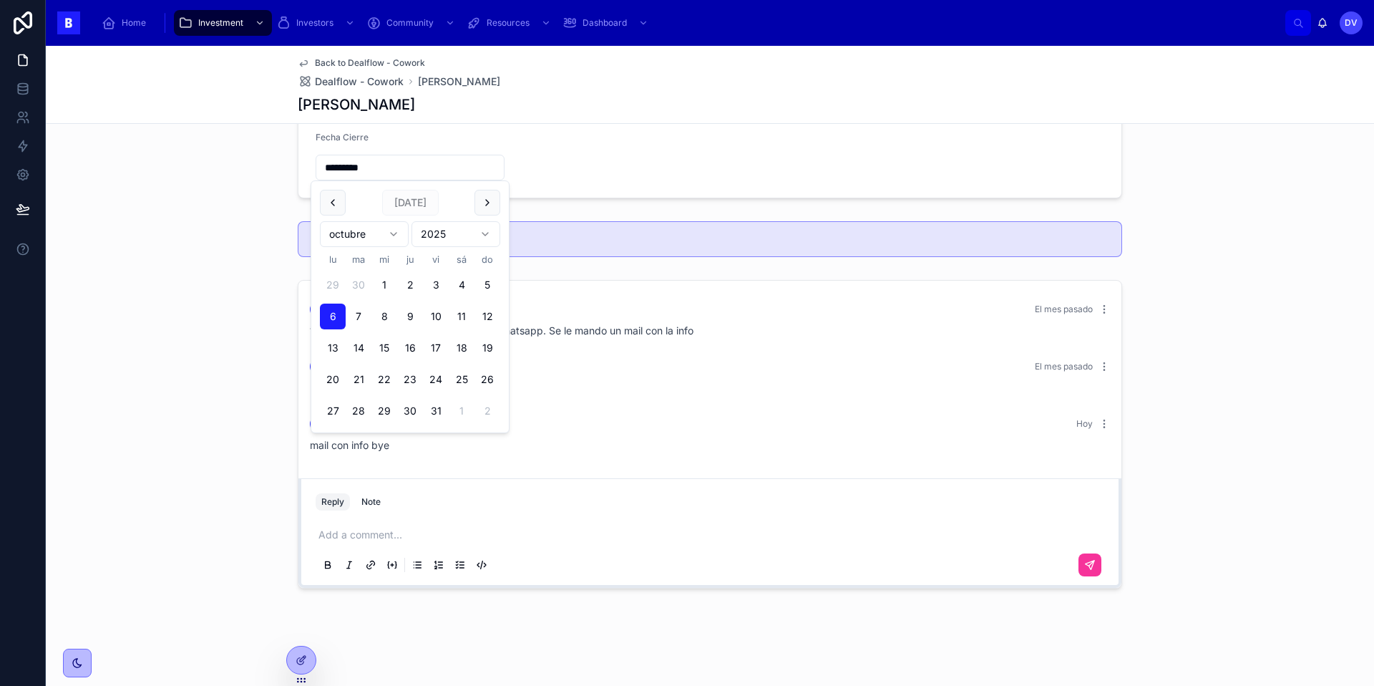
click at [576, 229] on div "sala para eventos" at bounding box center [710, 239] width 824 height 36
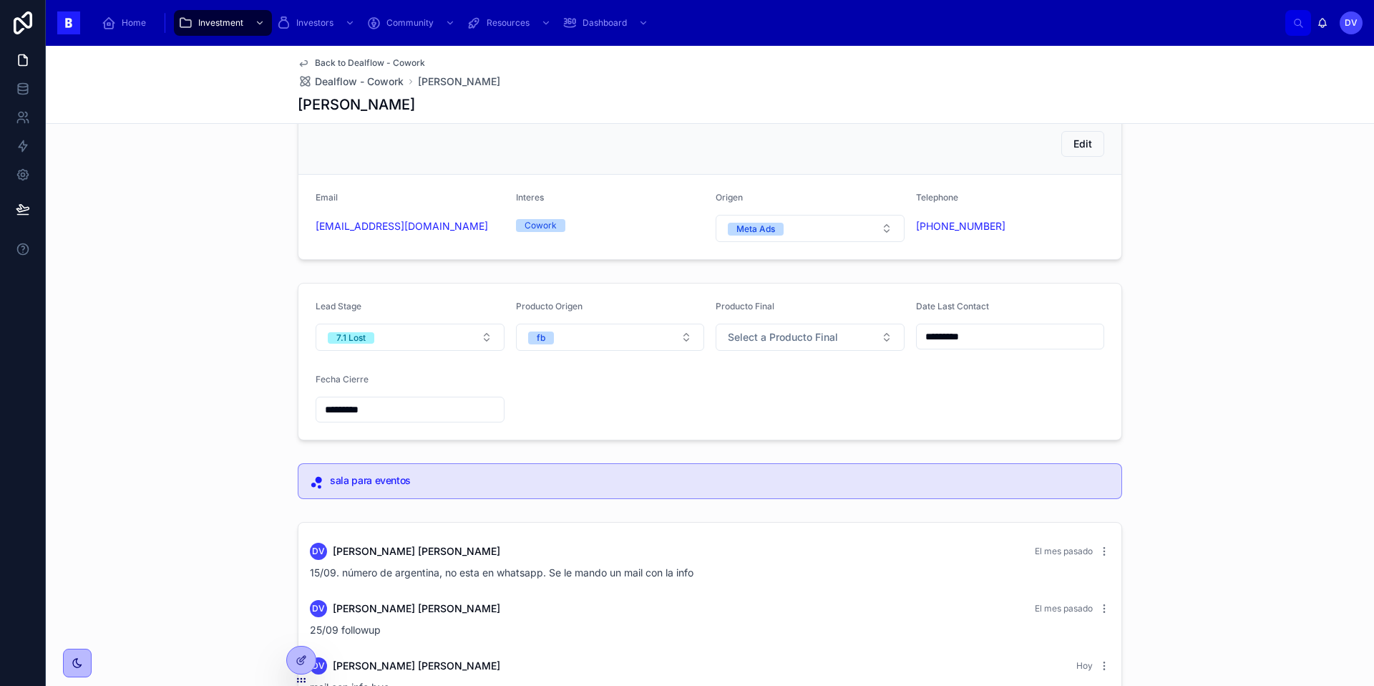
scroll to position [0, 0]
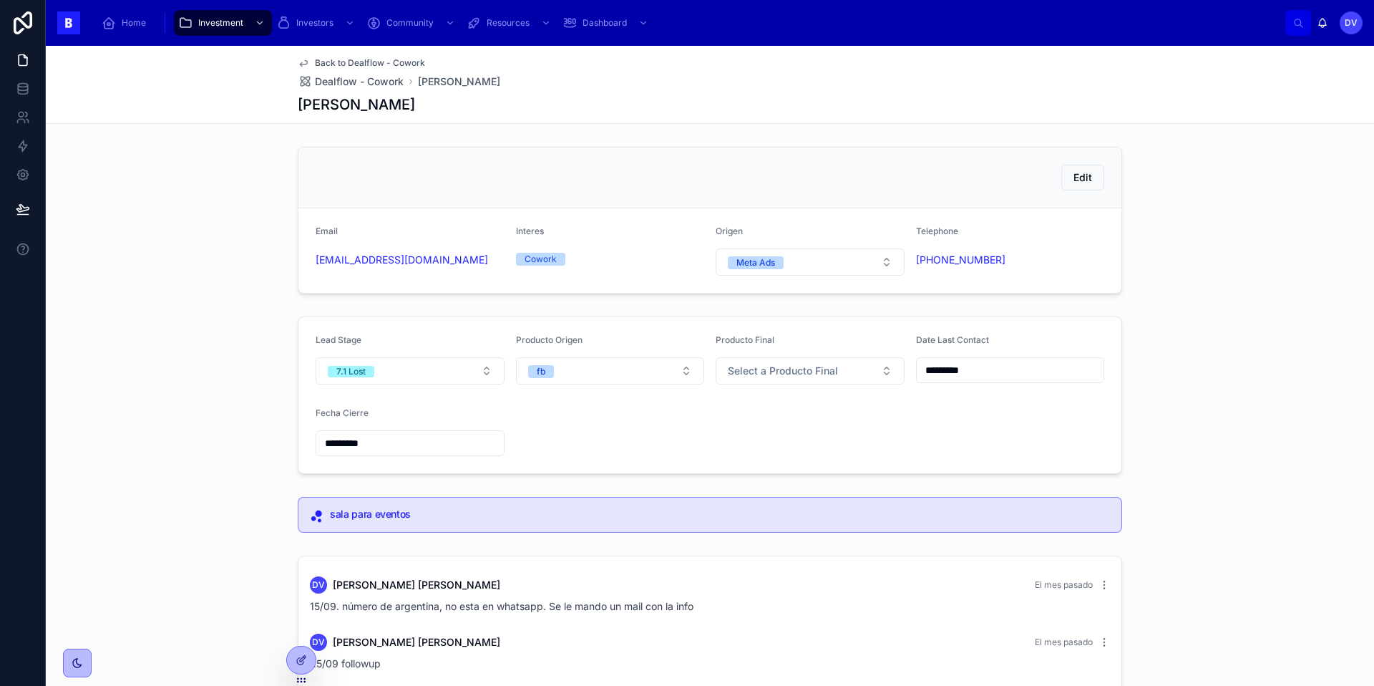
click at [388, 87] on span "Dealflow - Cowork" at bounding box center [359, 81] width 89 height 14
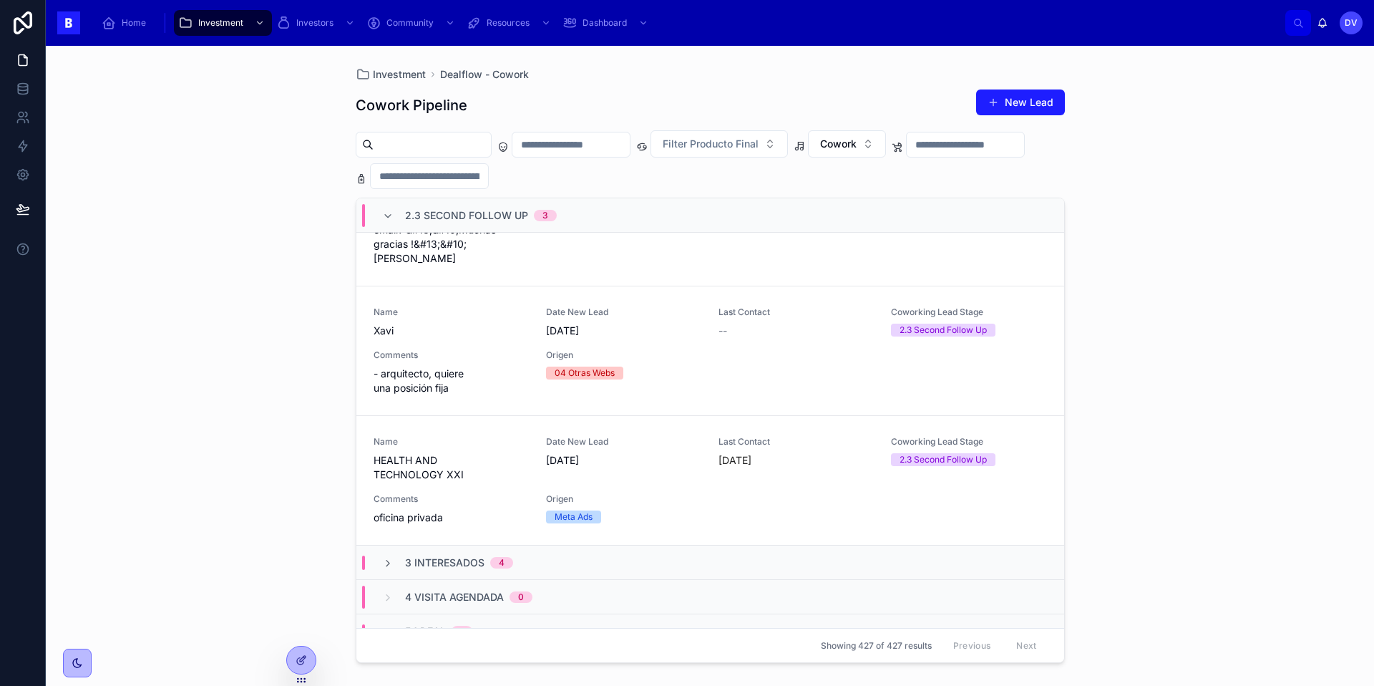
scroll to position [386, 0]
click at [466, 492] on span "Comments" at bounding box center [451, 497] width 155 height 11
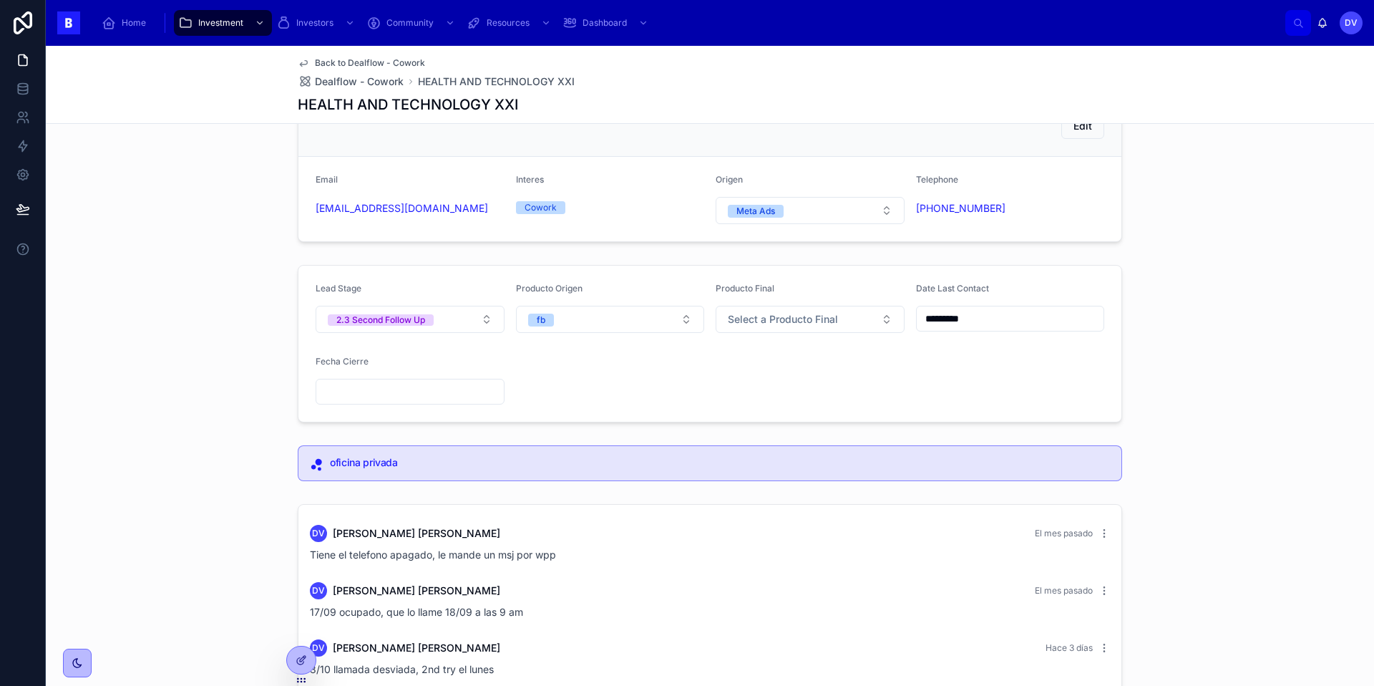
scroll to position [52, 0]
copy link "[PHONE_NUMBER]"
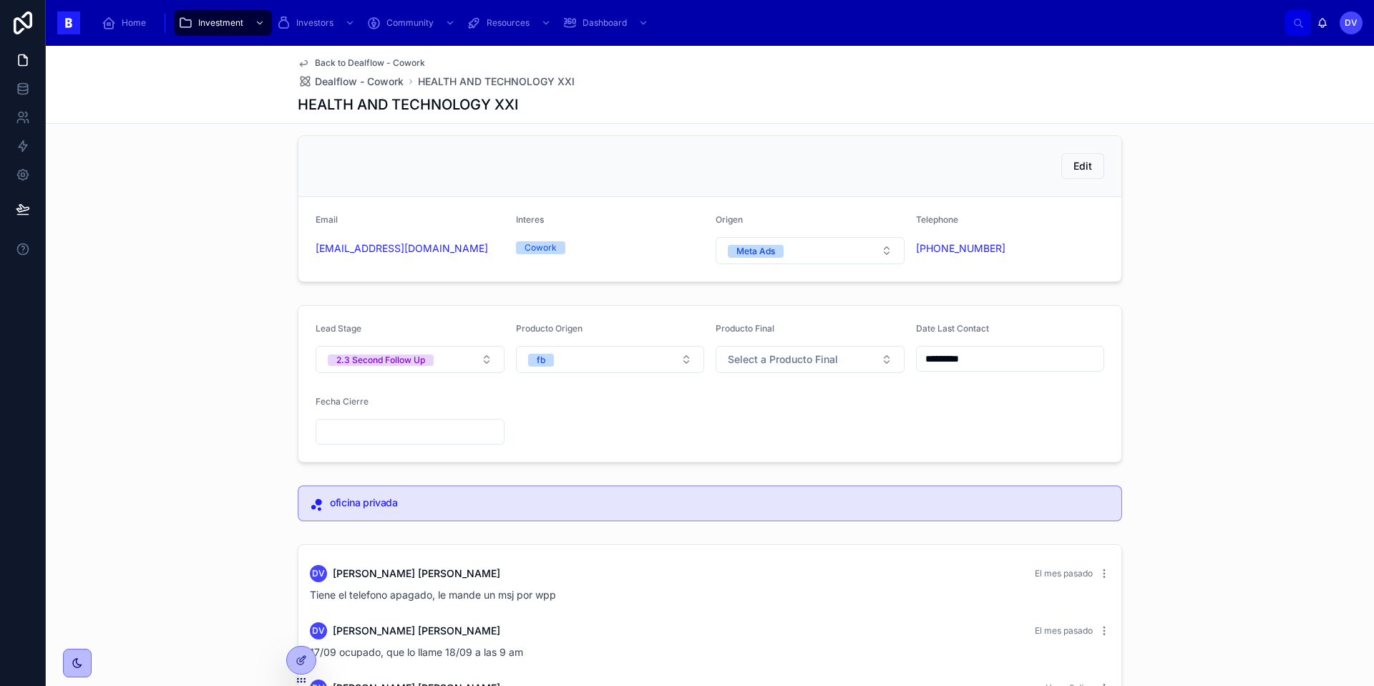
scroll to position [276, 0]
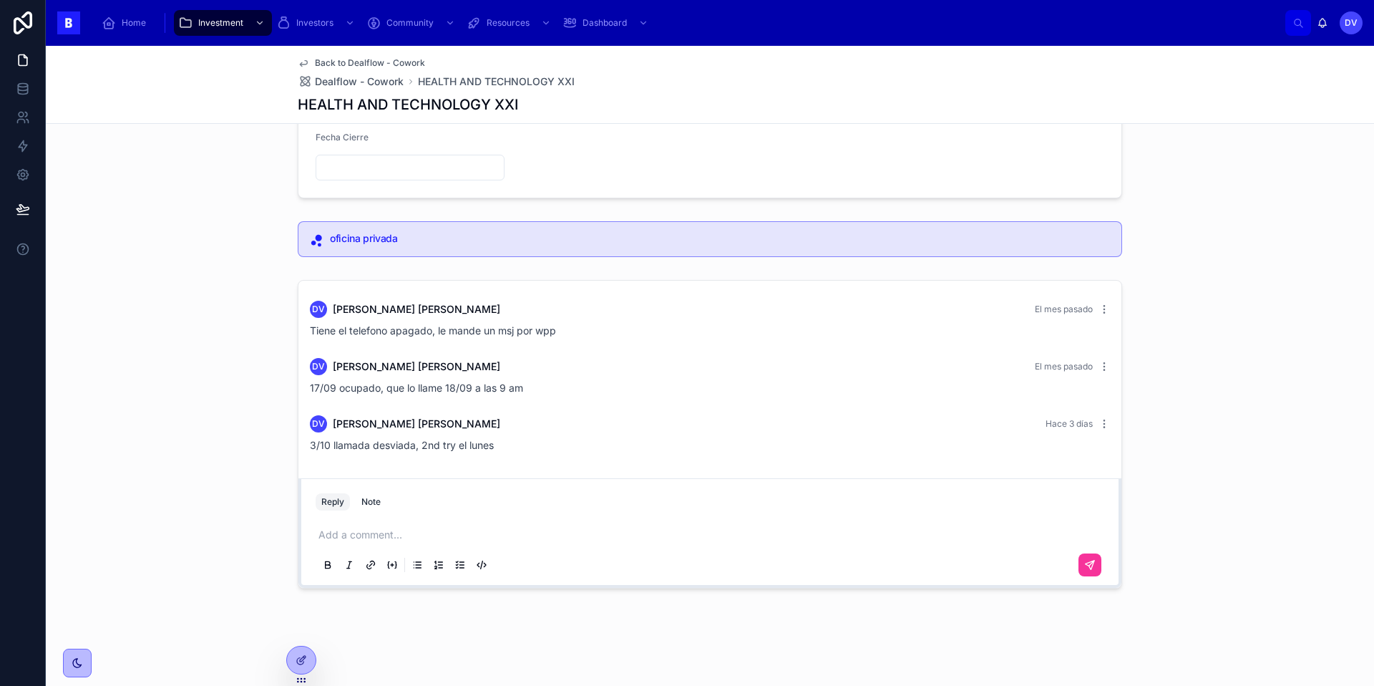
click at [329, 533] on p at bounding box center [712, 534] width 789 height 14
click at [1088, 558] on button at bounding box center [1089, 564] width 23 height 23
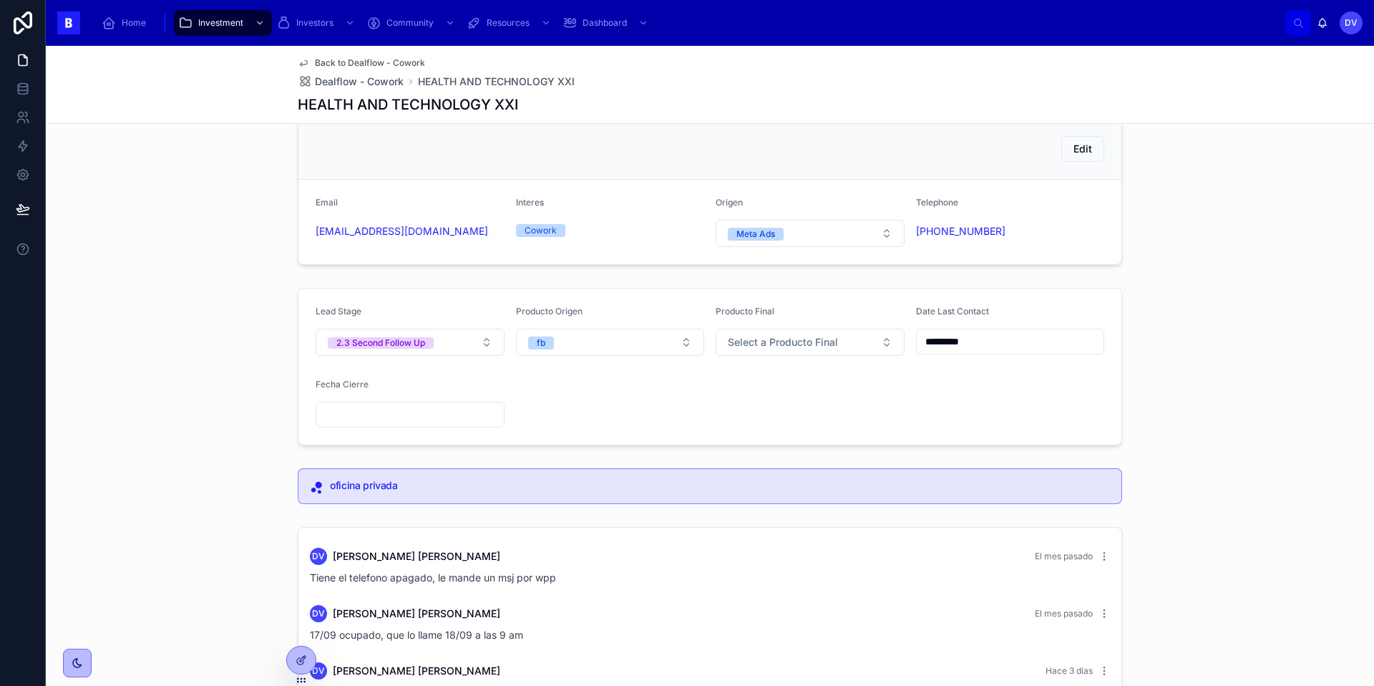
scroll to position [0, 0]
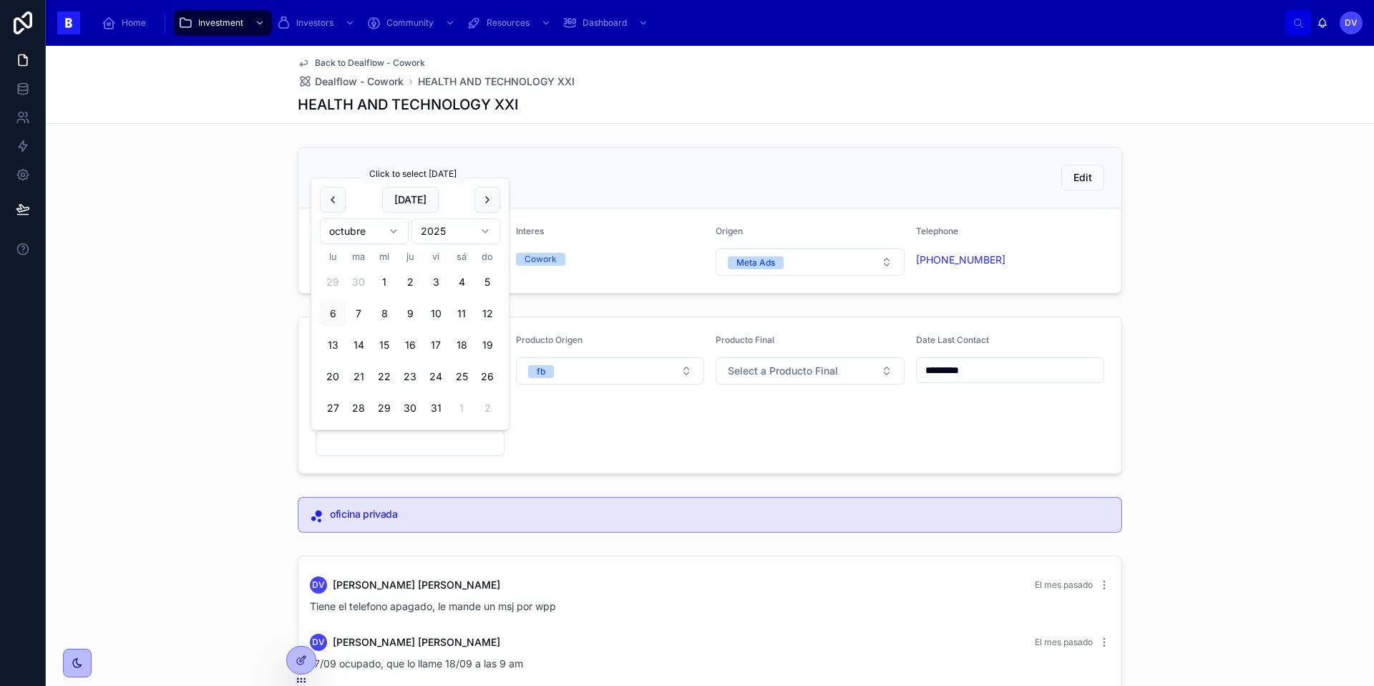
click at [424, 206] on button "[DATE]" at bounding box center [410, 200] width 57 height 26
type input "*********"
click at [560, 458] on form "Lead Stage 2.3 Second Follow Up Producto Origen fb Producto Final Select a Prod…" at bounding box center [709, 395] width 823 height 156
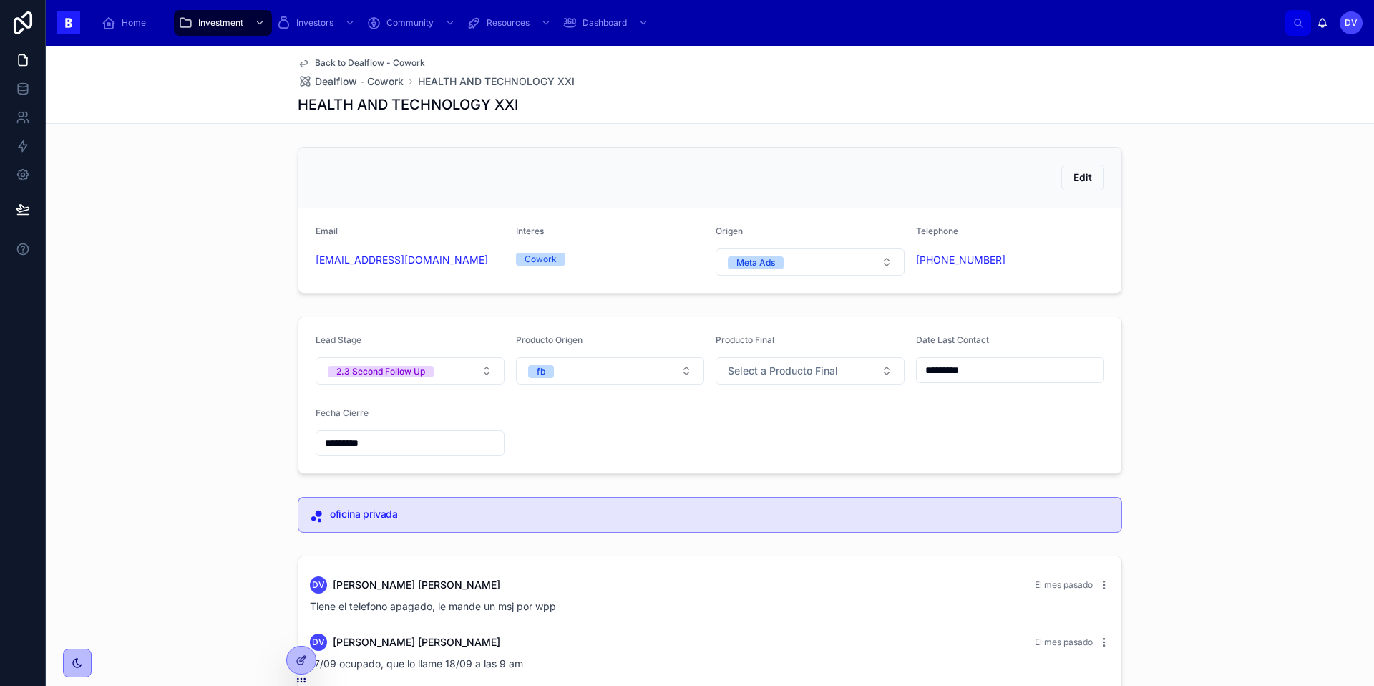
click at [487, 374] on button "2.3 Second Follow Up" at bounding box center [410, 370] width 189 height 27
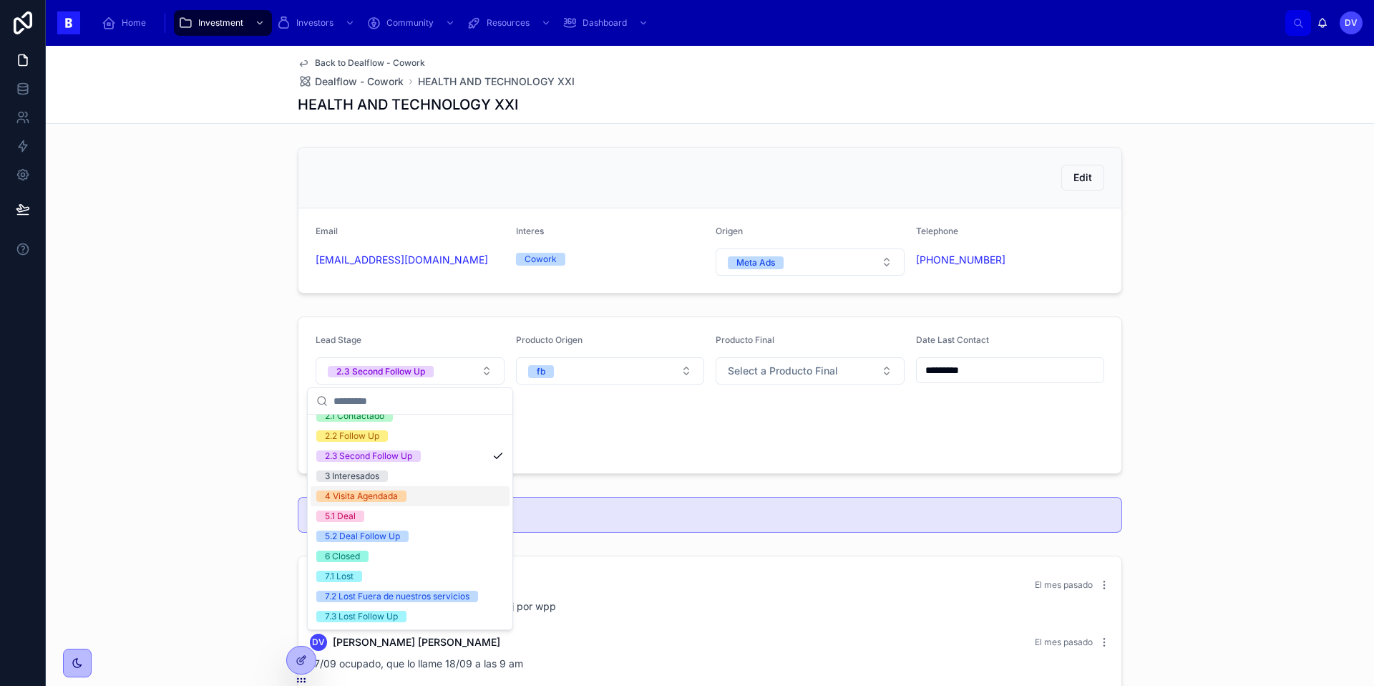
scroll to position [69, 0]
click at [429, 574] on div "7.1 Lost" at bounding box center [410, 578] width 199 height 20
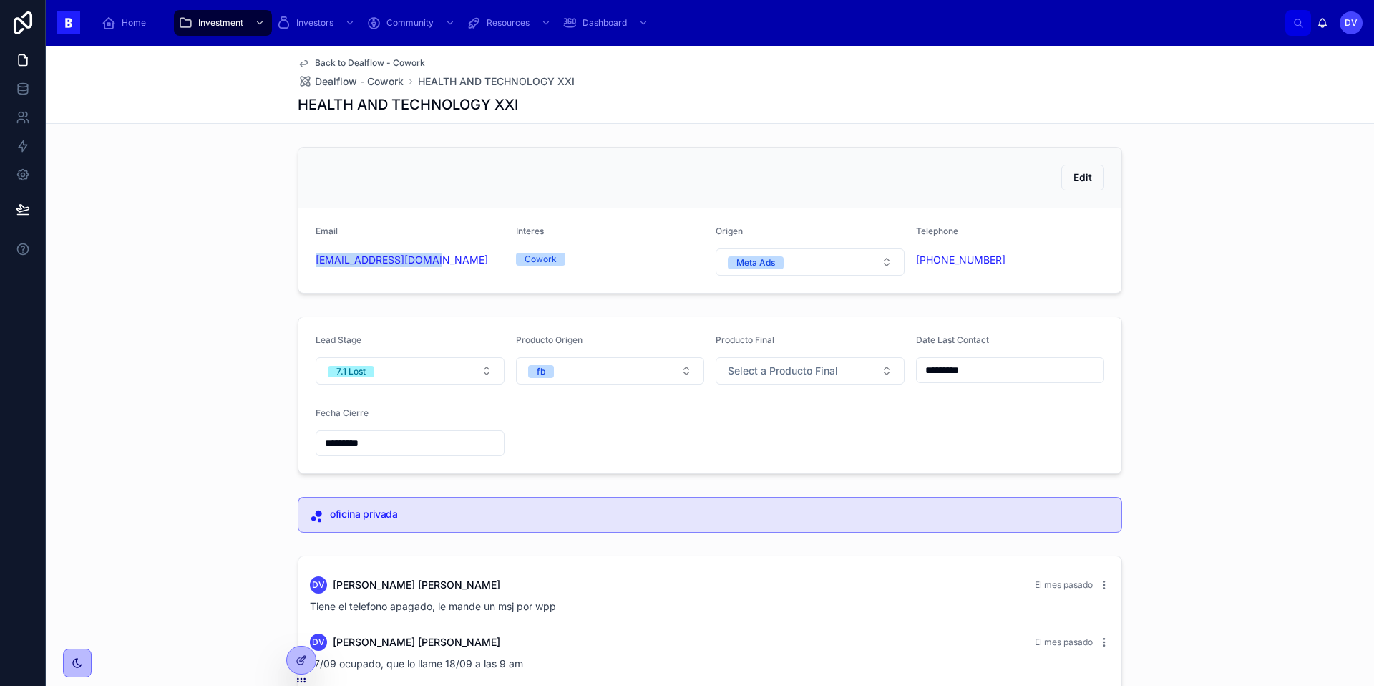
copy link "[EMAIL_ADDRESS][DOMAIN_NAME]"
click at [359, 84] on span "Dealflow - Cowork" at bounding box center [359, 81] width 89 height 14
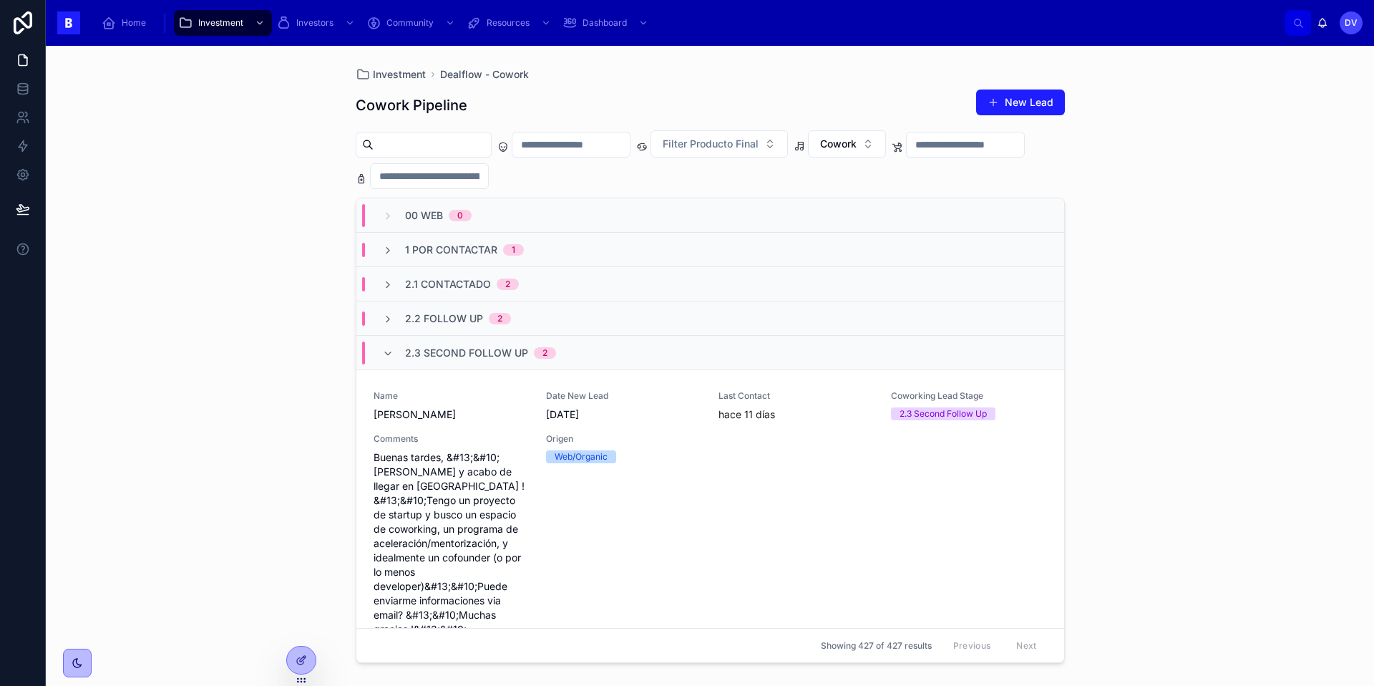
click at [438, 323] on span "2.2 Follow Up" at bounding box center [444, 318] width 78 height 14
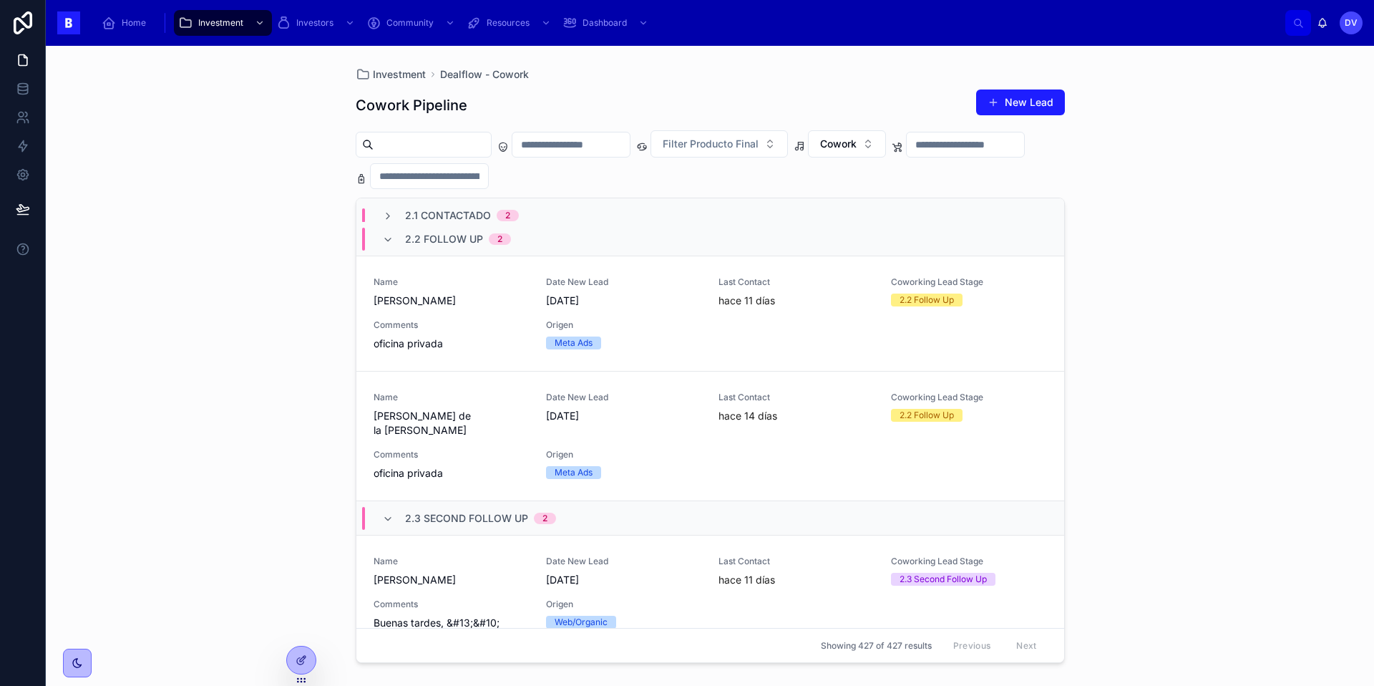
scroll to position [82, 0]
click at [454, 447] on span "Comments" at bounding box center [451, 452] width 155 height 11
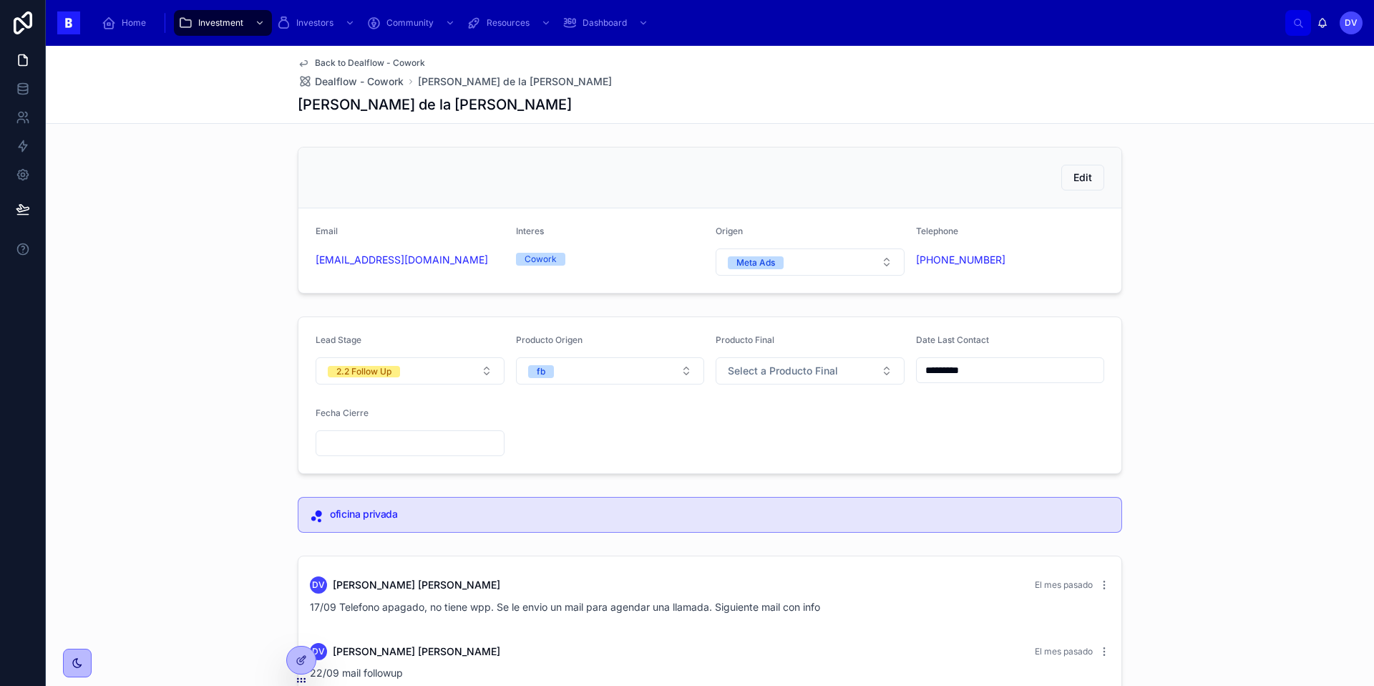
click at [491, 372] on button "2.2 Follow Up" at bounding box center [410, 370] width 189 height 27
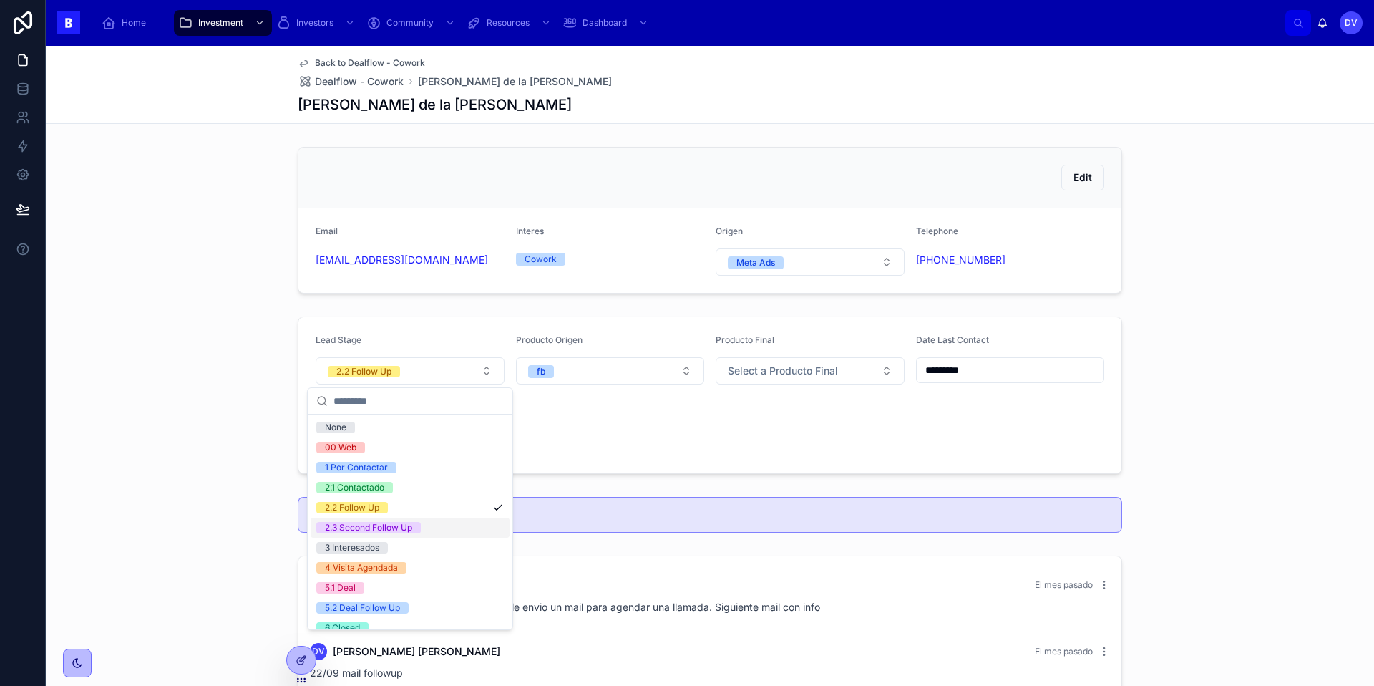
click at [439, 530] on div "2.3 Second Follow Up" at bounding box center [410, 527] width 199 height 20
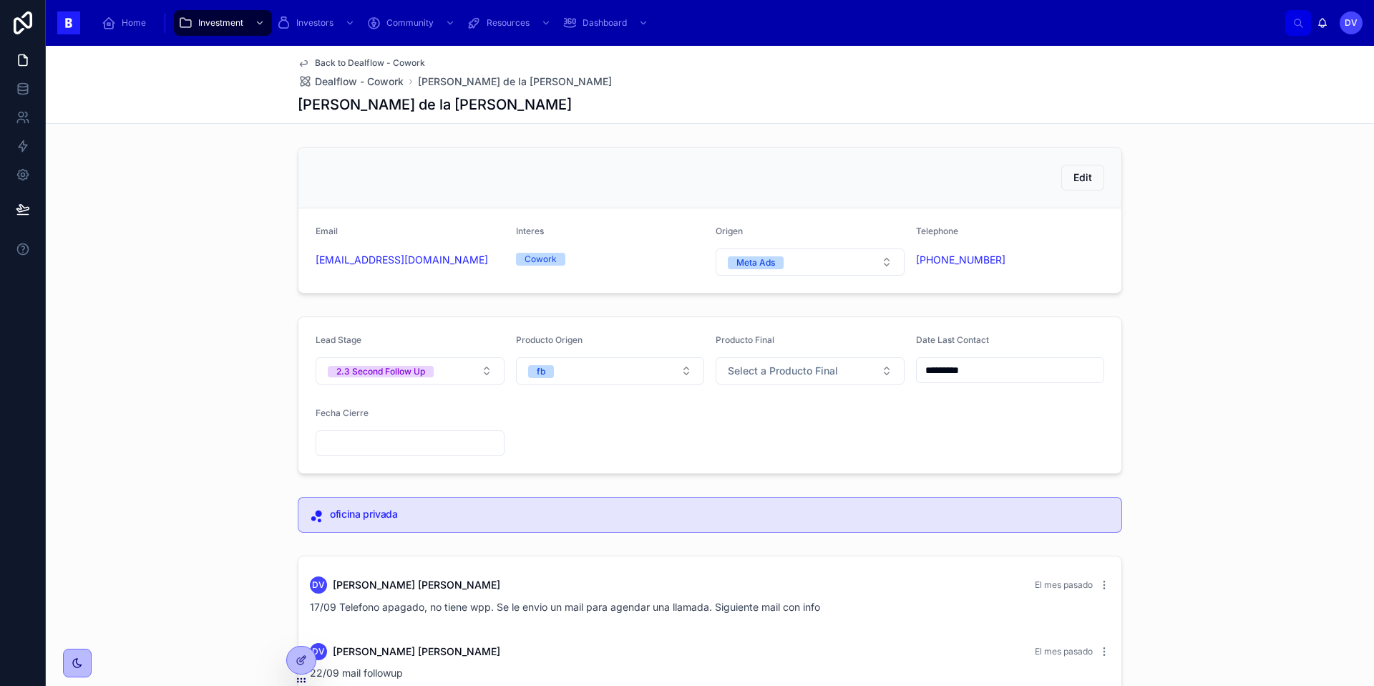
click at [988, 366] on input "*********" at bounding box center [1010, 370] width 187 height 20
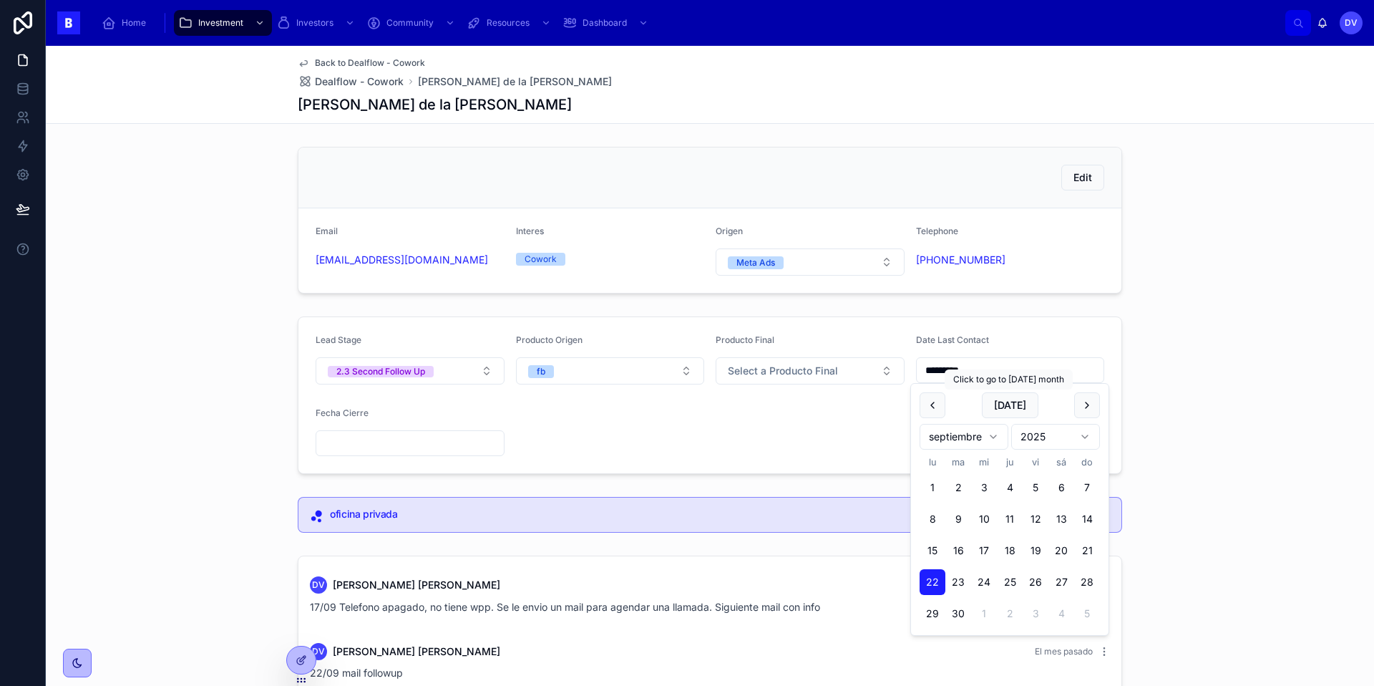
click at [1009, 408] on button "[DATE]" at bounding box center [1010, 405] width 57 height 26
click at [1010, 406] on button "[DATE]" at bounding box center [1010, 405] width 57 height 26
click at [1015, 411] on button "[DATE]" at bounding box center [1010, 405] width 57 height 26
type input "*********"
click at [1015, 411] on span "[DATE]" at bounding box center [1010, 405] width 57 height 26
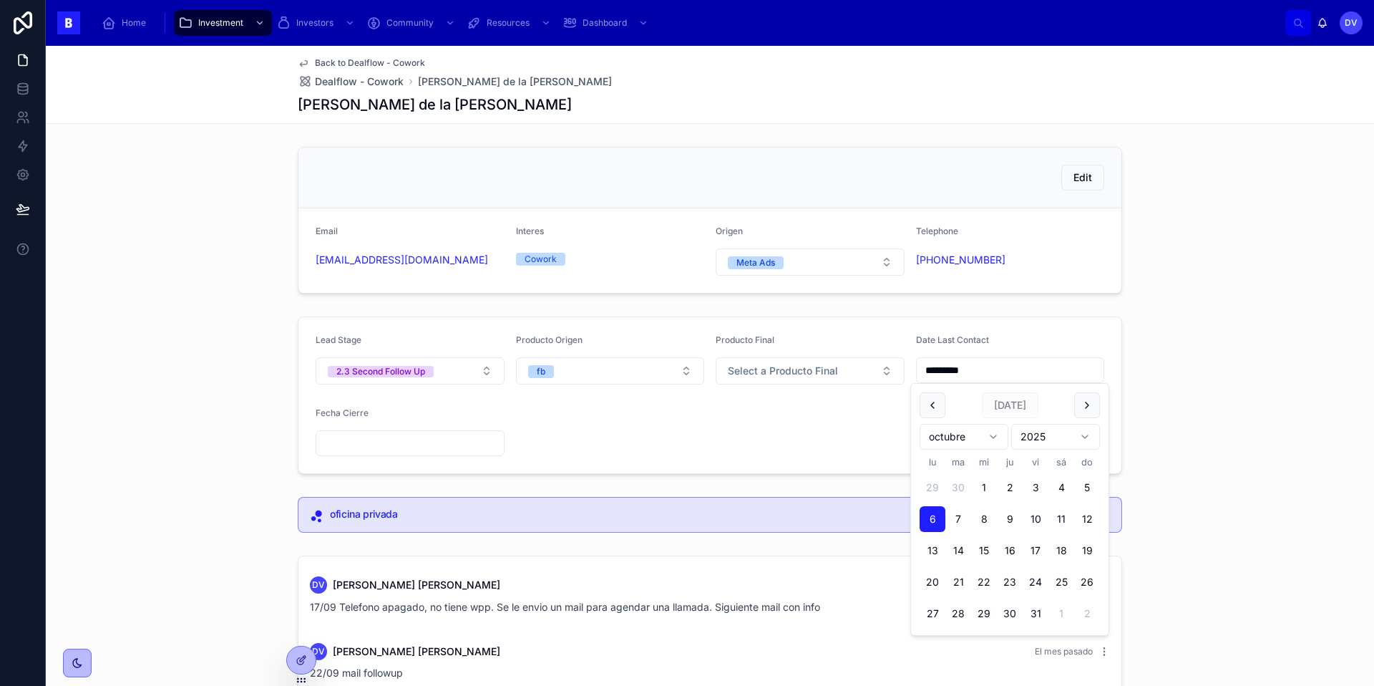
click at [684, 462] on form "Lead Stage 2.3 Second Follow Up Producto Origen fb Producto Final Select a Prod…" at bounding box center [709, 395] width 823 height 156
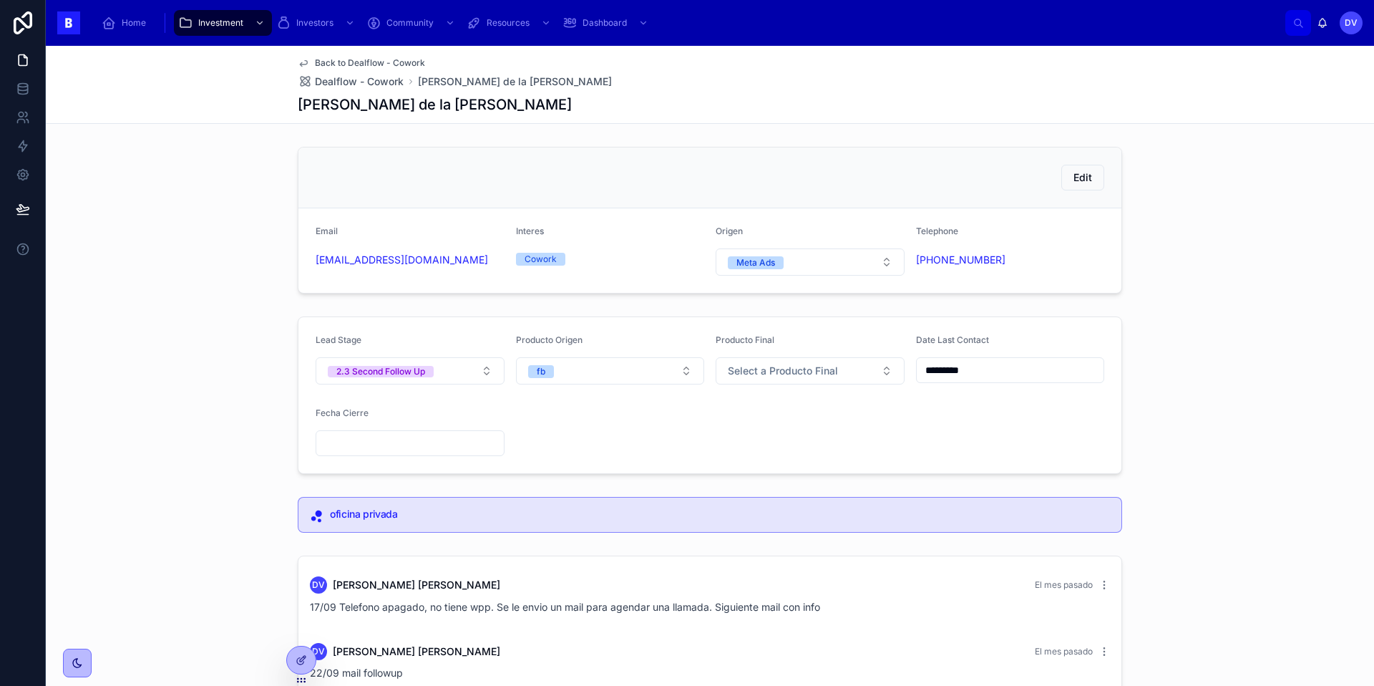
click at [396, 83] on span "Dealflow - Cowork" at bounding box center [359, 81] width 89 height 14
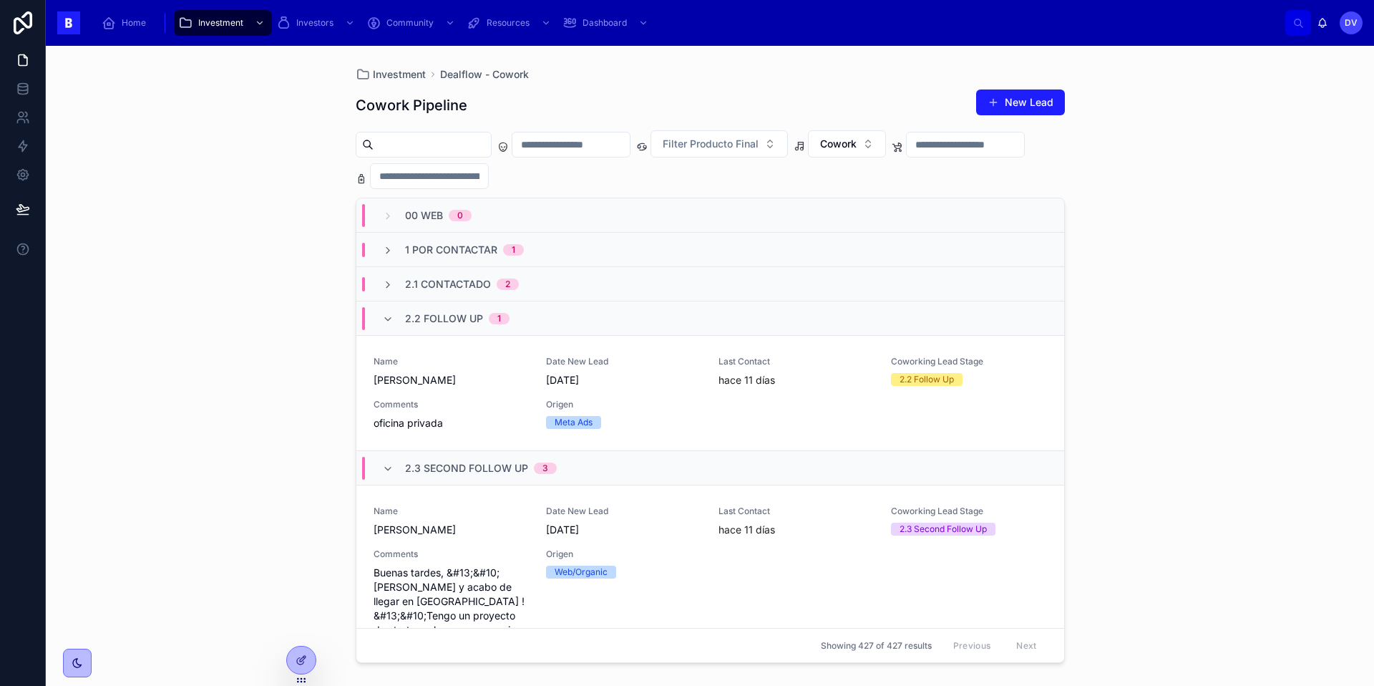
click at [497, 317] on div "1" at bounding box center [499, 318] width 4 height 11
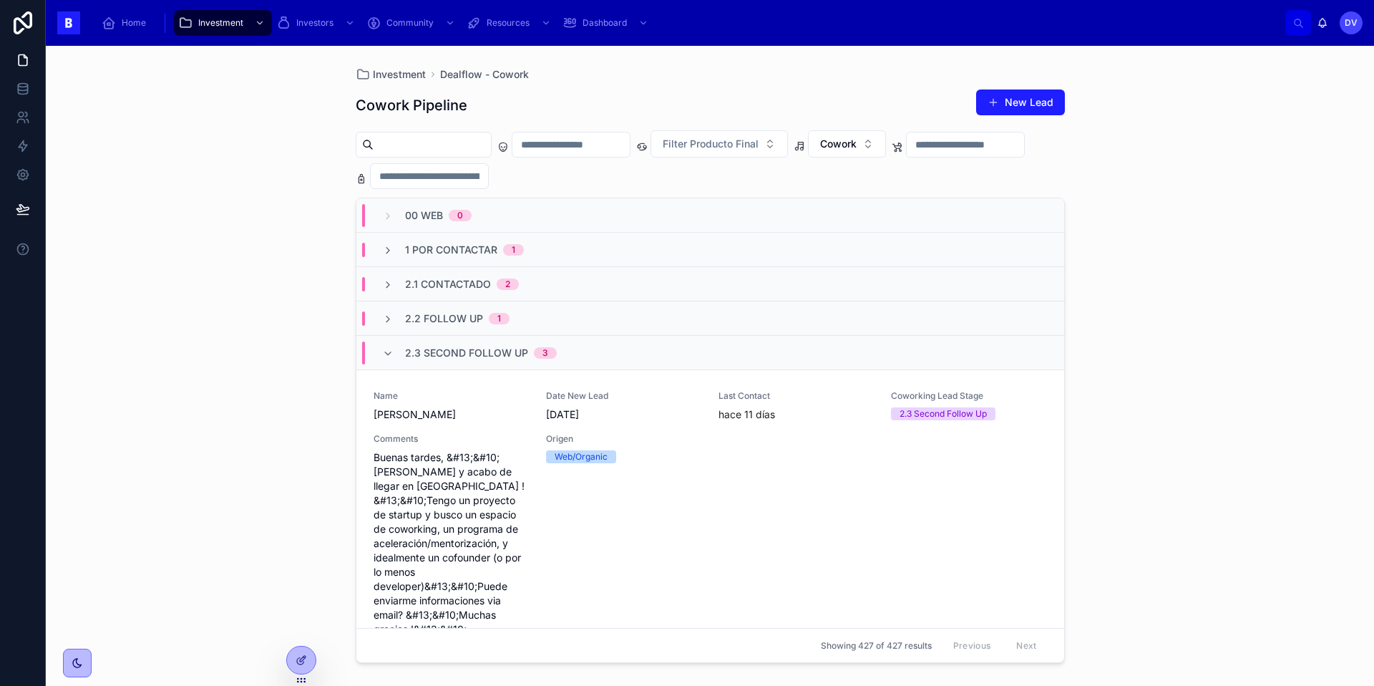
click at [411, 353] on span "2.3 Second Follow Up" at bounding box center [466, 353] width 123 height 14
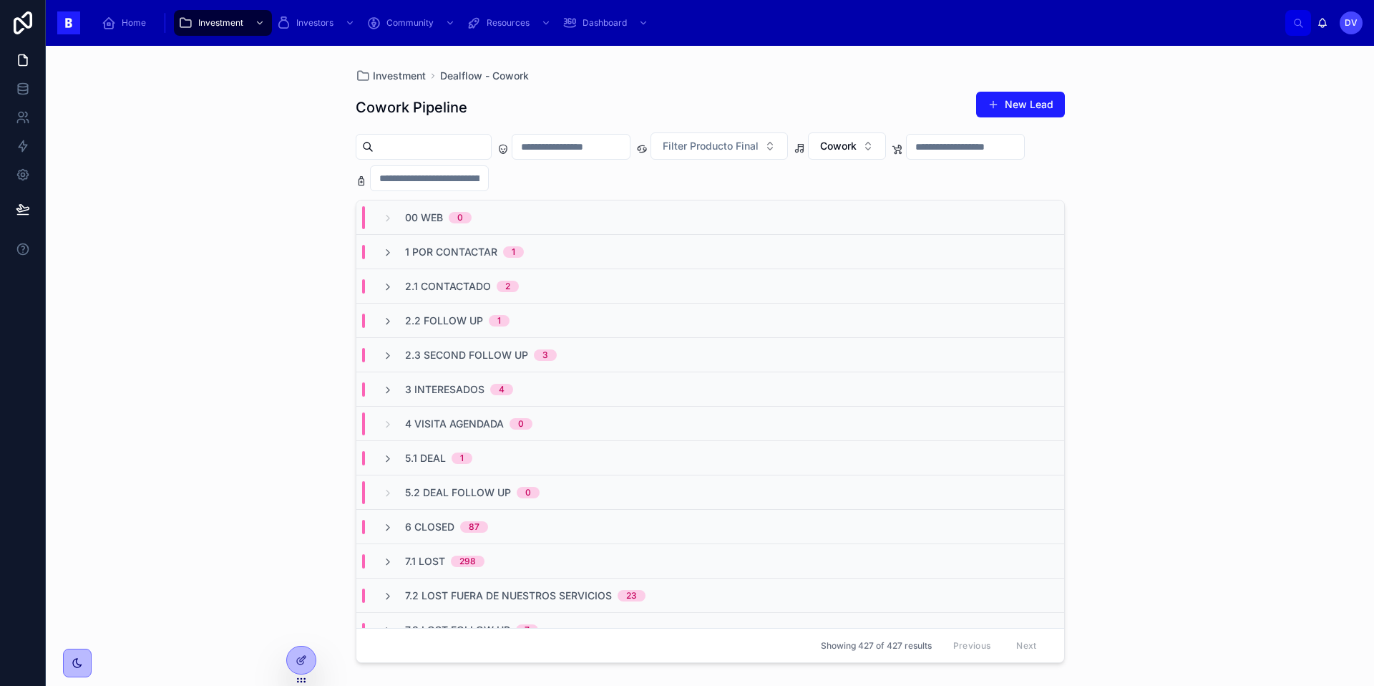
scroll to position [1, 0]
click at [461, 284] on span "2.1 Contactado" at bounding box center [448, 285] width 86 height 14
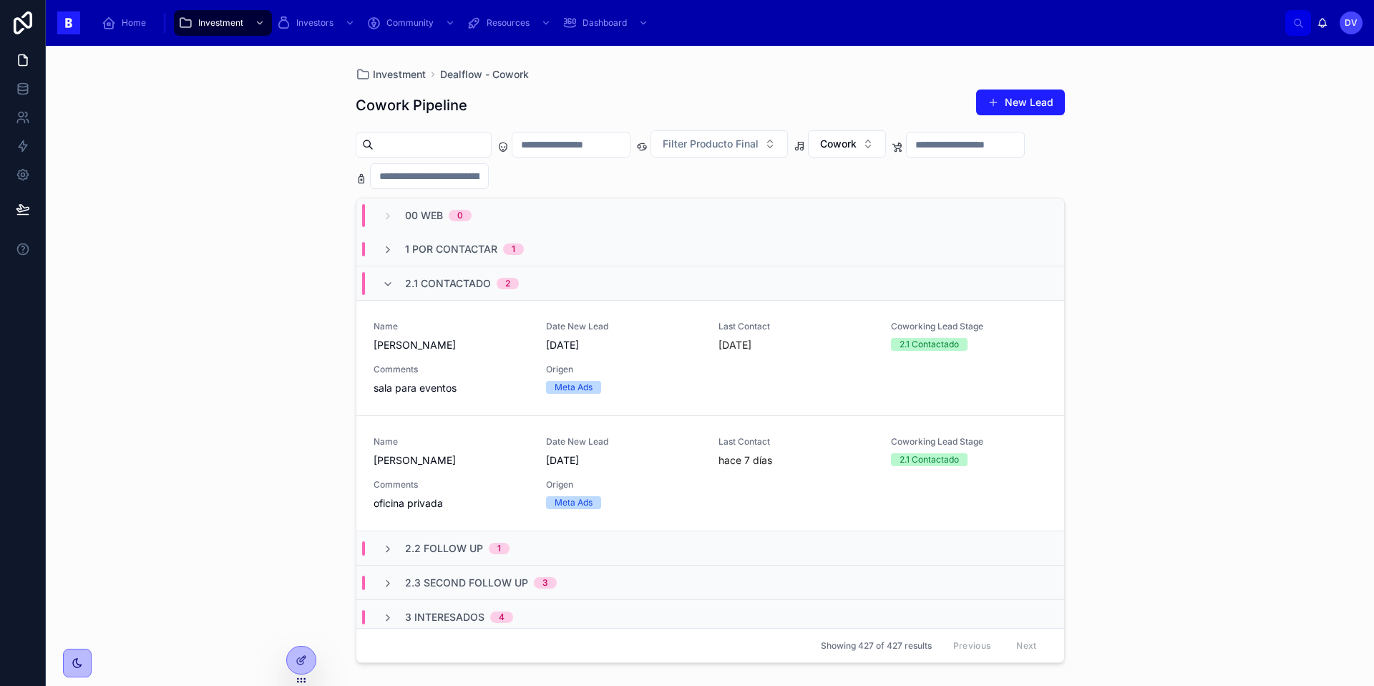
click at [461, 284] on span "2.1 Contactado" at bounding box center [448, 283] width 86 height 14
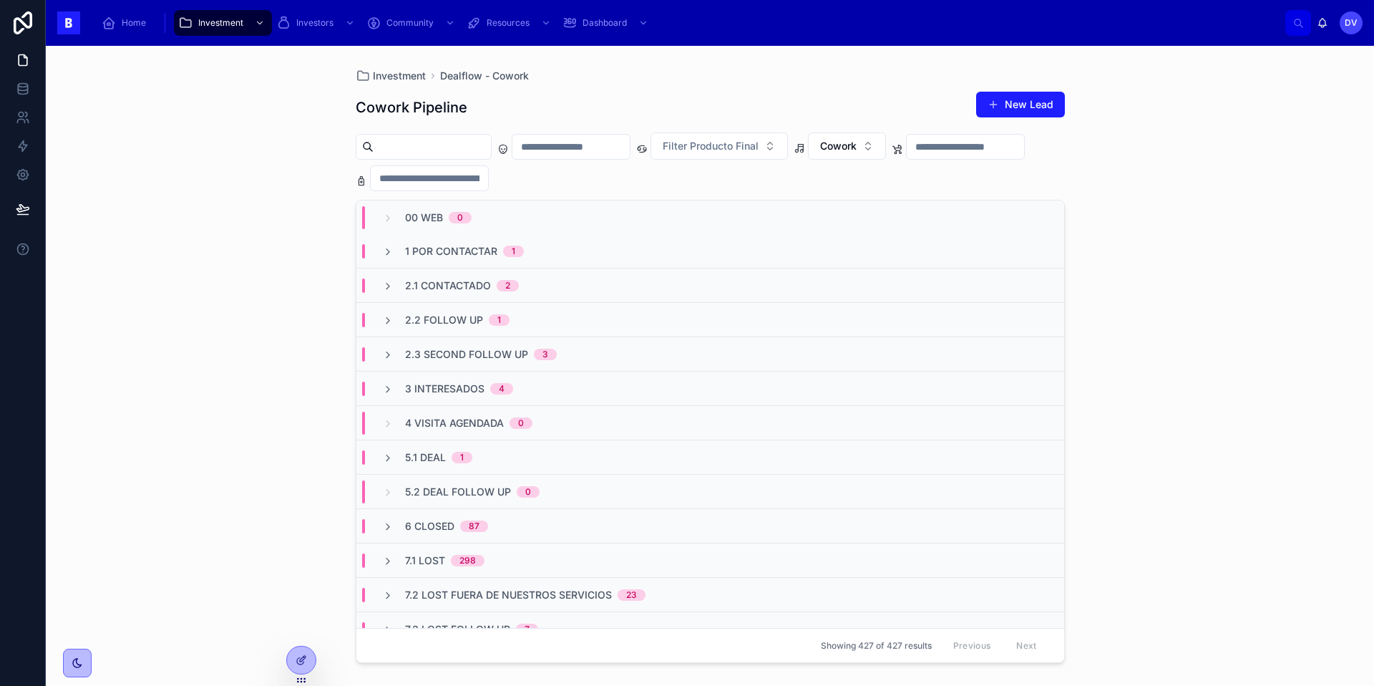
click at [464, 347] on span "2.3 Second Follow Up" at bounding box center [466, 354] width 123 height 14
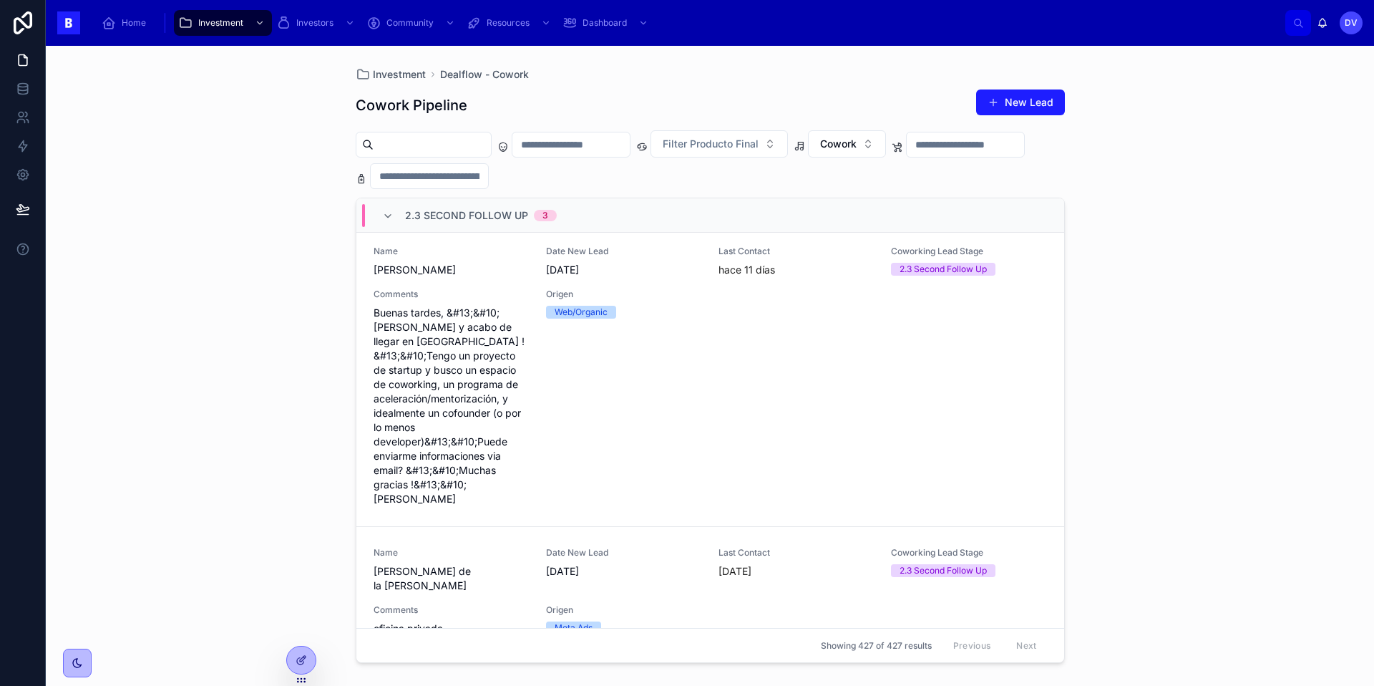
scroll to position [125, 0]
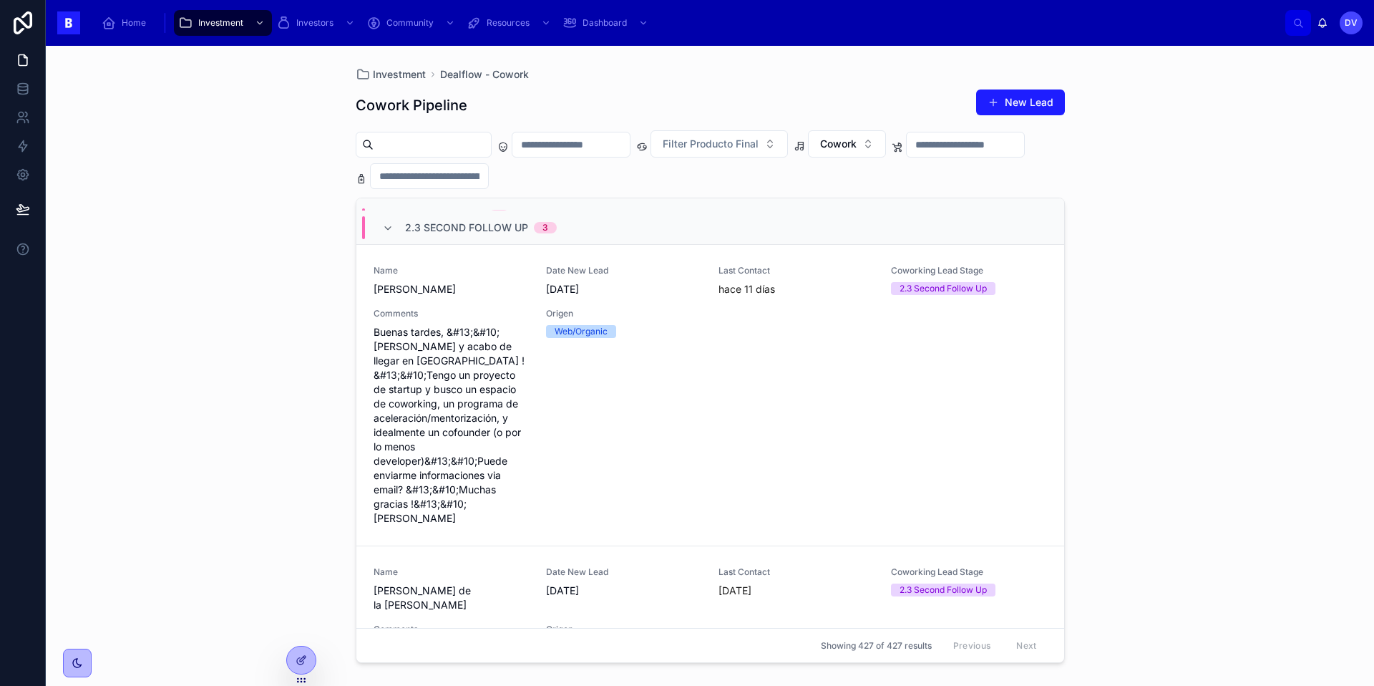
click at [447, 228] on span "2.3 Second Follow Up" at bounding box center [466, 227] width 123 height 14
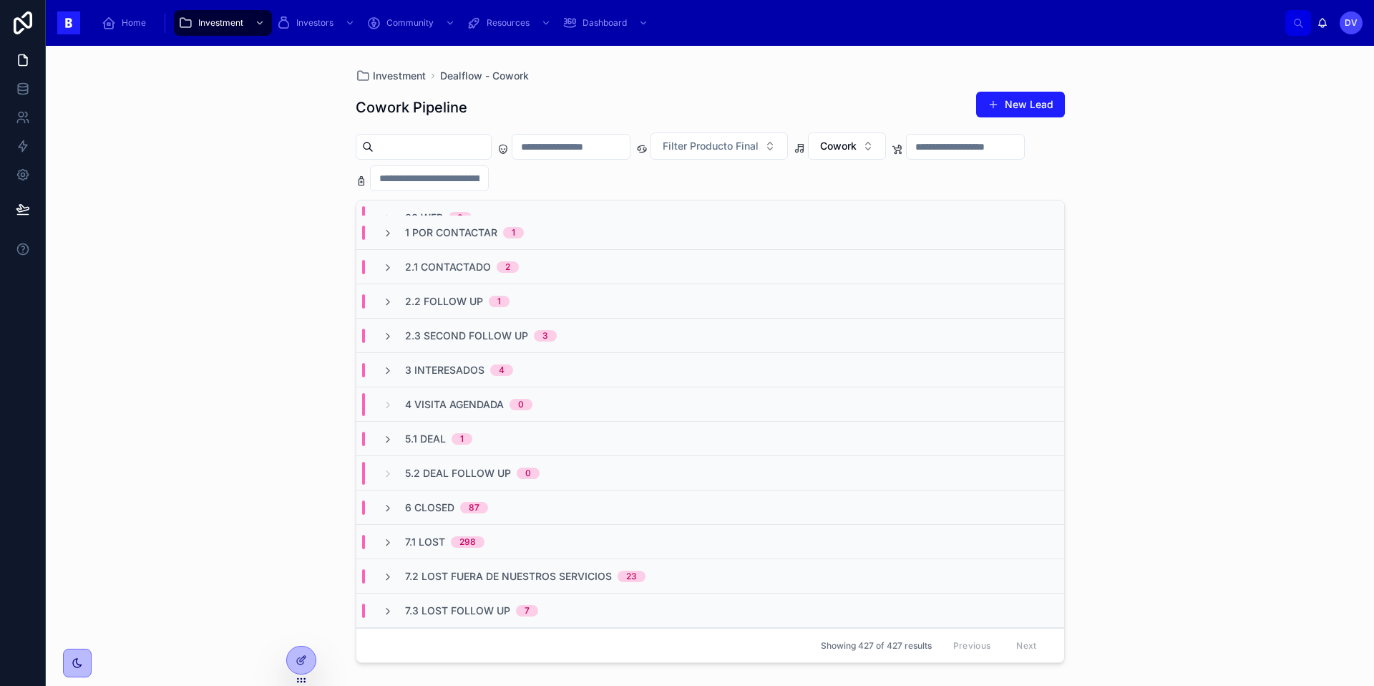
click at [1013, 103] on button "New Lead" at bounding box center [1020, 105] width 89 height 26
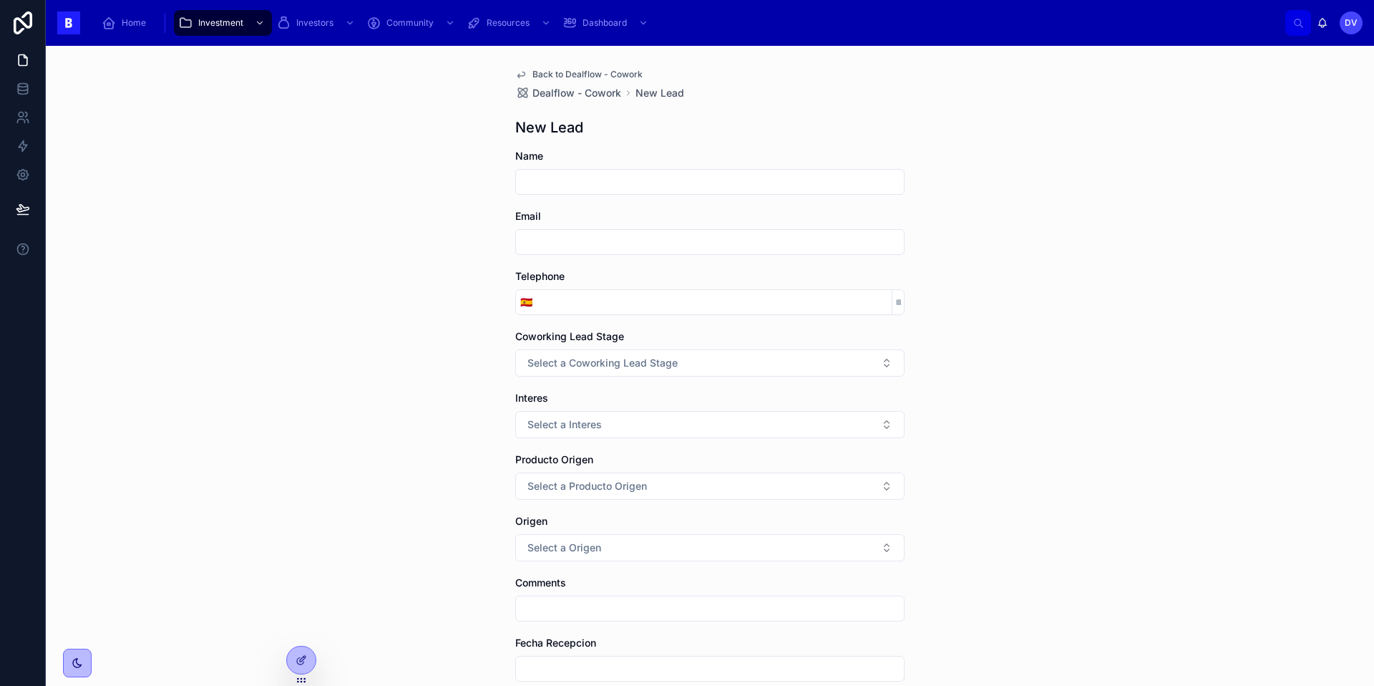
click at [532, 74] on span "Back to Dealflow - Cowork" at bounding box center [587, 74] width 110 height 11
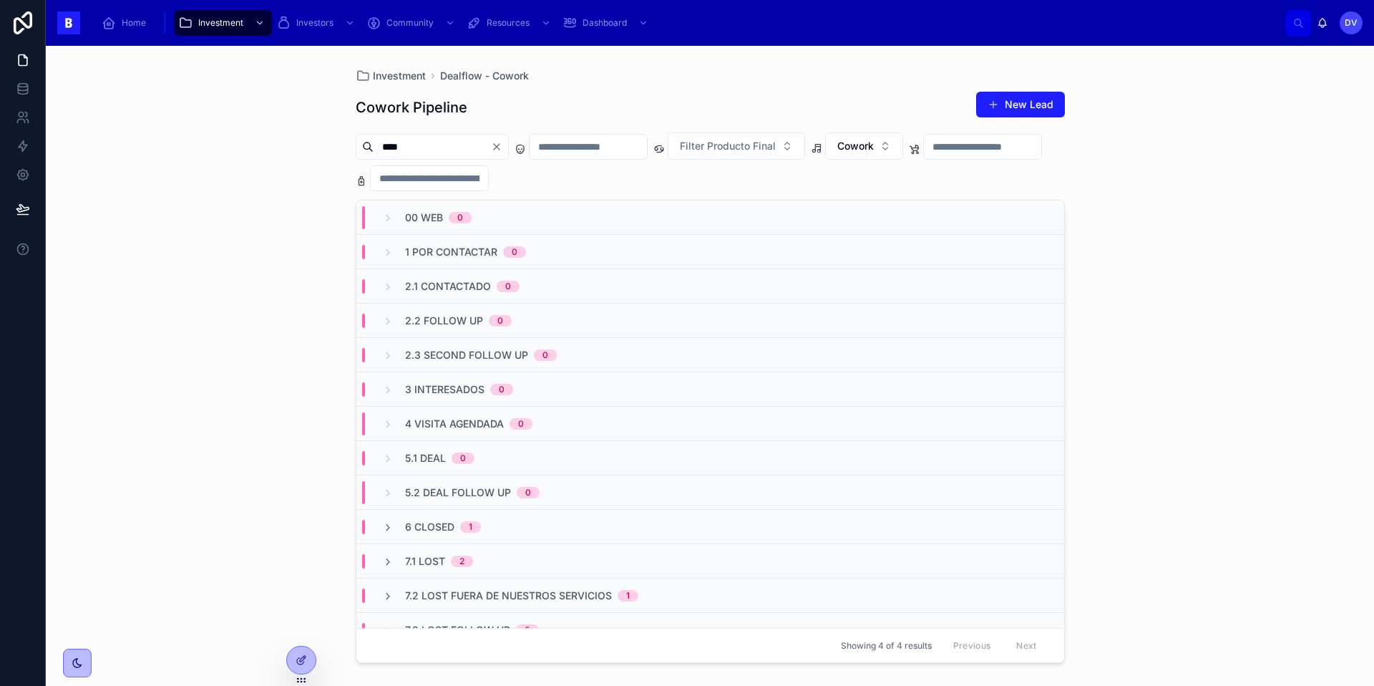
scroll to position [19, 0]
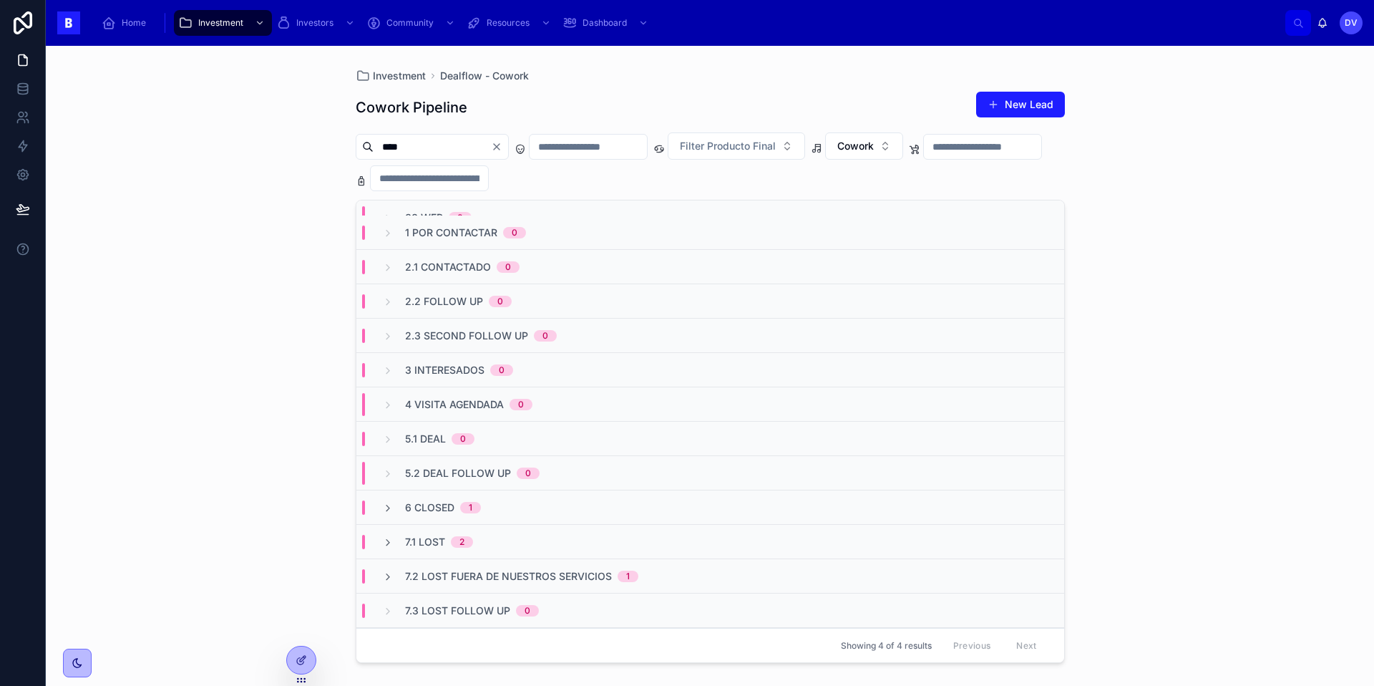
type input "****"
click at [458, 510] on div "6 Closed 1" at bounding box center [443, 507] width 76 height 14
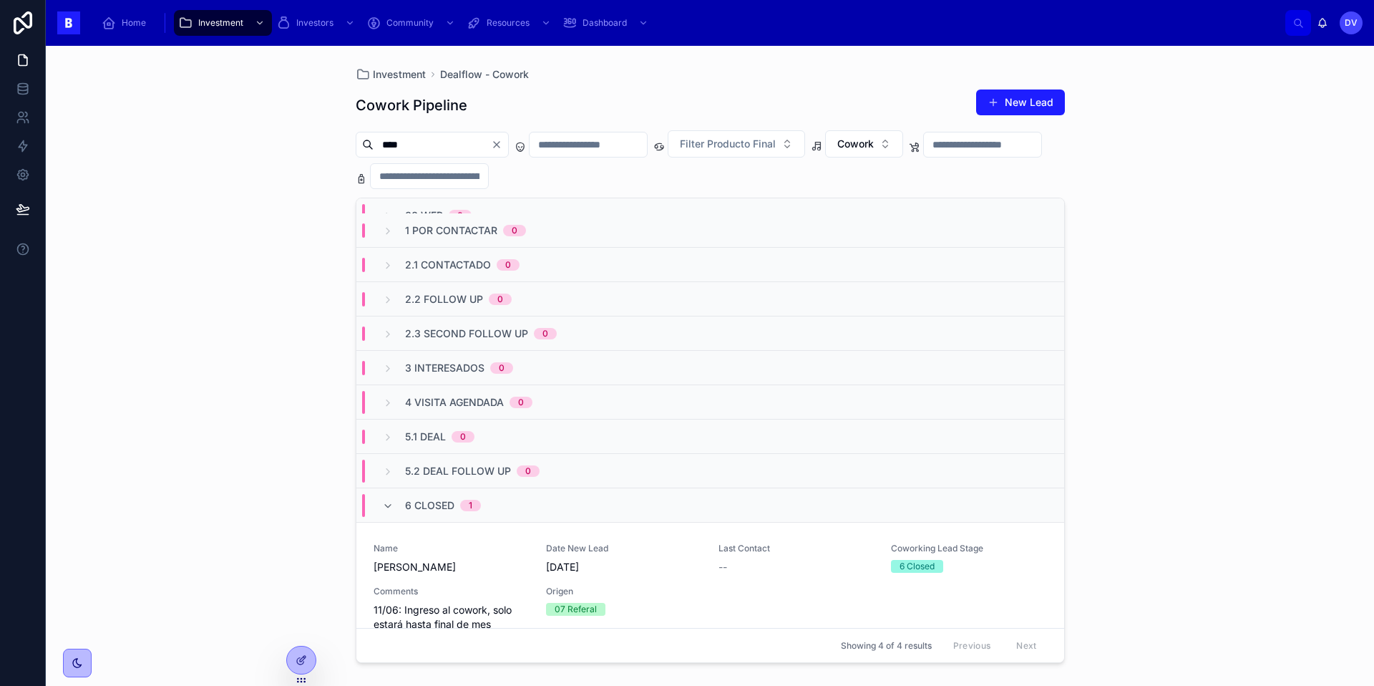
click at [454, 500] on div "6 Closed 1" at bounding box center [443, 505] width 76 height 23
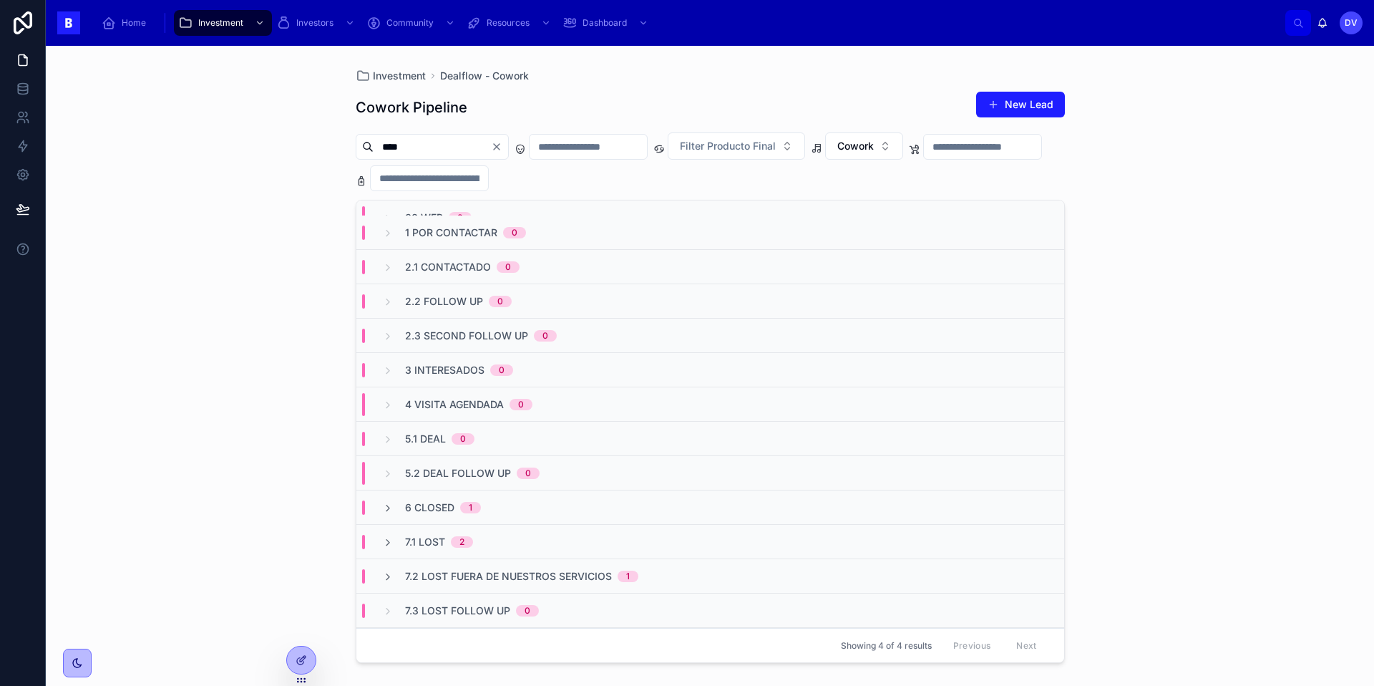
scroll to position [0, 0]
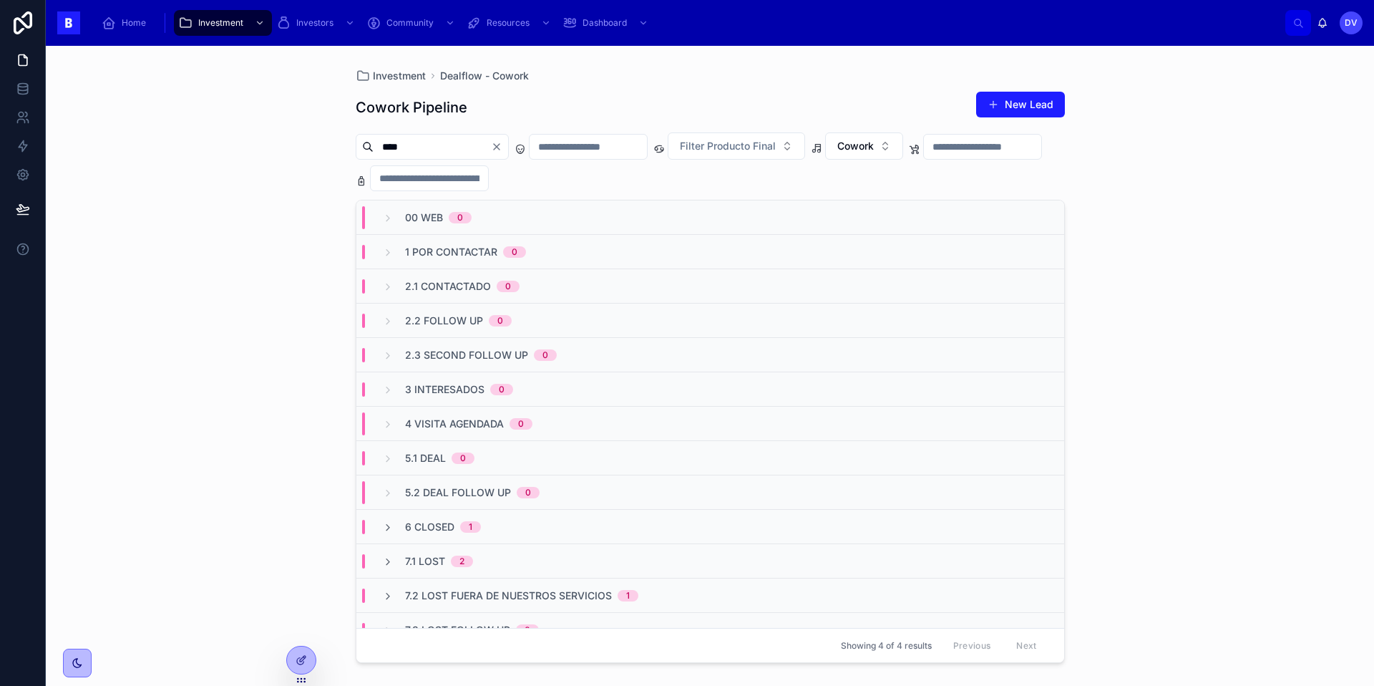
click at [1018, 109] on button "New Lead" at bounding box center [1020, 105] width 89 height 26
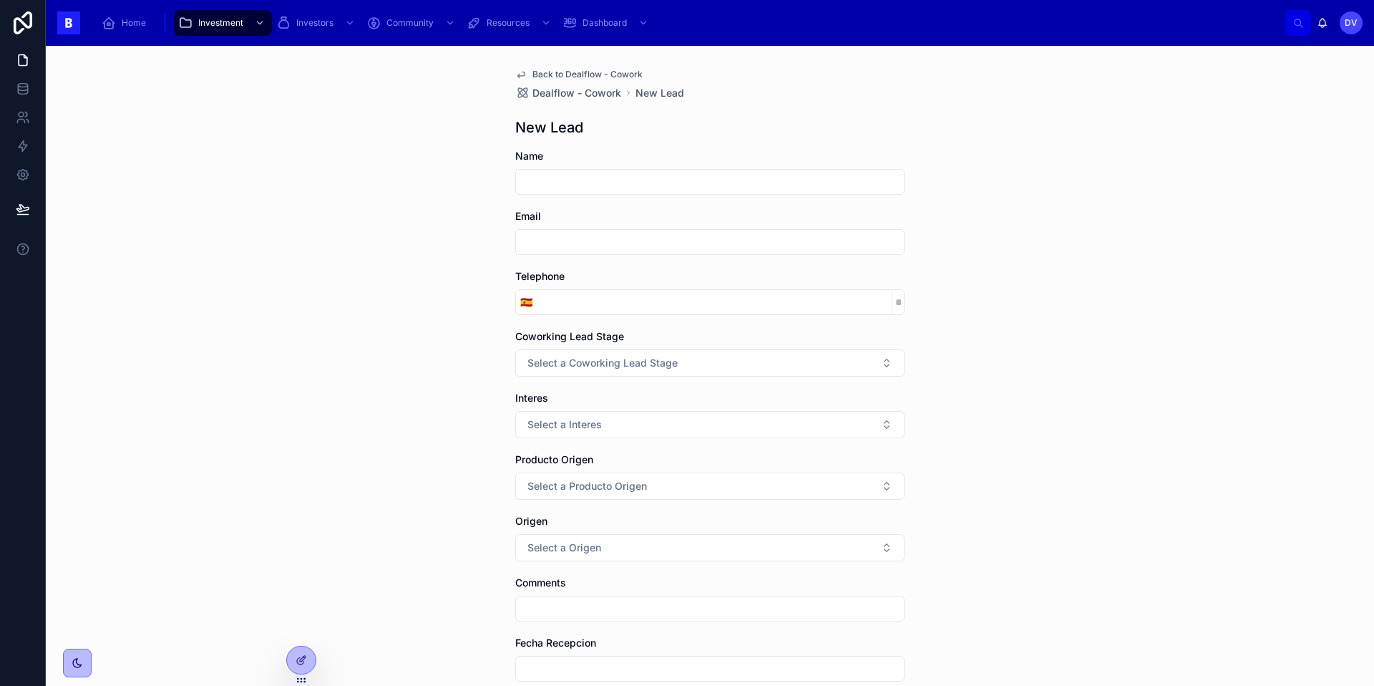
click at [572, 185] on input "text" at bounding box center [710, 182] width 388 height 20
click at [577, 305] on input "tel" at bounding box center [714, 302] width 355 height 20
paste input "**********"
type input "**********"
click at [546, 236] on input "text" at bounding box center [710, 242] width 388 height 20
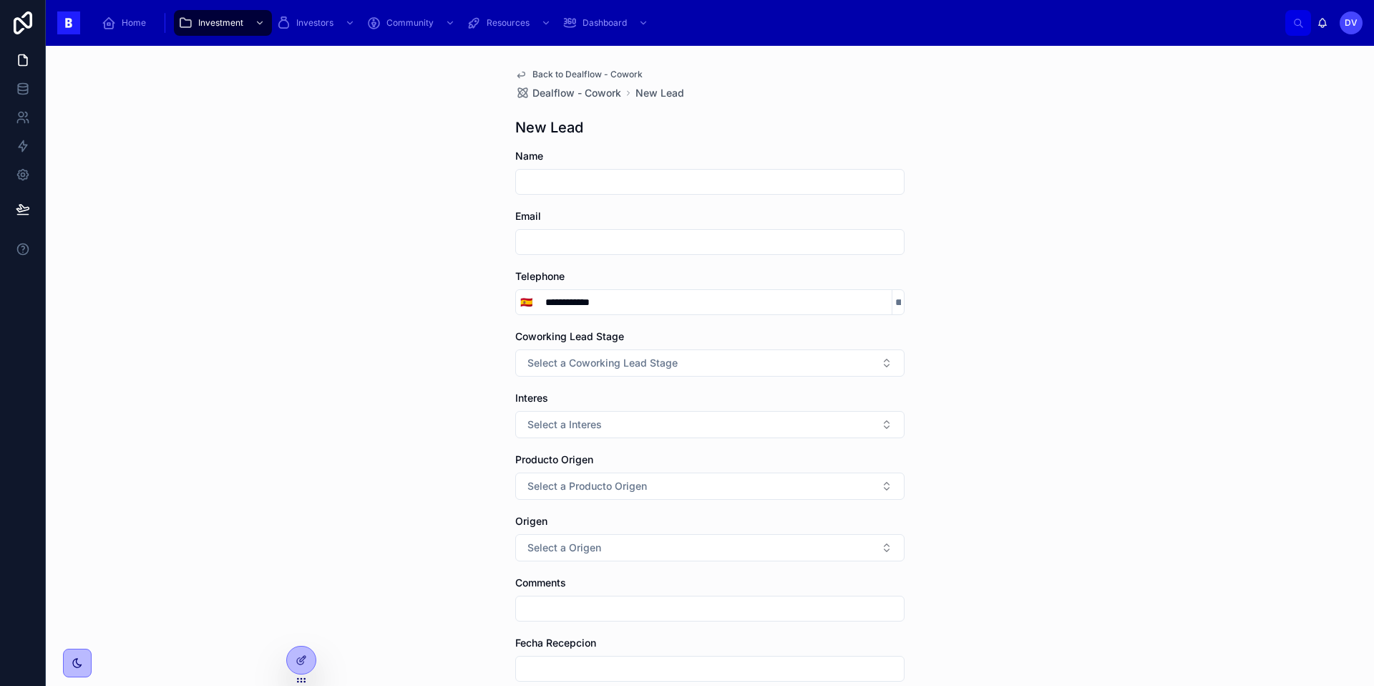
paste input "**********"
type input "**********"
type input "****"
click at [555, 364] on span "Select a Coworking Lead Stage" at bounding box center [602, 363] width 150 height 14
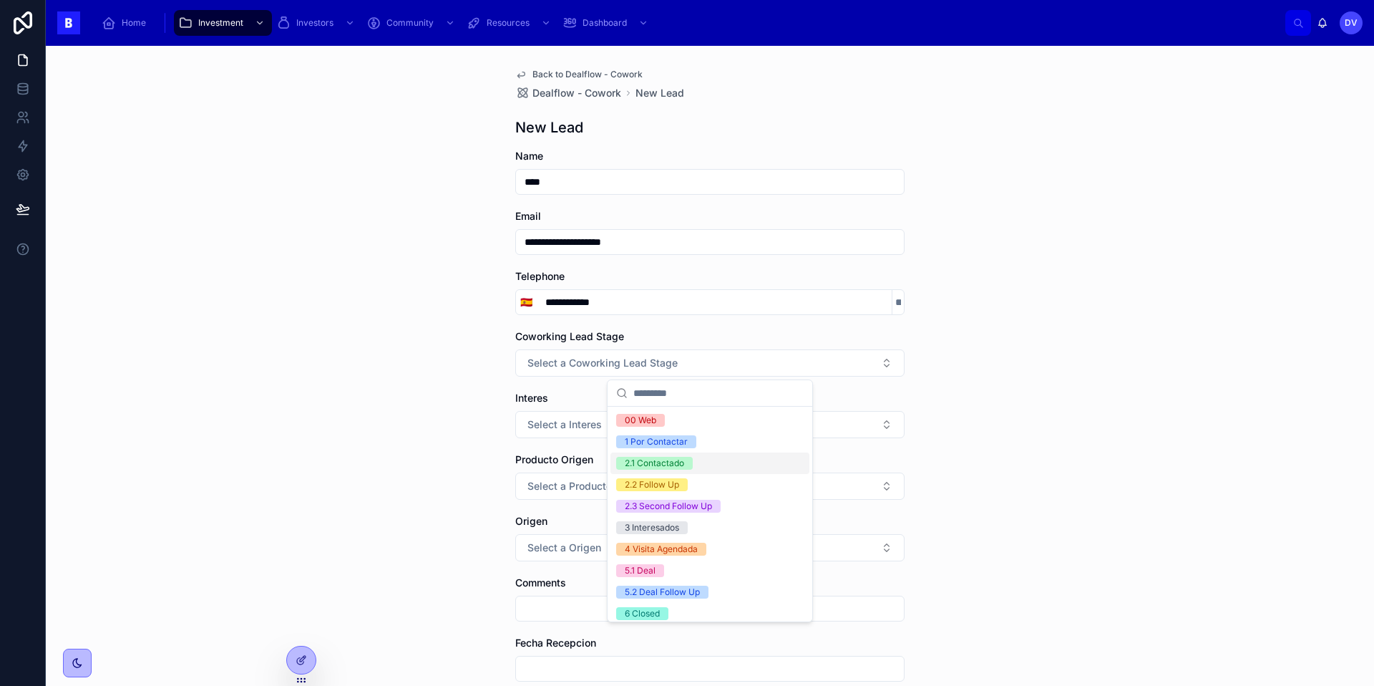
click at [668, 465] on div "2.1 Contactado" at bounding box center [654, 463] width 59 height 13
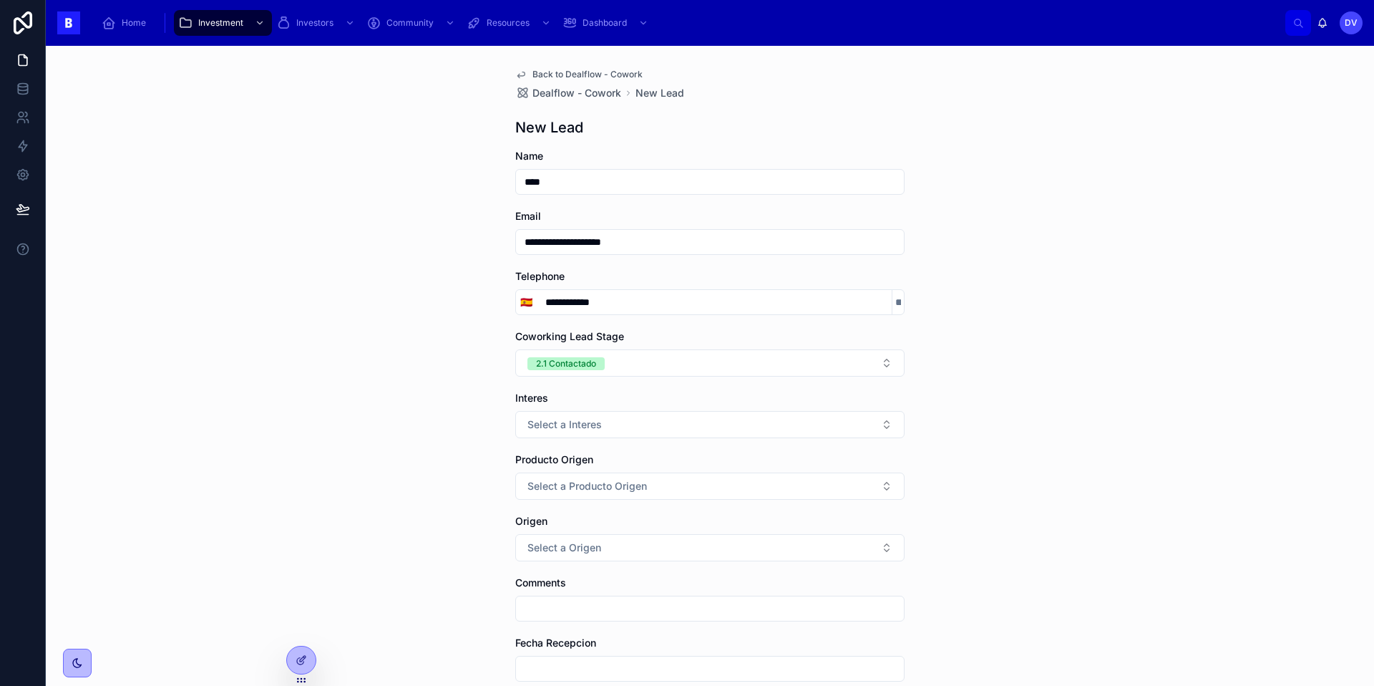
click at [620, 429] on button "Select a Interes" at bounding box center [709, 424] width 389 height 27
click at [633, 482] on div "Cowork" at bounding box center [641, 481] width 32 height 13
click at [605, 486] on span "Select a Producto Origen" at bounding box center [587, 486] width 120 height 14
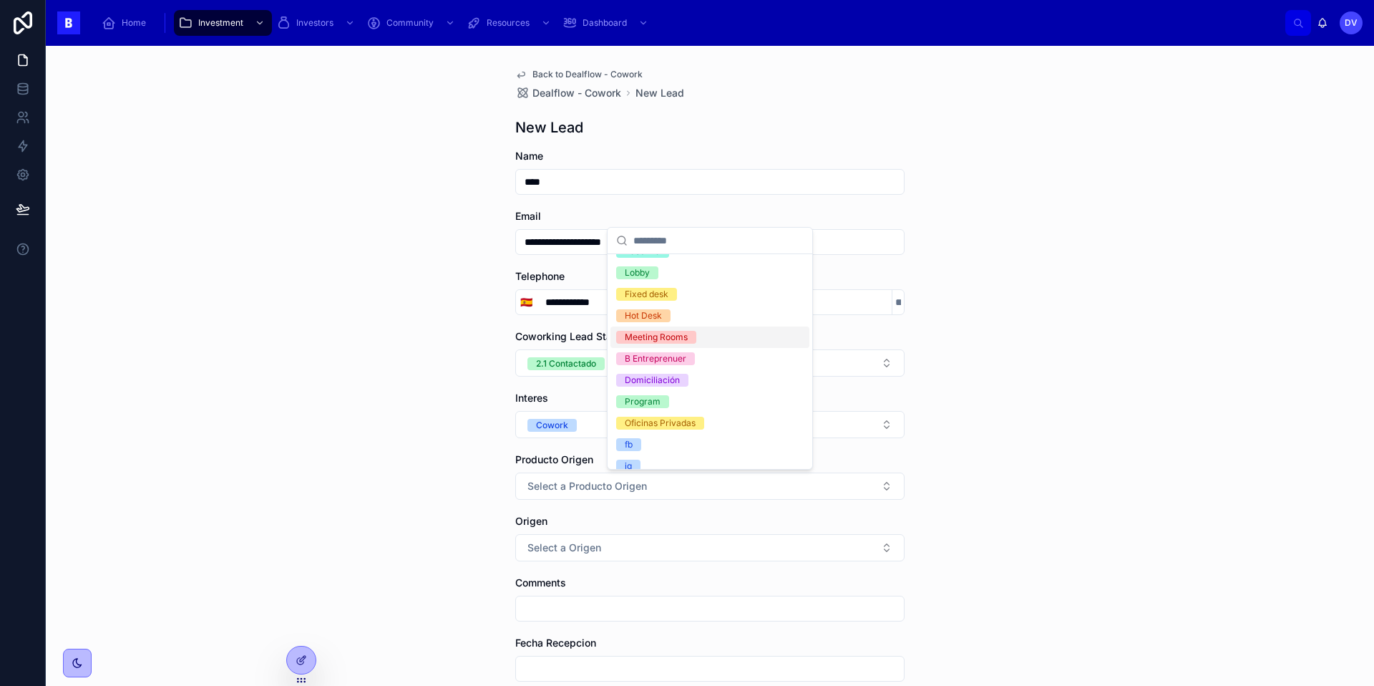
scroll to position [70, 0]
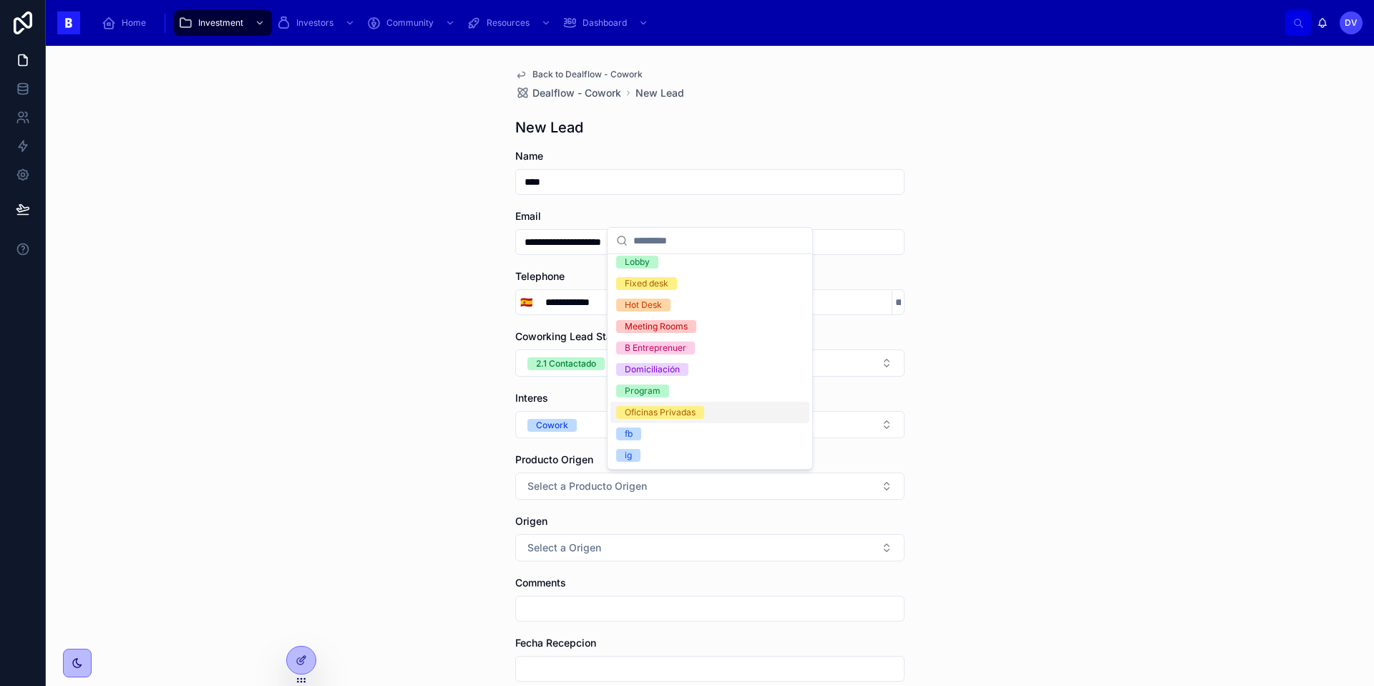
click at [685, 414] on div "Oficinas Privadas" at bounding box center [660, 412] width 71 height 13
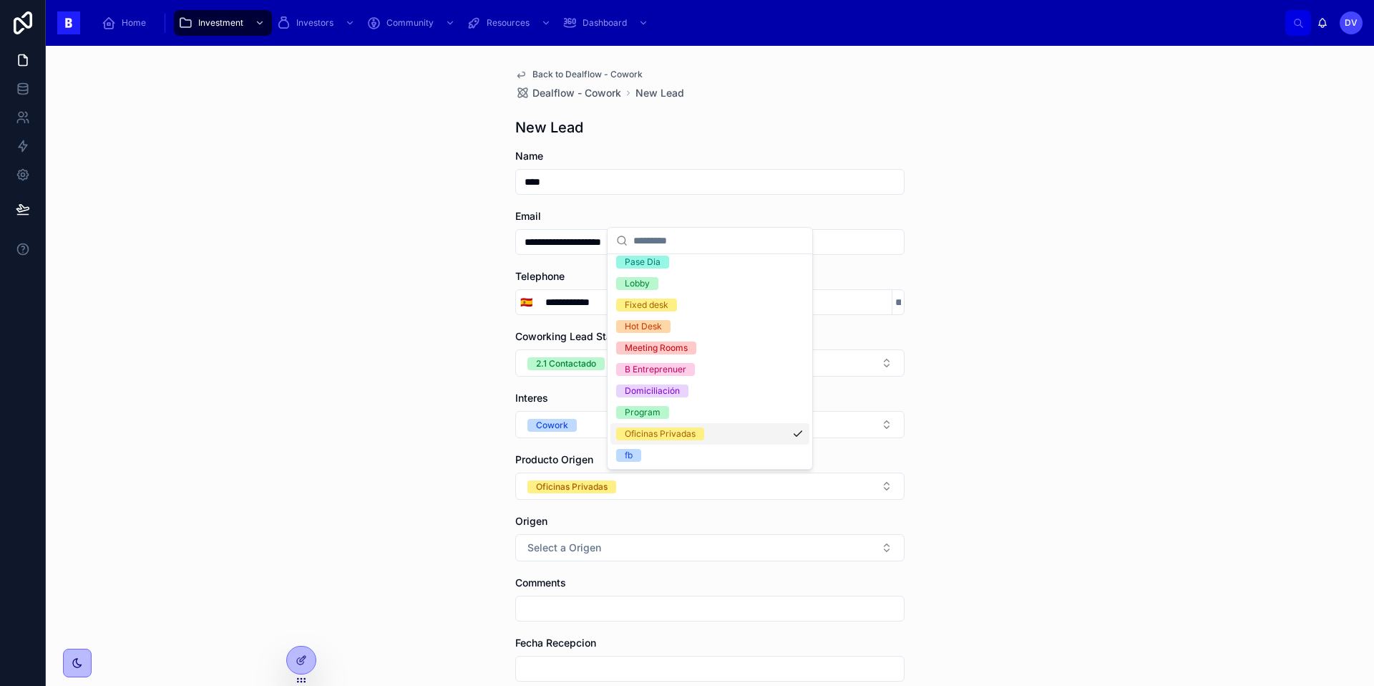
scroll to position [92, 0]
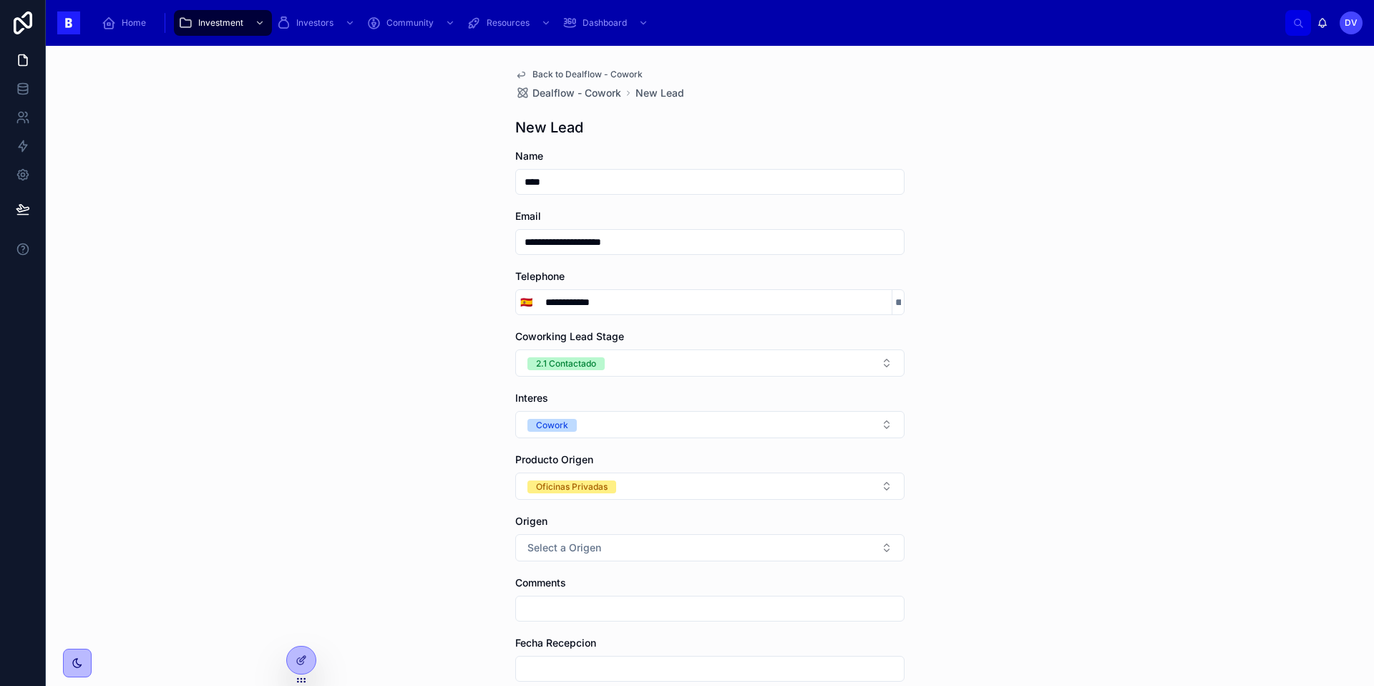
click at [580, 550] on span "Select a Origen" at bounding box center [564, 547] width 74 height 14
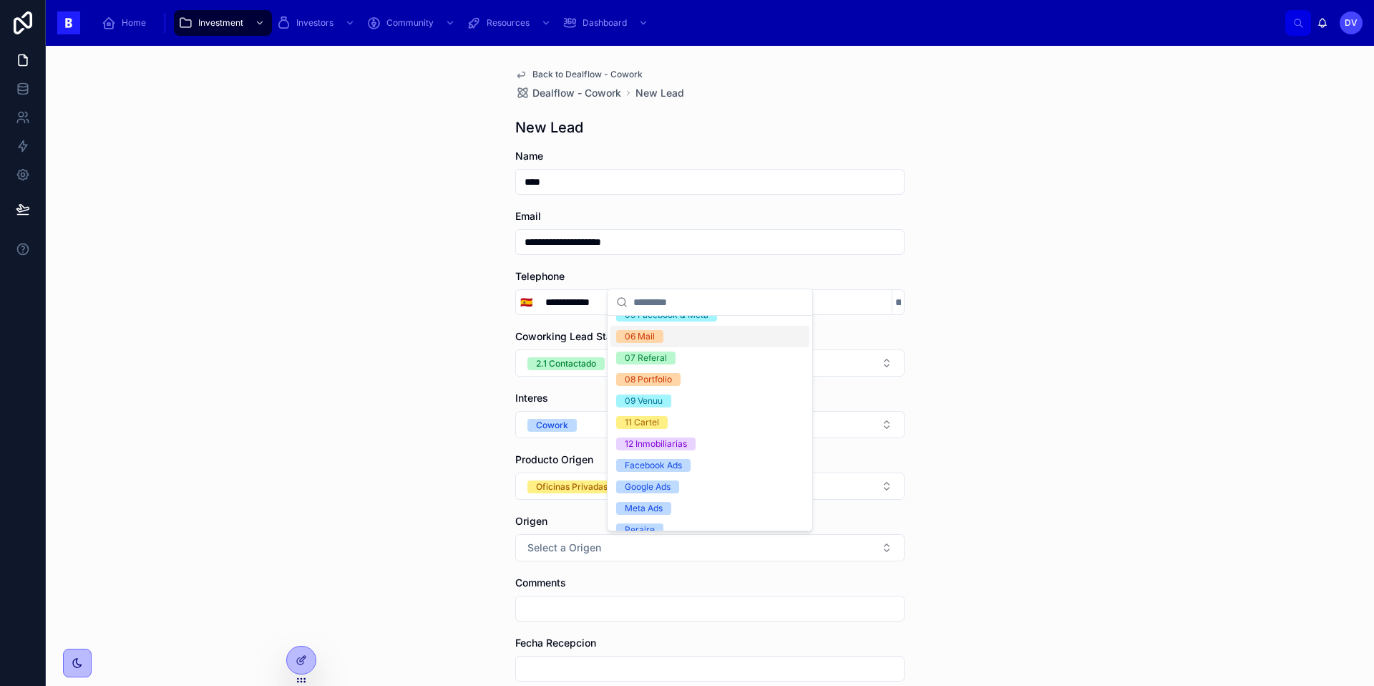
scroll to position [113, 0]
click at [659, 427] on div "12 Inmobiliarias" at bounding box center [656, 430] width 62 height 13
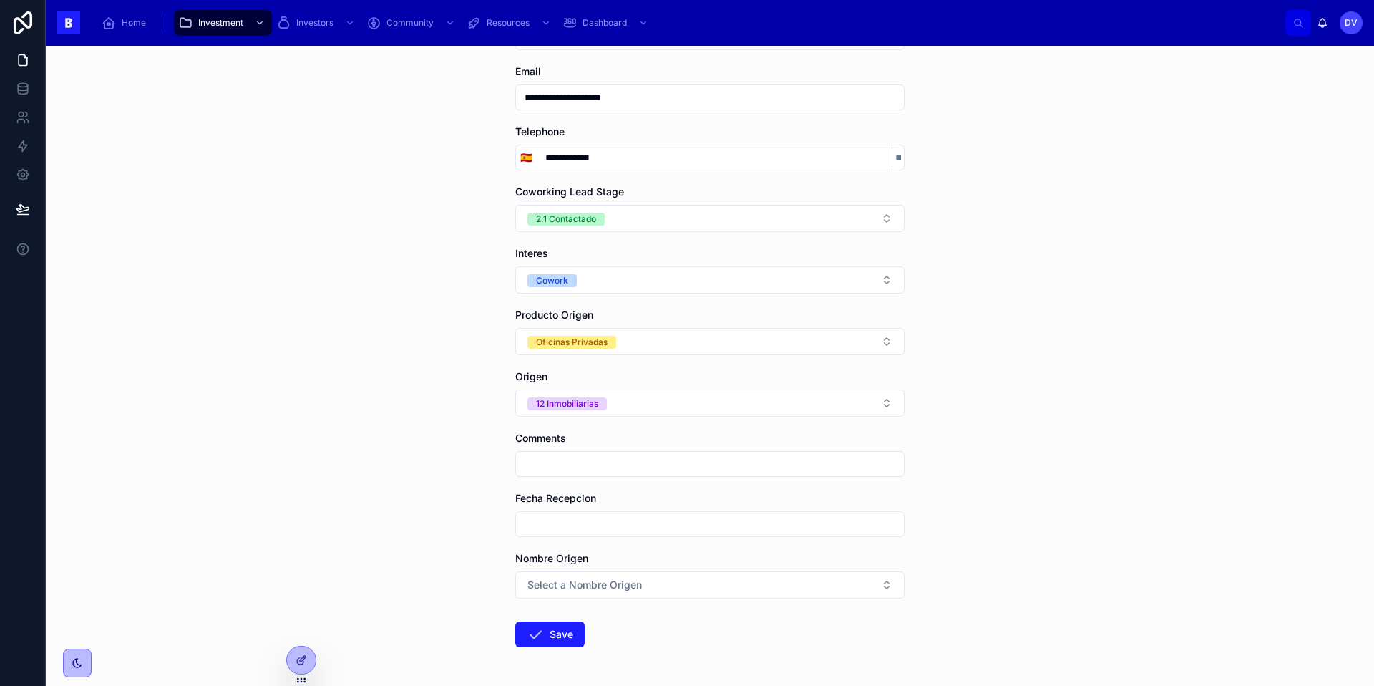
scroll to position [160, 0]
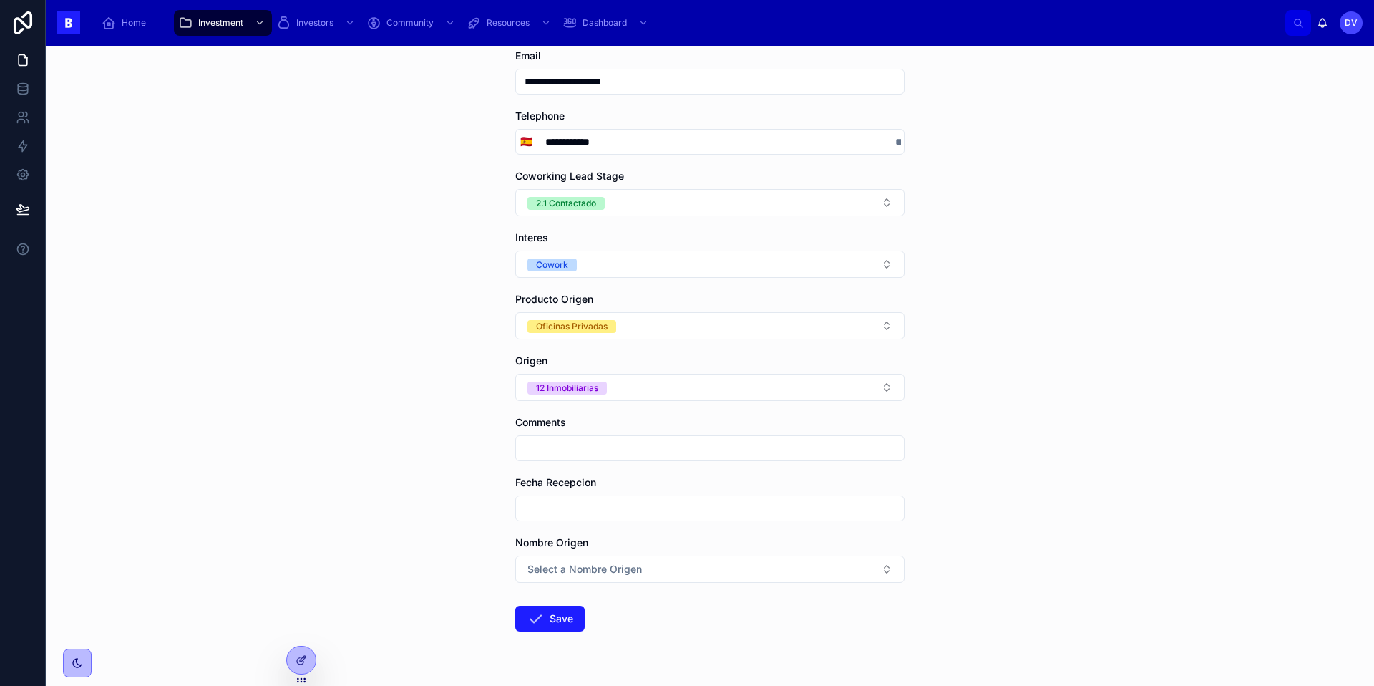
click at [608, 581] on button "Select a Nombre Origen" at bounding box center [709, 568] width 389 height 27
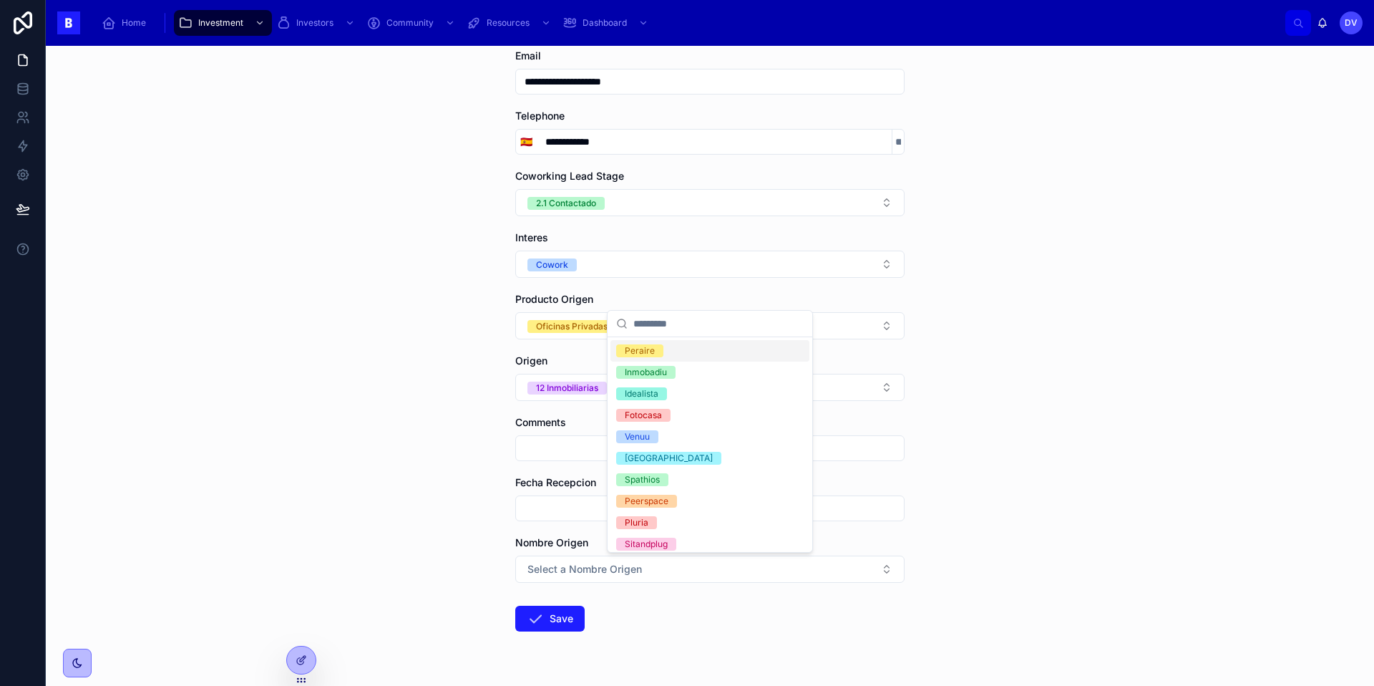
click at [660, 351] on span "Peraire" at bounding box center [639, 350] width 47 height 13
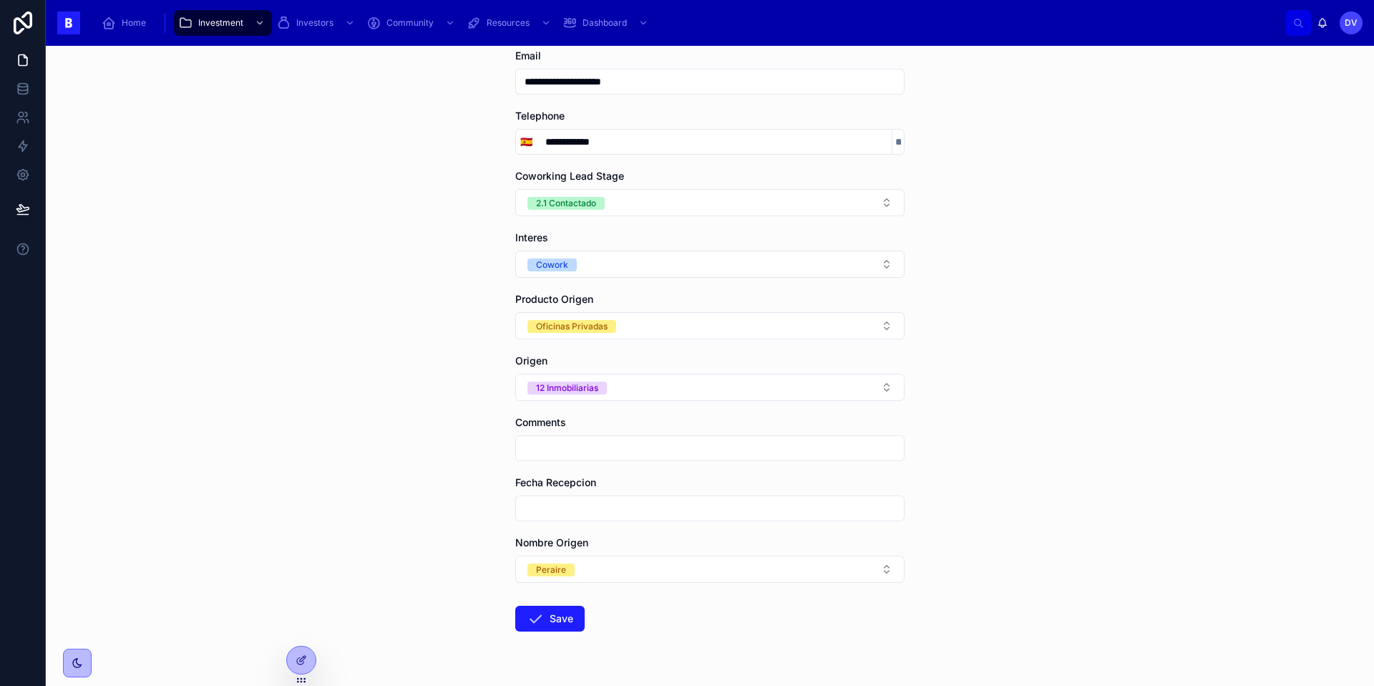
click at [549, 510] on input "text" at bounding box center [710, 508] width 388 height 20
click at [542, 513] on input "text" at bounding box center [710, 508] width 388 height 20
click at [720, 262] on button "[DATE]" at bounding box center [710, 265] width 57 height 26
type input "*********"
paste input "**********"
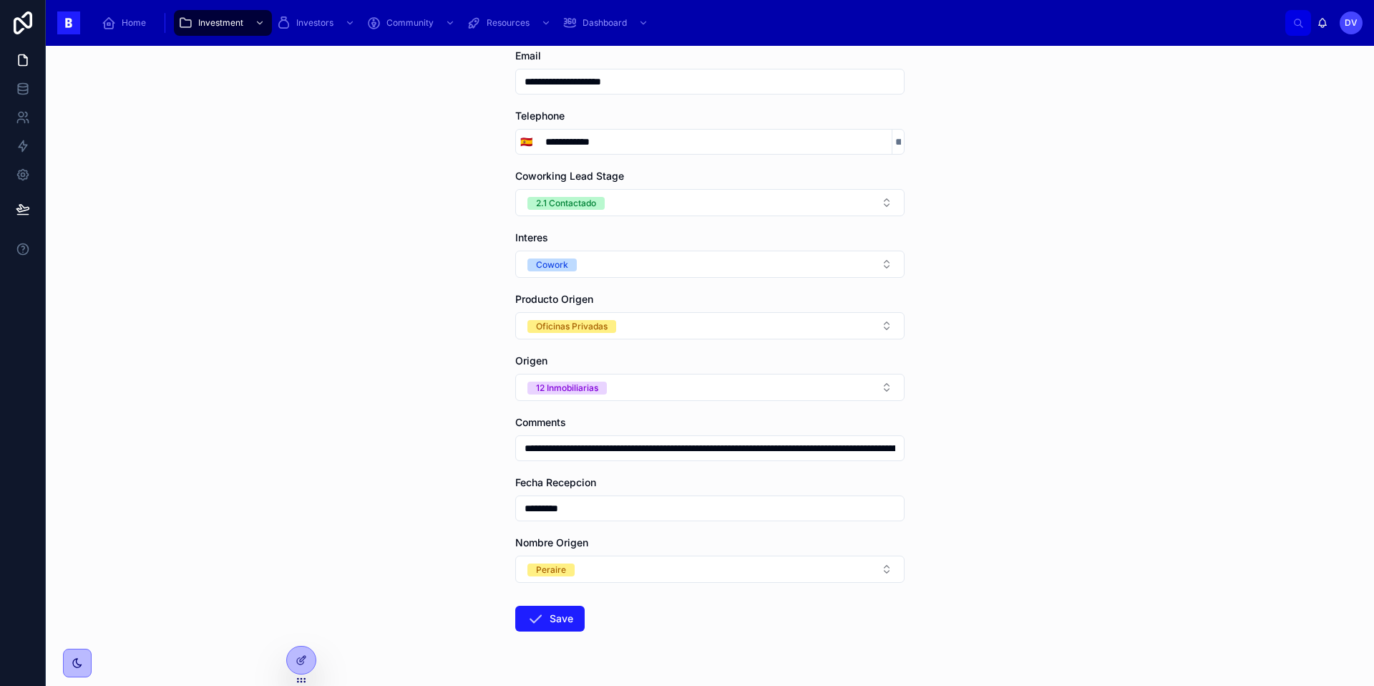
scroll to position [0, 250]
type input "**********"
click at [546, 623] on button "Save" at bounding box center [549, 618] width 69 height 26
